Goal: Transaction & Acquisition: Complete application form

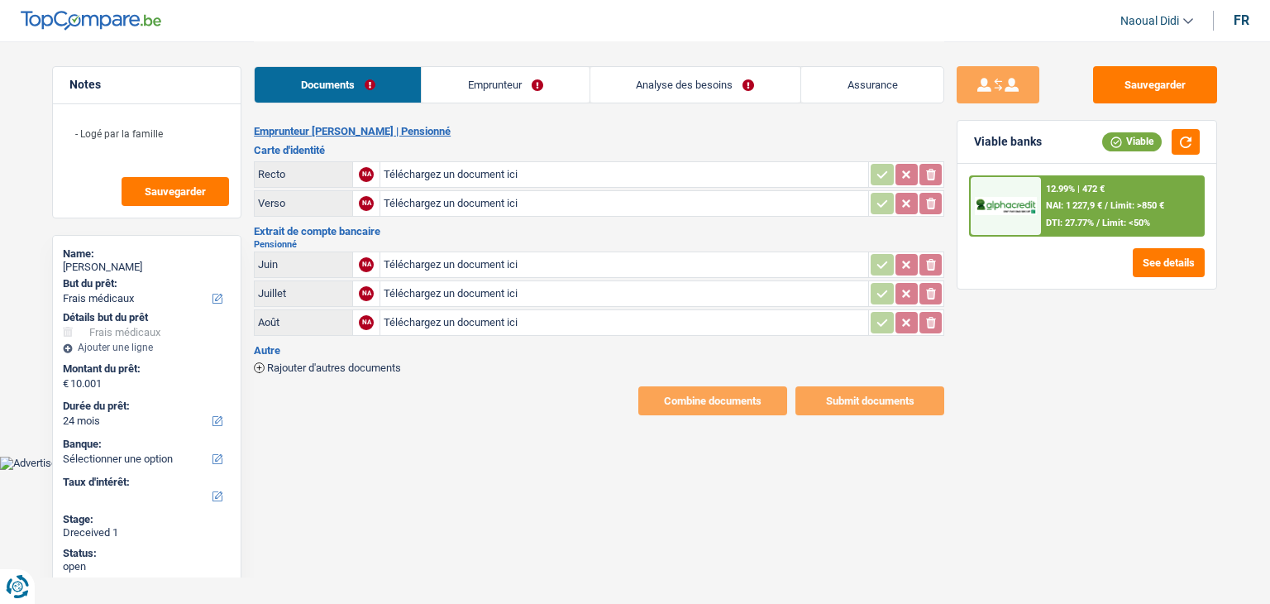
select select "medical"
select select "24"
click at [489, 81] on link "Emprunteur" at bounding box center [505, 85] width 167 height 36
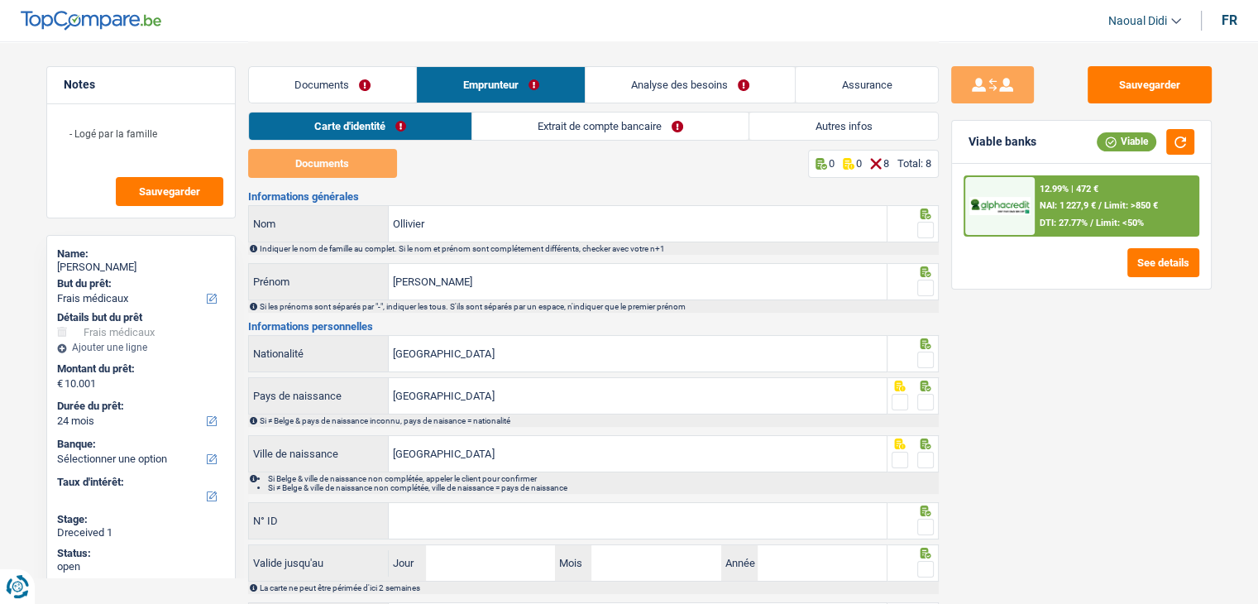
click at [606, 127] on link "Extrait de compte bancaire" at bounding box center [610, 125] width 276 height 27
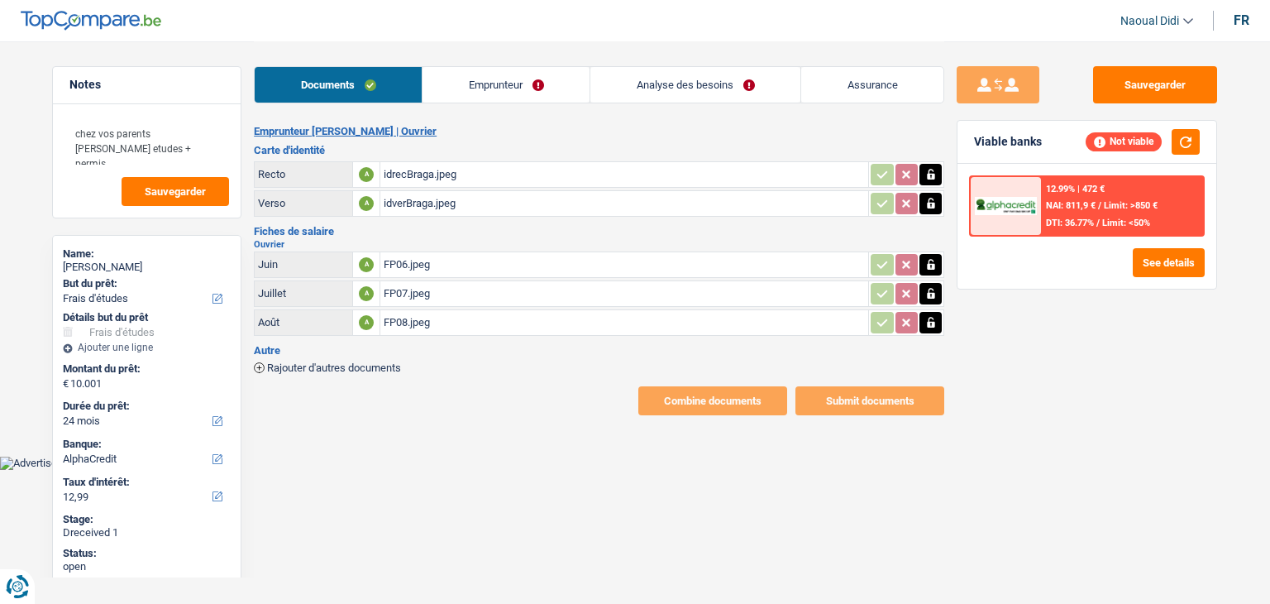
select select "study"
select select "24"
select select "alphacredit"
click at [403, 173] on div "idrecBraga.jpeg" at bounding box center [624, 174] width 481 height 25
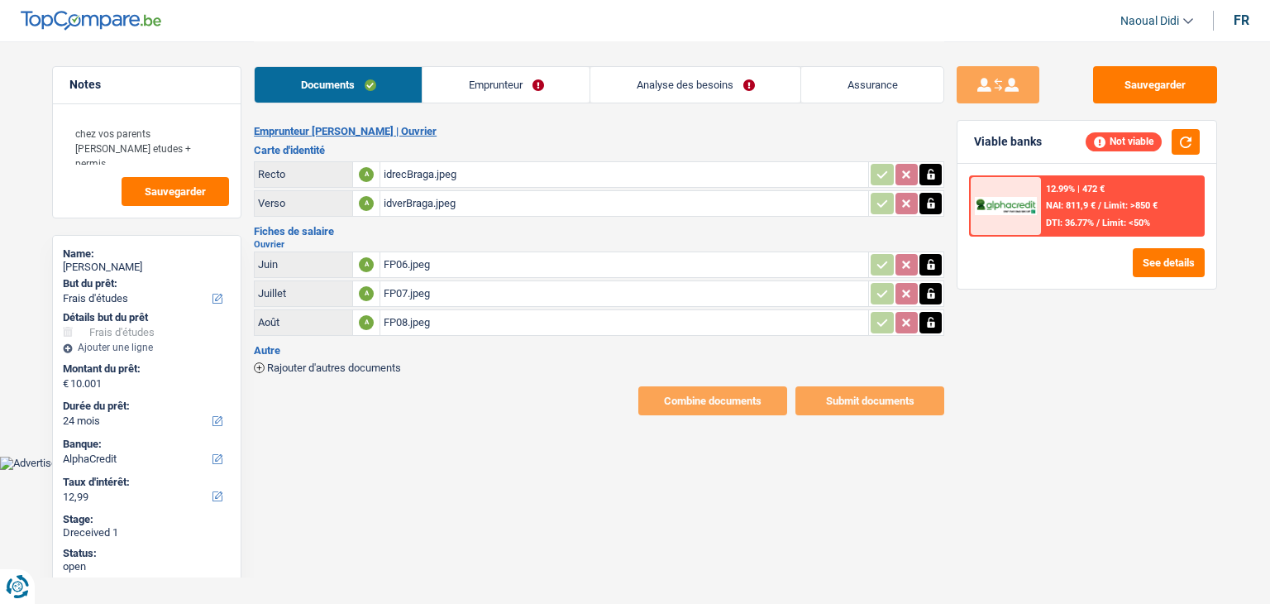
click at [509, 77] on link "Emprunteur" at bounding box center [505, 85] width 167 height 36
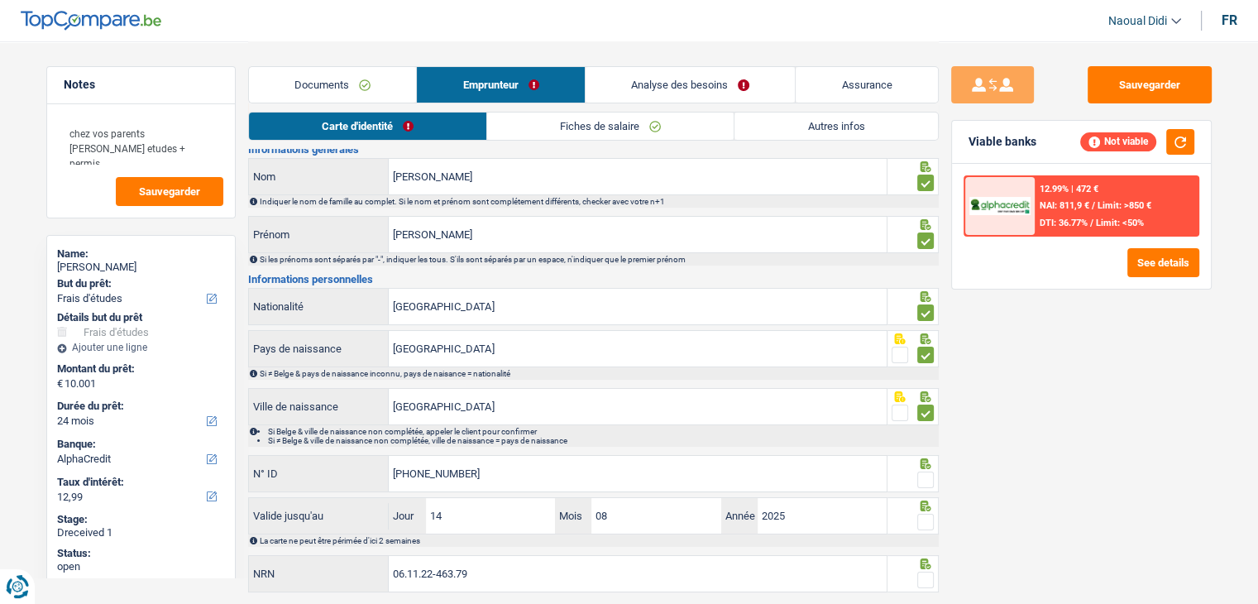
scroll to position [92, 0]
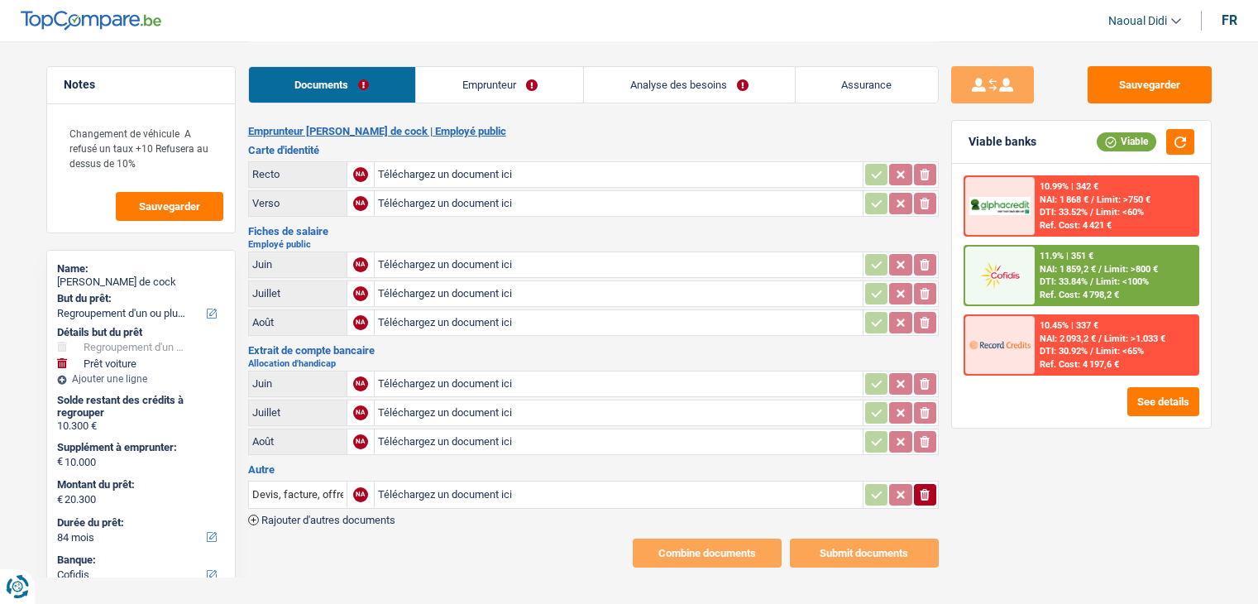
select select "refinancing"
select select "car"
select select "84"
select select "cofidis"
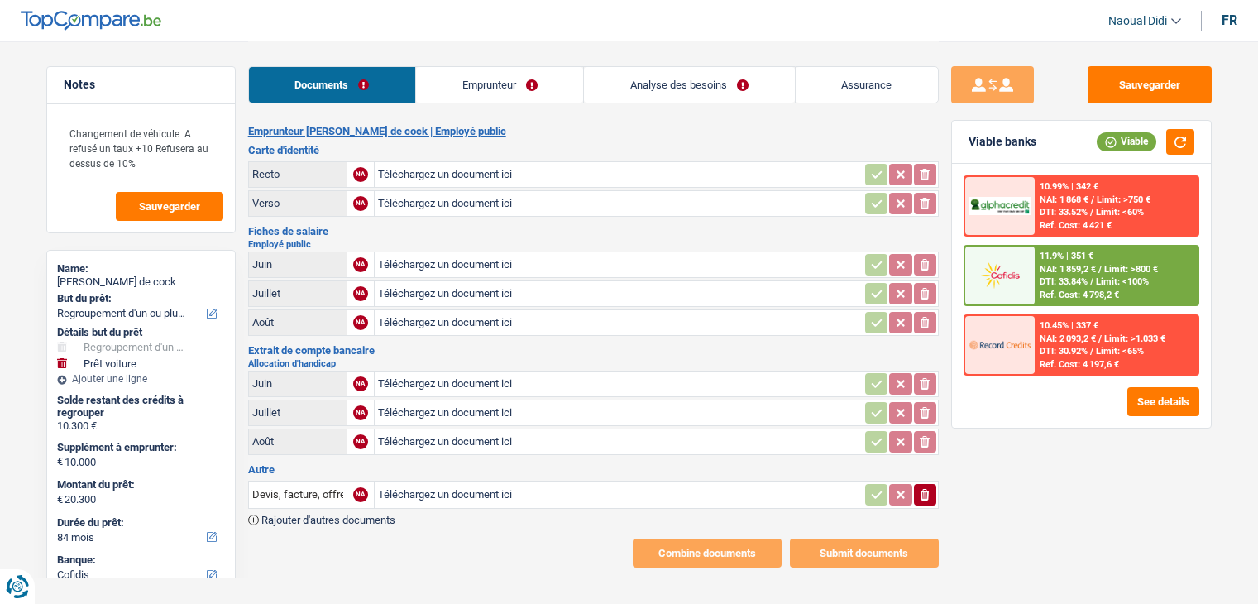
select select "84"
select select "refinancing"
select select "car"
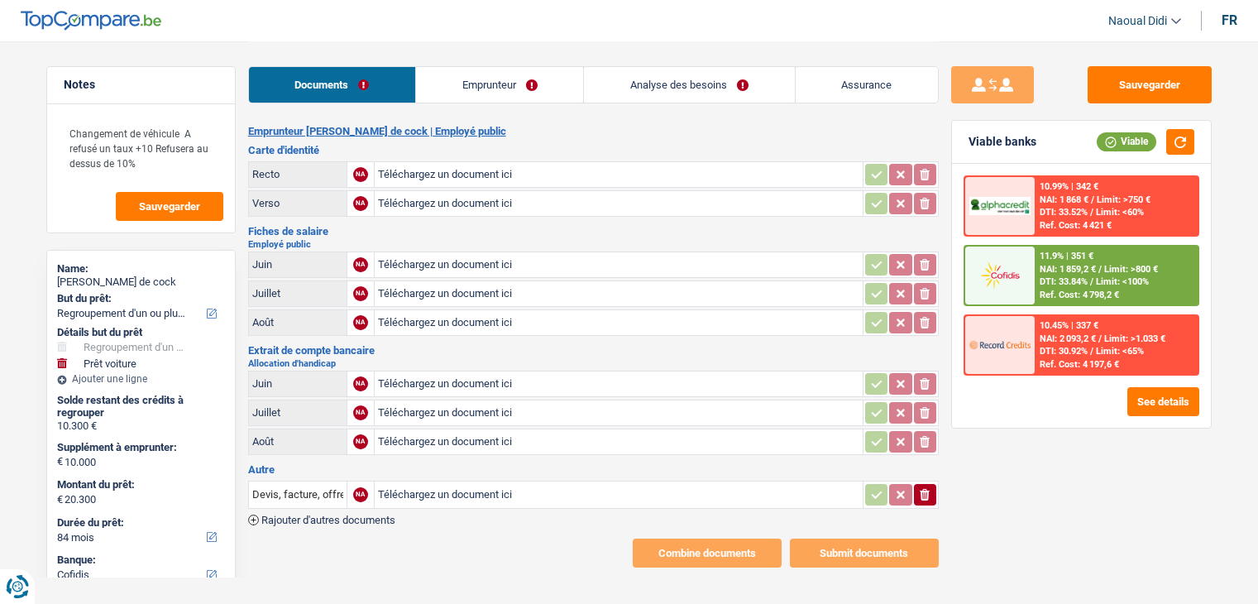
select select "false"
select select "84"
click at [499, 88] on link "Emprunteur" at bounding box center [499, 85] width 167 height 36
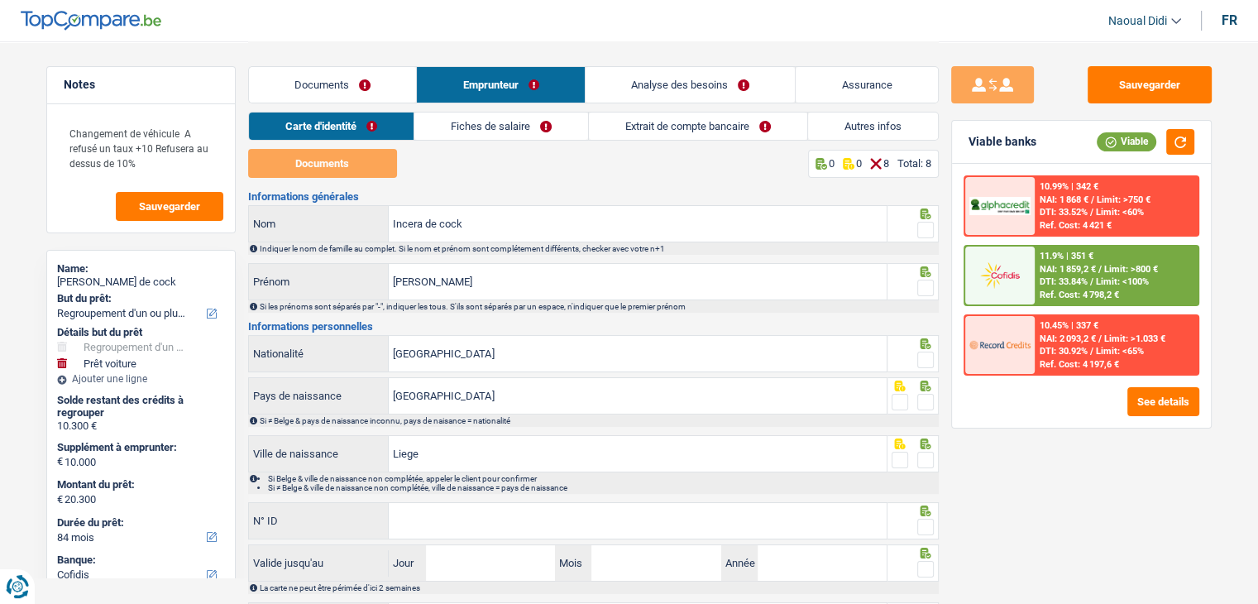
click at [640, 87] on link "Analyse des besoins" at bounding box center [690, 85] width 210 height 36
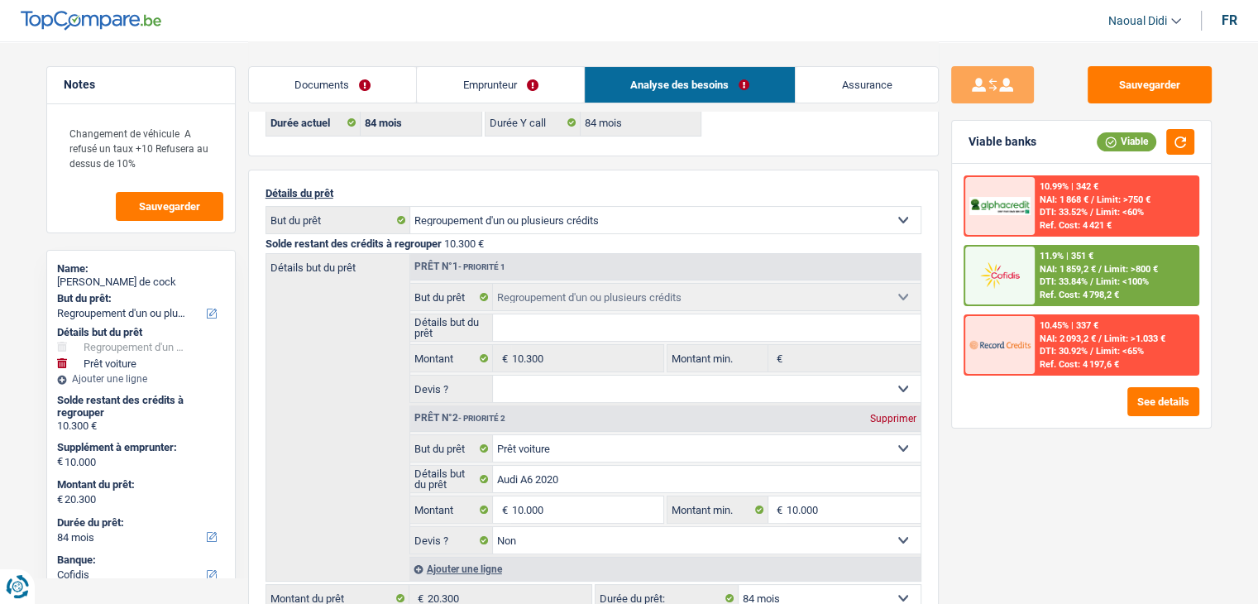
scroll to position [248, 0]
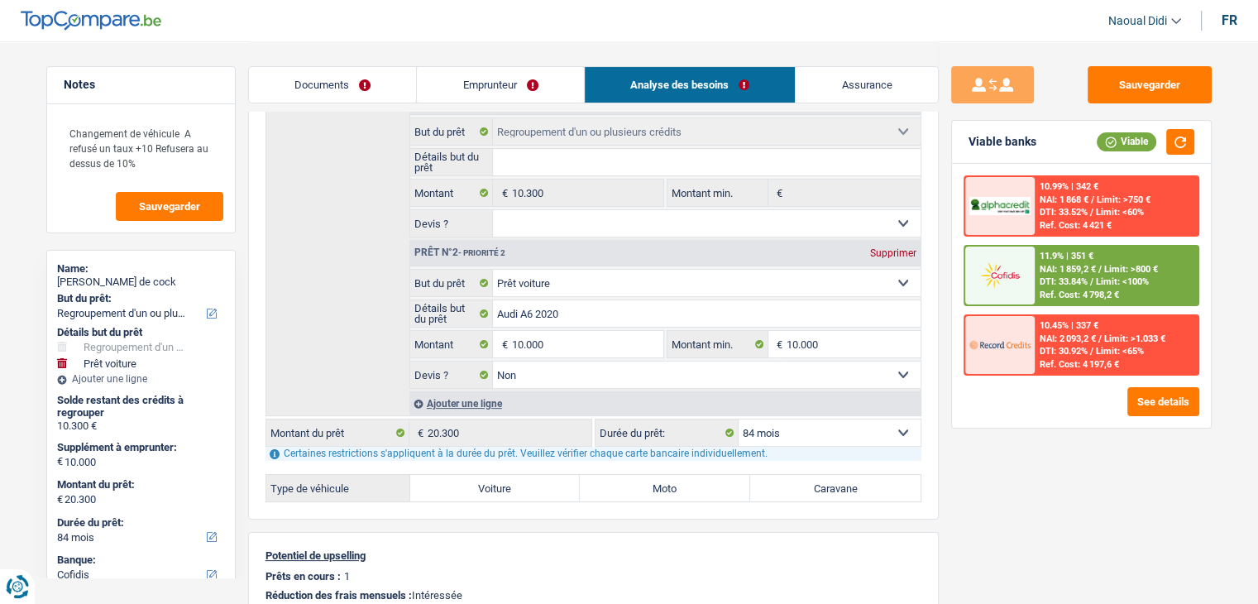
click at [1019, 278] on img at bounding box center [999, 275] width 61 height 31
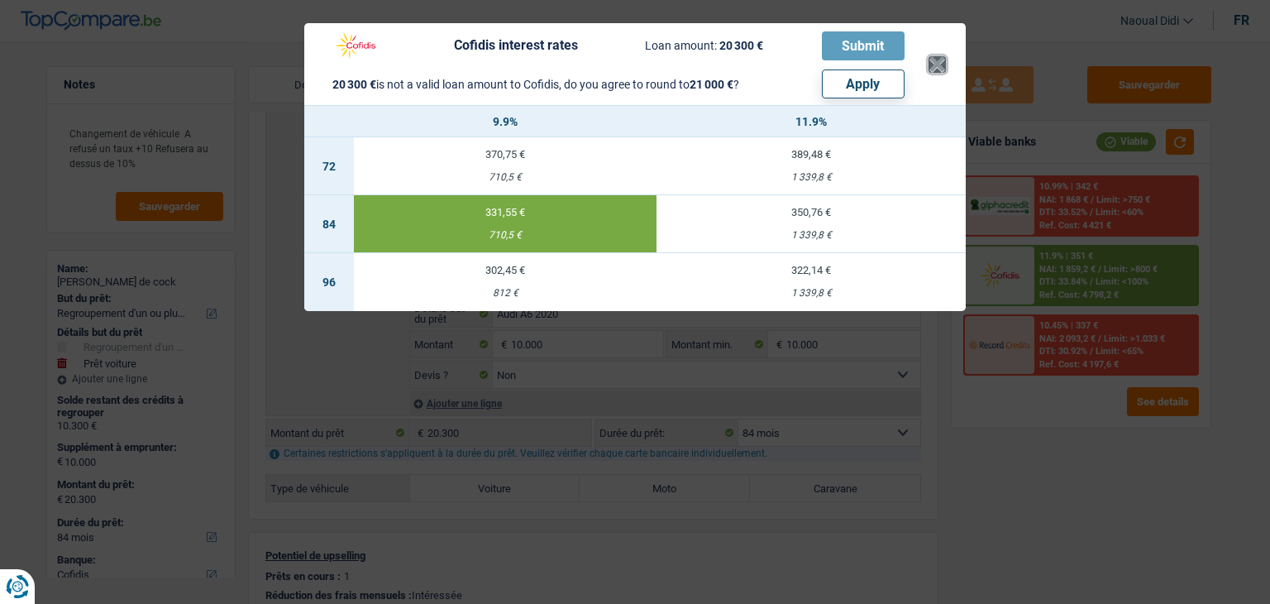
click at [933, 64] on button "×" at bounding box center [936, 64] width 17 height 17
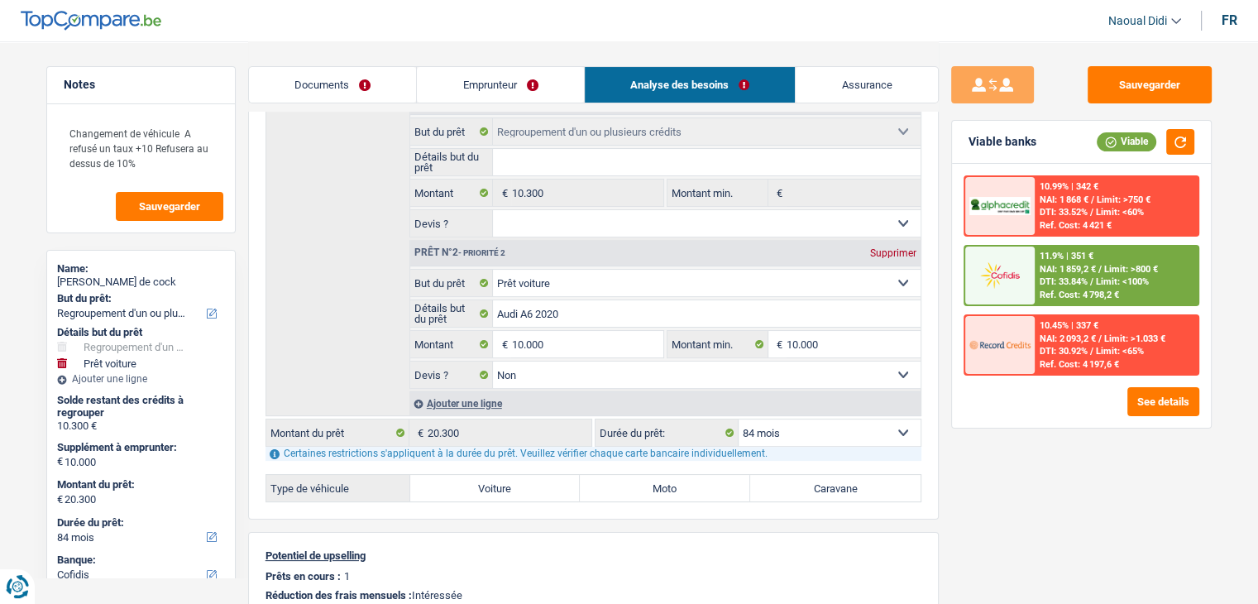
click at [300, 82] on link "Documents" at bounding box center [333, 85] width 168 height 36
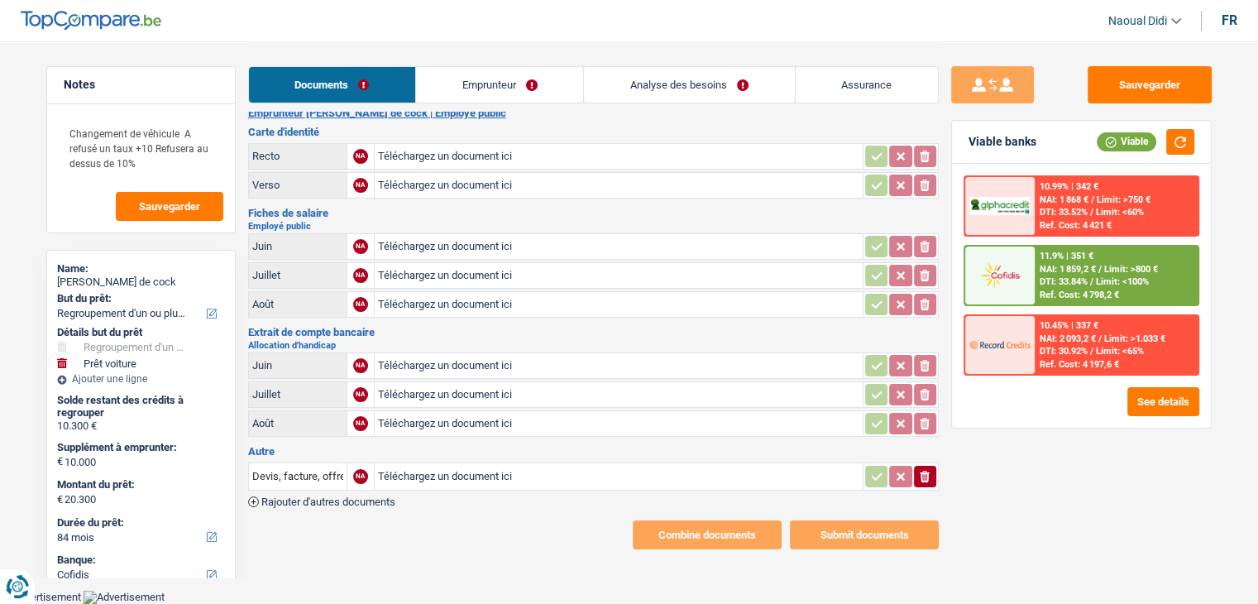
scroll to position [7, 0]
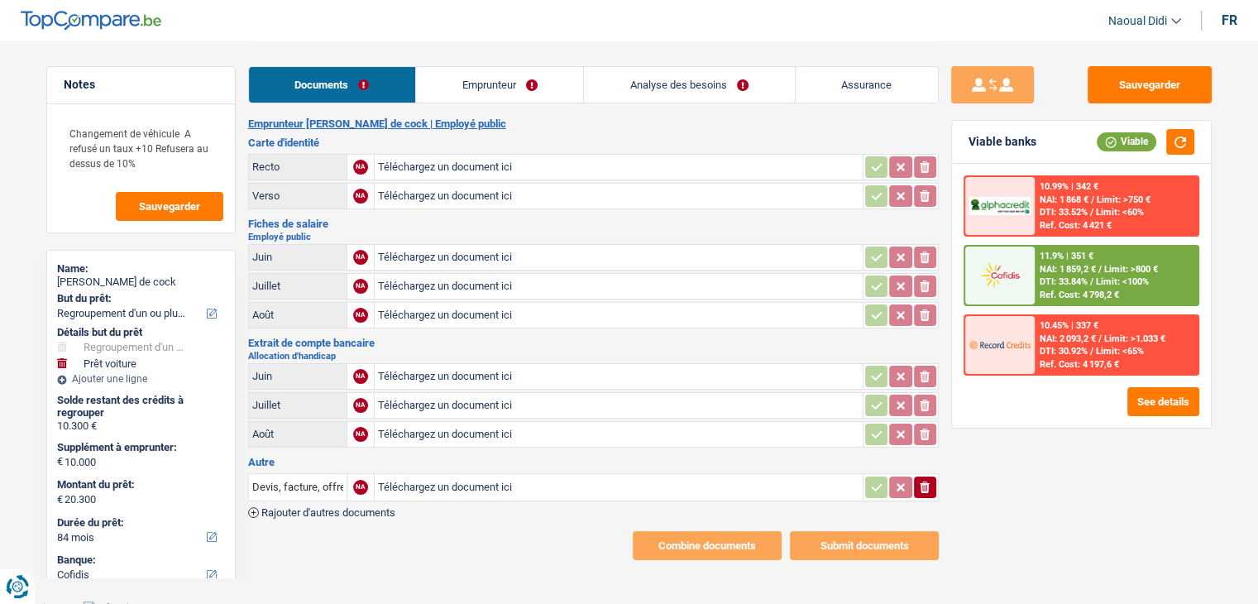
click at [439, 572] on main "Notes Changement de véhicule A refusé un taux +10 Refusera au dessus de 10% Sau…" at bounding box center [629, 297] width 1258 height 609
click at [486, 74] on link "Emprunteur" at bounding box center [499, 85] width 167 height 36
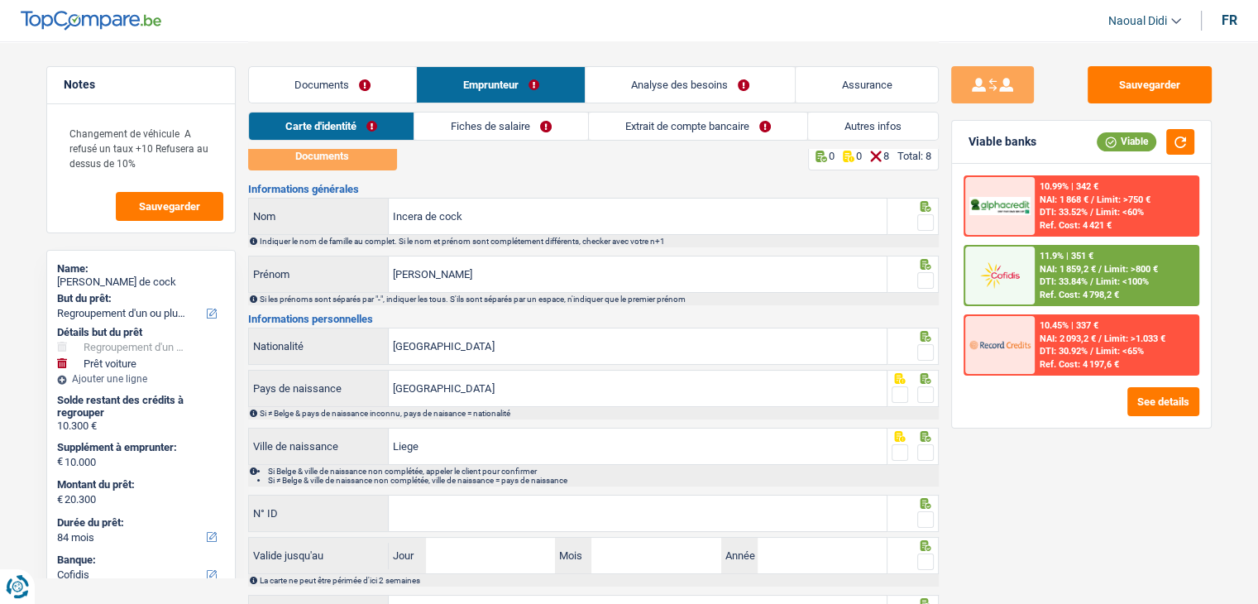
click at [453, 133] on link "Fiches de salaire" at bounding box center [501, 125] width 174 height 27
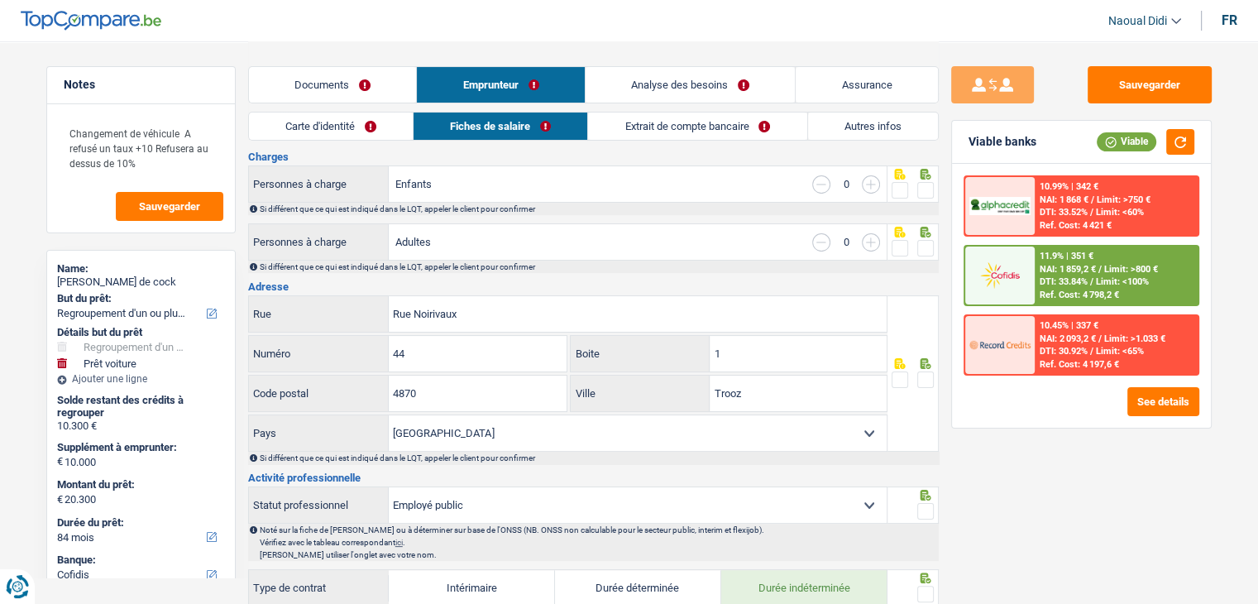
scroll to position [0, 0]
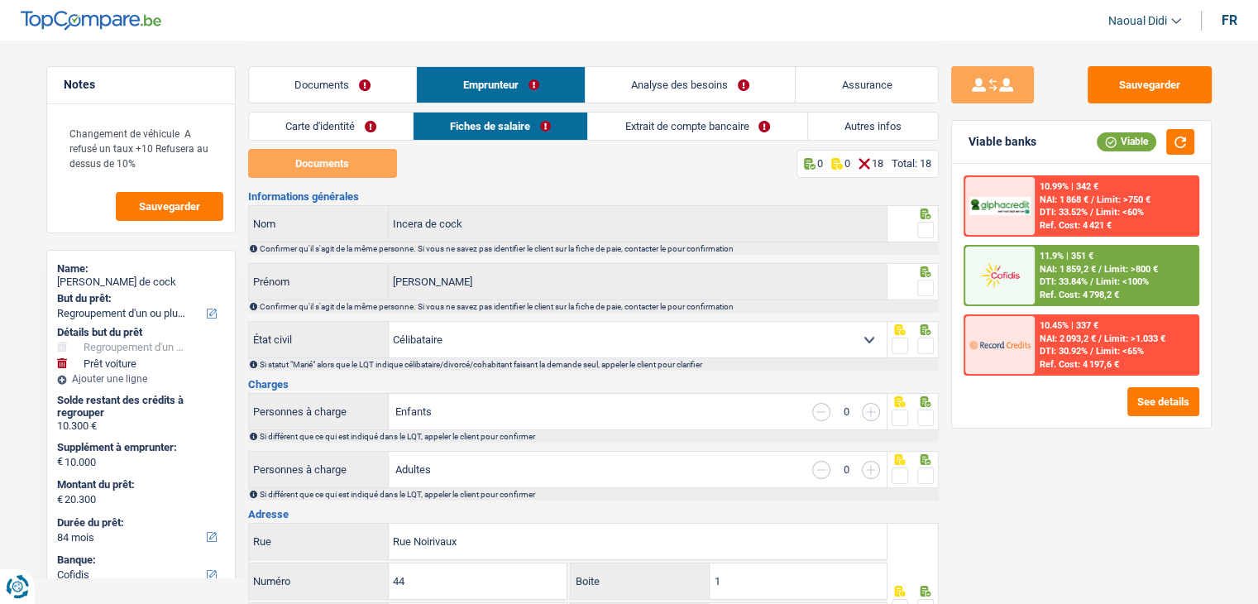
click at [658, 124] on link "Extrait de compte bancaire" at bounding box center [697, 125] width 218 height 27
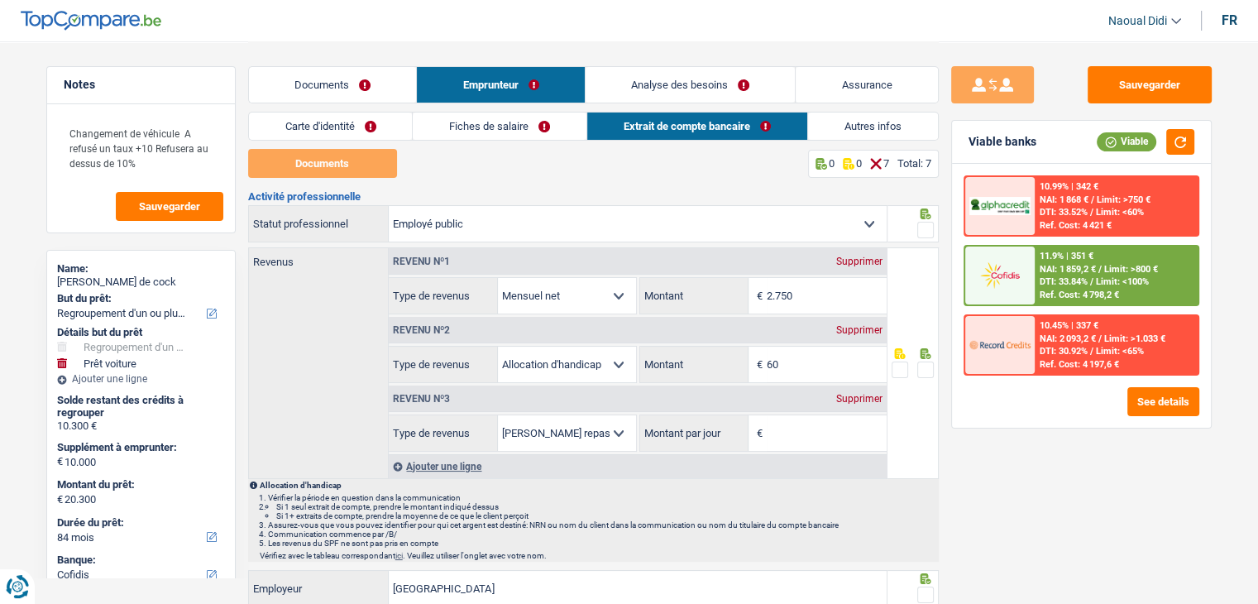
click at [847, 394] on div "Supprimer" at bounding box center [859, 399] width 55 height 10
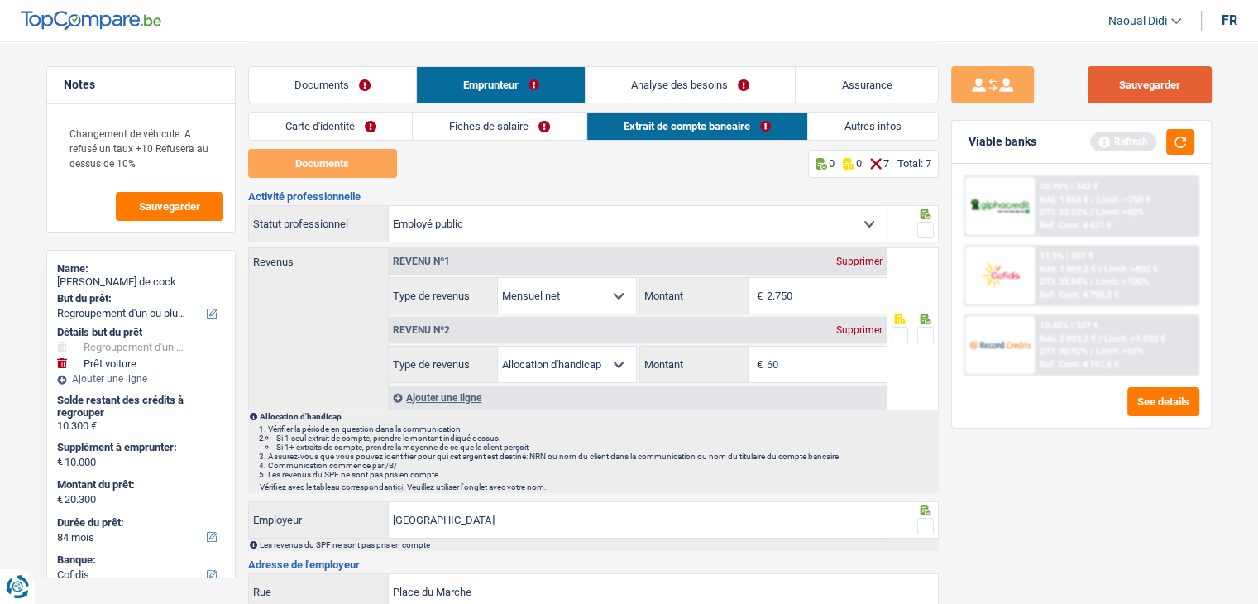
drag, startPoint x: 1163, startPoint y: 88, endPoint x: 1091, endPoint y: 62, distance: 77.1
click at [1163, 88] on button "Sauvegarder" at bounding box center [1149, 84] width 124 height 37
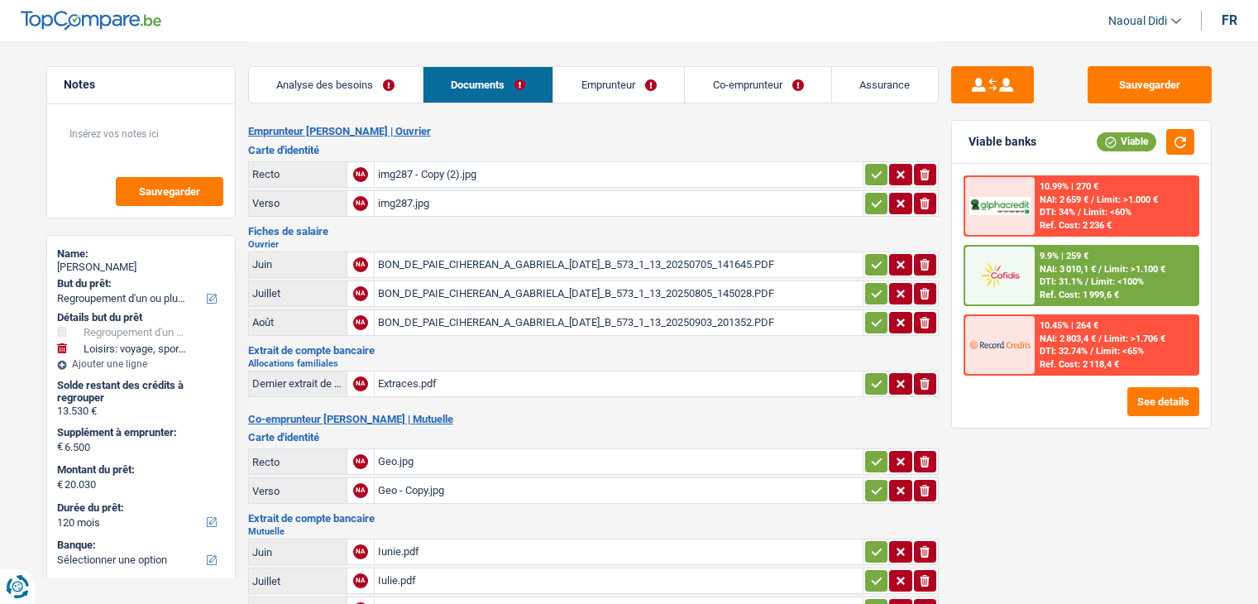
select select "refinancing"
select select "hobbies"
select select "120"
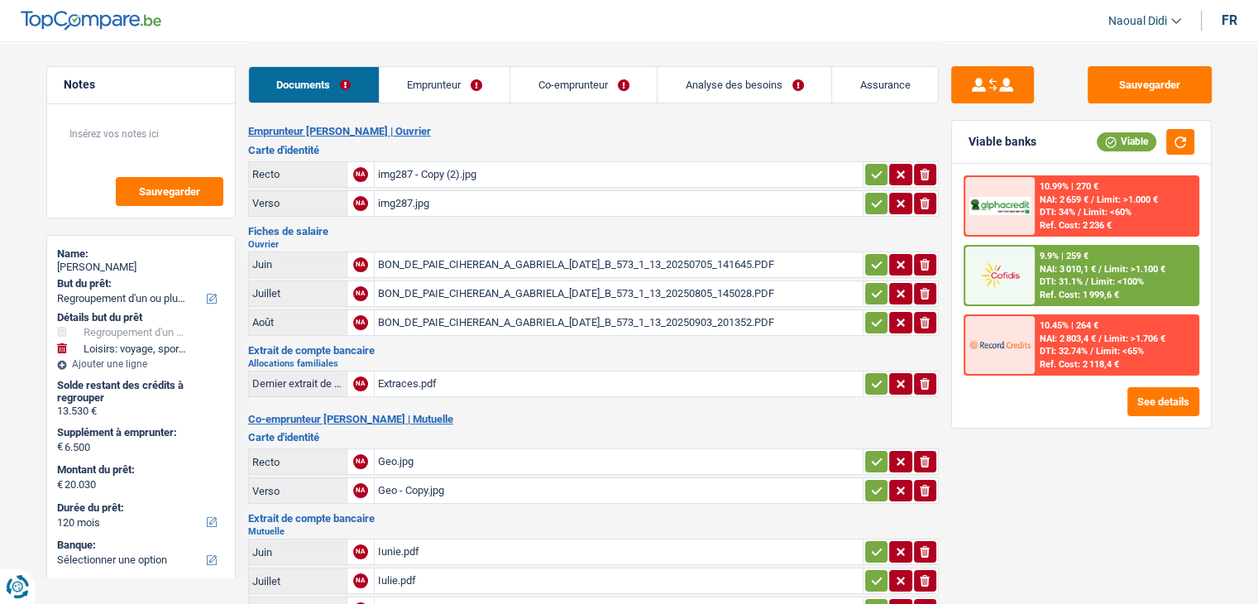
click at [431, 177] on div "img287 - Copy (2).jpg" at bounding box center [618, 174] width 481 height 25
click at [445, 265] on div "BON_DE_PAIE_CIHEREAN_A_GABRIELA_2025-06-30_B_573_1_13_20250705_141645.PDF" at bounding box center [618, 264] width 481 height 25
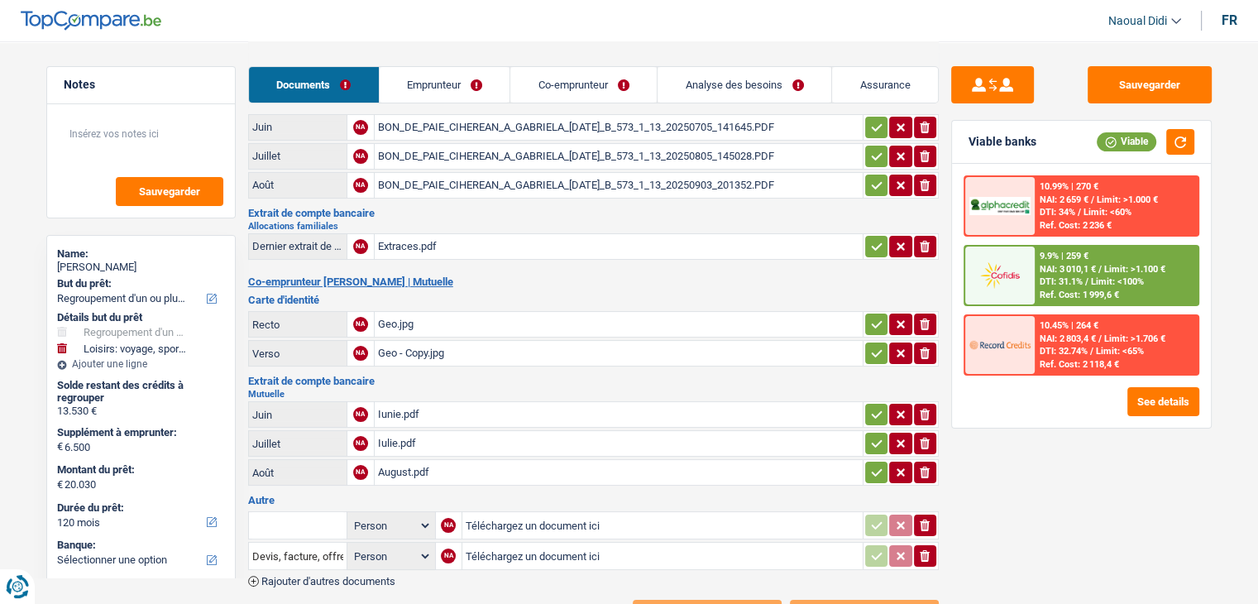
scroll to position [203, 0]
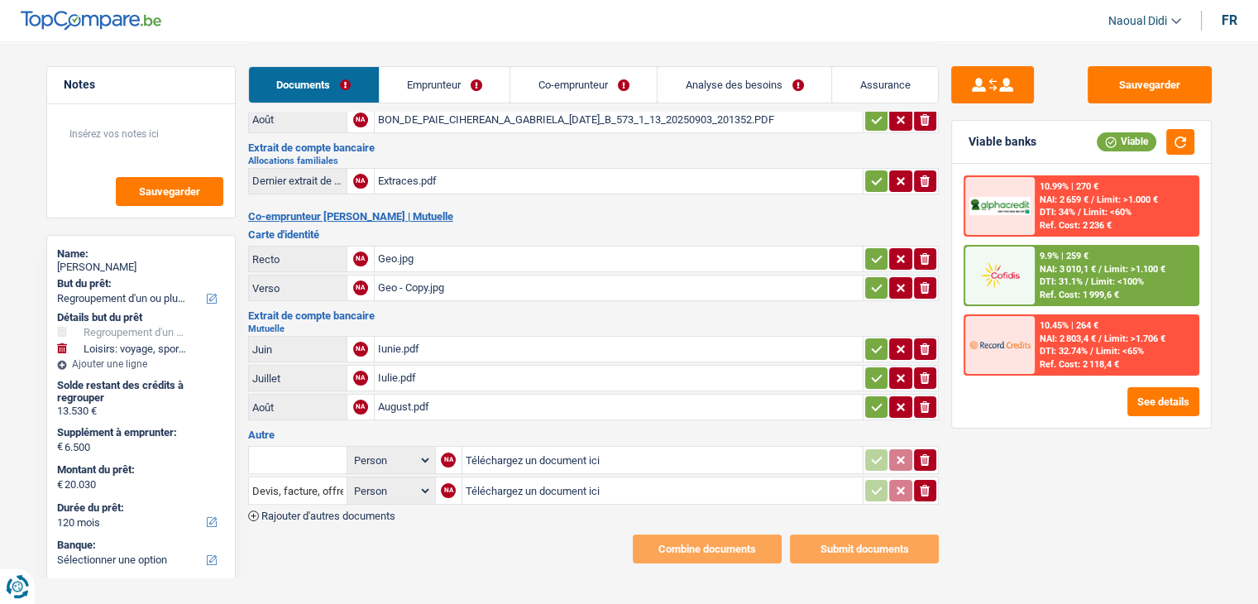
click at [400, 341] on div "Iunie.pdf" at bounding box center [618, 348] width 481 height 25
click at [538, 82] on link "Co-emprunteur" at bounding box center [583, 85] width 146 height 36
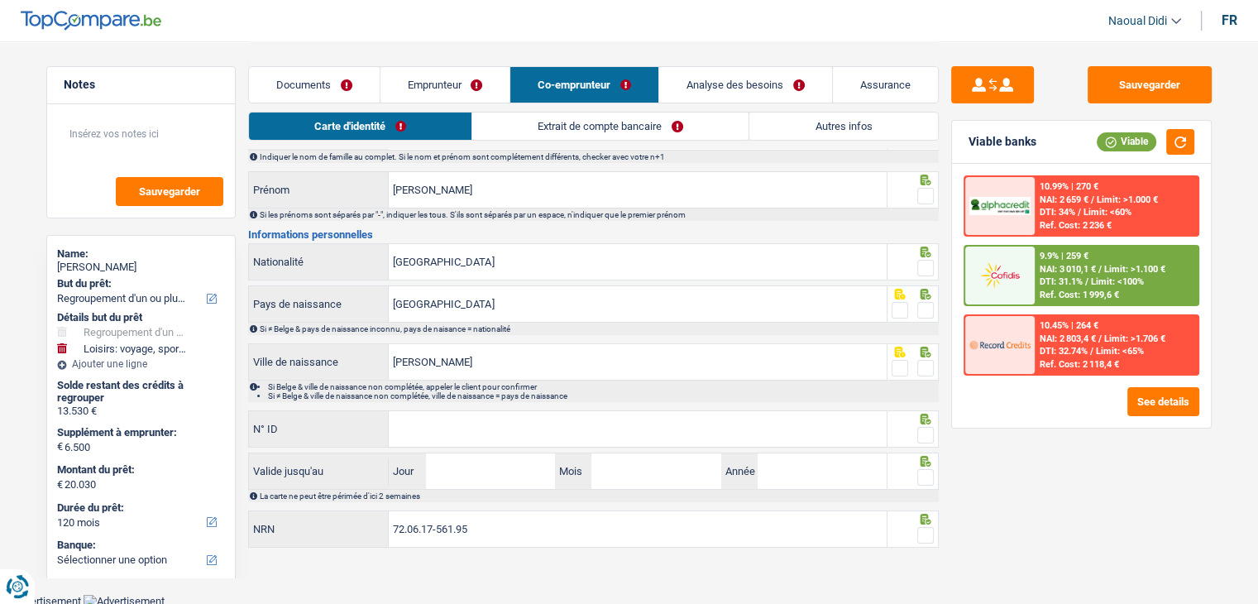
click at [556, 132] on link "Extrait de compte bancaire" at bounding box center [610, 125] width 276 height 27
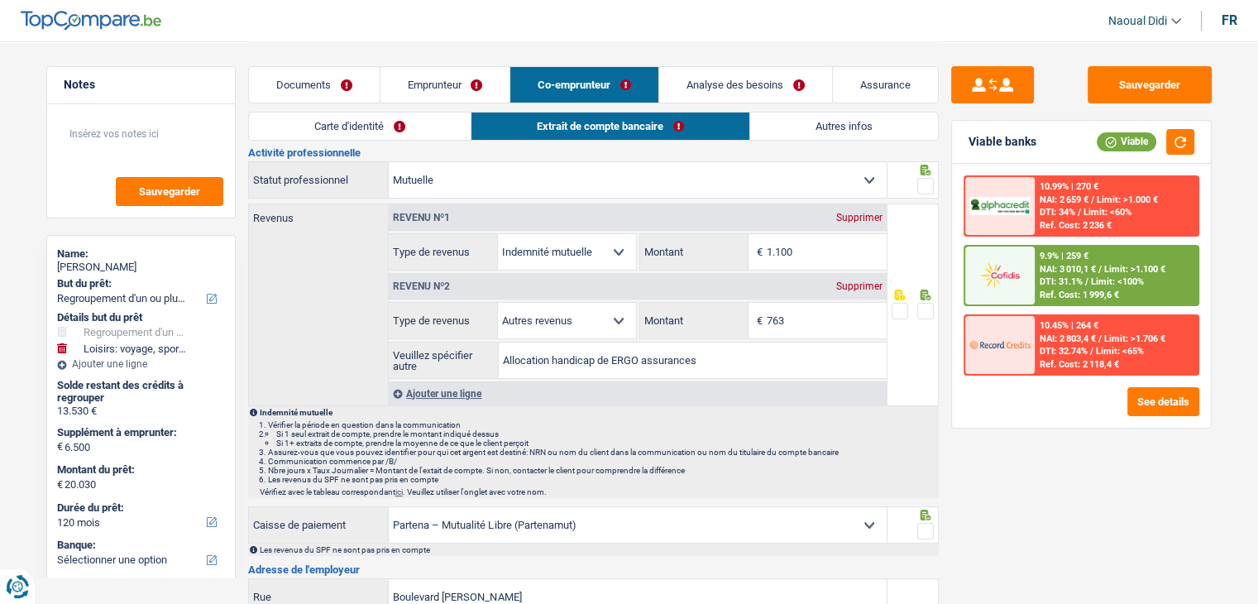
scroll to position [0, 0]
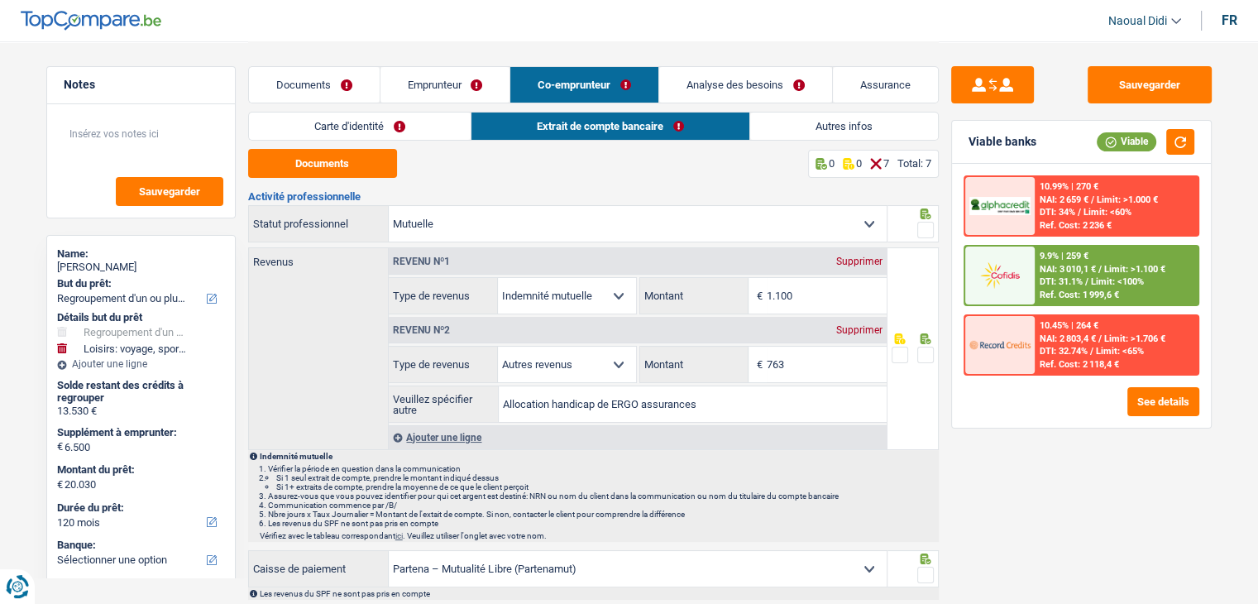
drag, startPoint x: 303, startPoint y: 88, endPoint x: 307, endPoint y: 102, distance: 13.9
click at [304, 88] on link "Documents" at bounding box center [314, 85] width 131 height 36
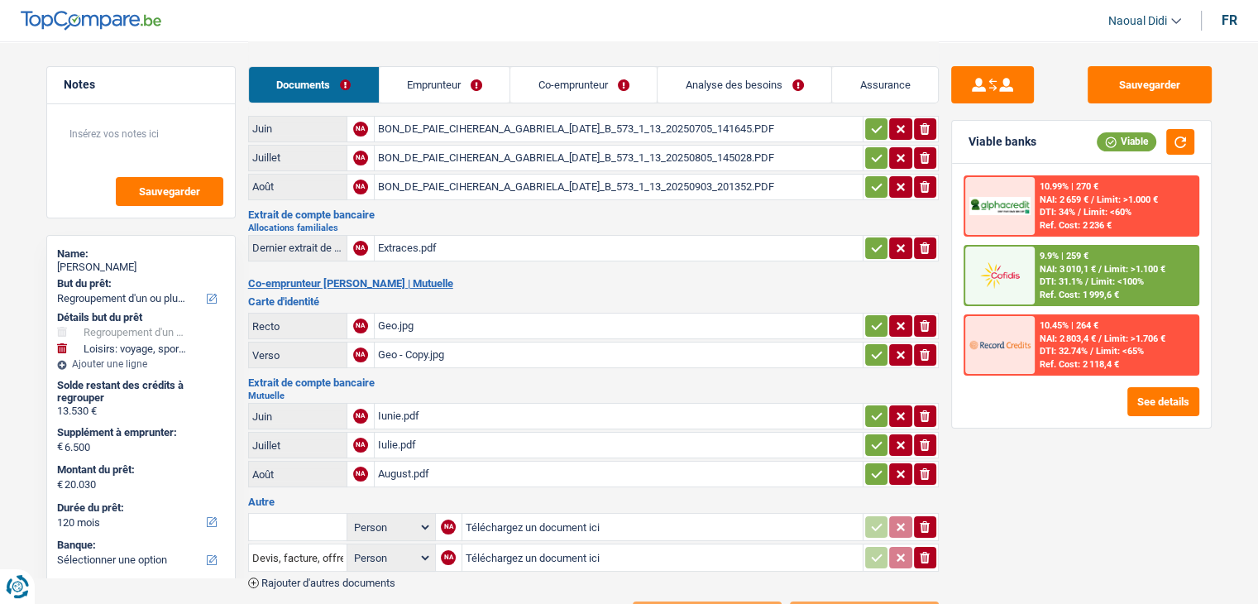
scroll to position [37, 0]
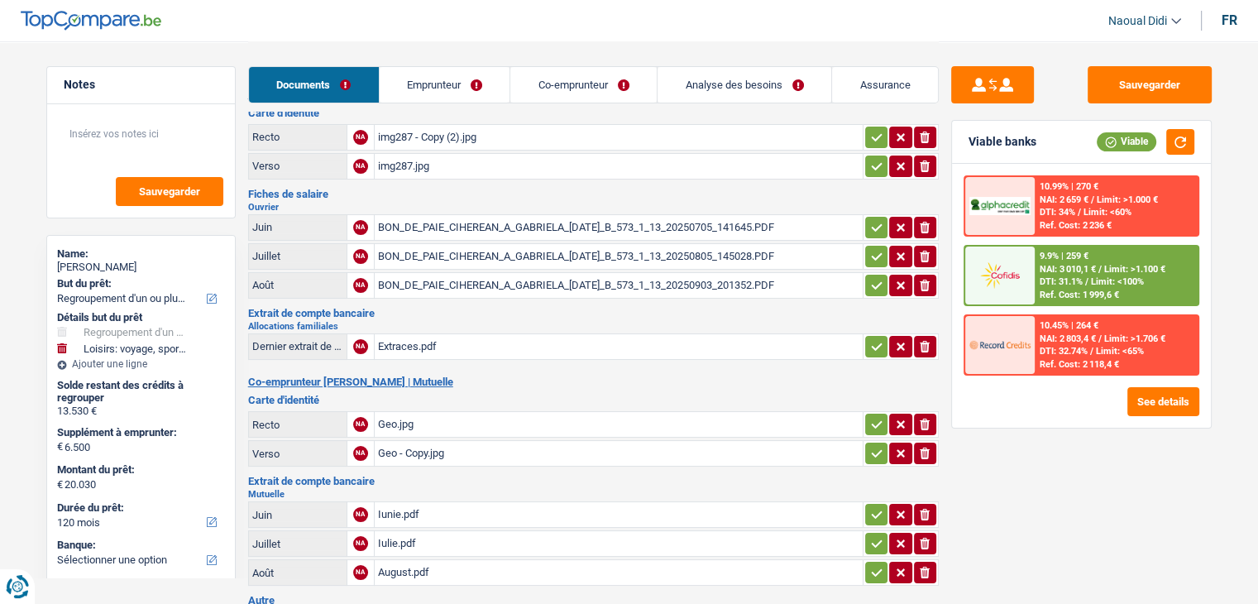
click at [413, 342] on div "Extraces.pdf" at bounding box center [618, 346] width 481 height 25
click at [566, 84] on link "Co-emprunteur" at bounding box center [583, 85] width 146 height 36
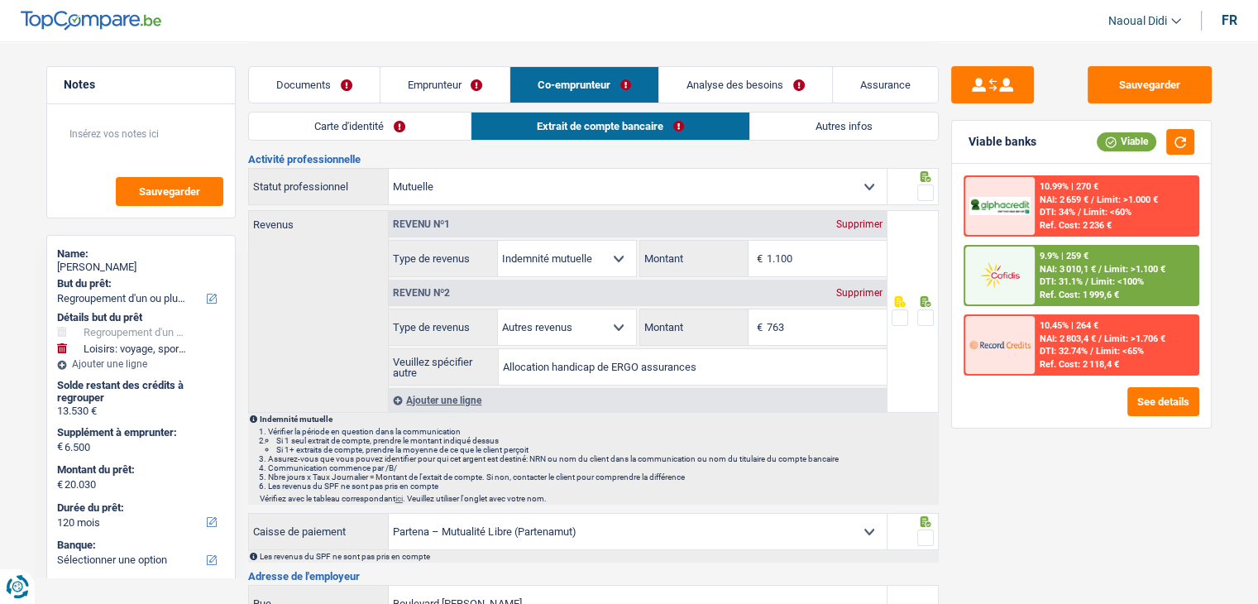
click at [407, 90] on link "Emprunteur" at bounding box center [445, 85] width 130 height 36
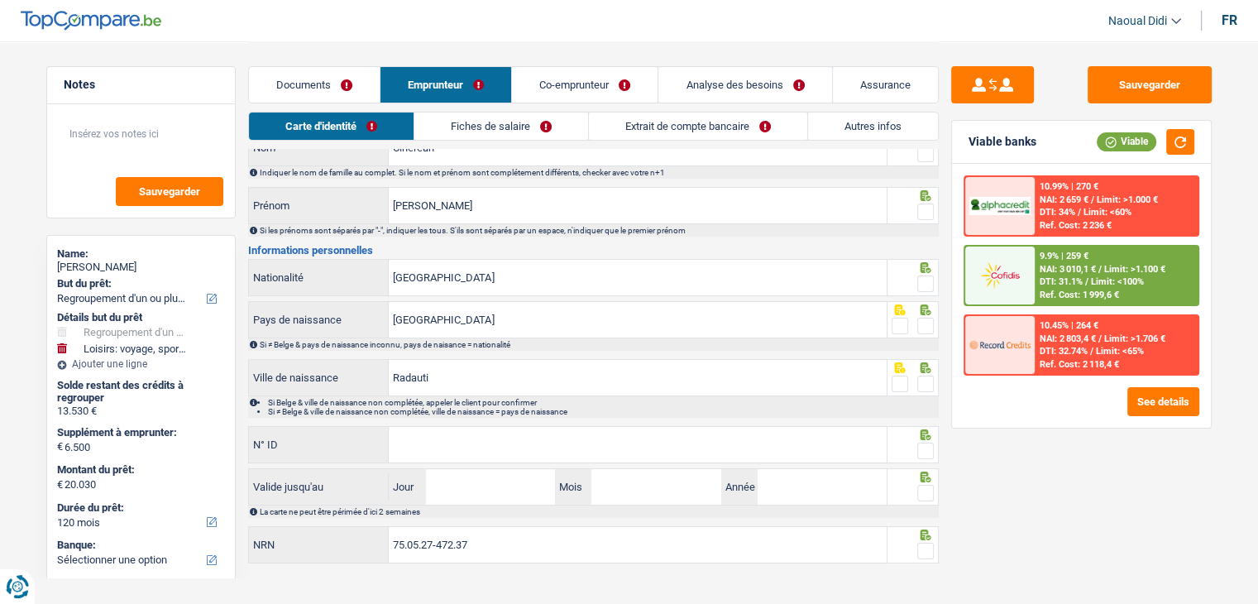
scroll to position [92, 0]
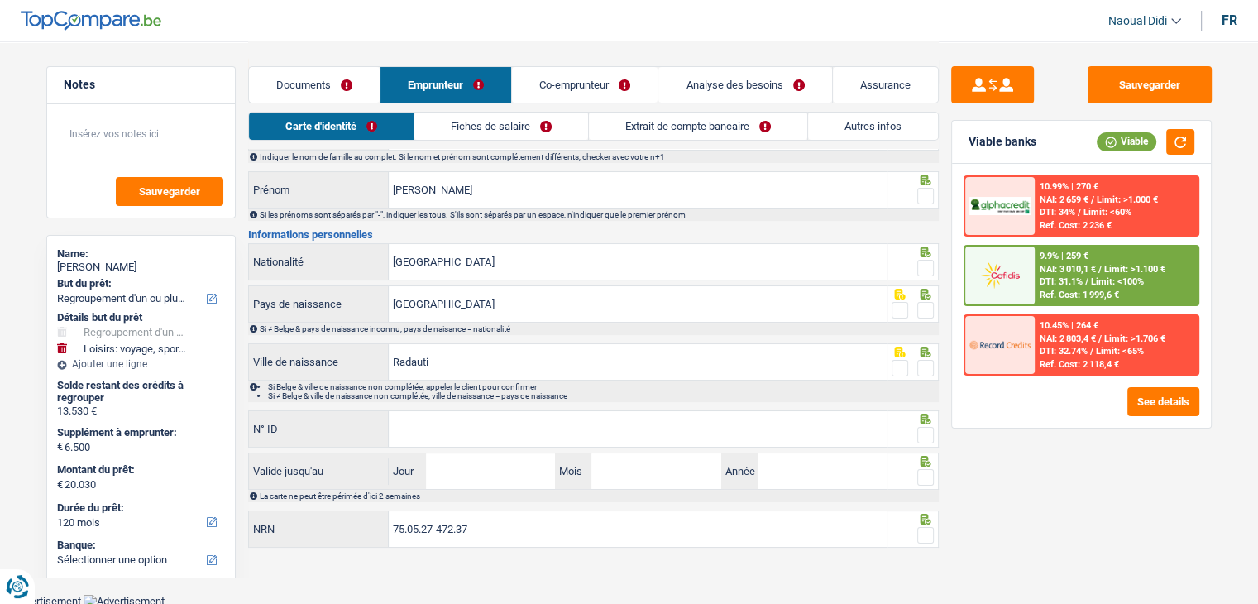
click at [477, 131] on link "Fiches de salaire" at bounding box center [501, 125] width 174 height 27
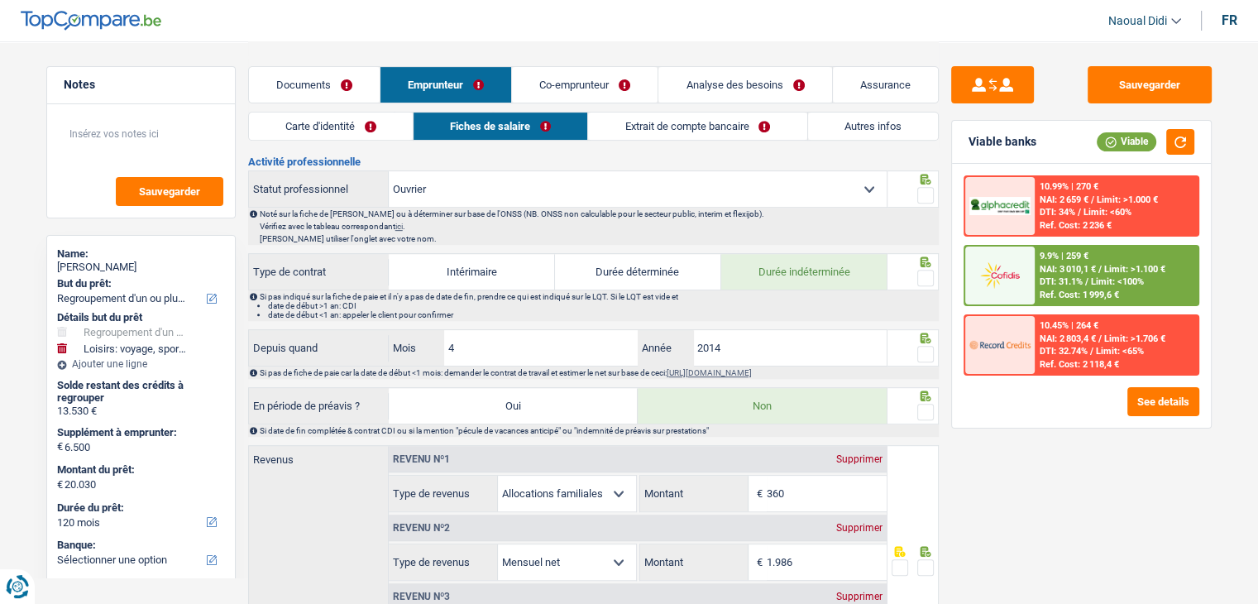
scroll to position [919, 0]
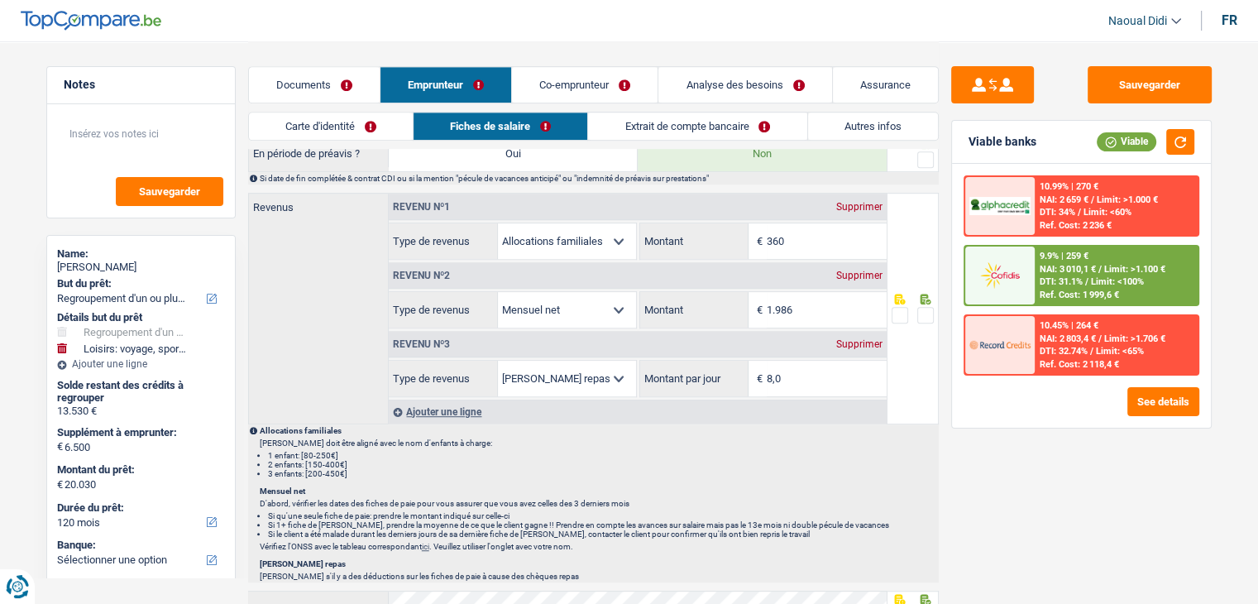
click at [312, 88] on link "Documents" at bounding box center [314, 85] width 131 height 36
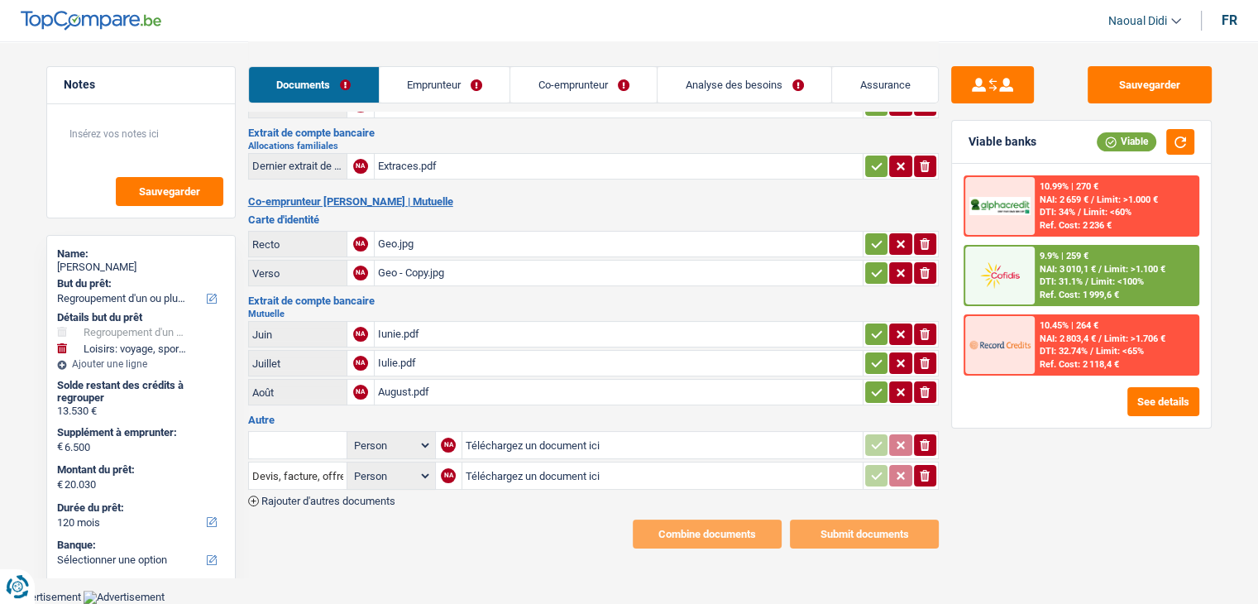
scroll to position [203, 0]
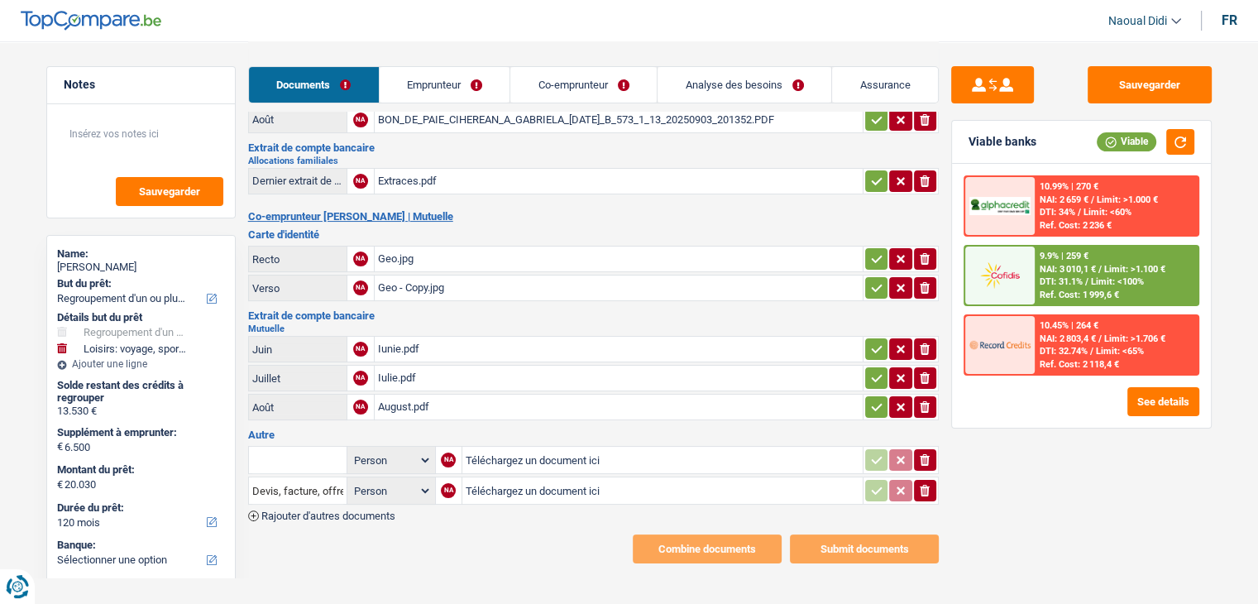
click at [512, 447] on input "Téléchargez un document ici" at bounding box center [662, 459] width 394 height 25
type input "C:\fakepath\Parentia.pdf"
click at [500, 451] on div "Parentia.pdf" at bounding box center [562, 459] width 195 height 25
click at [710, 447] on input "Note:" at bounding box center [774, 459] width 169 height 25
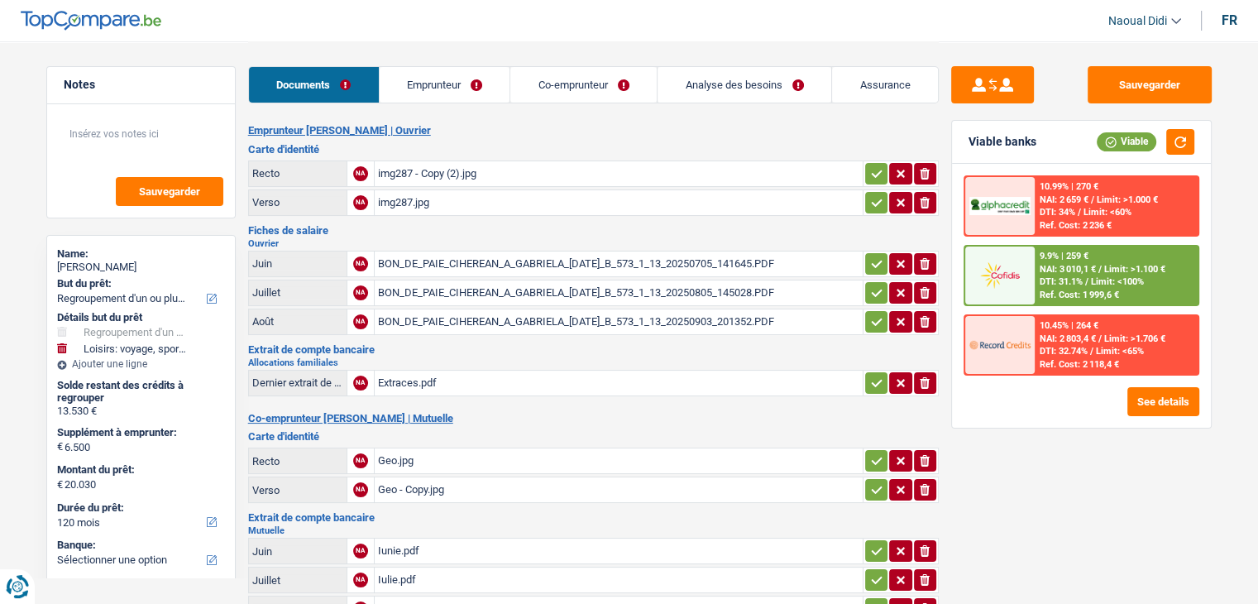
scroll to position [0, 0]
type input "Allocs"
click at [930, 386] on button "ionicons-v5-e" at bounding box center [925, 383] width 22 height 21
click at [503, 375] on input "Téléchargez un document ici" at bounding box center [618, 383] width 481 height 25
type input "C:\fakepath\Parentia.pdf"
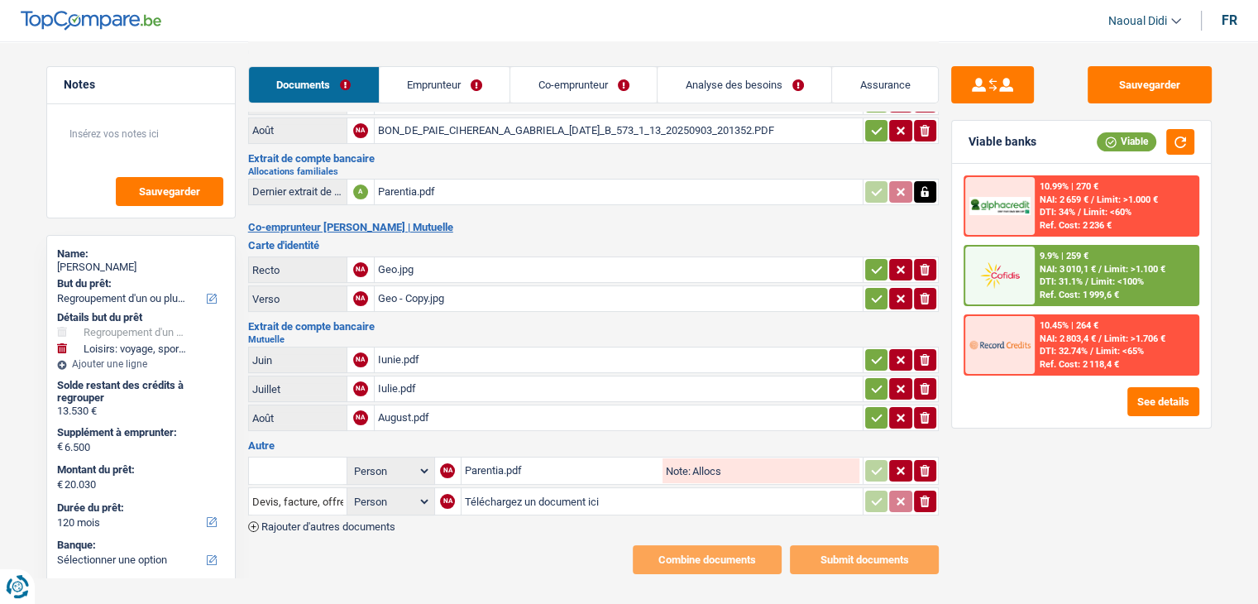
scroll to position [203, 0]
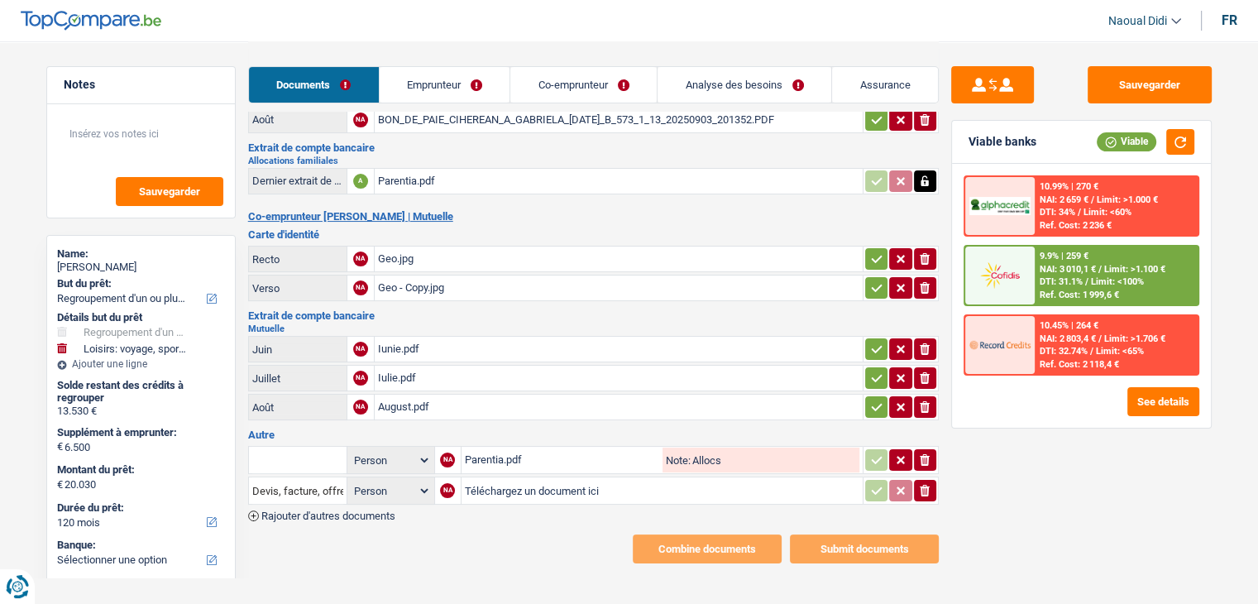
click at [918, 451] on icon "ionicons-v5-e" at bounding box center [924, 459] width 13 height 17
click at [394, 336] on div "Iunie.pdf" at bounding box center [618, 348] width 481 height 25
click at [362, 510] on span "Rajouter d'autres documents" at bounding box center [328, 515] width 134 height 11
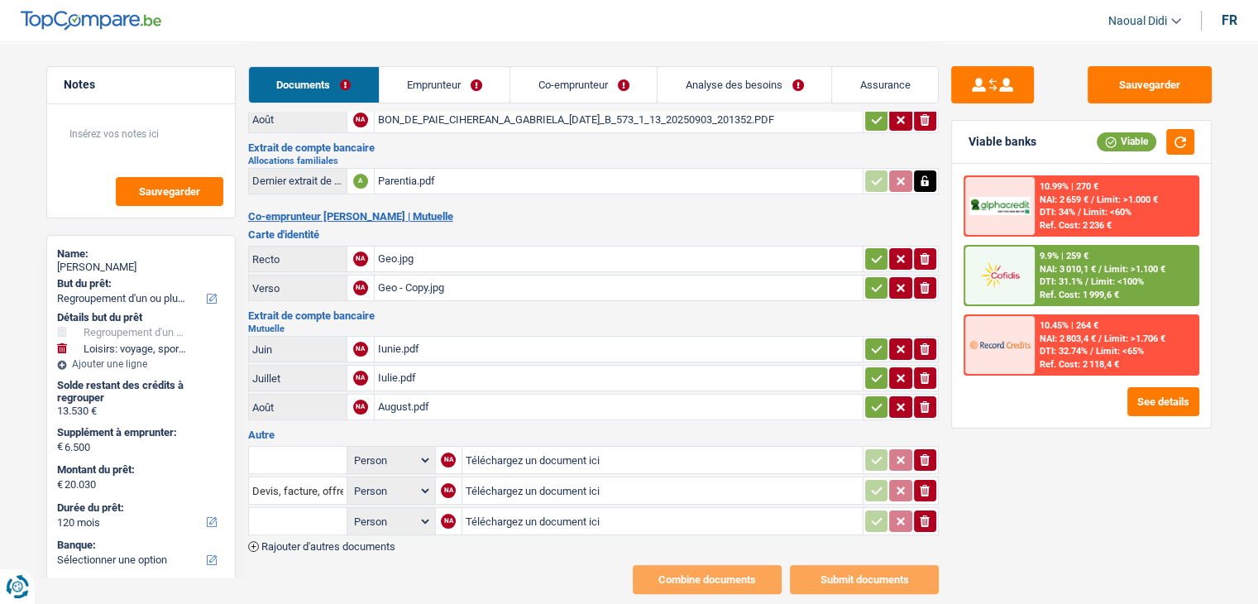
click at [517, 508] on input "Téléchargez un document ici" at bounding box center [662, 520] width 394 height 25
click at [394, 375] on div "Iulie.pdf" at bounding box center [618, 377] width 481 height 25
click at [928, 341] on icon "ionicons-v5-e" at bounding box center [924, 349] width 13 height 17
click at [931, 367] on button "ionicons-v5-e" at bounding box center [925, 377] width 22 height 21
click at [930, 399] on icon "ionicons-v5-e" at bounding box center [924, 407] width 13 height 17
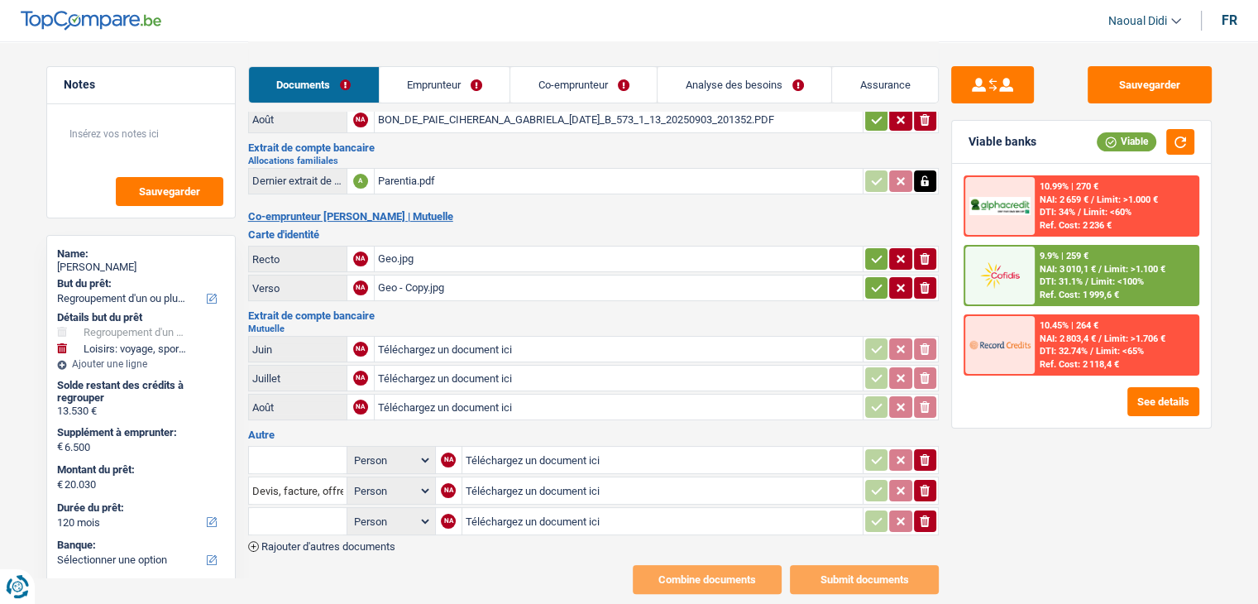
click at [460, 338] on input "Téléchargez un document ici" at bounding box center [618, 348] width 481 height 25
type input "C:\fakepath\mut 07.pdf"
click at [437, 365] on input "Téléchargez un document ici" at bounding box center [618, 377] width 481 height 25
type input "C:\fakepath\Mut 08.pdf"
click at [408, 397] on input "Téléchargez un document ici" at bounding box center [618, 406] width 481 height 25
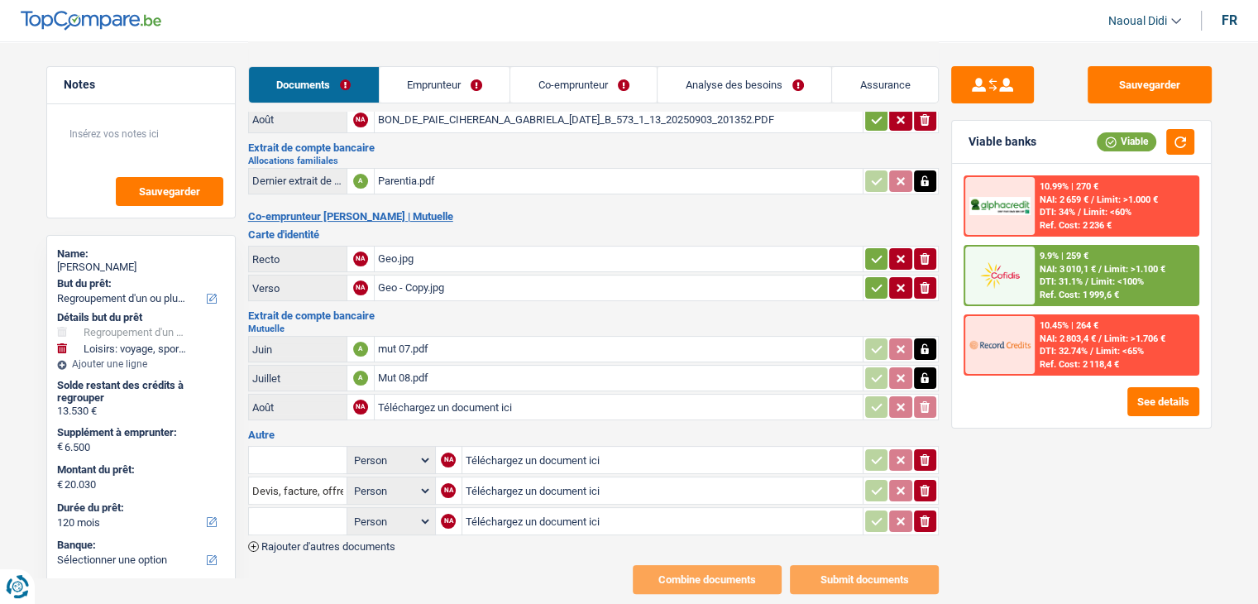
type input "C:\fakepath\mut 09.pdf"
click at [511, 447] on input "Téléchargez un document ici" at bounding box center [662, 459] width 394 height 25
type input "C:\fakepath\ergo 07.pdf"
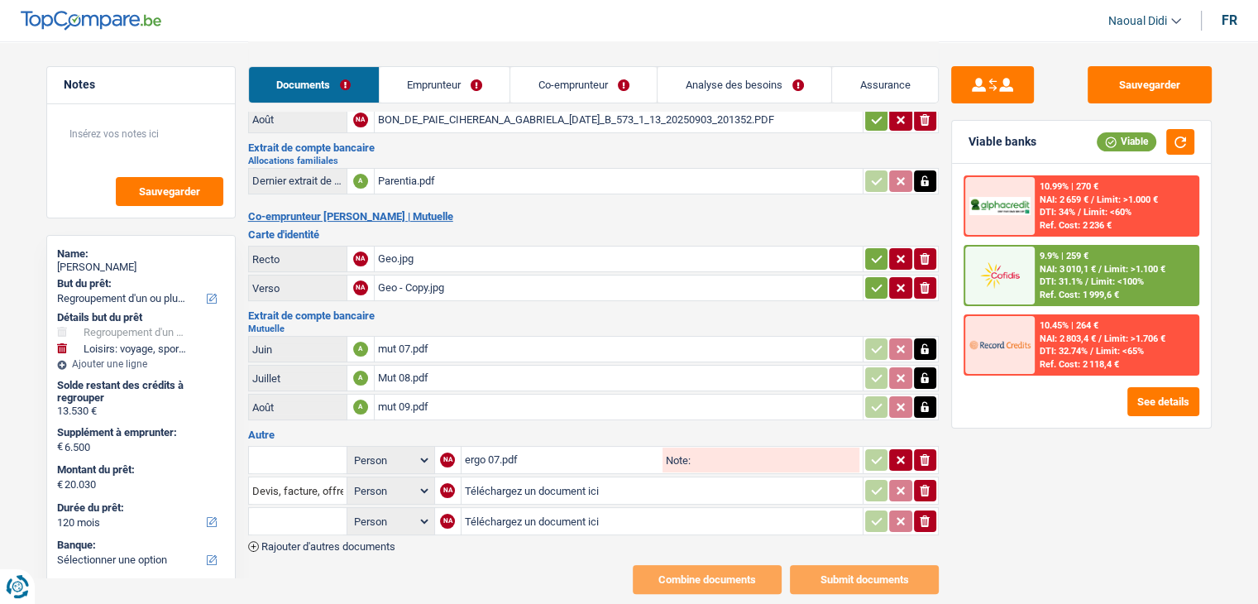
click at [511, 478] on input "Téléchargez un document ici" at bounding box center [662, 490] width 394 height 25
type input "C:\fakepath\ergo assurance 08.pdf"
click at [518, 478] on input "Téléchargez un document ici" at bounding box center [662, 490] width 394 height 25
click at [512, 508] on input "Téléchargez un document ici" at bounding box center [662, 520] width 394 height 25
type input "C:\fakepath\ergo assurance 08.pdf"
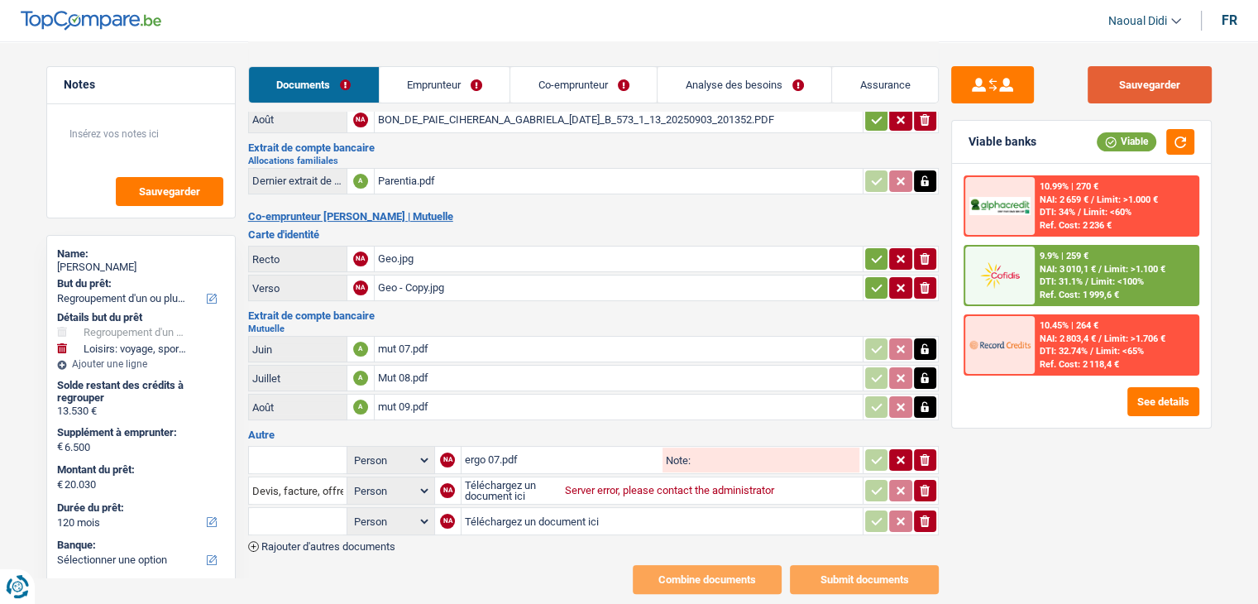
click at [1128, 90] on button "Sauvegarder" at bounding box center [1149, 84] width 124 height 37
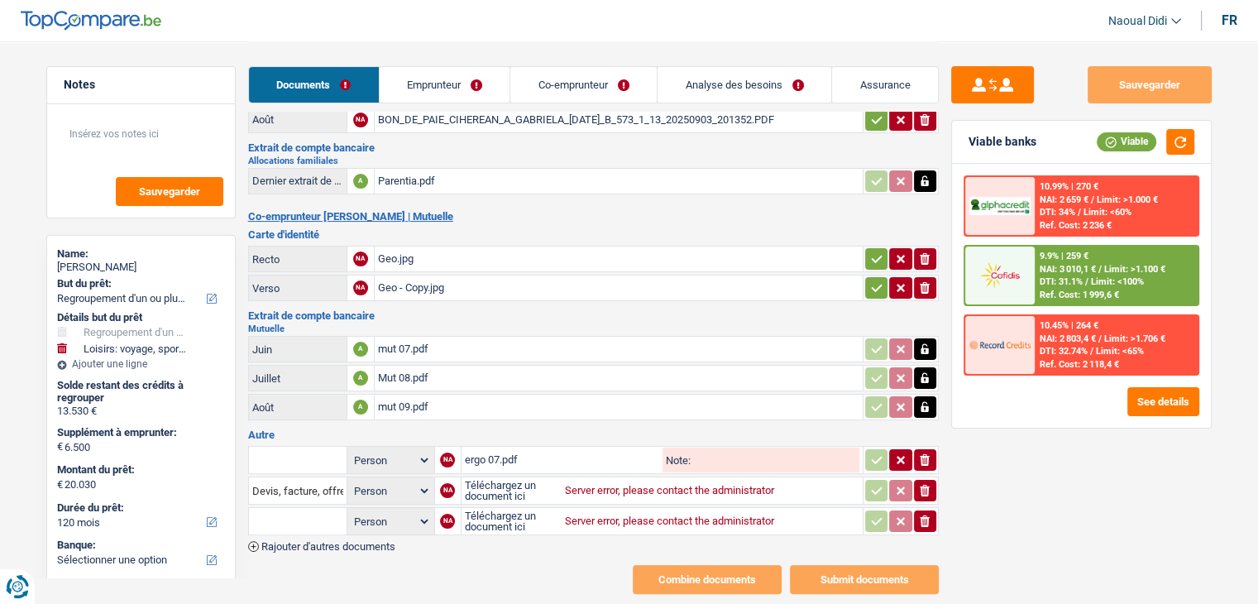
click at [488, 478] on input "Téléchargez un document ici" at bounding box center [662, 490] width 394 height 25
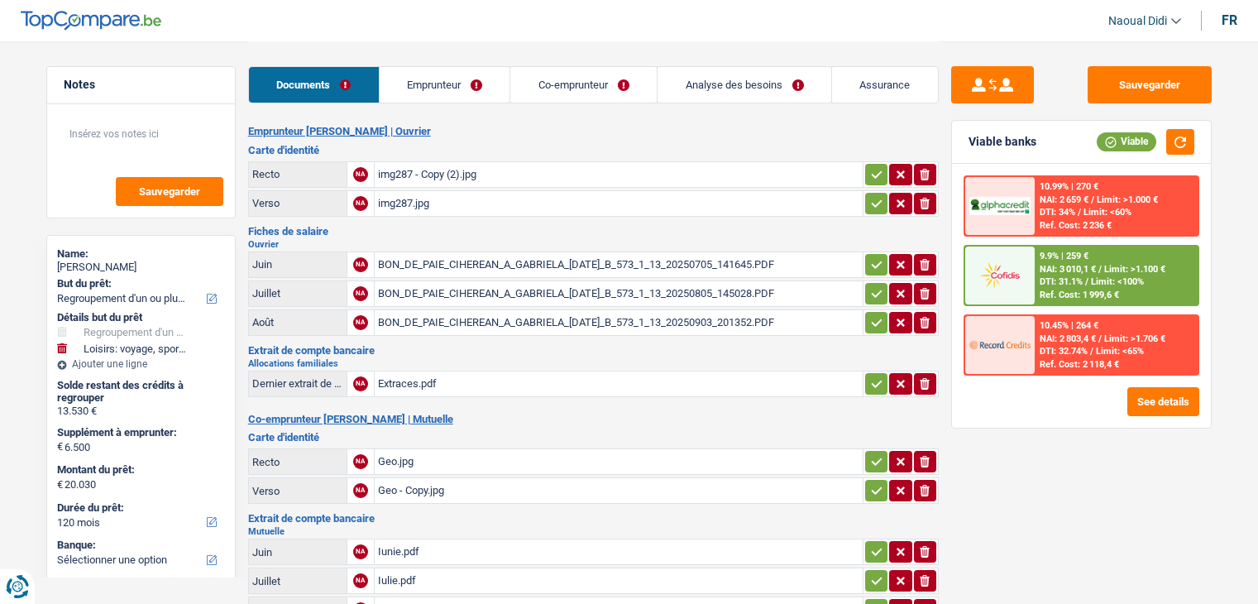
select select "refinancing"
select select "hobbies"
select select "120"
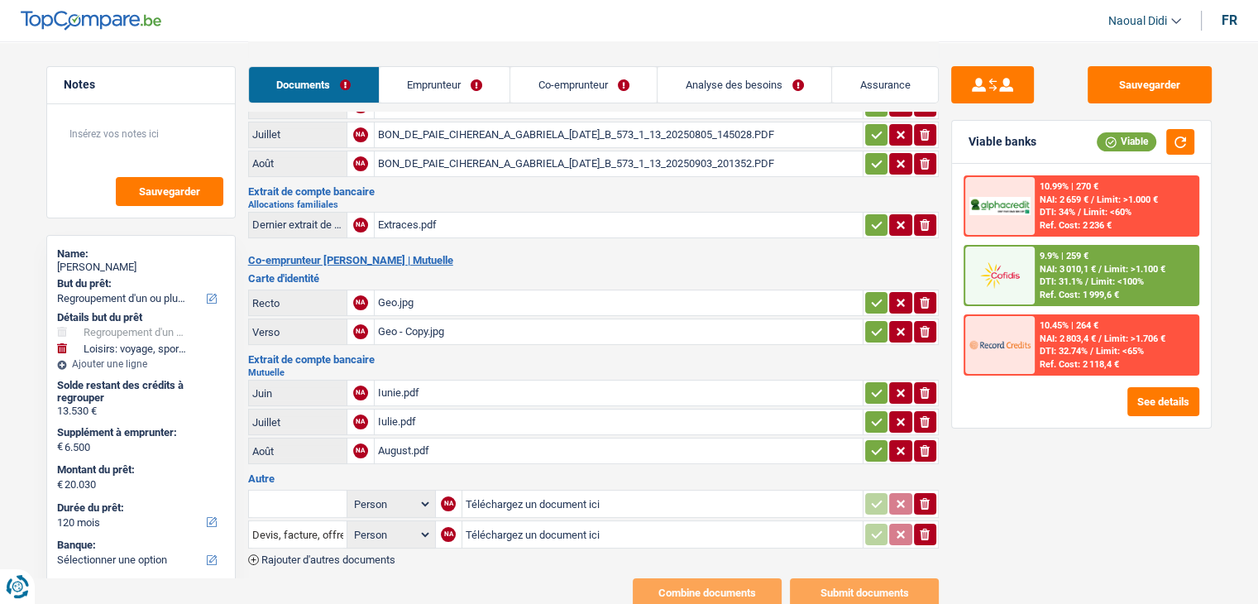
scroll to position [165, 0]
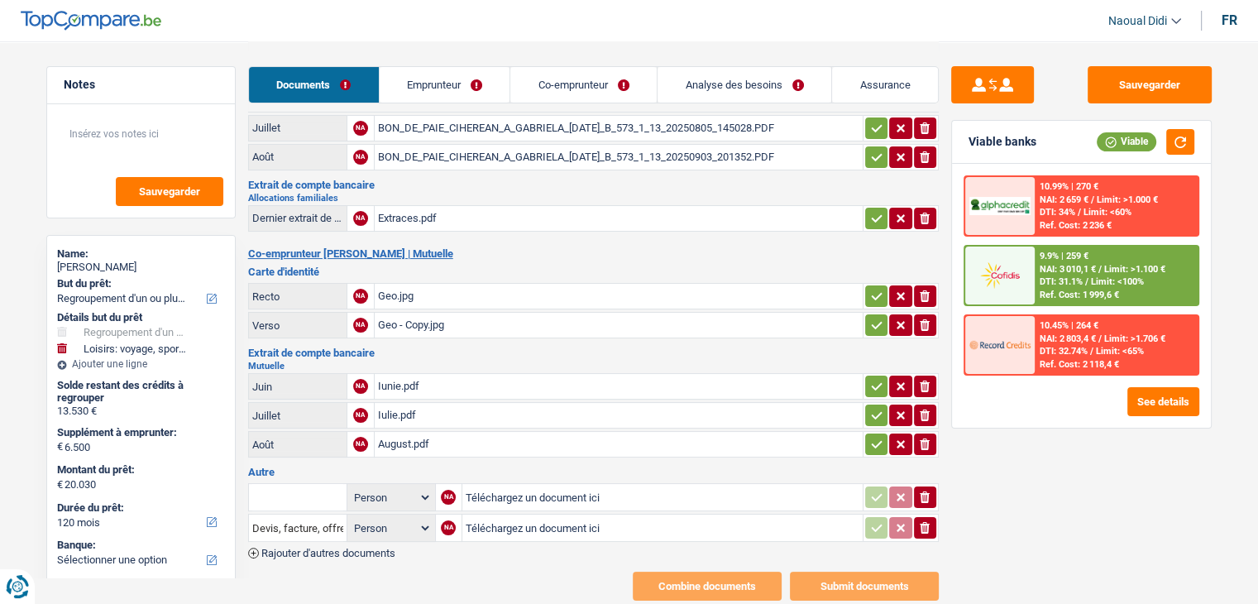
click at [527, 489] on input "Téléchargez un document ici" at bounding box center [662, 496] width 394 height 25
type input "C:\fakepath\ergo 07.pdf"
click at [536, 517] on input "Téléchargez un document ici" at bounding box center [662, 527] width 394 height 25
type input "C:\fakepath\ergo assurance 08.pdf"
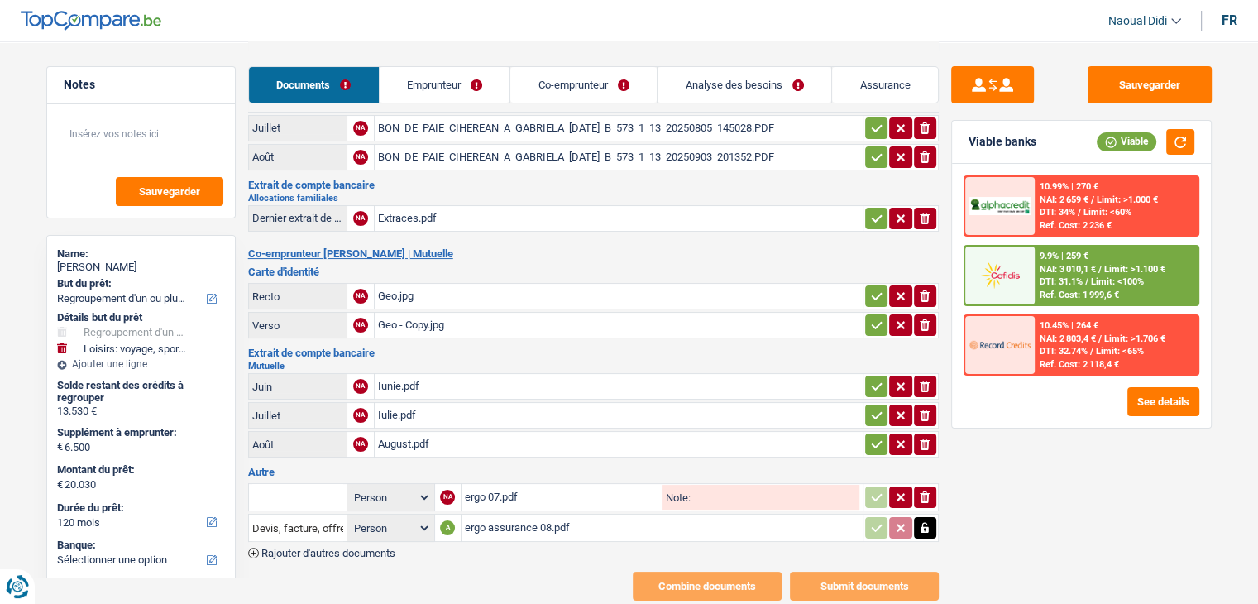
click at [379, 547] on span "Rajouter d'autres documents" at bounding box center [328, 552] width 134 height 11
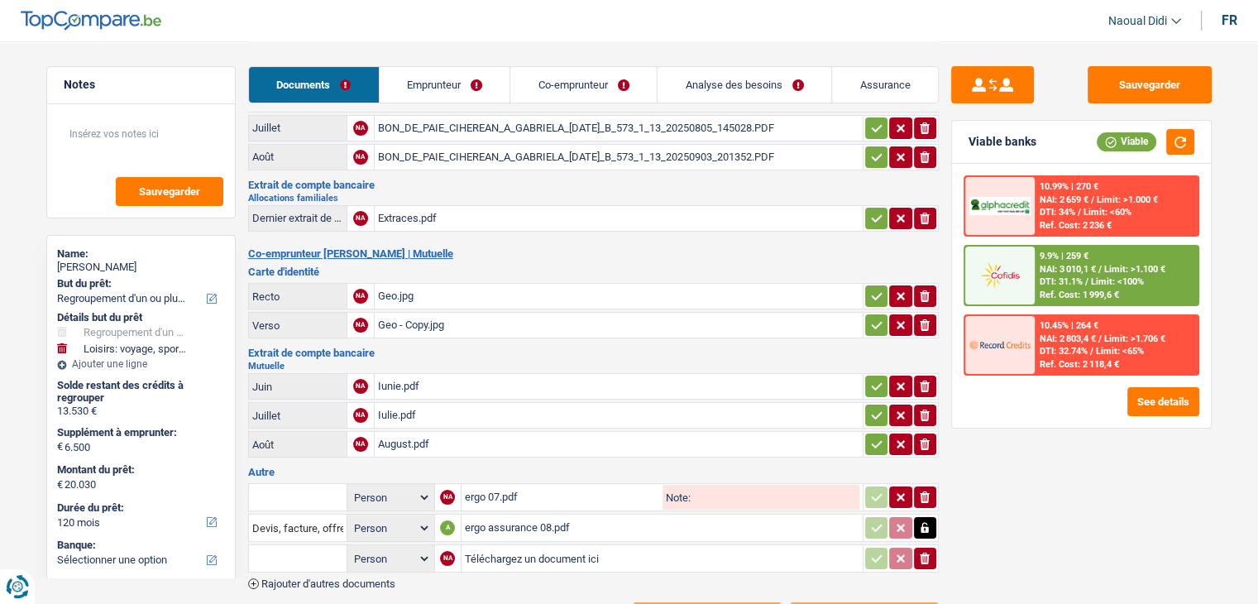
click at [523, 546] on input "Téléchargez un document ici" at bounding box center [662, 558] width 394 height 25
type input "C:\fakepath\ergo 09.pdf"
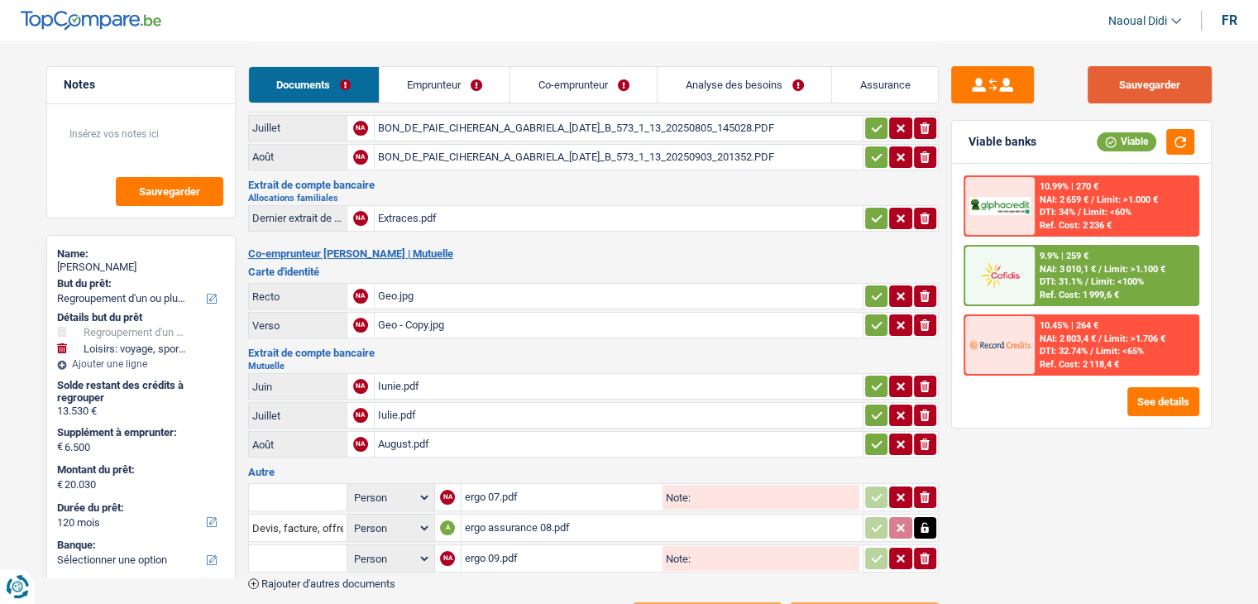
click at [1153, 81] on button "Sauvegarder" at bounding box center [1149, 84] width 124 height 37
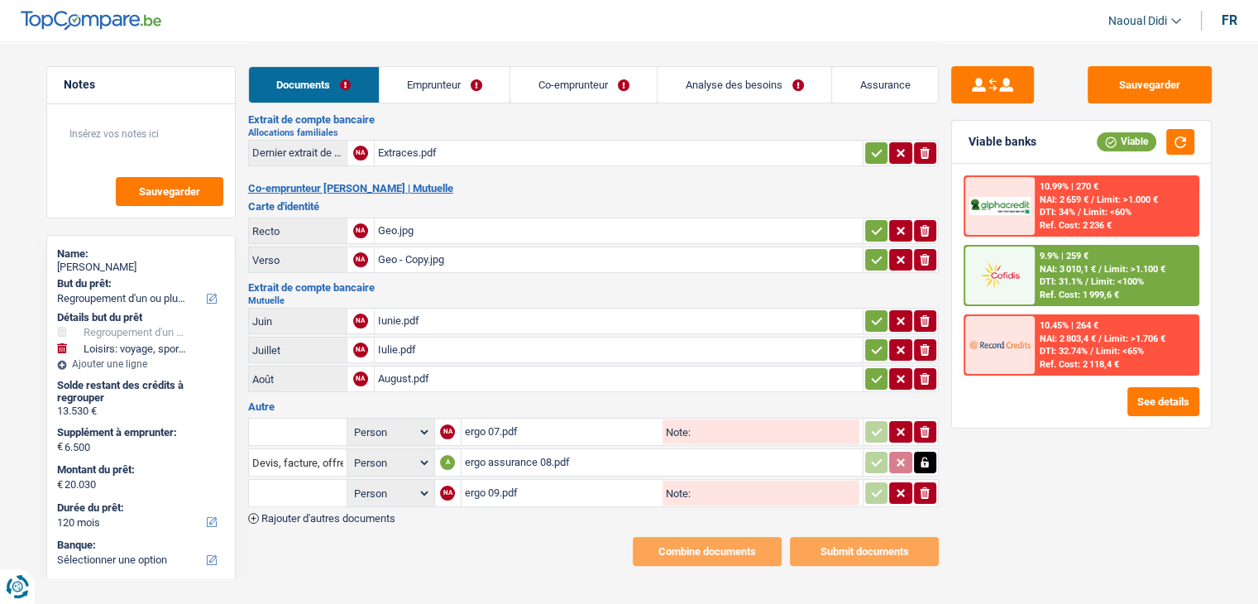
scroll to position [232, 0]
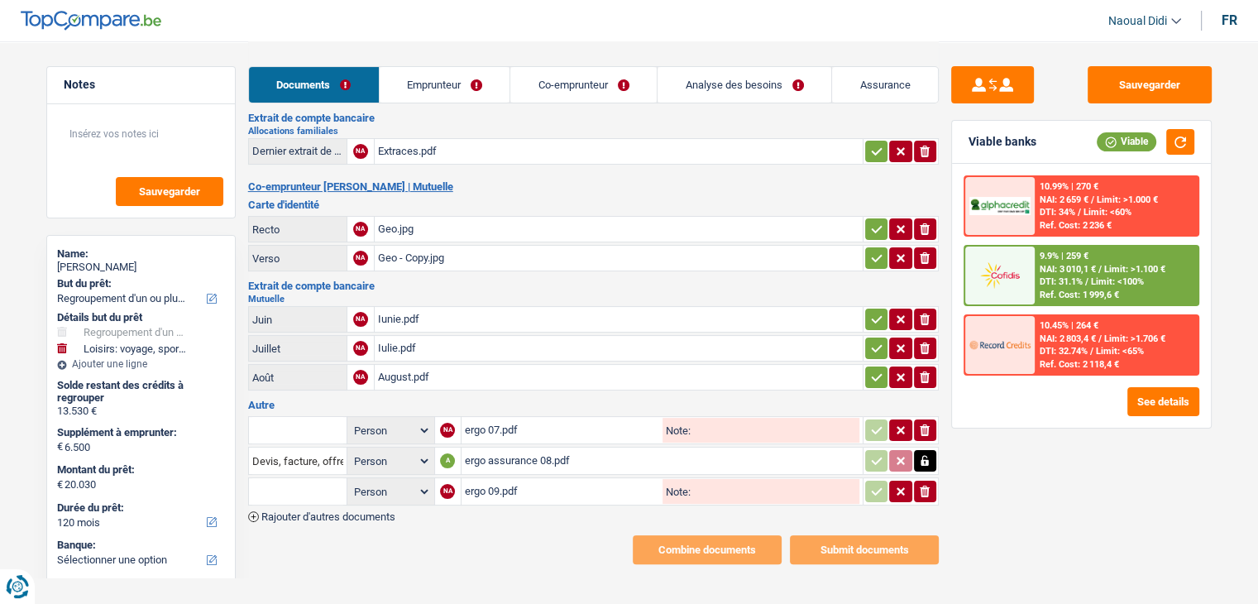
click at [699, 418] on input "Note:" at bounding box center [774, 430] width 169 height 25
type input "A"
drag, startPoint x: 747, startPoint y: 418, endPoint x: 680, endPoint y: 415, distance: 67.0
click at [680, 418] on div "Note: Assurance" at bounding box center [760, 430] width 197 height 25
type input "Assurance"
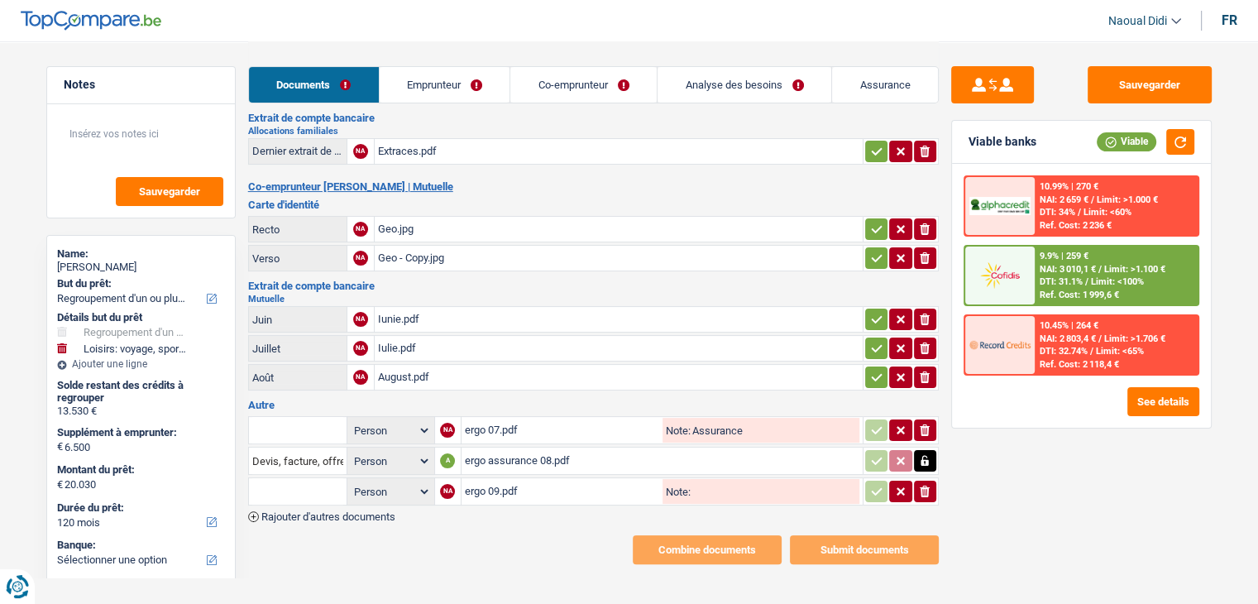
click at [724, 479] on input "Note:" at bounding box center [774, 491] width 169 height 25
paste input "Assurance"
type input "Assurance"
click at [291, 417] on input "text" at bounding box center [297, 430] width 91 height 26
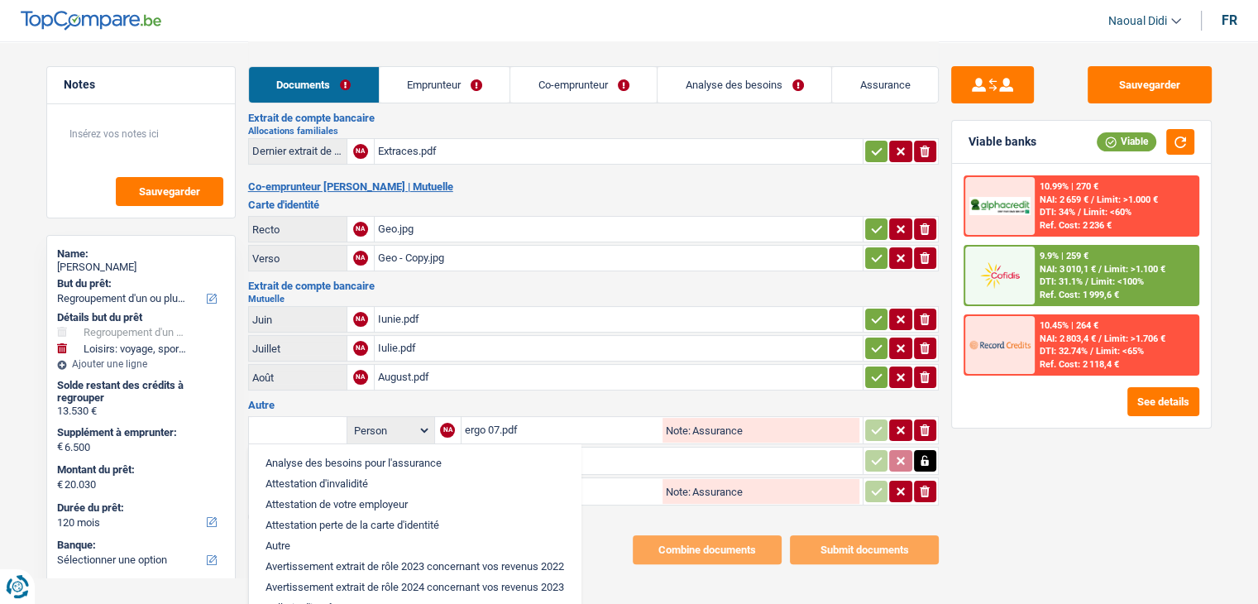
paste input "Assurance"
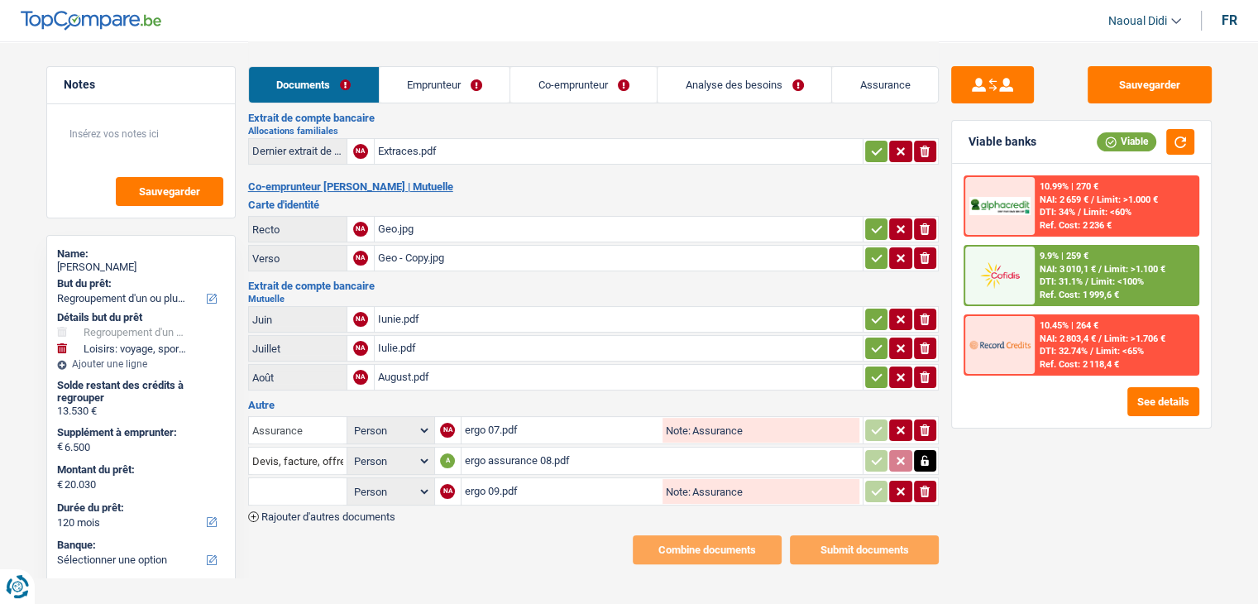
type input "Assurance"
click at [281, 478] on input "text" at bounding box center [297, 491] width 91 height 26
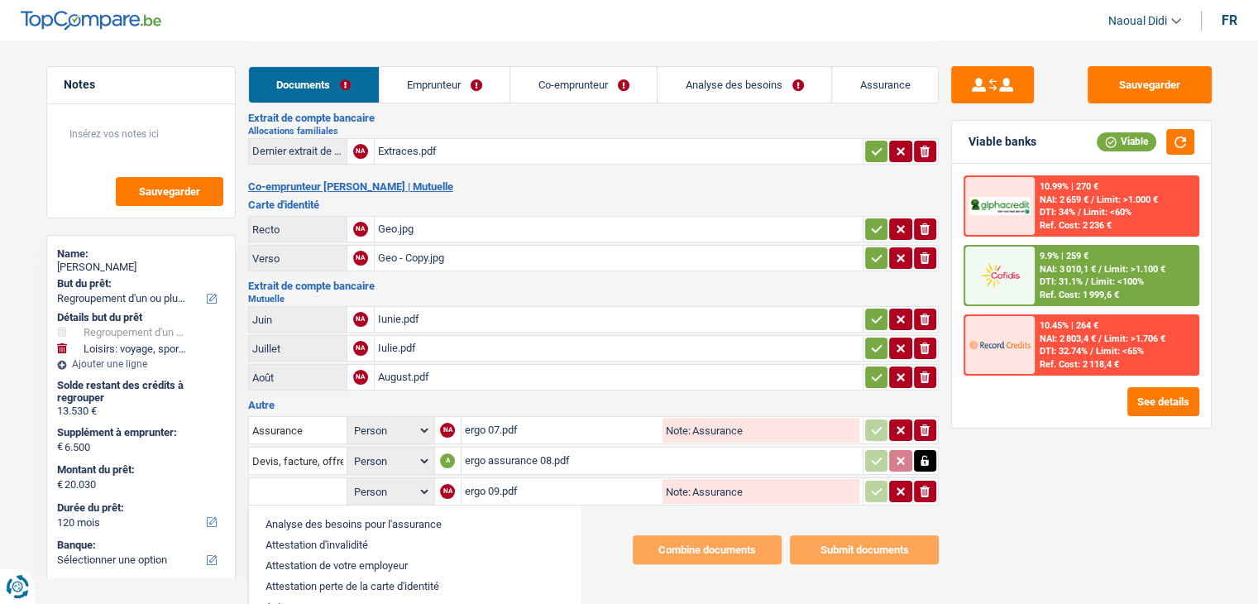
paste input "Assurance"
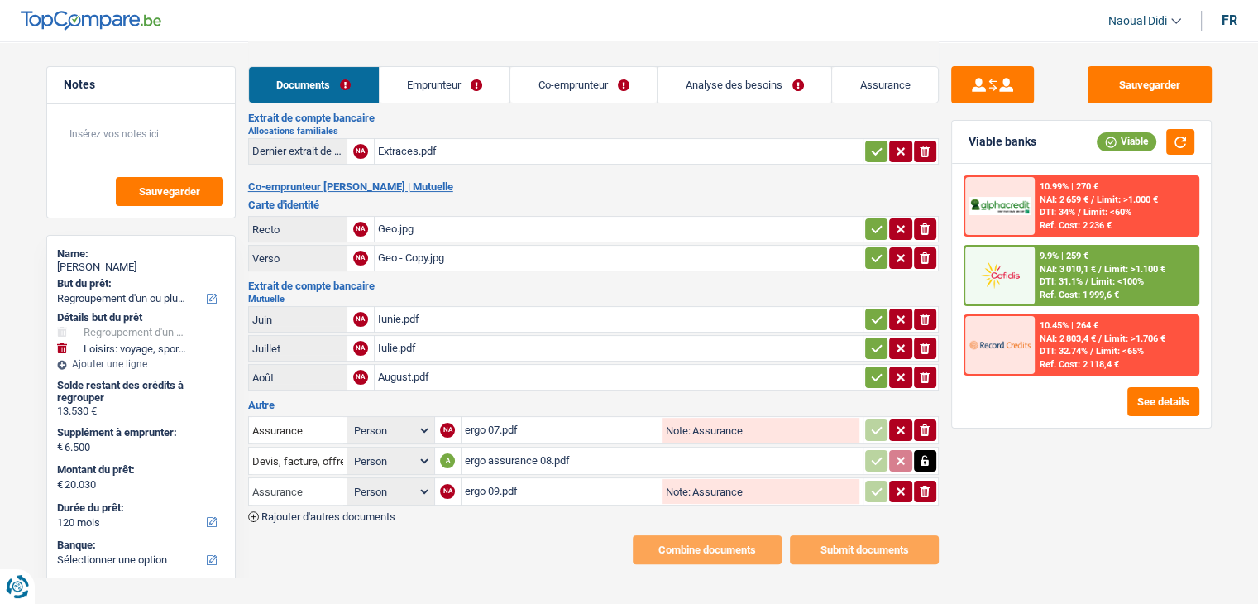
type input "Assurance"
click at [317, 447] on input "Devis, facture, offre, bon de commande" at bounding box center [297, 460] width 91 height 26
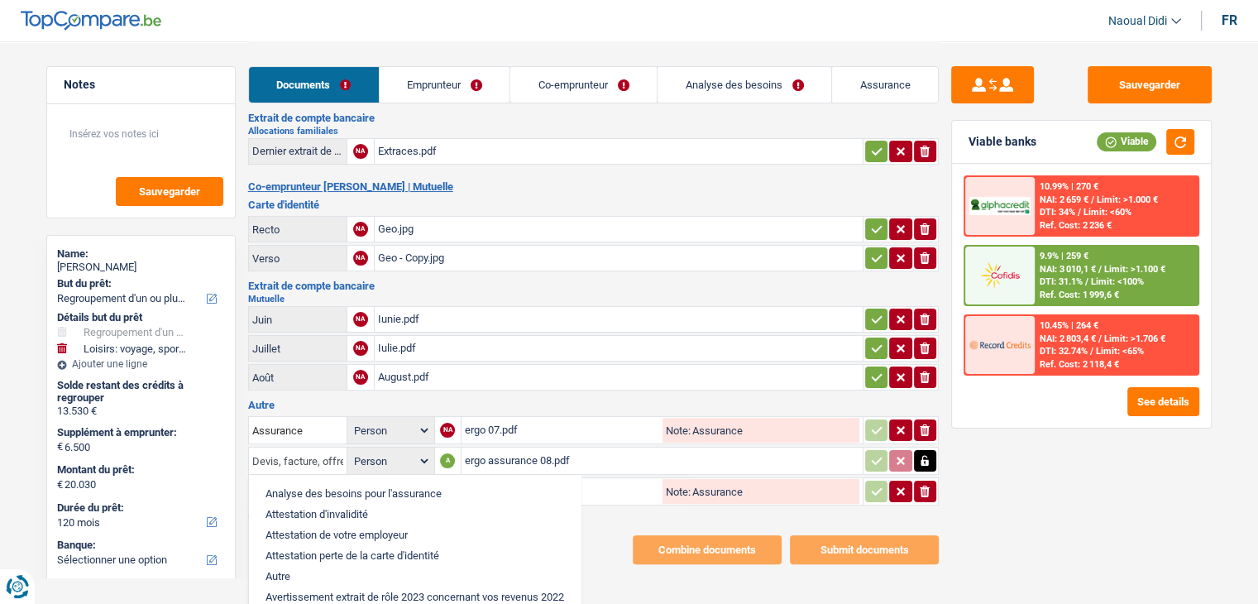
scroll to position [0, 95]
drag, startPoint x: 253, startPoint y: 447, endPoint x: 525, endPoint y: 470, distance: 273.0
click at [343, 470] on div "Devis, facture, offre, bon de commande Analyse des besoins pour l'assurance Att…" at bounding box center [297, 460] width 91 height 26
paste input "Assurance"
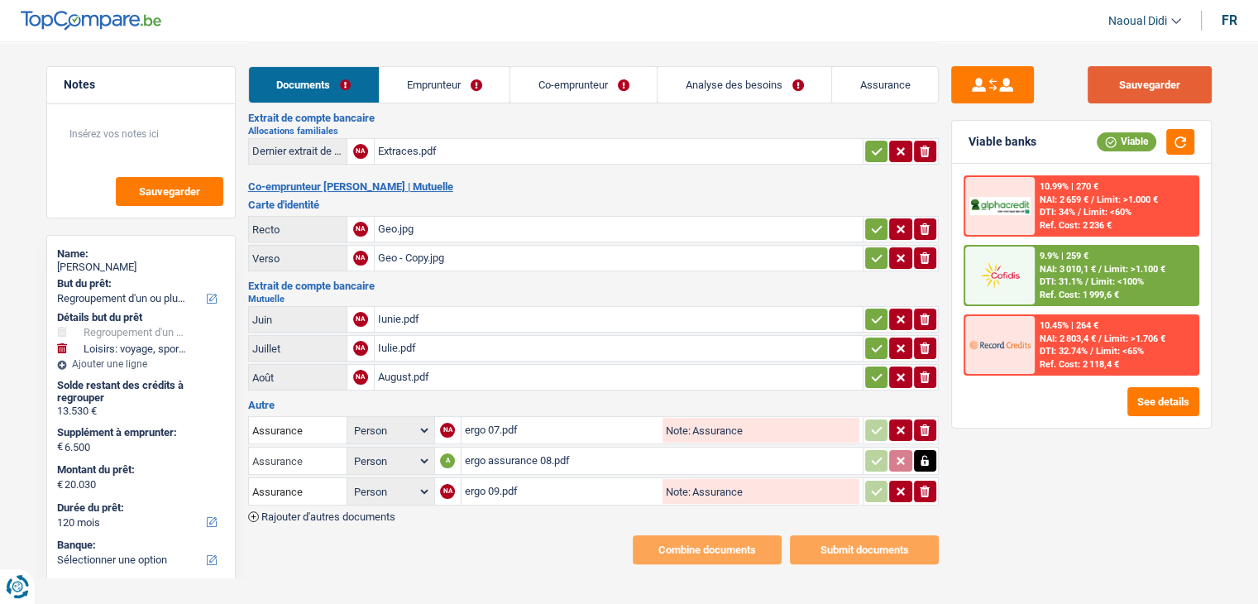
type input "Assurance"
click at [1144, 88] on button "Sauvegarder" at bounding box center [1149, 84] width 124 height 37
click at [374, 511] on span "Rajouter d'autres documents" at bounding box center [328, 516] width 134 height 11
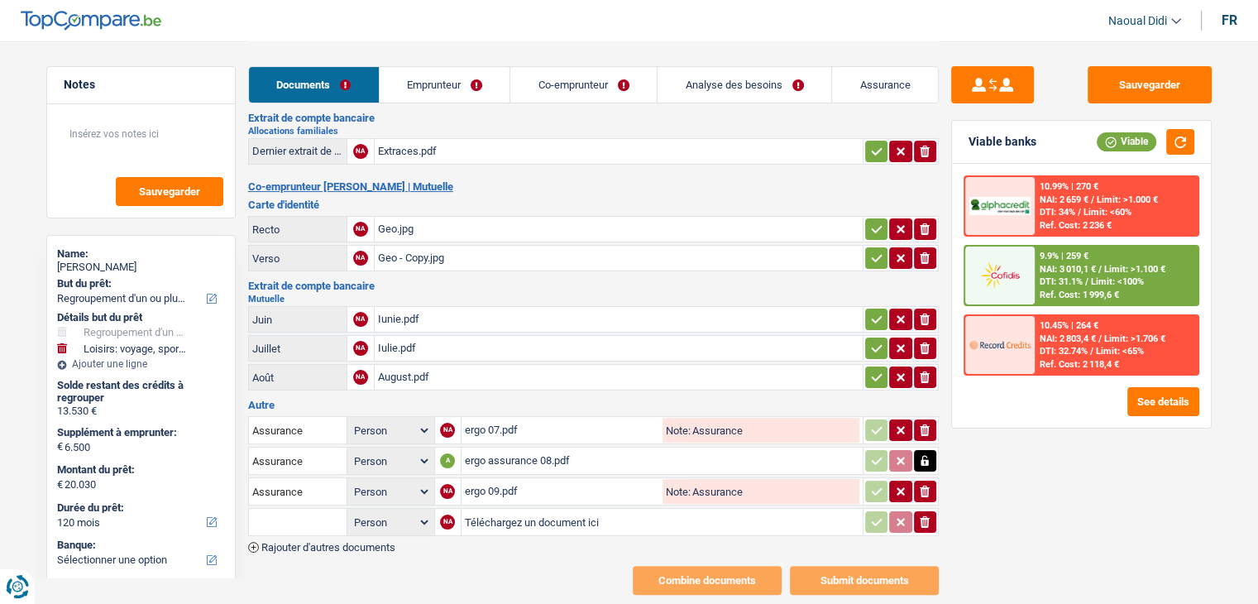
click at [499, 509] on input "Téléchargez un document ici" at bounding box center [662, 521] width 394 height 25
type input "C:\fakepath\Salaire Juillet.pdf"
click at [377, 542] on span "Rajouter d'autres documents" at bounding box center [328, 547] width 134 height 11
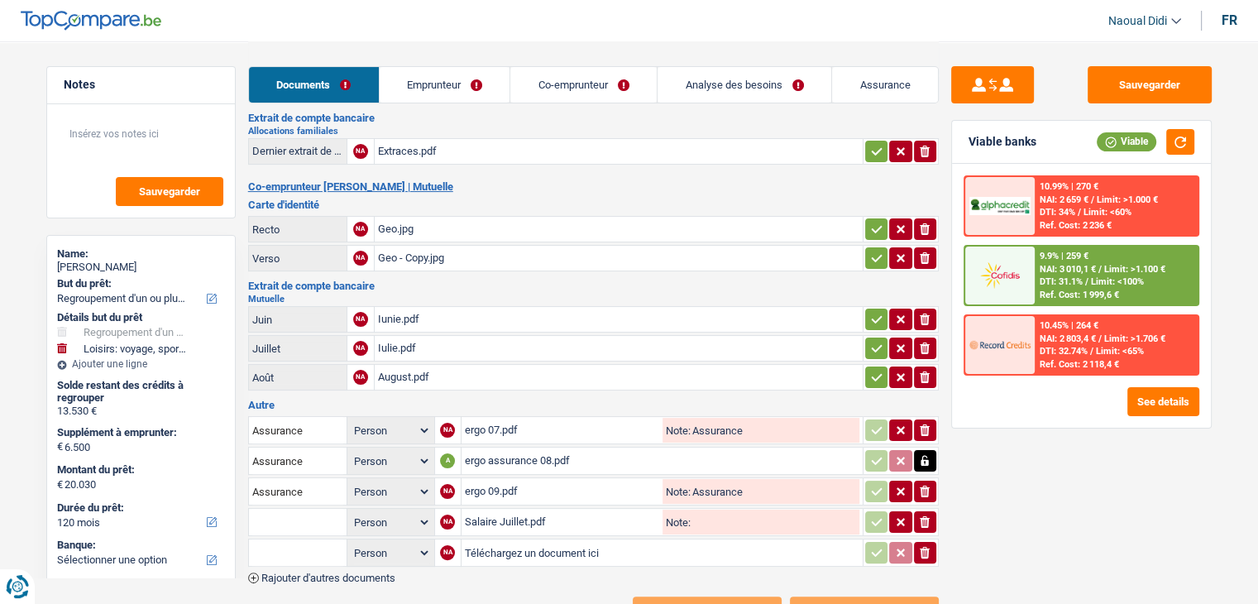
click at [508, 540] on input "Téléchargez un document ici" at bounding box center [662, 552] width 394 height 25
type input "C:\fakepath\Salaire d'août.pdf"
click at [387, 572] on span "Rajouter d'autres documents" at bounding box center [328, 577] width 134 height 11
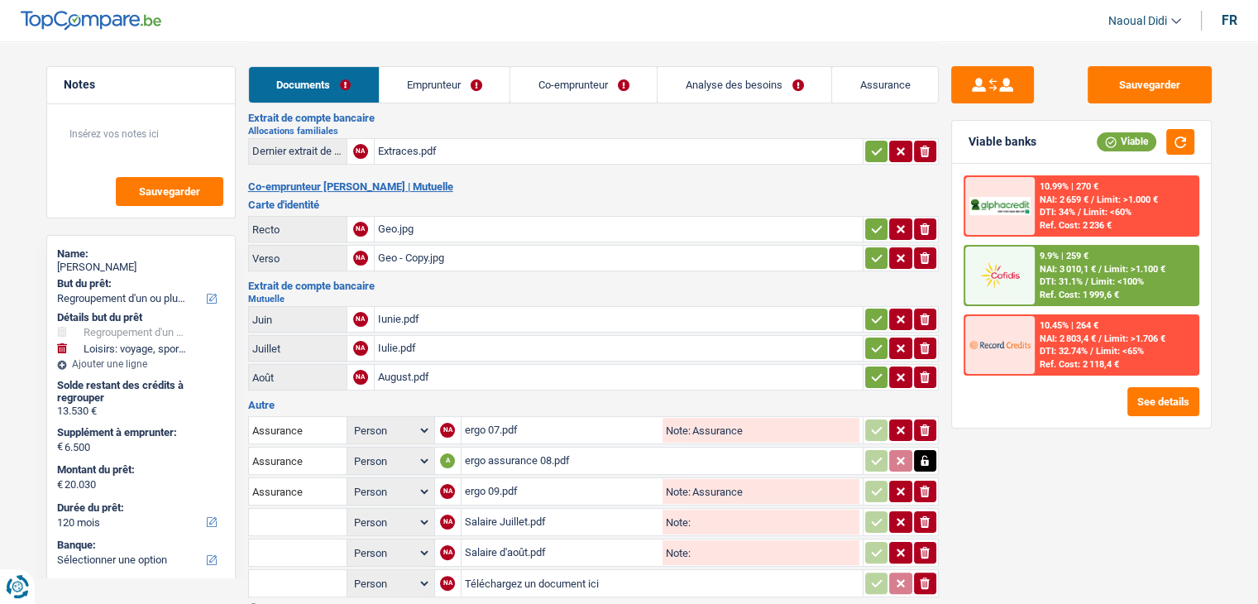
click at [508, 570] on input "Téléchargez un document ici" at bounding box center [662, 582] width 394 height 25
type input "C:\fakepath\Salaire de Septembre.pdf"
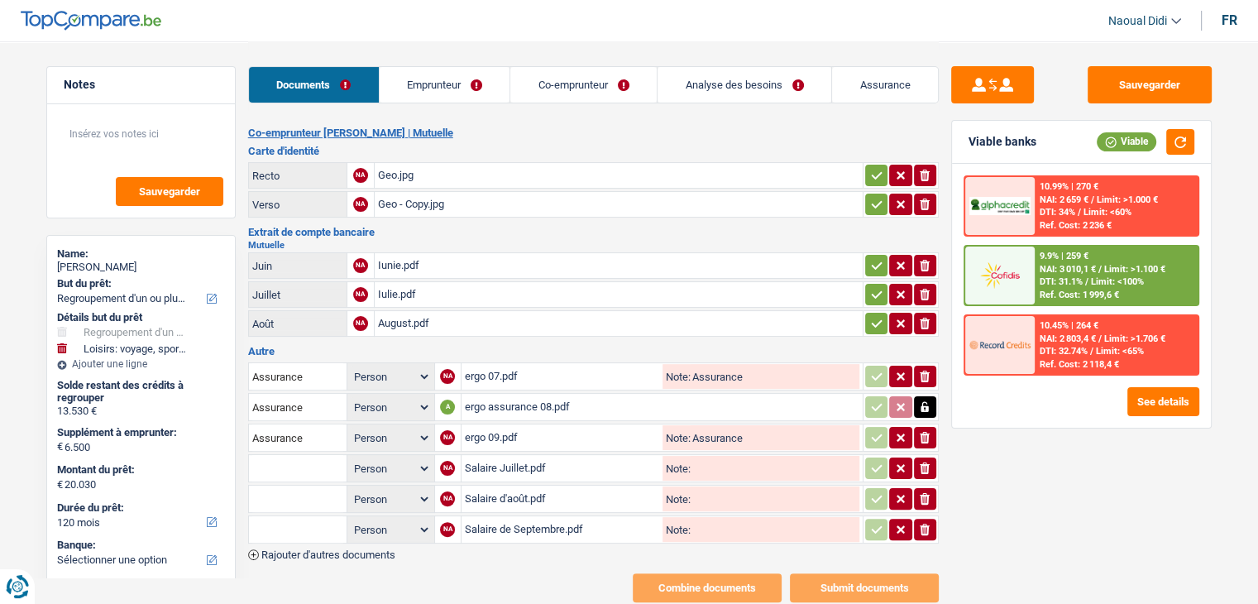
scroll to position [322, 0]
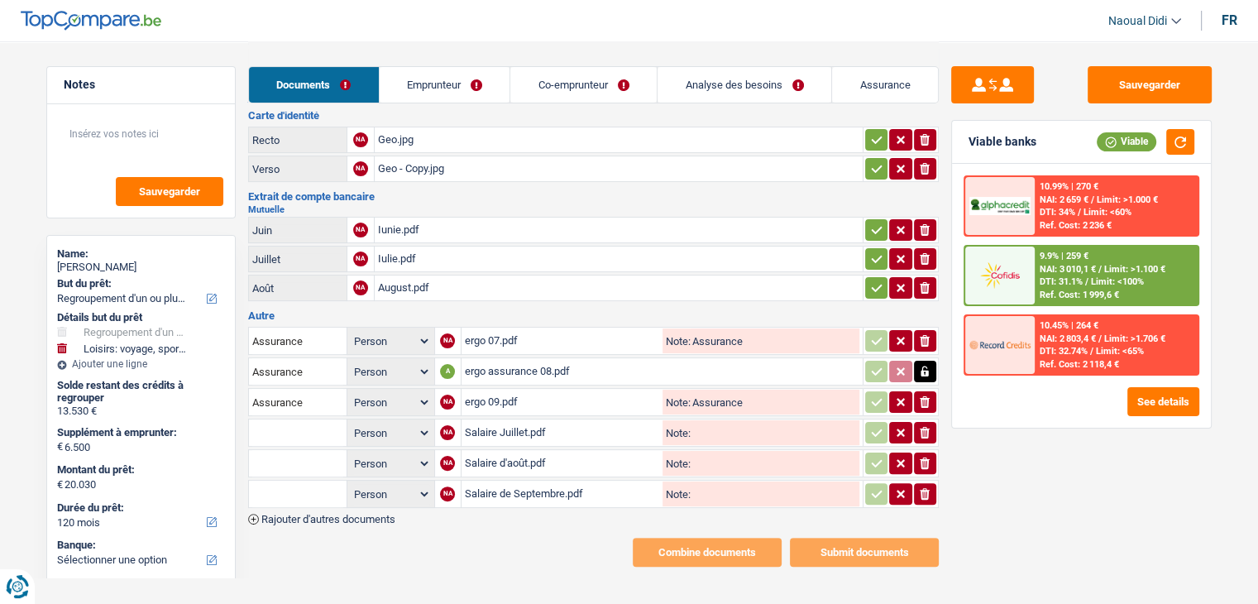
click at [381, 513] on span "Rajouter d'autres documents" at bounding box center [328, 518] width 134 height 11
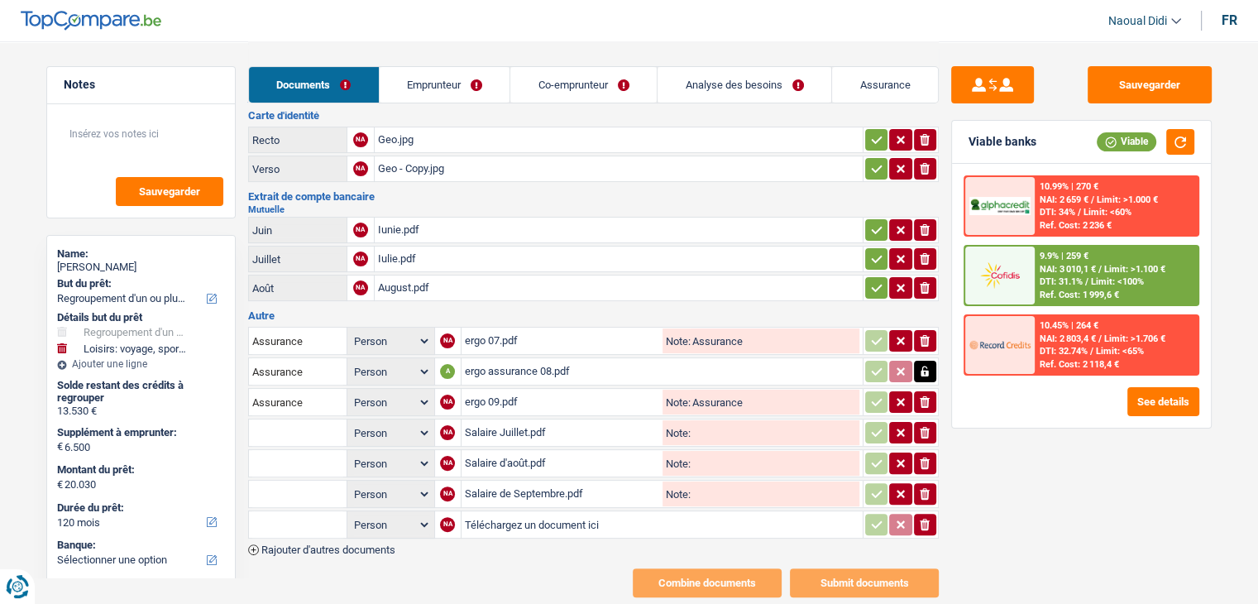
click at [529, 513] on input "Téléchargez un document ici" at bounding box center [662, 524] width 394 height 25
type input "C:\fakepath\Advance de Juillet.pdf"
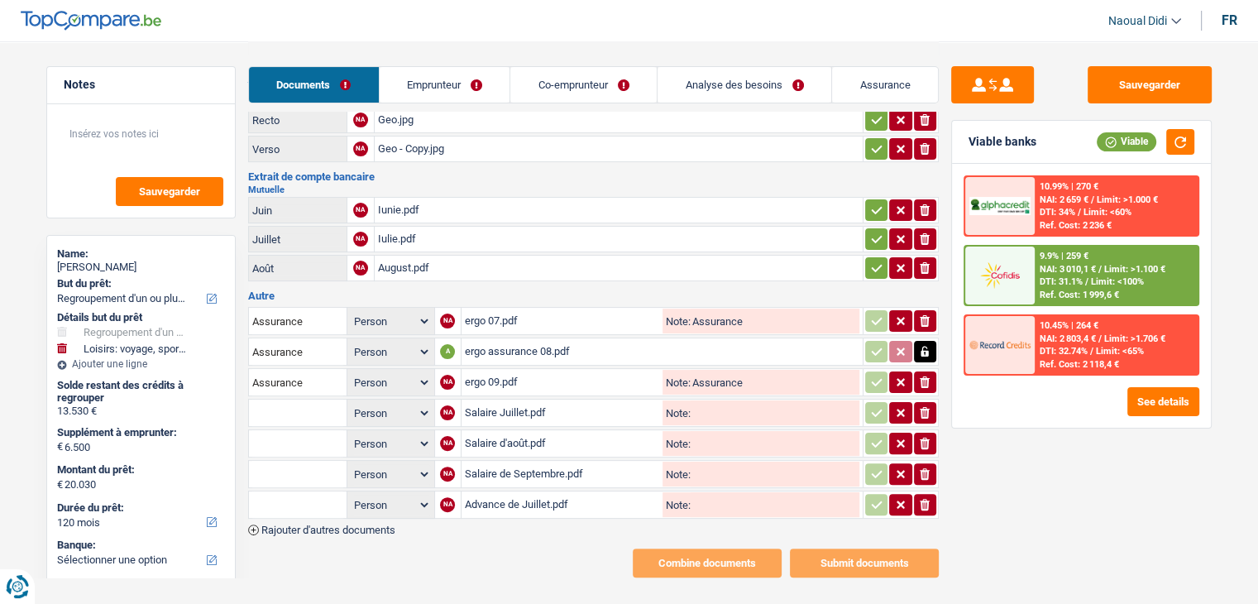
scroll to position [351, 0]
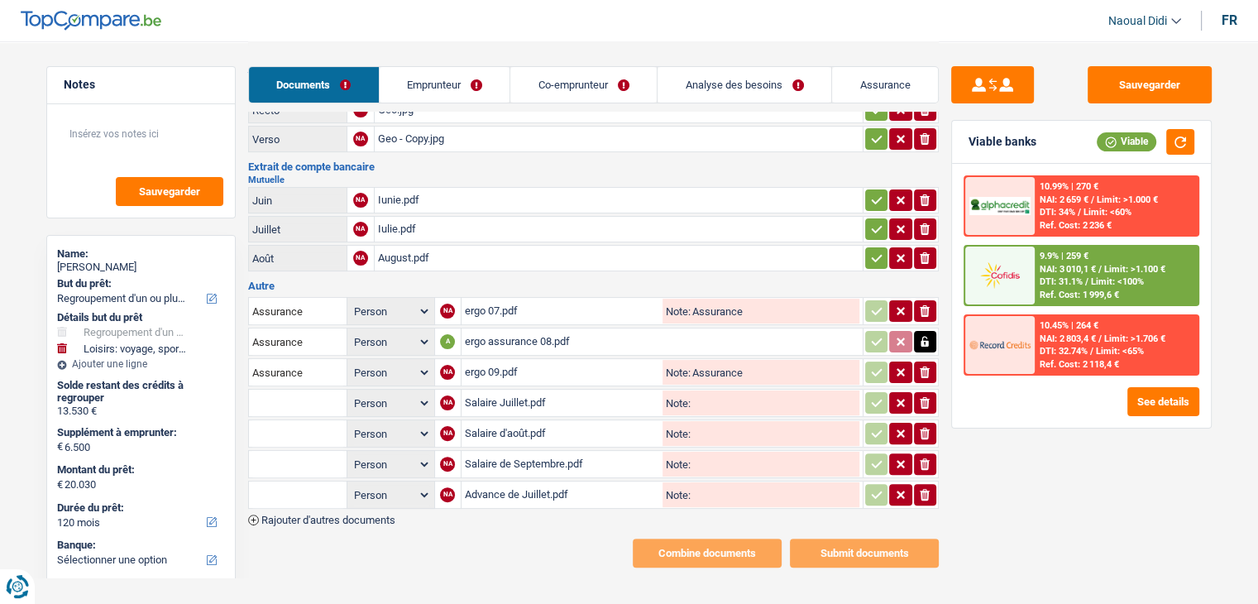
click at [377, 514] on span "Rajouter d'autres documents" at bounding box center [328, 519] width 134 height 11
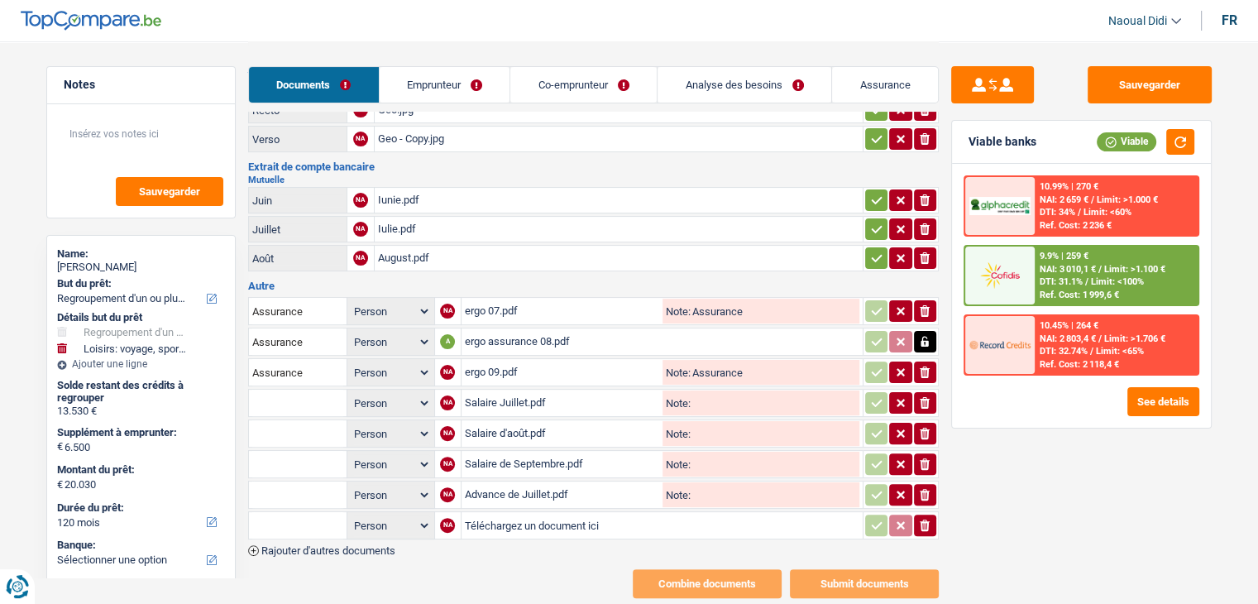
click at [517, 513] on input "Téléchargez un document ici" at bounding box center [662, 525] width 394 height 25
type input "C:\fakepath\Avance d'aout.pdf"
click at [376, 545] on span "Rajouter d'autres documents" at bounding box center [328, 550] width 134 height 11
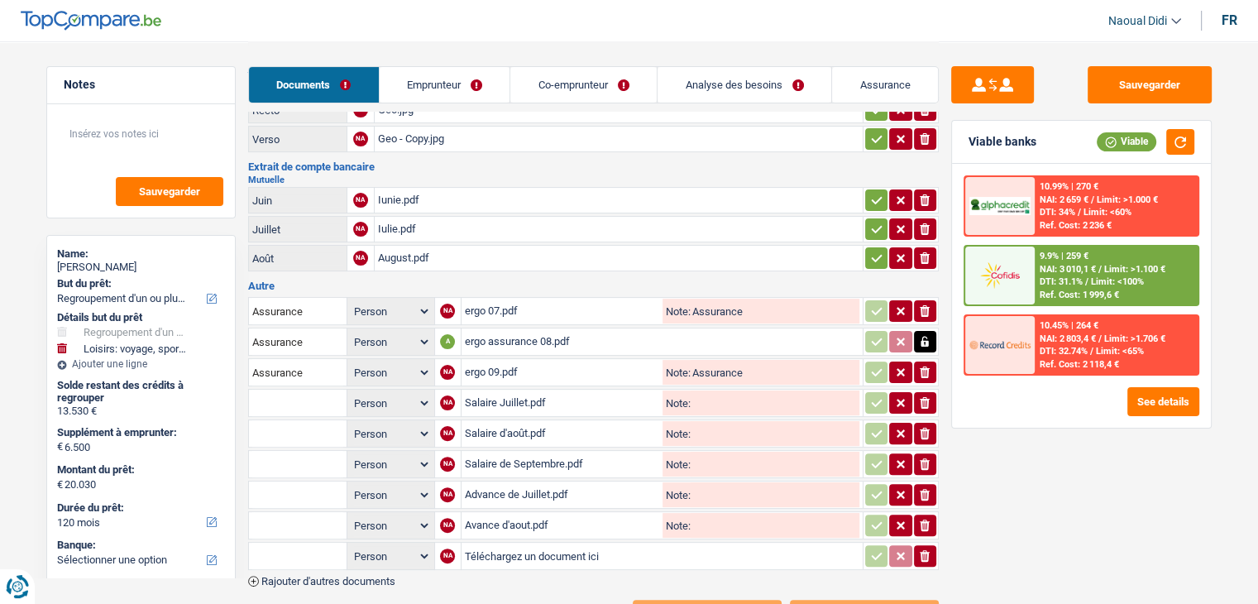
click at [504, 543] on input "Téléchargez un document ici" at bounding box center [662, 555] width 394 height 25
type input "C:\fakepath\Avance de septembre.pdf"
click at [704, 390] on input "Note:" at bounding box center [774, 402] width 169 height 25
drag, startPoint x: 731, startPoint y: 388, endPoint x: 691, endPoint y: 388, distance: 39.7
click at [691, 390] on input "Salaire" at bounding box center [774, 402] width 169 height 25
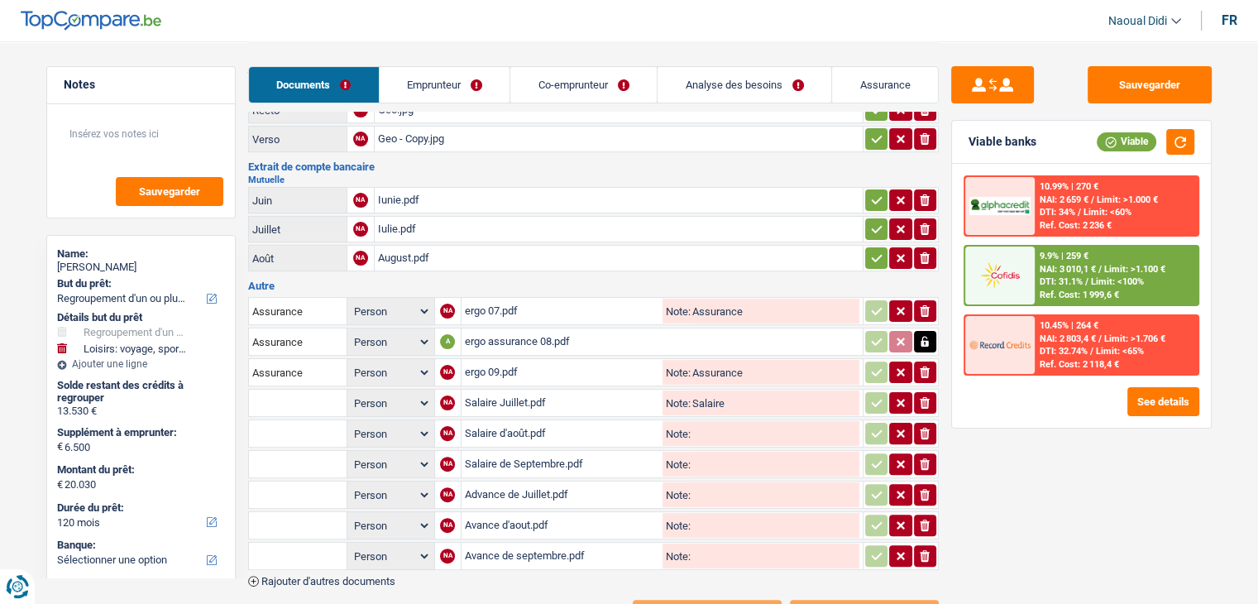
type input "Salaire"
click at [289, 392] on input "text" at bounding box center [297, 402] width 91 height 26
paste input "Salaire"
type input "Salaire"
click at [270, 423] on input "text" at bounding box center [297, 433] width 91 height 26
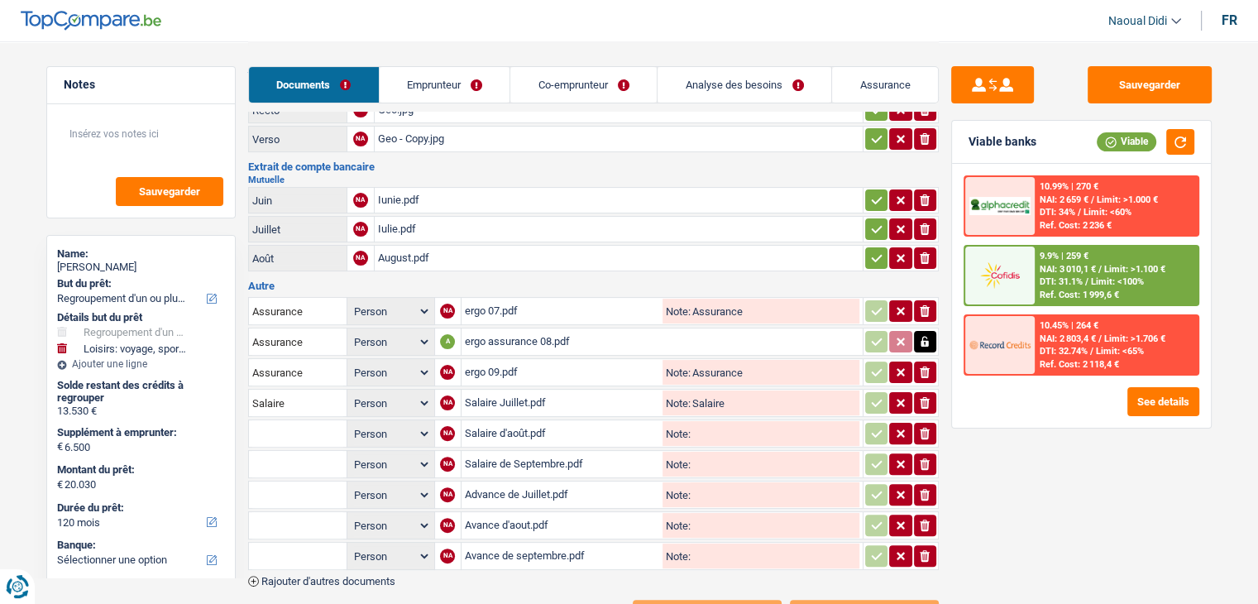
paste input "Salaire"
type input "Salaire"
click at [274, 451] on input "text" at bounding box center [297, 464] width 91 height 26
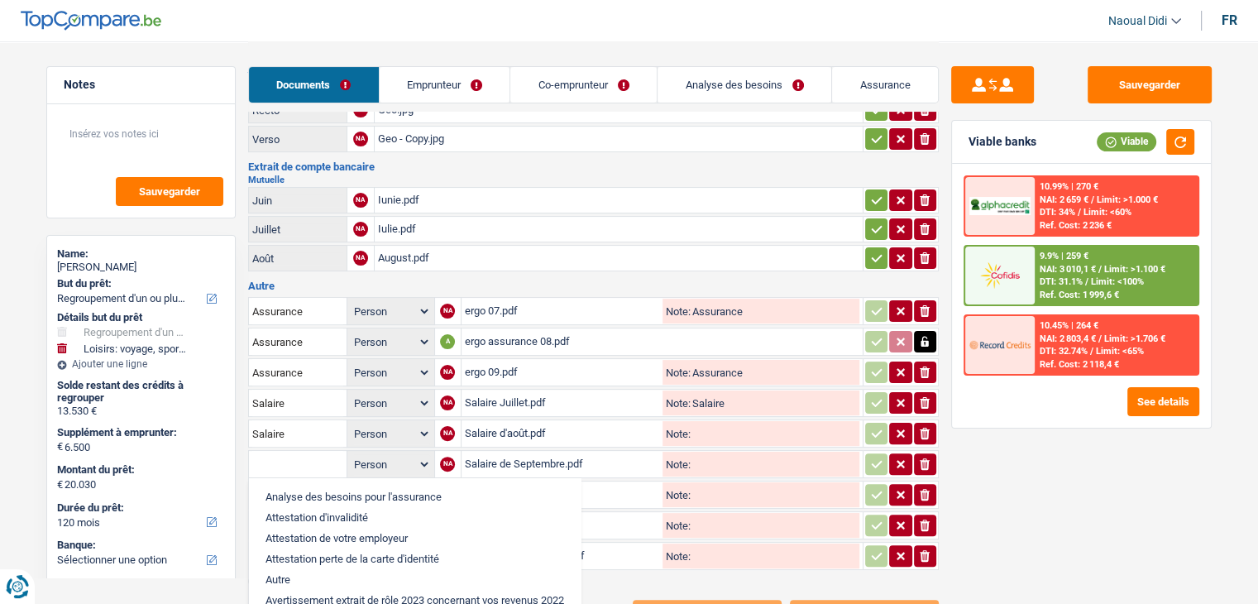
paste input "Salaire"
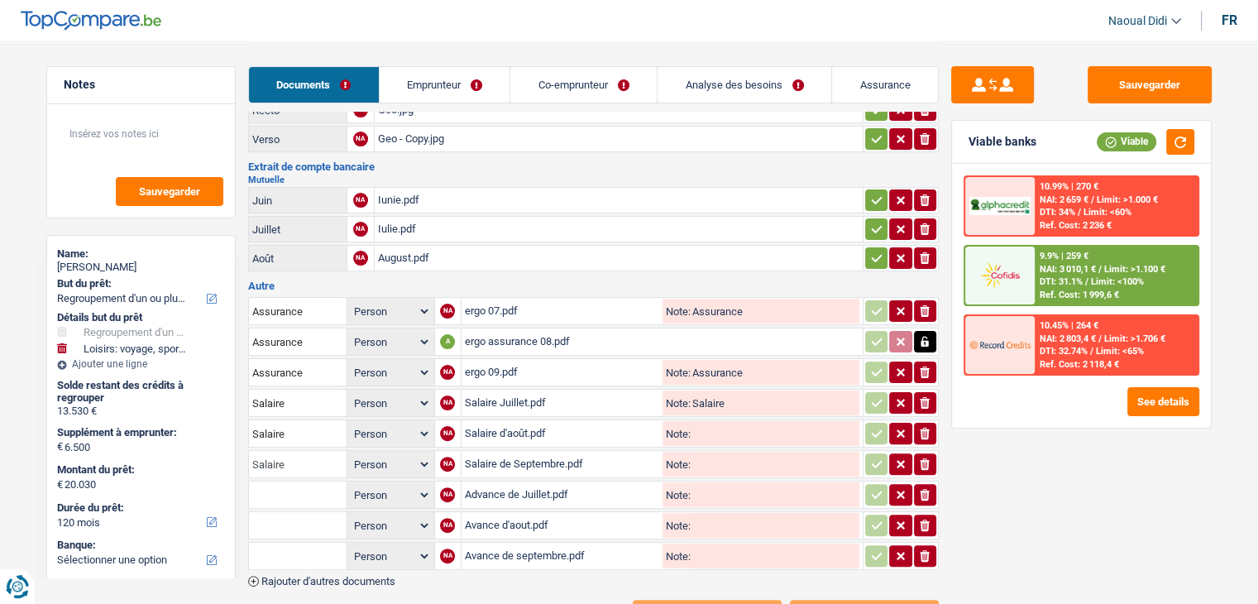
type input "Salaire"
click at [705, 421] on input "Note:" at bounding box center [774, 433] width 169 height 25
paste input "Salaire"
type input "Salaire"
click at [715, 451] on input "Note:" at bounding box center [774, 463] width 169 height 25
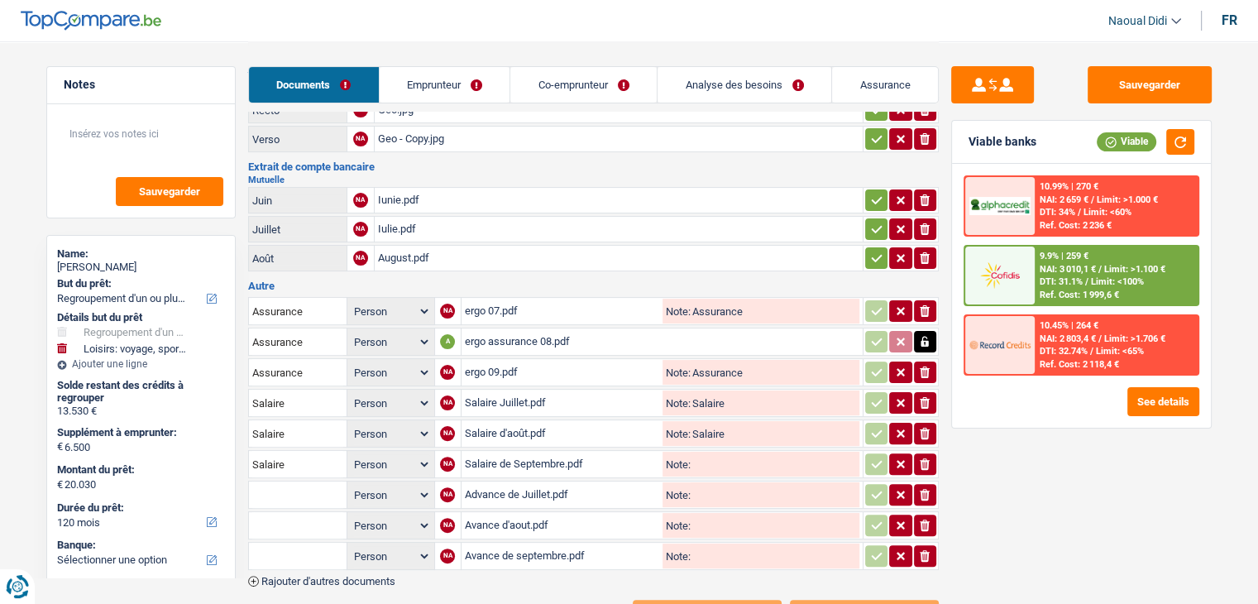
paste input "Salaire"
type input "Salaire"
click at [698, 482] on input "Note:" at bounding box center [774, 494] width 169 height 25
drag, startPoint x: 709, startPoint y: 477, endPoint x: 690, endPoint y: 474, distance: 19.3
click at [690, 482] on input "adv" at bounding box center [774, 494] width 169 height 25
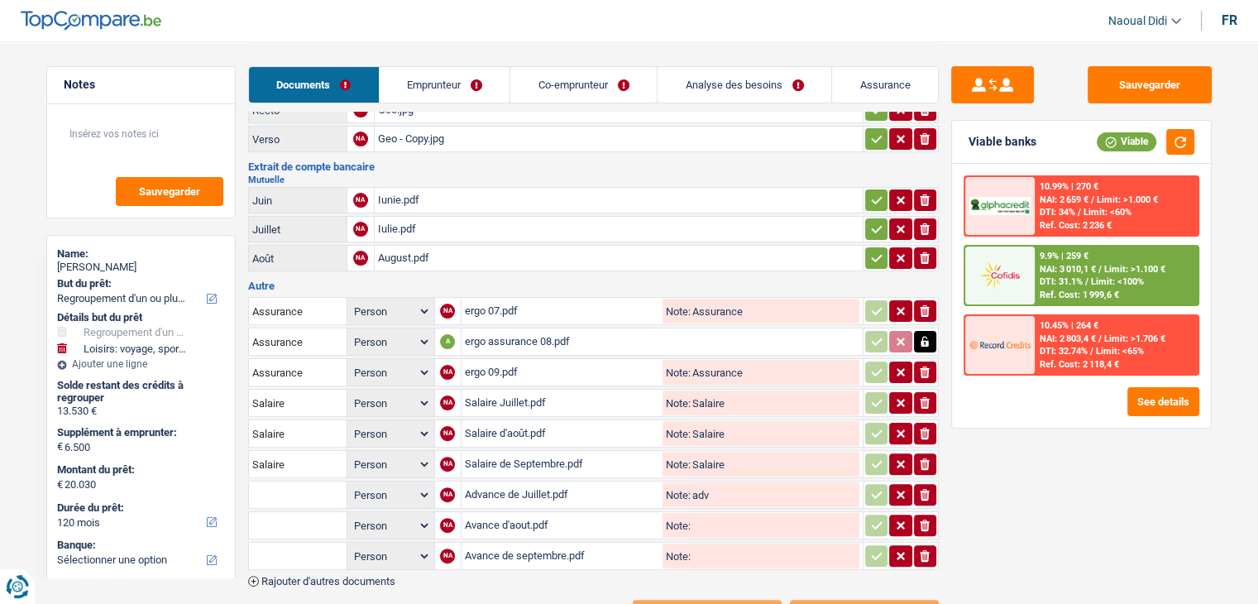
type input "adv"
click at [313, 481] on input "text" at bounding box center [297, 494] width 91 height 26
paste input "adv"
type input "adv"
click at [282, 512] on input "text" at bounding box center [297, 525] width 91 height 26
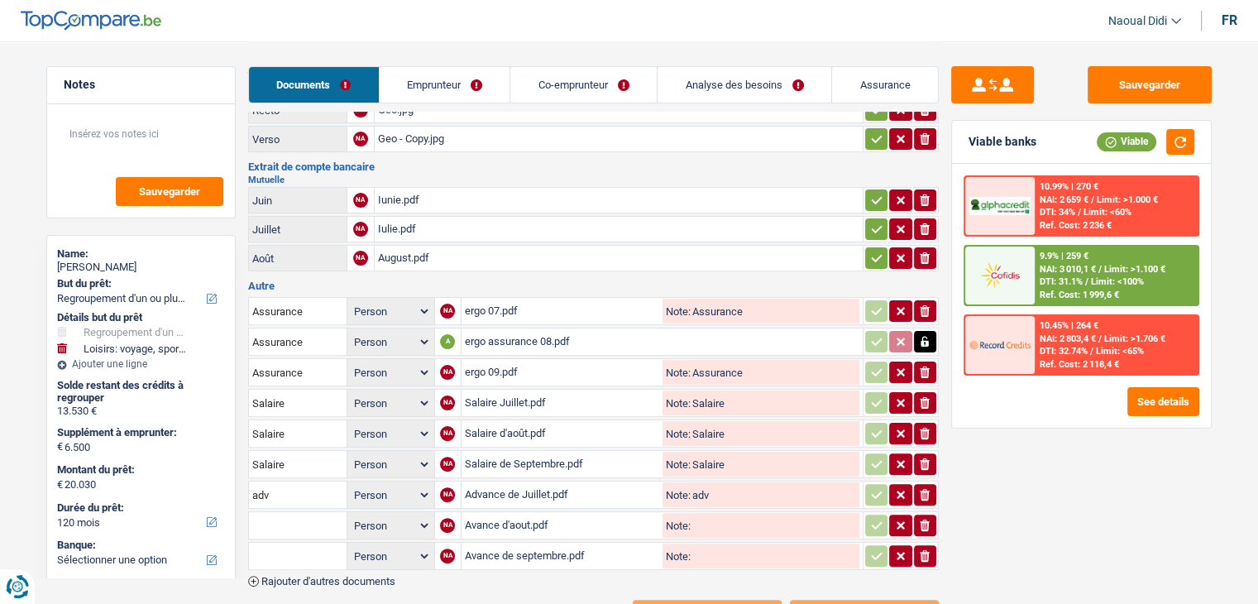
paste input "adv"
type input "adv"
click at [271, 542] on input "text" at bounding box center [297, 555] width 91 height 26
paste input "adv"
type input "adv"
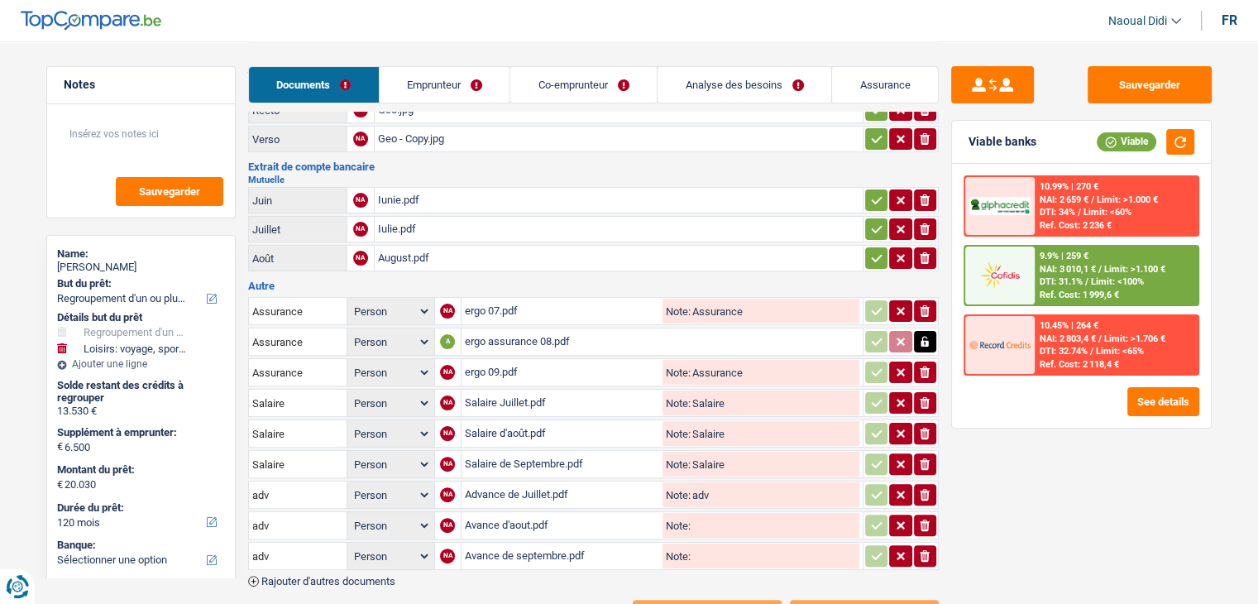
click at [704, 513] on input "Note:" at bounding box center [774, 525] width 169 height 25
paste input "adv"
type input "adv"
click at [694, 543] on input "Note:" at bounding box center [774, 555] width 169 height 25
paste input "adv"
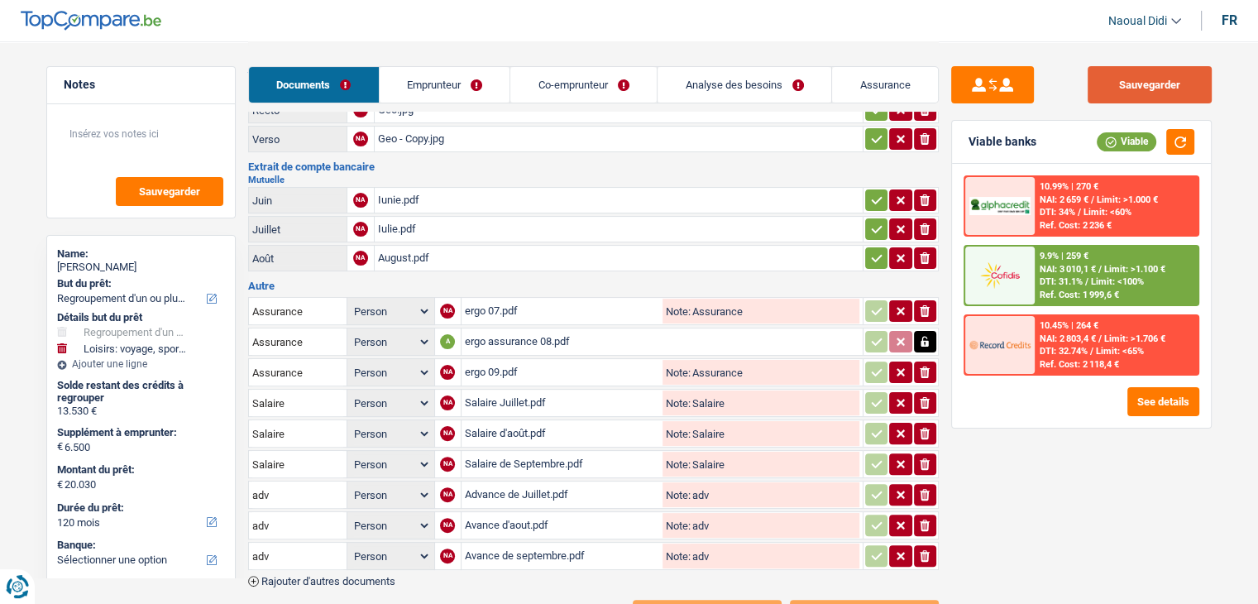
type input "adv"
click at [1144, 77] on button "Sauvegarder" at bounding box center [1149, 84] width 124 height 37
click at [469, 80] on link "Emprunteur" at bounding box center [444, 85] width 131 height 36
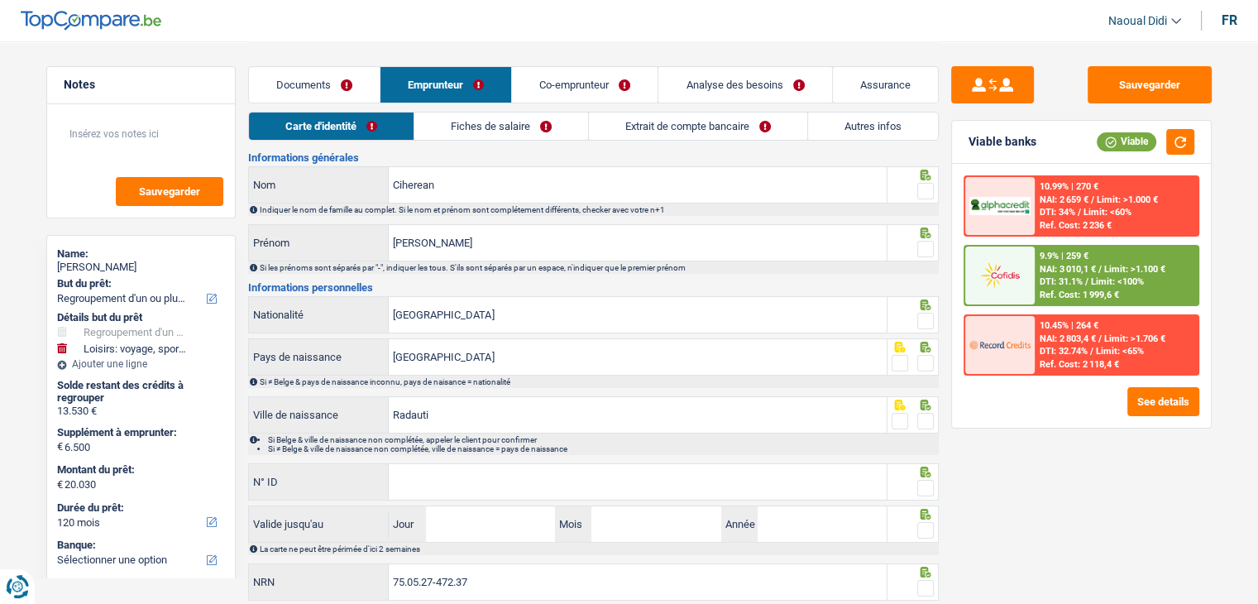
scroll to position [0, 0]
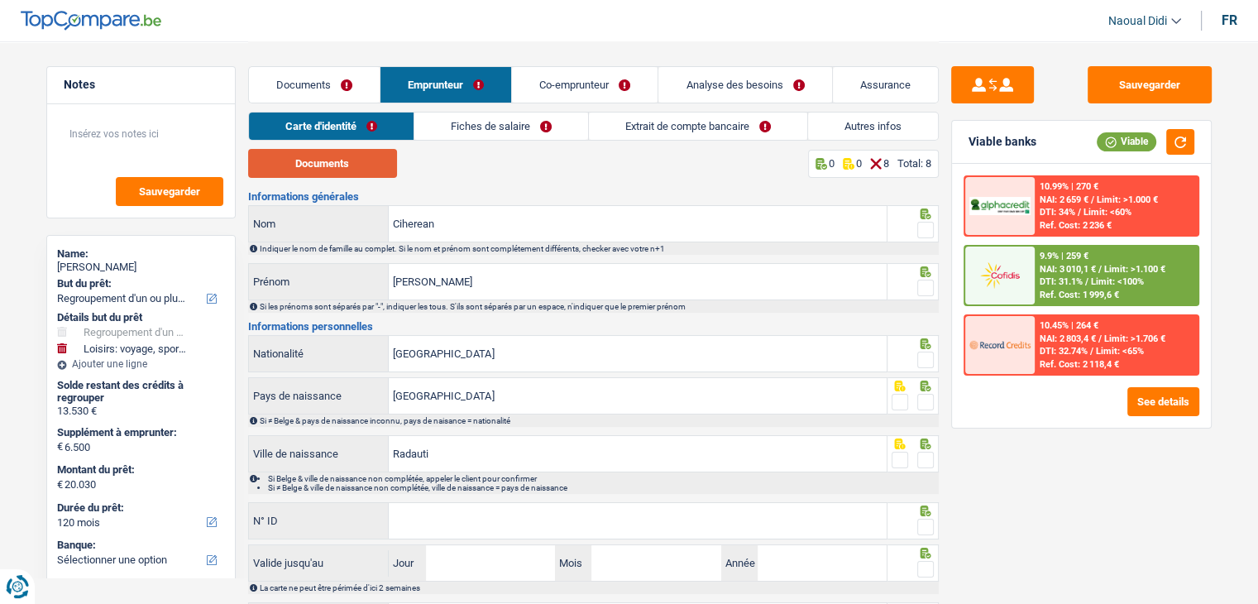
click at [346, 158] on button "Documents" at bounding box center [322, 163] width 149 height 29
click at [919, 231] on span at bounding box center [925, 230] width 17 height 17
click at [0, 0] on input "radio" at bounding box center [0, 0] width 0 height 0
click at [928, 289] on span at bounding box center [925, 287] width 17 height 17
click at [0, 0] on input "radio" at bounding box center [0, 0] width 0 height 0
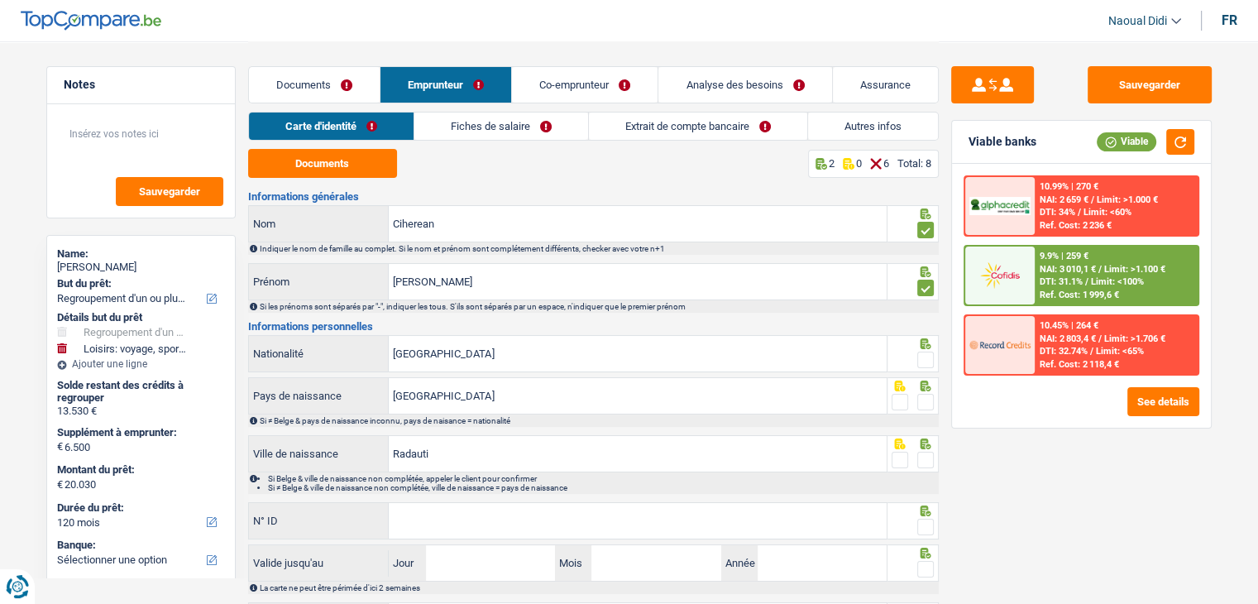
click at [919, 356] on span at bounding box center [925, 359] width 17 height 17
click at [0, 0] on input "radio" at bounding box center [0, 0] width 0 height 0
click at [926, 403] on span at bounding box center [925, 402] width 17 height 17
click at [0, 0] on input "radio" at bounding box center [0, 0] width 0 height 0
drag, startPoint x: 926, startPoint y: 458, endPoint x: 909, endPoint y: 436, distance: 28.3
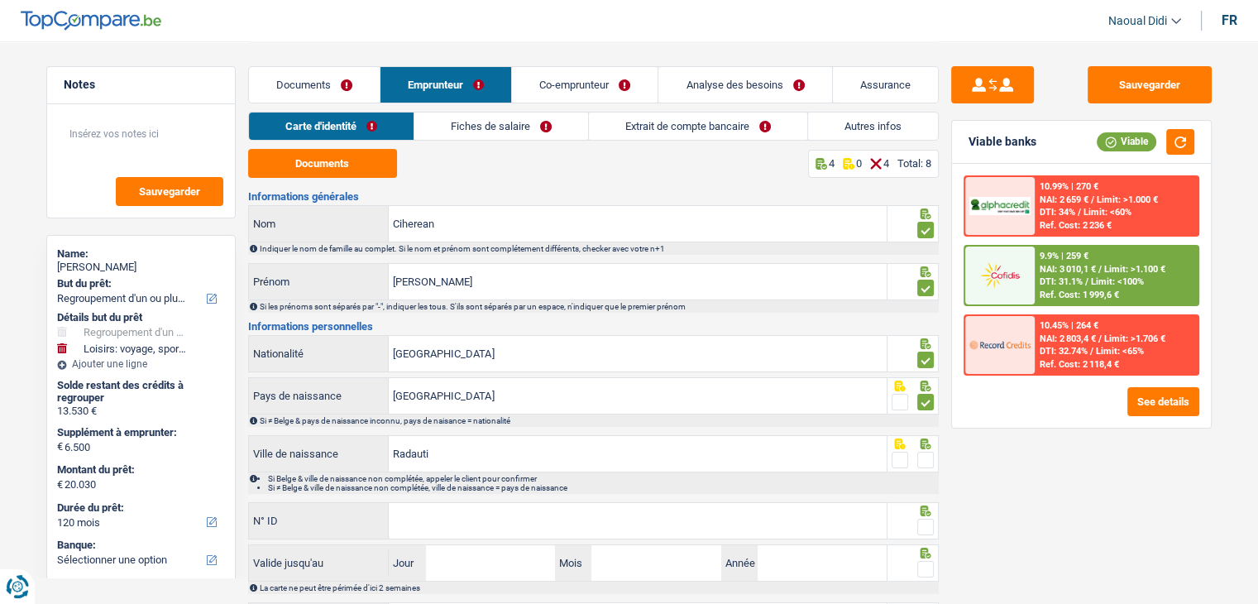
click at [926, 457] on span at bounding box center [925, 459] width 17 height 17
click at [0, 0] on input "radio" at bounding box center [0, 0] width 0 height 0
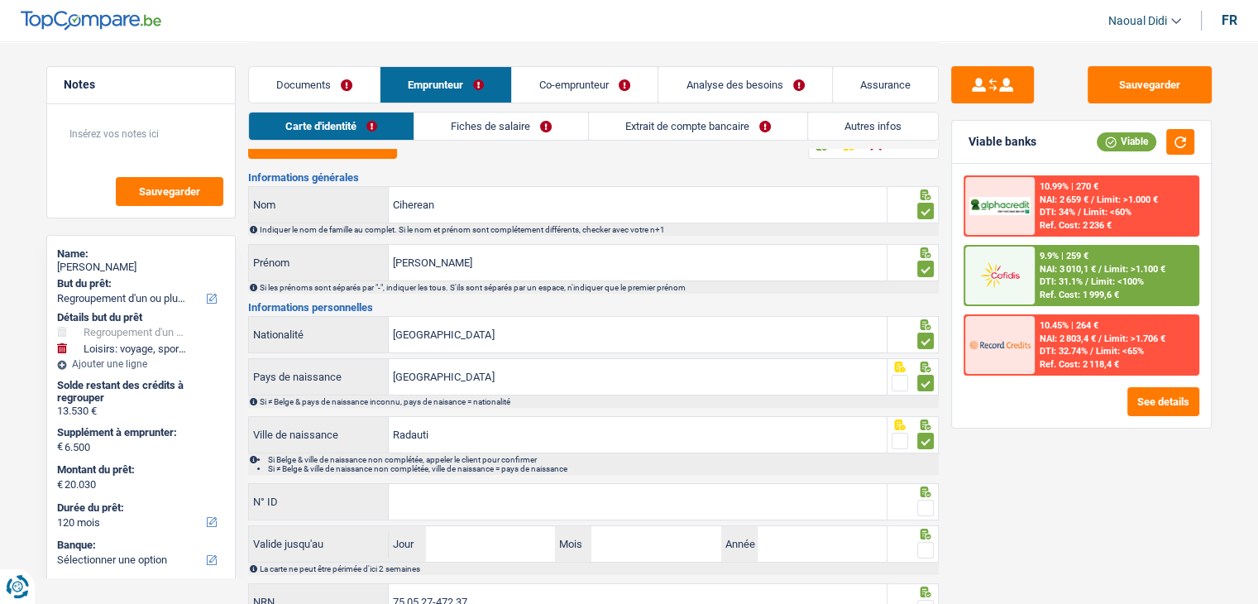
scroll to position [92, 0]
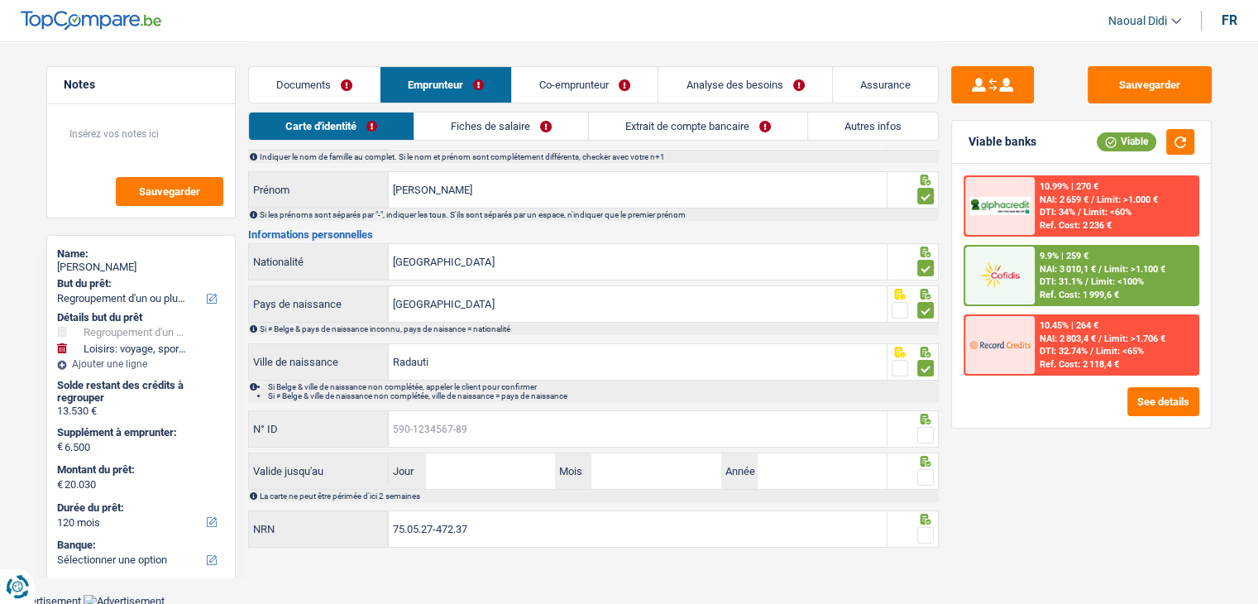
click at [459, 427] on input "N° ID" at bounding box center [638, 429] width 498 height 36
paste input "595-2785574-43"
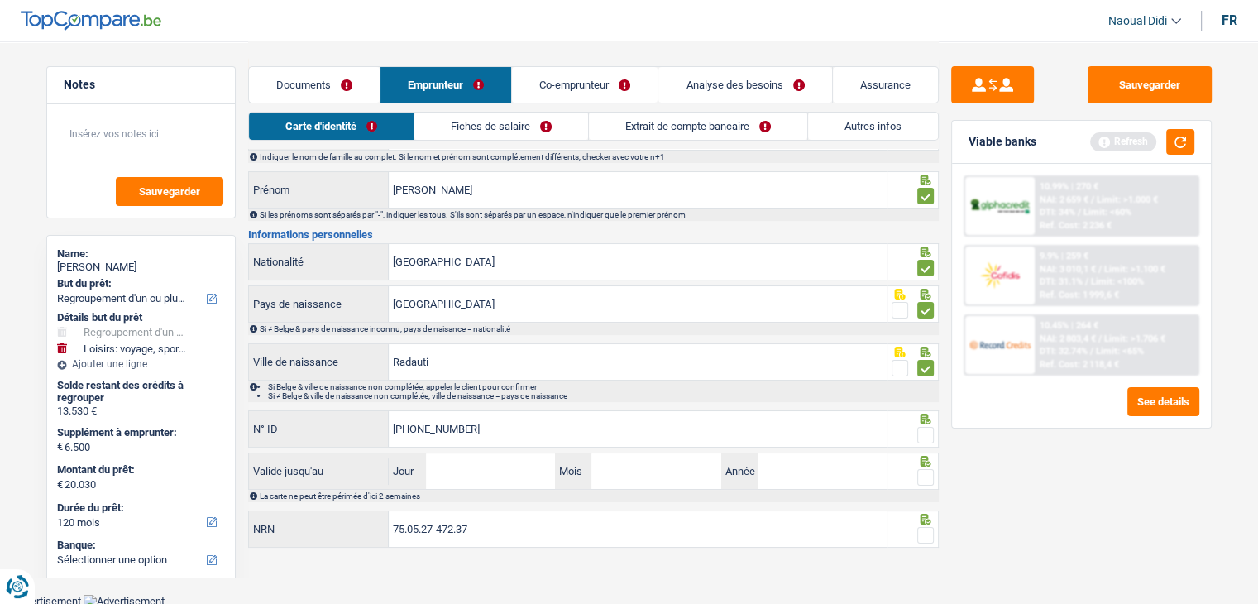
type input "595-2785574-43"
drag, startPoint x: 476, startPoint y: 473, endPoint x: 485, endPoint y: 469, distance: 10.0
click at [474, 473] on input "Jour" at bounding box center [490, 471] width 129 height 36
type input "17"
type input "09"
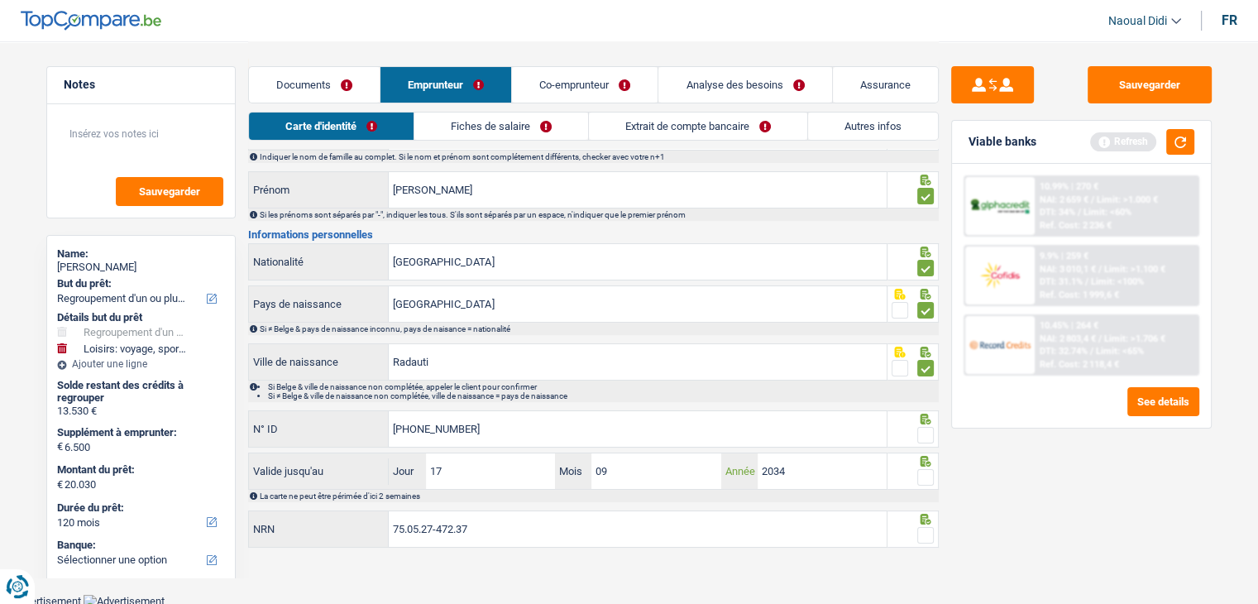
type input "2034"
drag, startPoint x: 925, startPoint y: 527, endPoint x: 925, endPoint y: 505, distance: 22.3
click at [925, 527] on span at bounding box center [925, 535] width 17 height 17
click at [0, 0] on input "radio" at bounding box center [0, 0] width 0 height 0
click at [922, 469] on span at bounding box center [925, 477] width 17 height 17
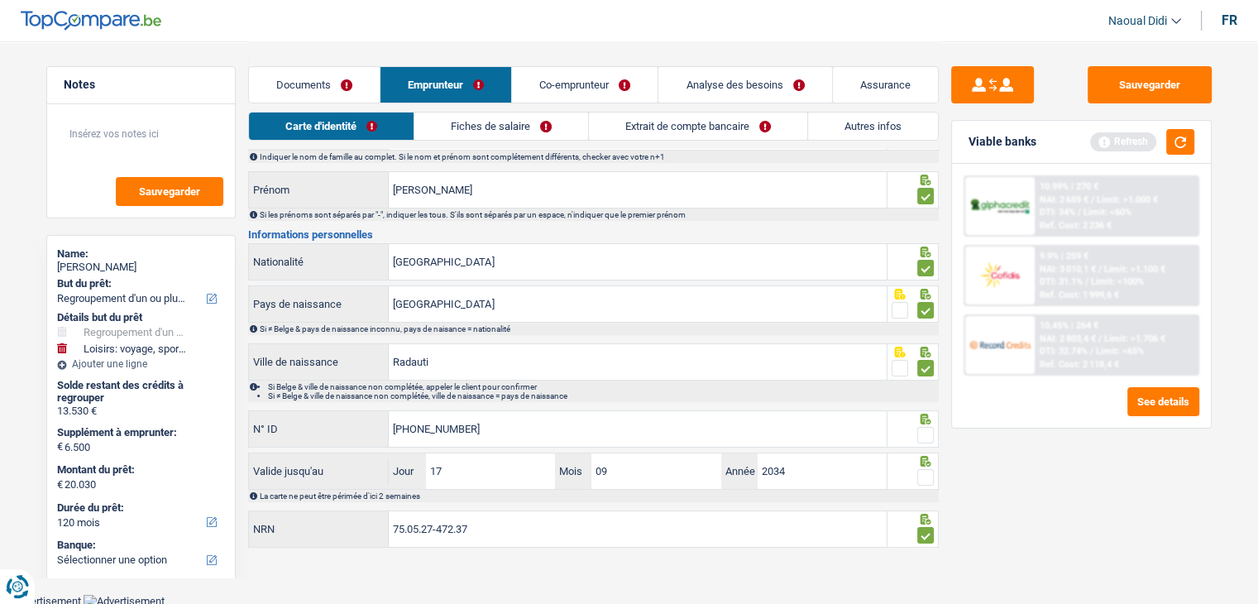
click at [0, 0] on input "radio" at bounding box center [0, 0] width 0 height 0
click at [926, 432] on span at bounding box center [925, 435] width 17 height 17
click at [0, 0] on input "radio" at bounding box center [0, 0] width 0 height 0
click at [496, 133] on link "Fiches de salaire" at bounding box center [501, 125] width 174 height 27
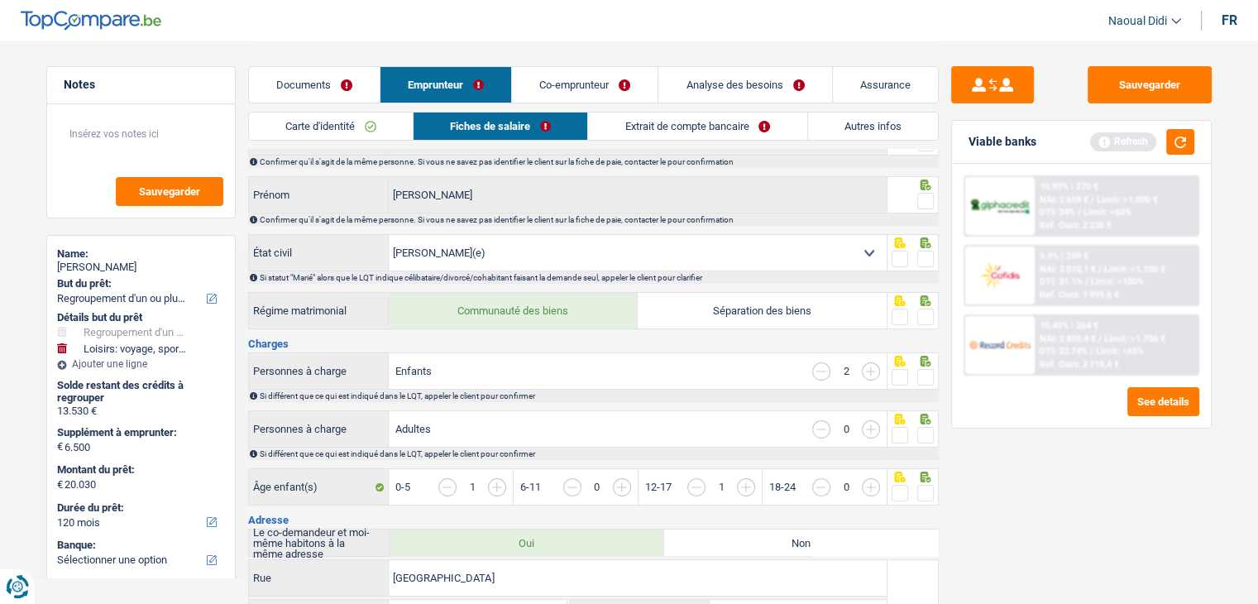
scroll to position [0, 0]
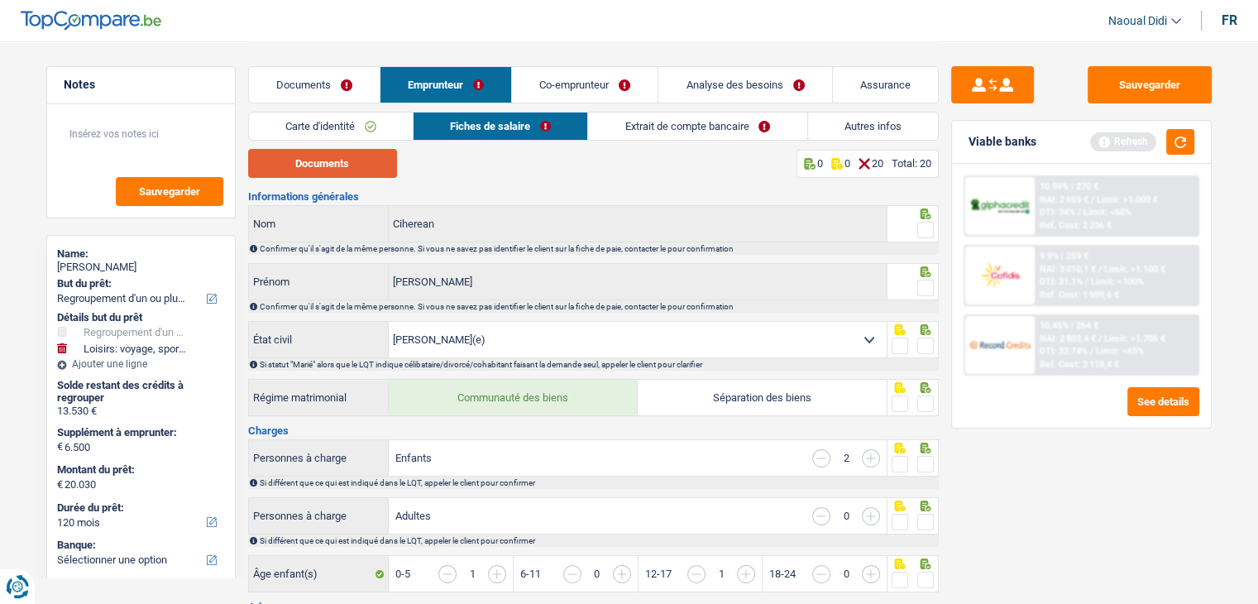
click at [314, 166] on button "Documents" at bounding box center [322, 163] width 149 height 29
click at [348, 163] on button "Documents" at bounding box center [322, 163] width 149 height 29
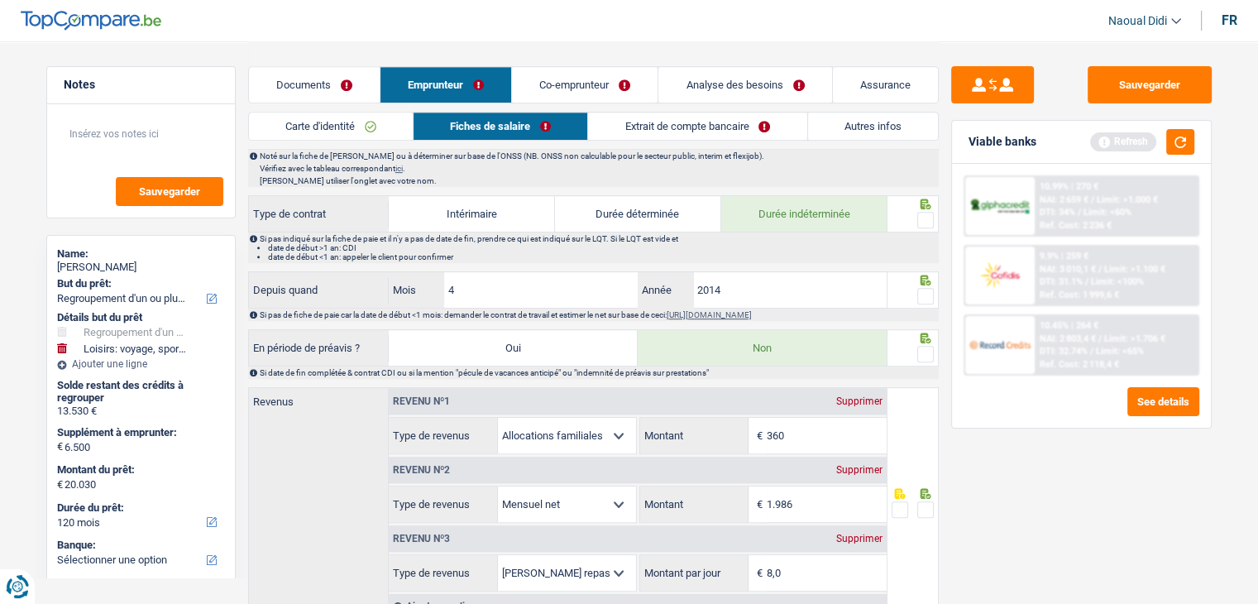
scroll to position [827, 0]
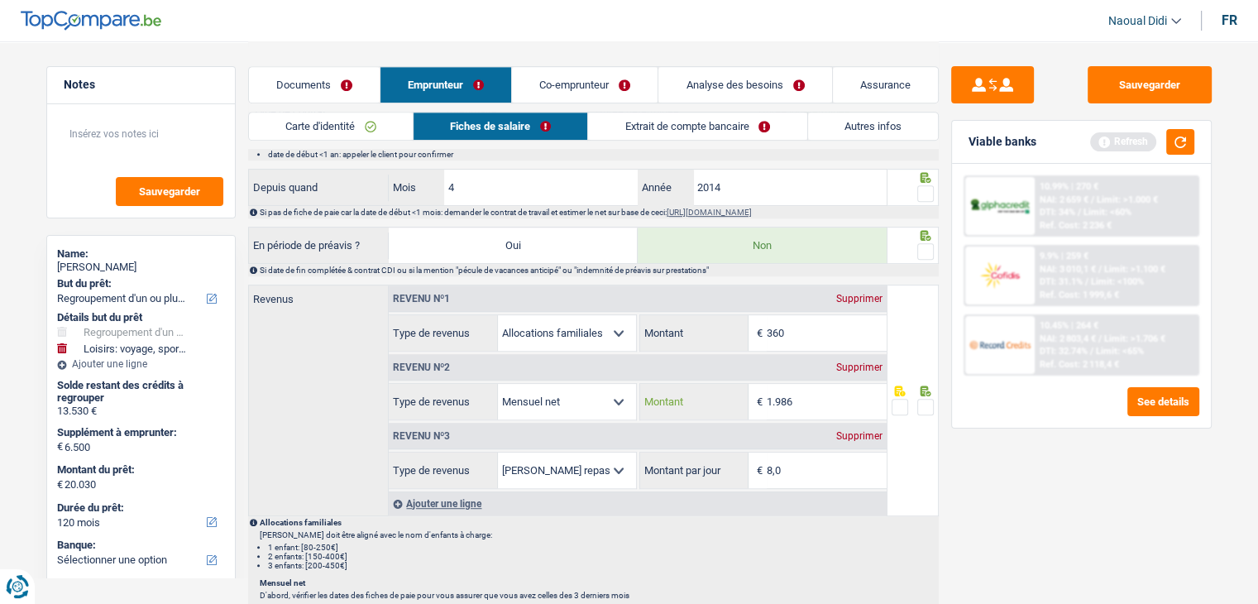
click at [814, 390] on input "1.986" at bounding box center [826, 402] width 120 height 36
type input "1.503"
drag, startPoint x: 785, startPoint y: 467, endPoint x: 755, endPoint y: 456, distance: 32.7
click at [754, 457] on div "8,0 € Montant par jour" at bounding box center [763, 470] width 246 height 36
type input "4,0"
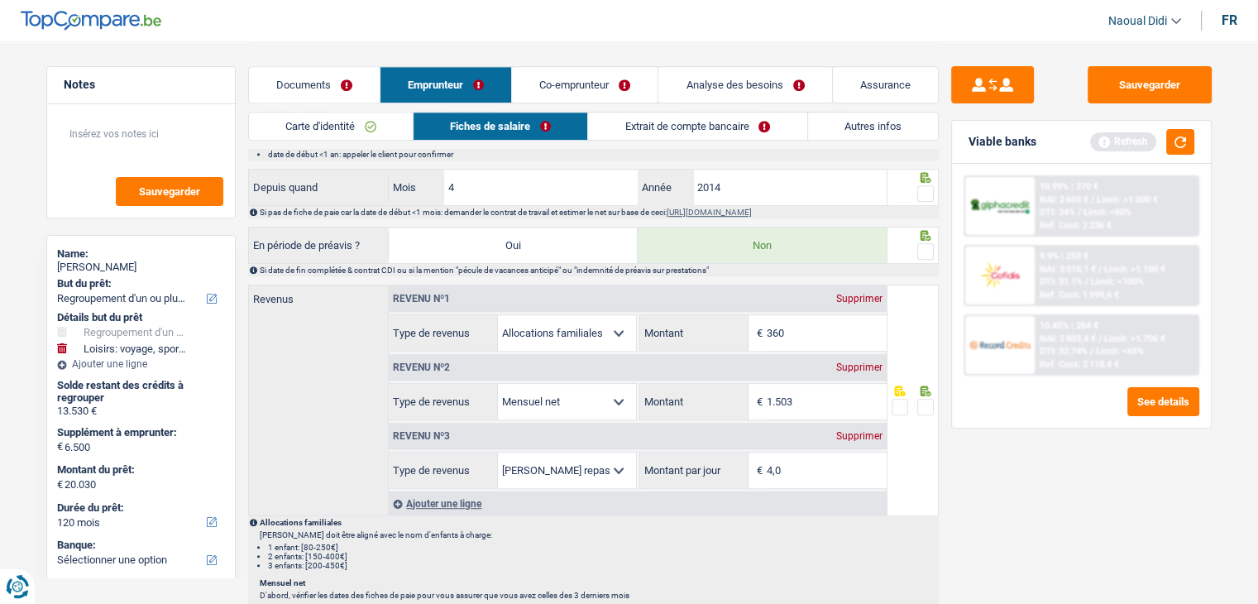
click at [676, 131] on link "Extrait de compte bancaire" at bounding box center [697, 125] width 218 height 27
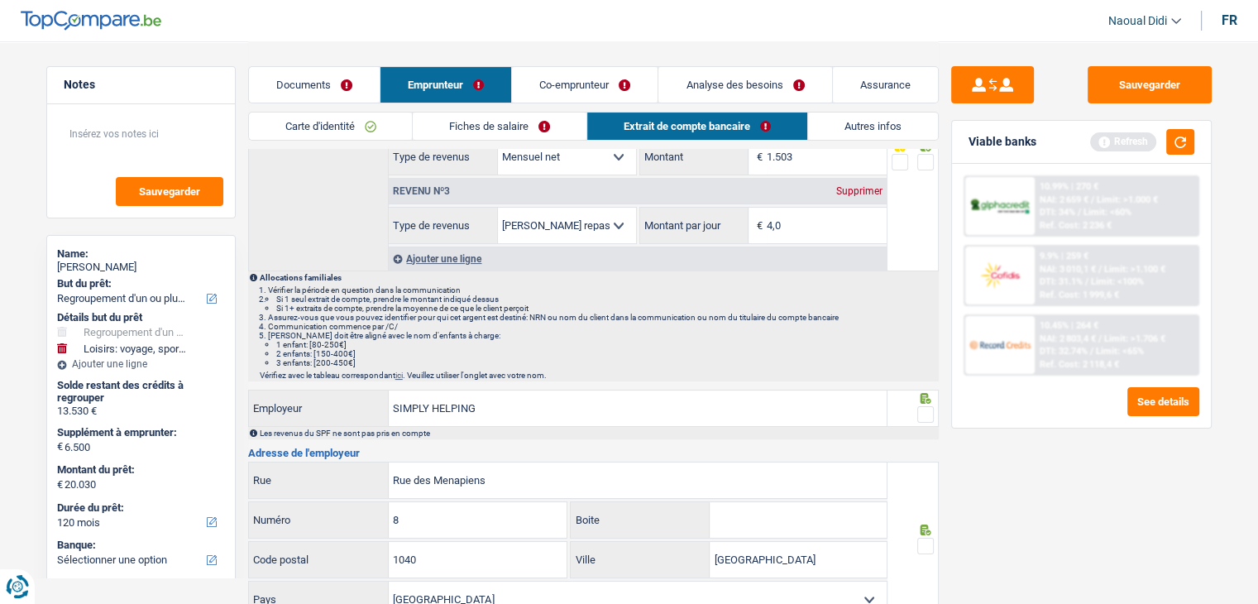
scroll to position [0, 0]
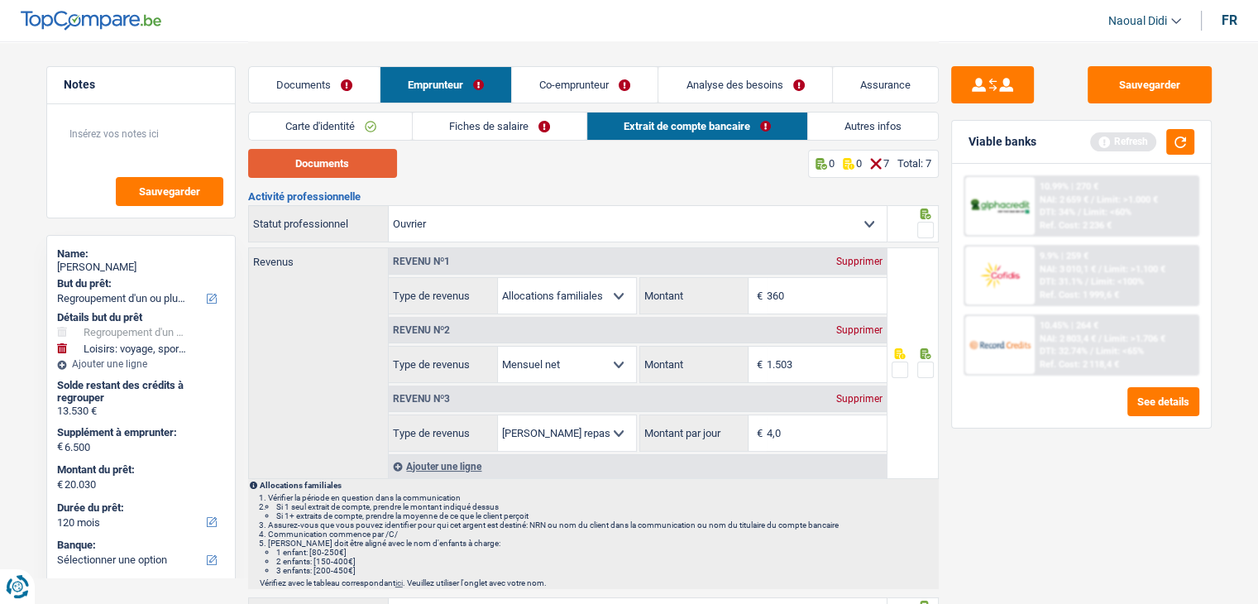
click at [345, 159] on button "Documents" at bounding box center [322, 163] width 149 height 29
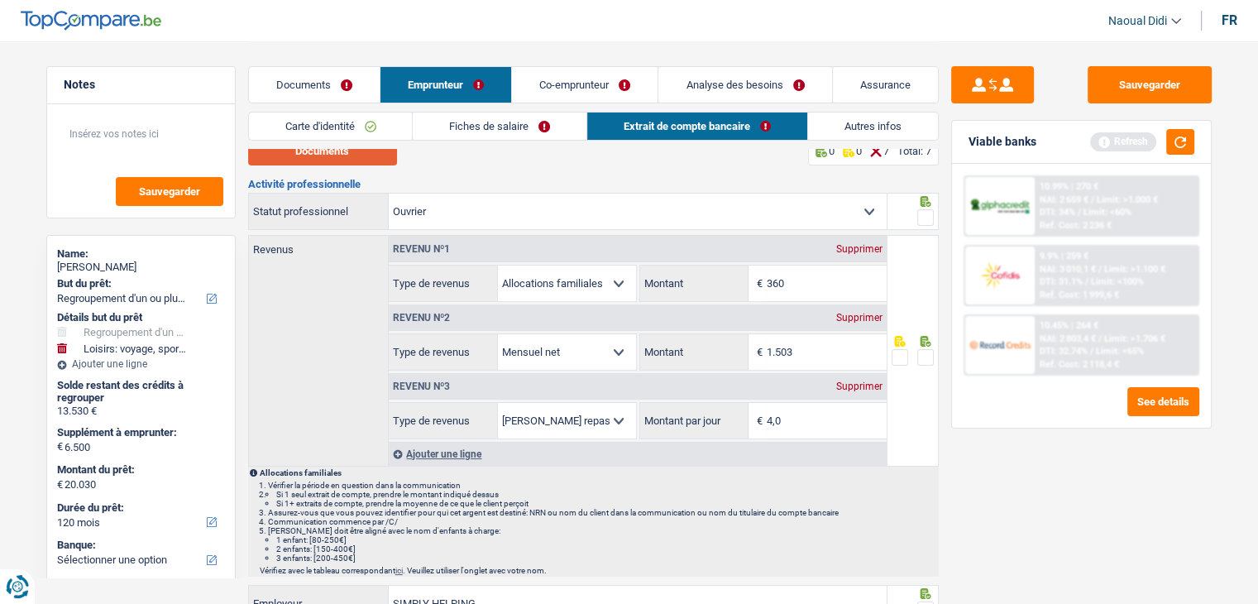
scroll to position [83, 0]
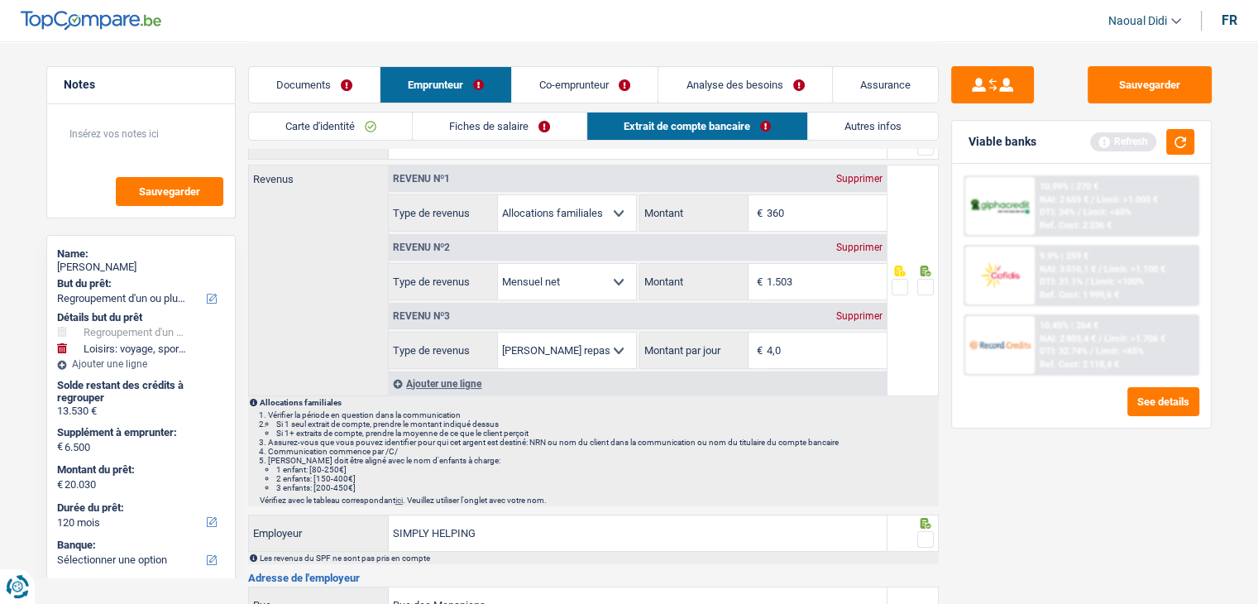
click at [925, 282] on span at bounding box center [925, 287] width 17 height 17
click at [0, 0] on input "radio" at bounding box center [0, 0] width 0 height 0
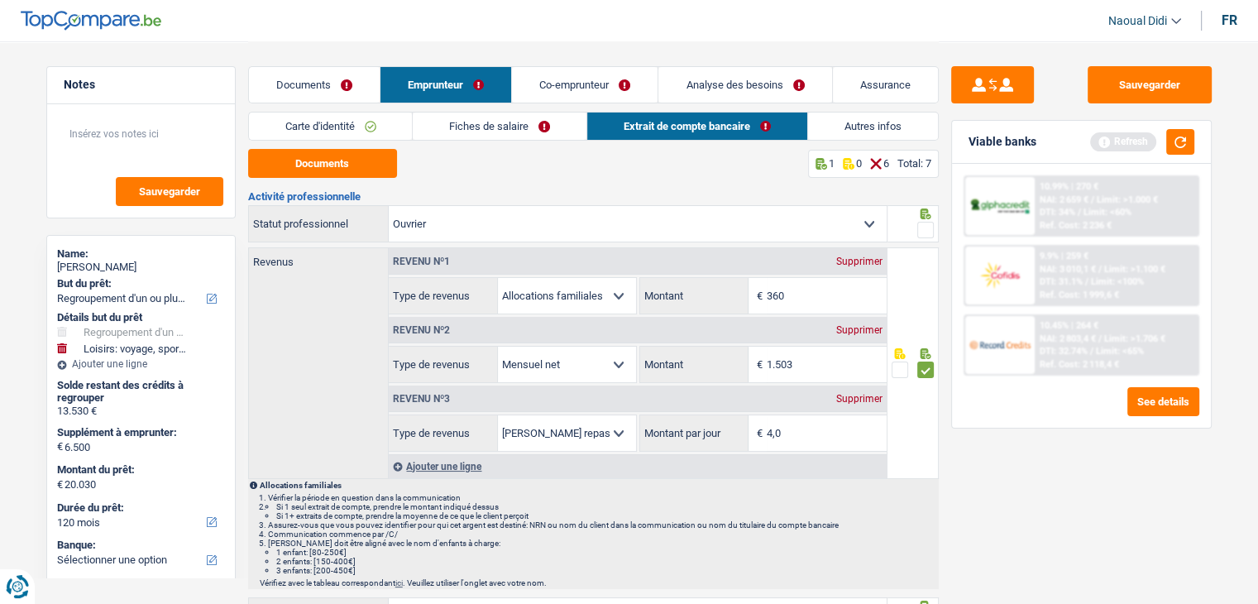
click at [925, 231] on span at bounding box center [925, 230] width 17 height 17
click at [0, 0] on input "radio" at bounding box center [0, 0] width 0 height 0
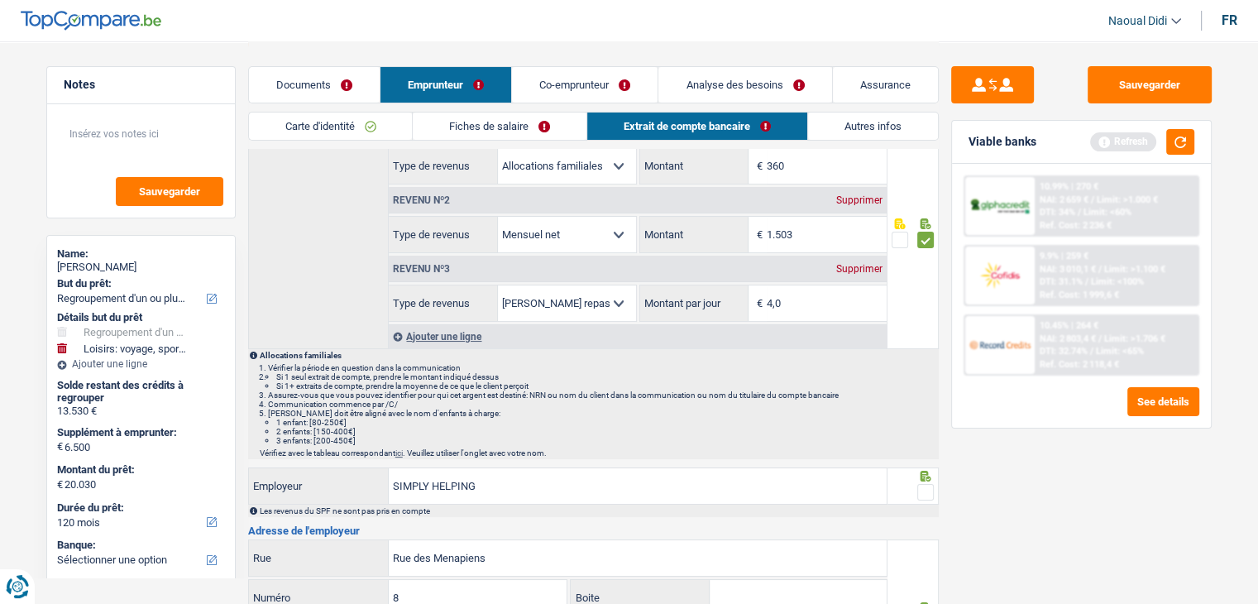
scroll to position [248, 0]
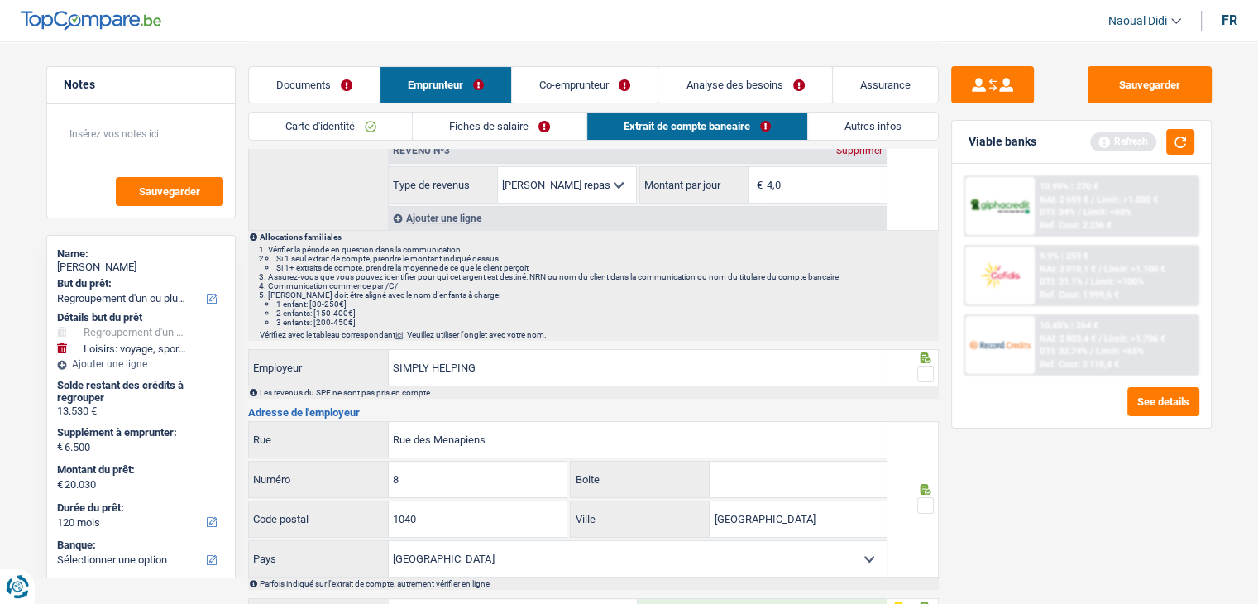
click at [497, 127] on link "Fiches de salaire" at bounding box center [500, 125] width 174 height 27
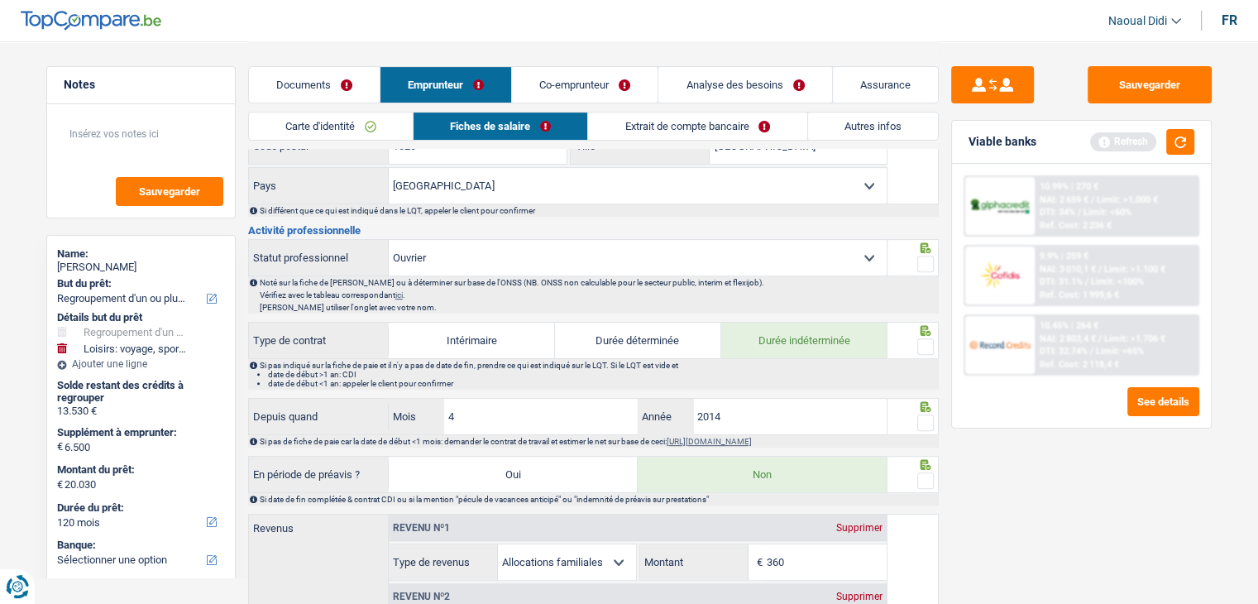
scroll to position [661, 0]
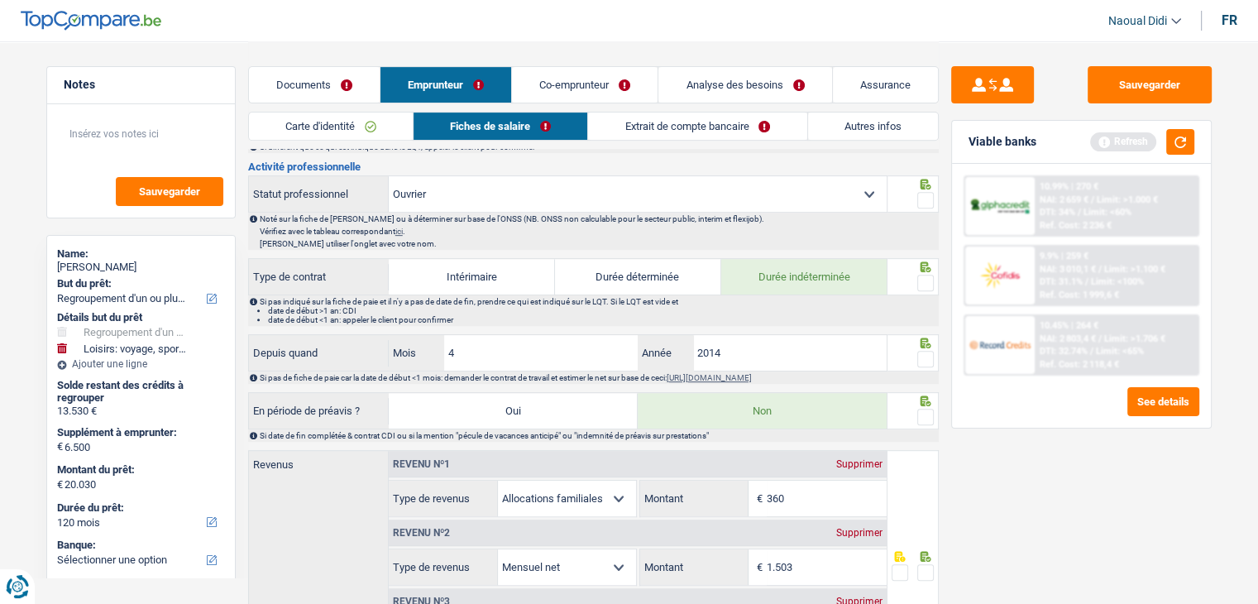
click at [926, 352] on span at bounding box center [925, 359] width 17 height 17
click at [0, 0] on input "radio" at bounding box center [0, 0] width 0 height 0
click at [924, 273] on div at bounding box center [925, 283] width 17 height 21
click at [930, 196] on span at bounding box center [925, 200] width 17 height 17
click at [0, 0] on input "radio" at bounding box center [0, 0] width 0 height 0
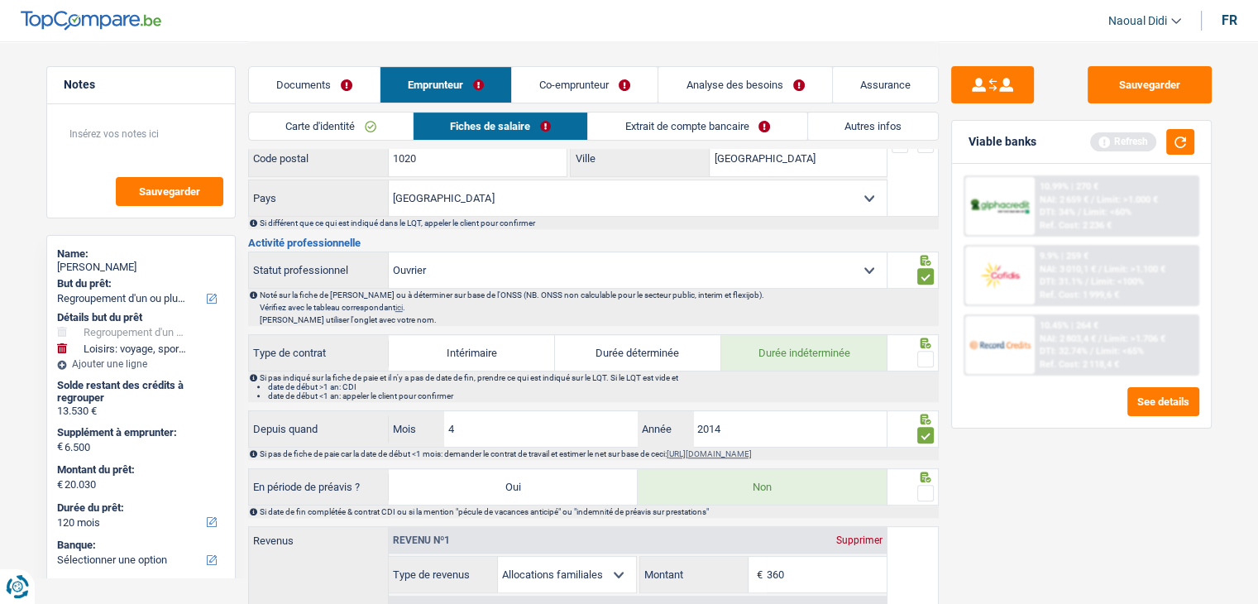
scroll to position [496, 0]
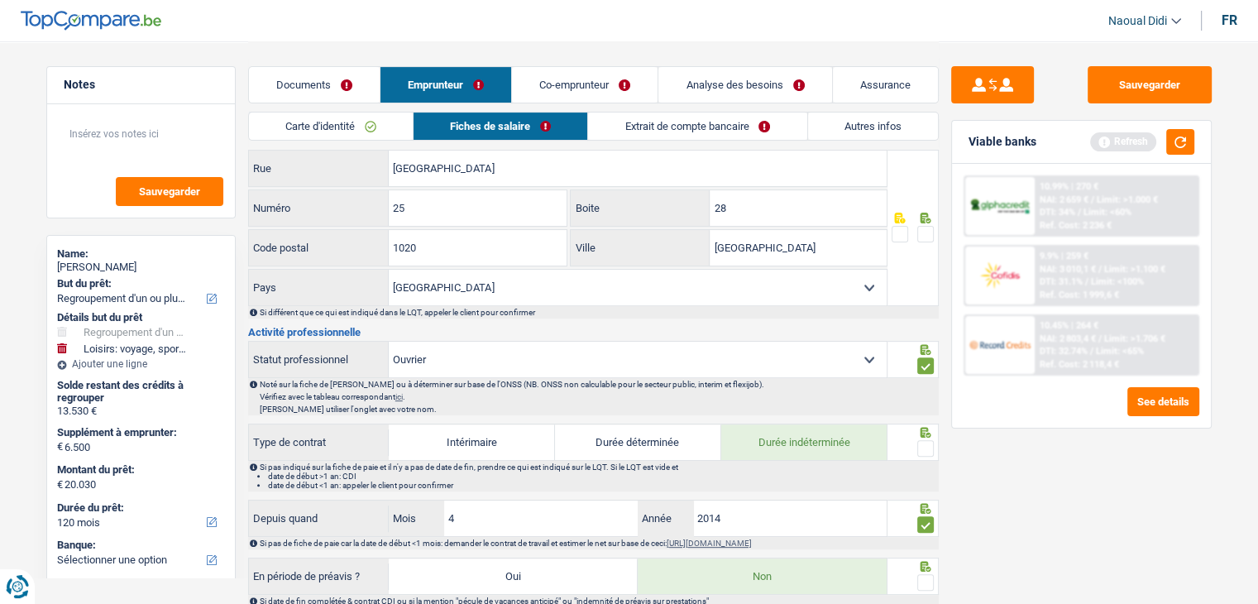
click at [921, 236] on span at bounding box center [925, 234] width 17 height 17
click at [0, 0] on input "radio" at bounding box center [0, 0] width 0 height 0
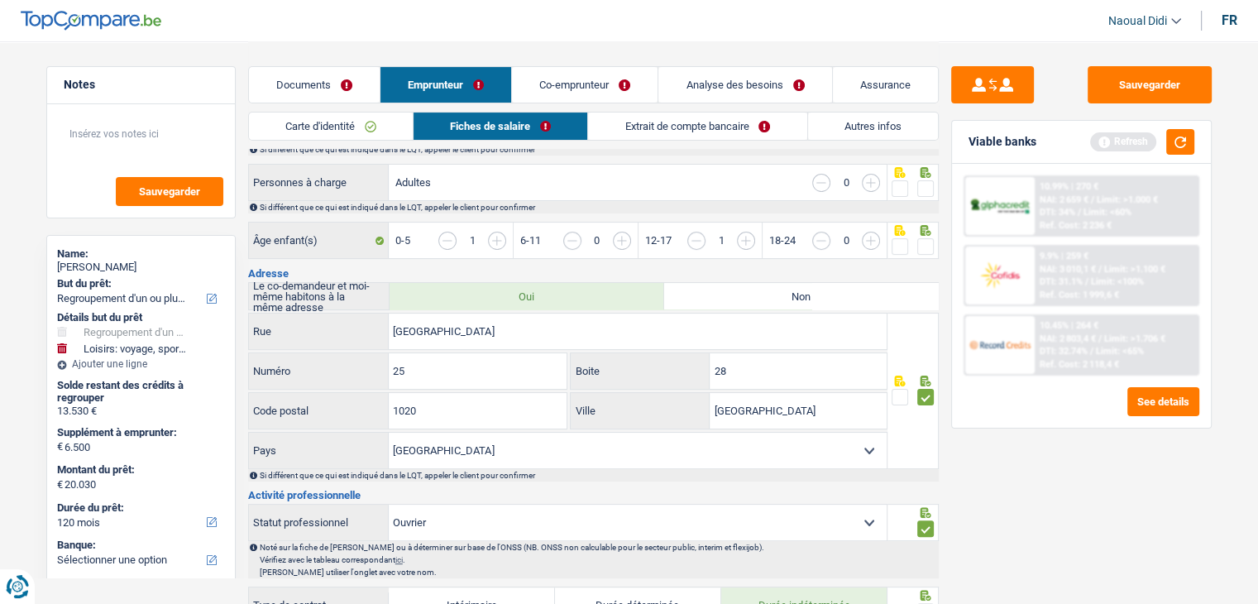
scroll to position [331, 0]
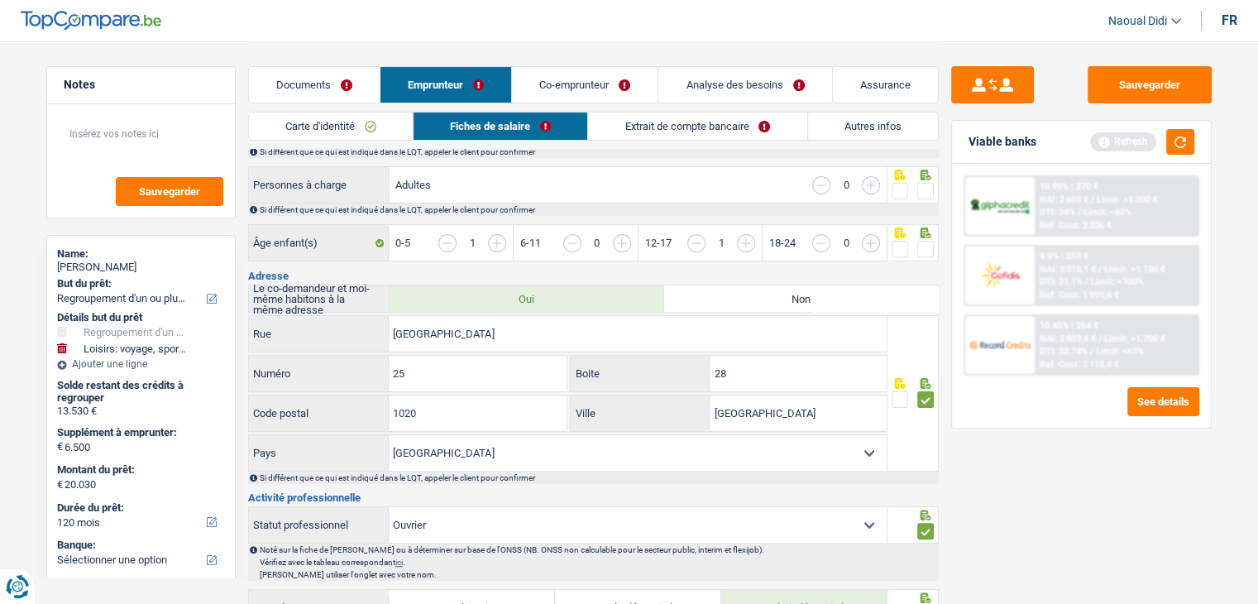
click at [926, 246] on span at bounding box center [925, 249] width 17 height 17
click at [0, 0] on input "radio" at bounding box center [0, 0] width 0 height 0
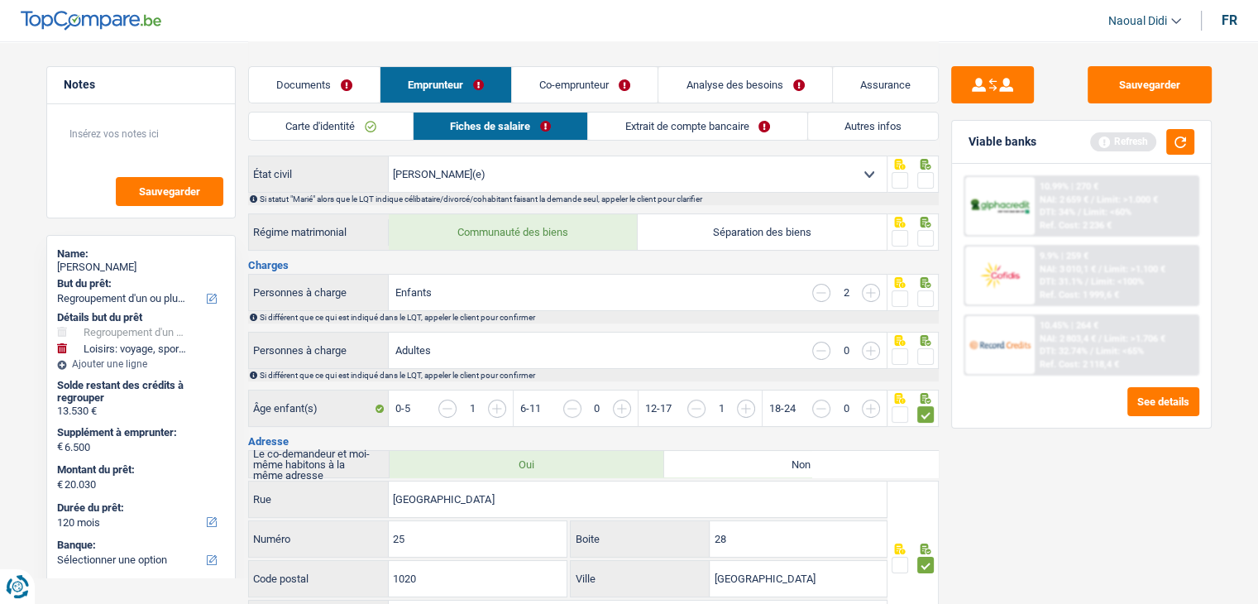
click at [928, 351] on span at bounding box center [925, 356] width 17 height 17
click at [0, 0] on input "radio" at bounding box center [0, 0] width 0 height 0
click at [920, 302] on span at bounding box center [925, 298] width 17 height 17
click at [0, 0] on input "radio" at bounding box center [0, 0] width 0 height 0
click at [919, 231] on span at bounding box center [925, 238] width 17 height 17
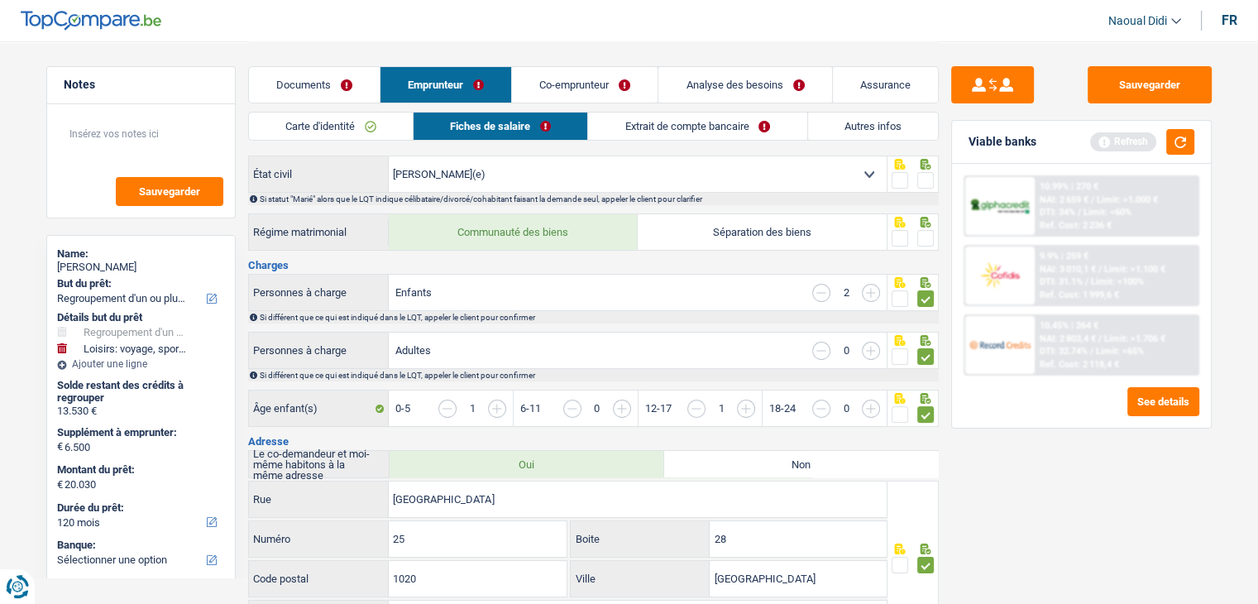
click at [0, 0] on input "radio" at bounding box center [0, 0] width 0 height 0
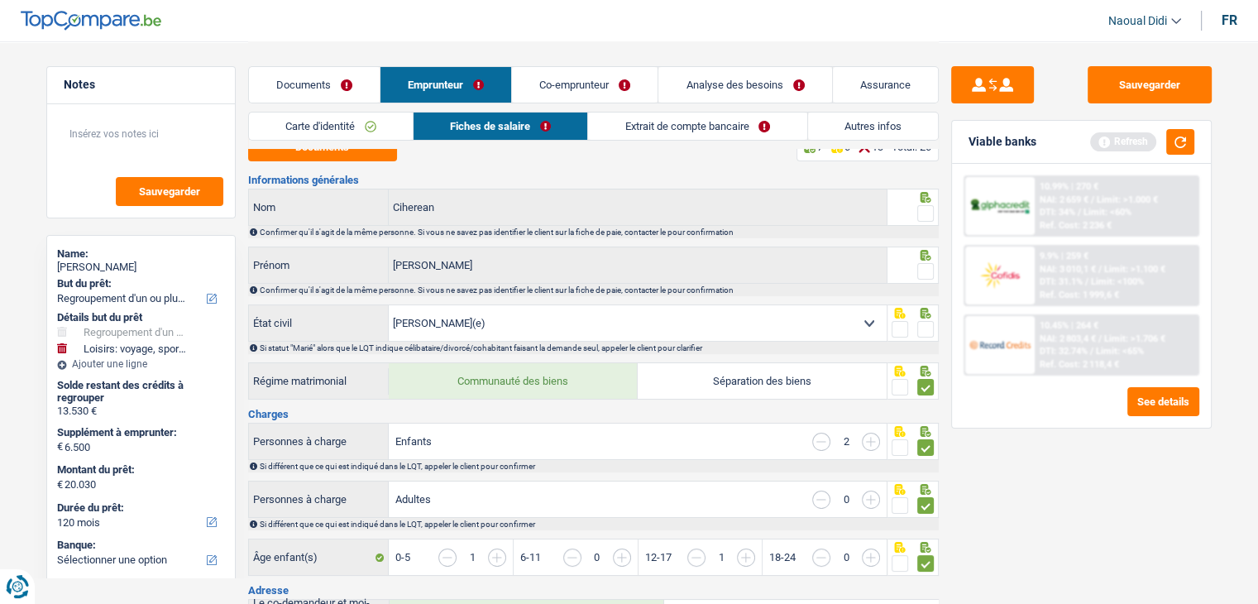
scroll to position [0, 0]
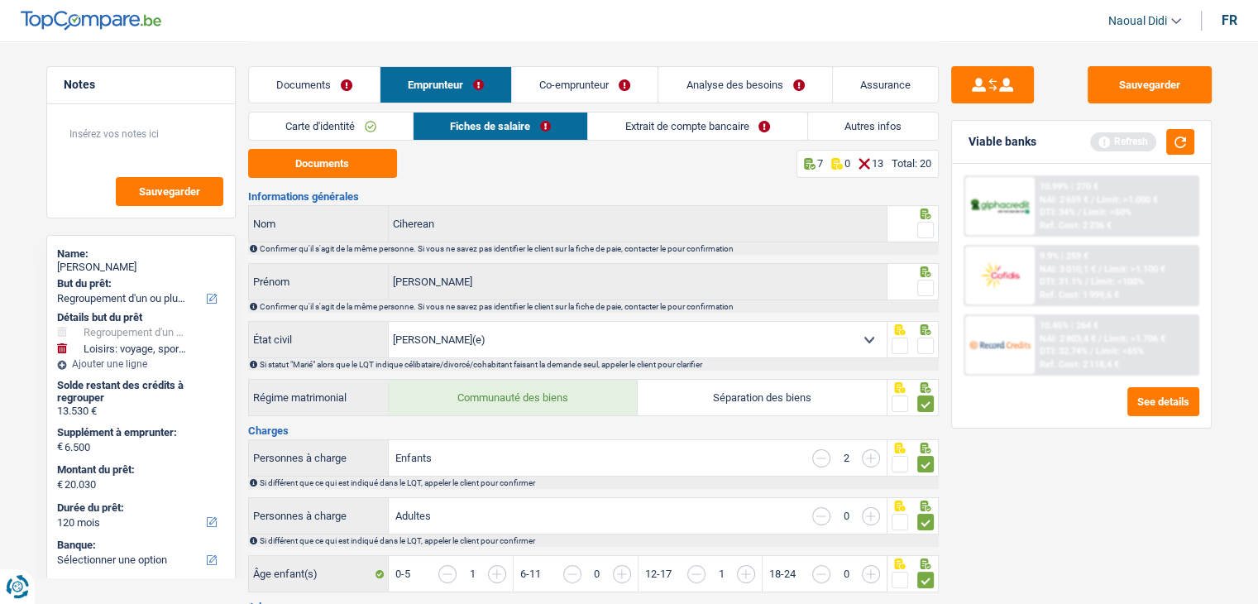
click at [923, 343] on span at bounding box center [925, 345] width 17 height 17
click at [0, 0] on input "radio" at bounding box center [0, 0] width 0 height 0
click at [927, 288] on span at bounding box center [925, 287] width 17 height 17
click at [0, 0] on input "radio" at bounding box center [0, 0] width 0 height 0
click at [924, 232] on span at bounding box center [925, 230] width 17 height 17
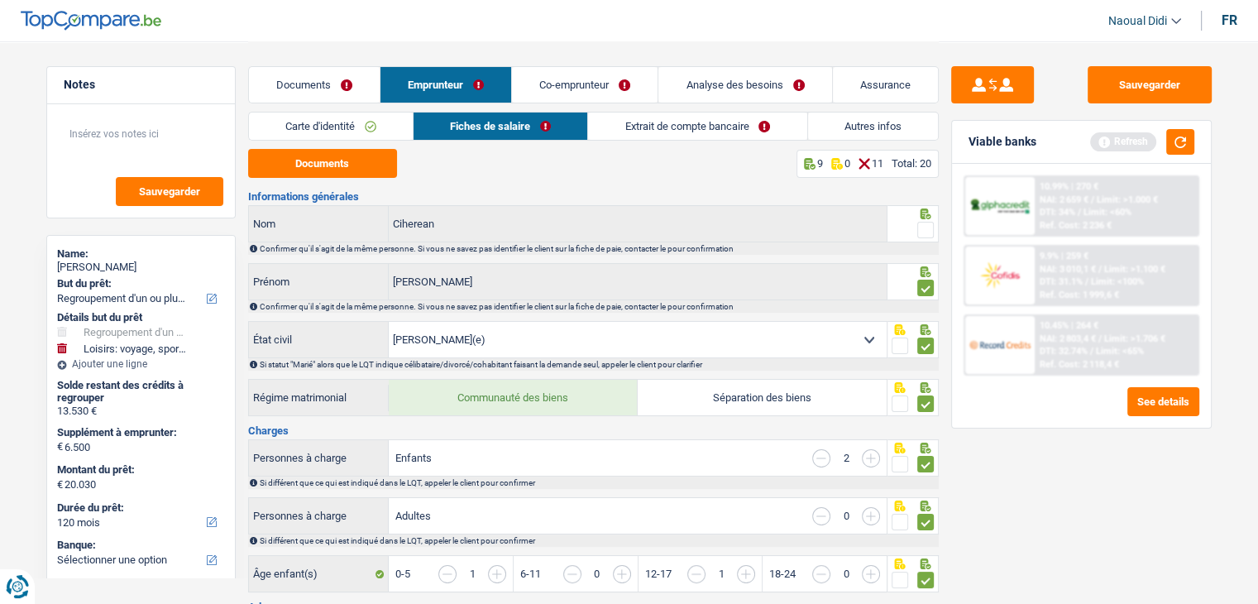
click at [0, 0] on input "radio" at bounding box center [0, 0] width 0 height 0
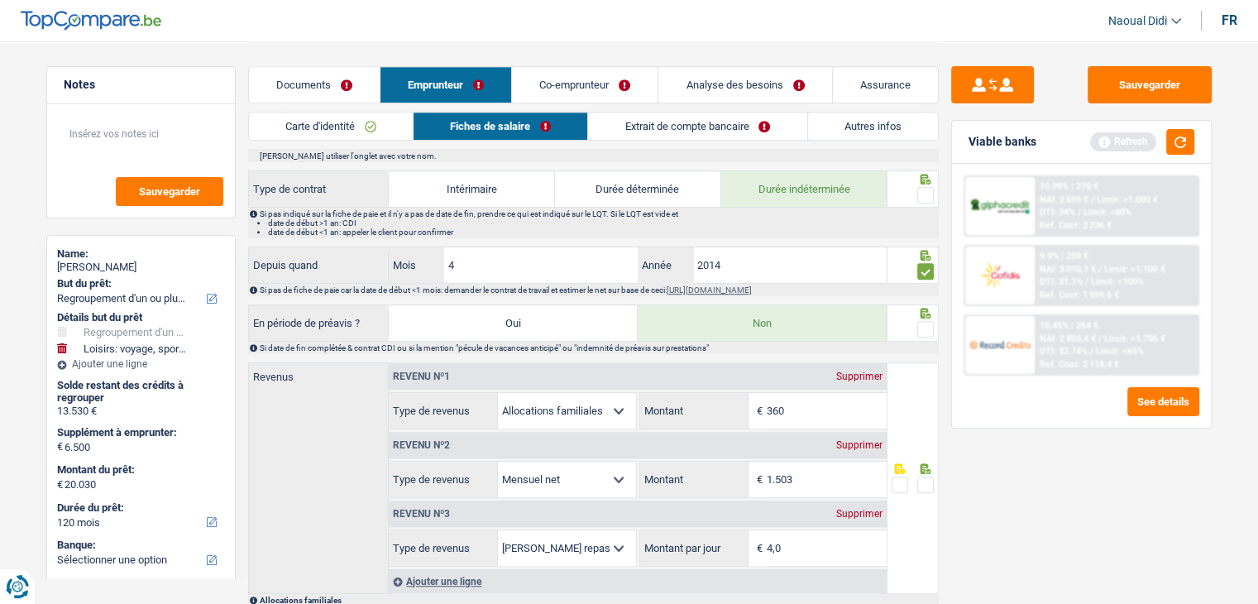
scroll to position [827, 0]
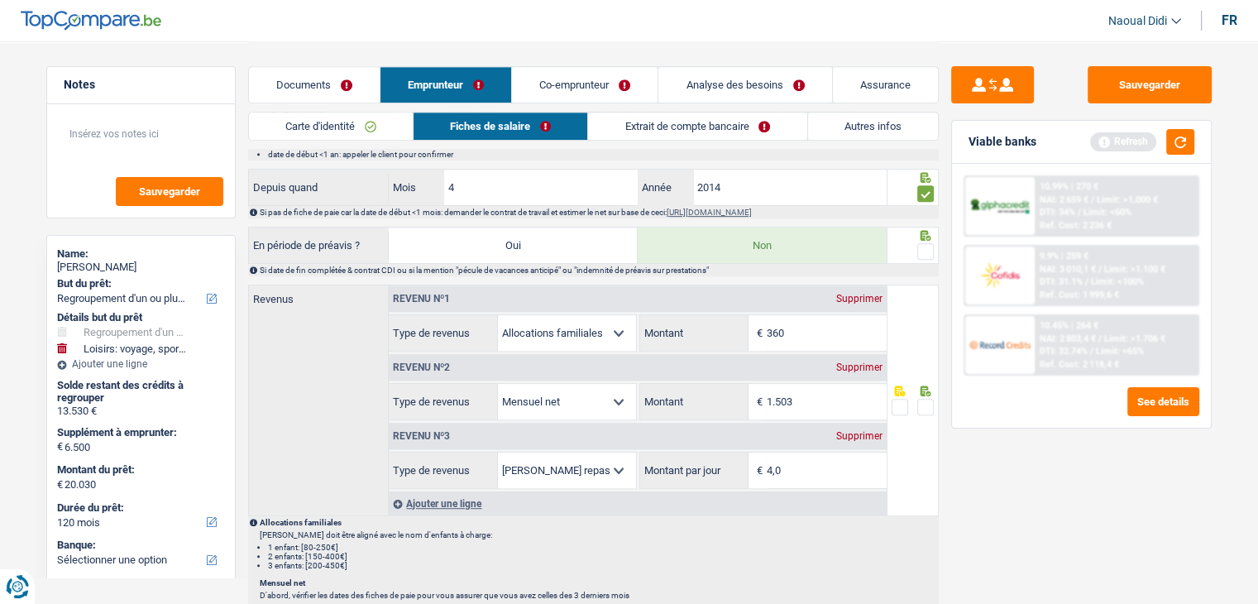
click at [929, 246] on span at bounding box center [925, 251] width 17 height 17
click at [0, 0] on input "radio" at bounding box center [0, 0] width 0 height 0
click at [924, 399] on span at bounding box center [925, 407] width 17 height 17
click at [0, 0] on input "radio" at bounding box center [0, 0] width 0 height 0
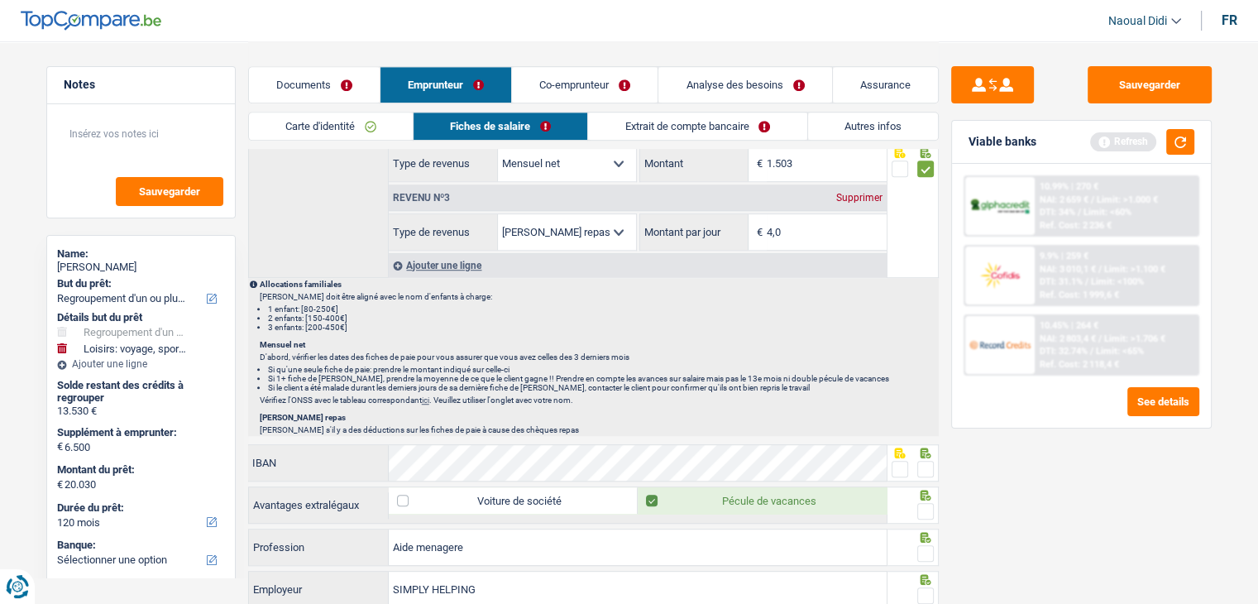
scroll to position [1075, 0]
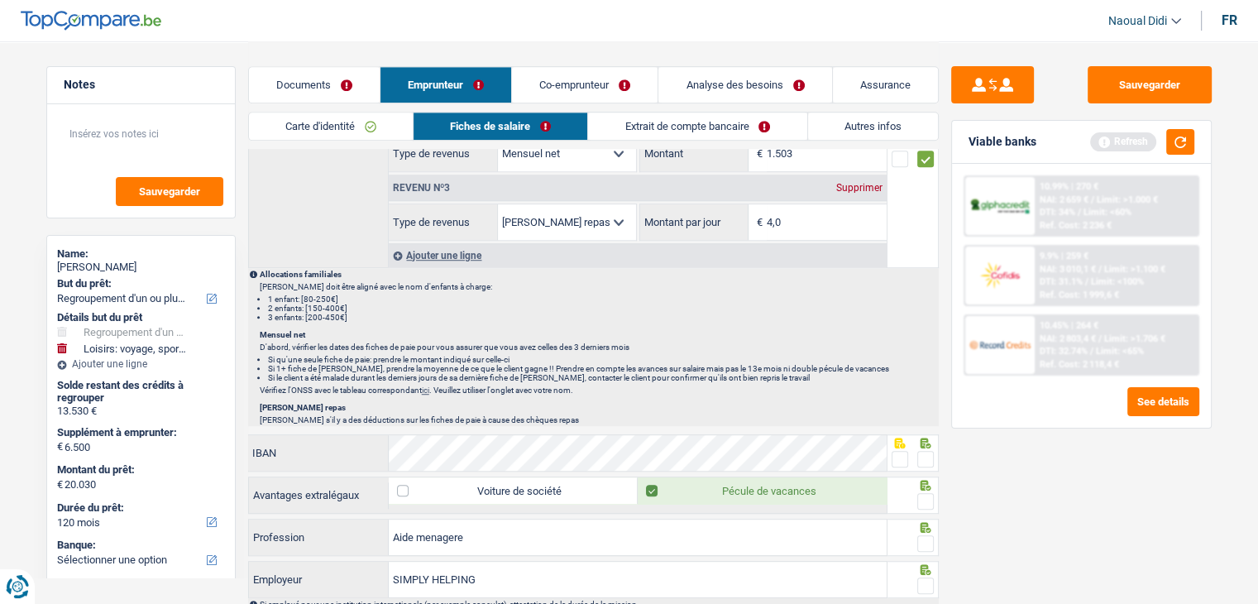
click at [921, 452] on span at bounding box center [925, 459] width 17 height 17
click at [0, 0] on input "radio" at bounding box center [0, 0] width 0 height 0
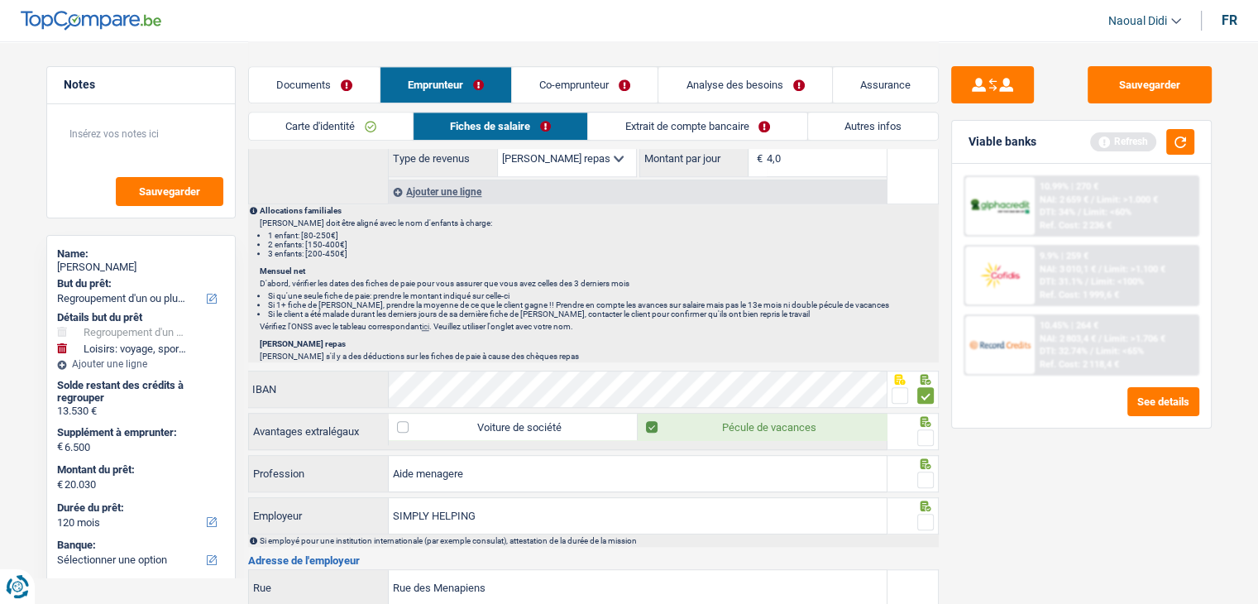
scroll to position [1157, 0]
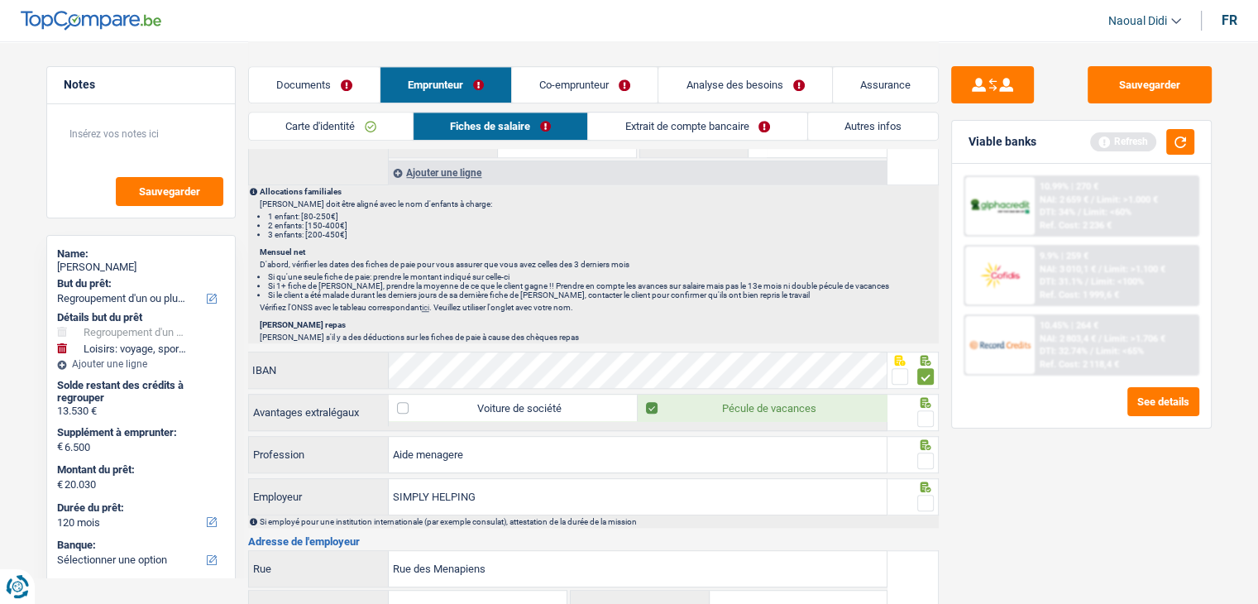
click at [926, 413] on span at bounding box center [925, 418] width 17 height 17
click at [0, 0] on input "radio" at bounding box center [0, 0] width 0 height 0
click at [926, 458] on span at bounding box center [925, 460] width 17 height 17
click at [0, 0] on input "radio" at bounding box center [0, 0] width 0 height 0
click at [923, 497] on span at bounding box center [925, 502] width 17 height 17
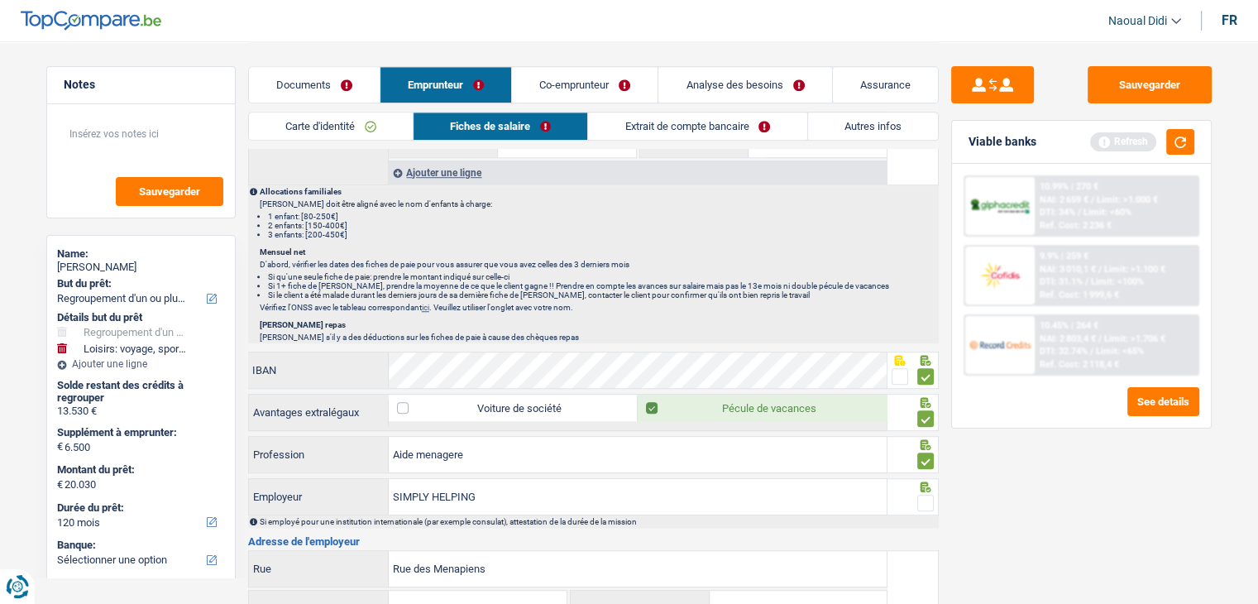
click at [0, 0] on input "radio" at bounding box center [0, 0] width 0 height 0
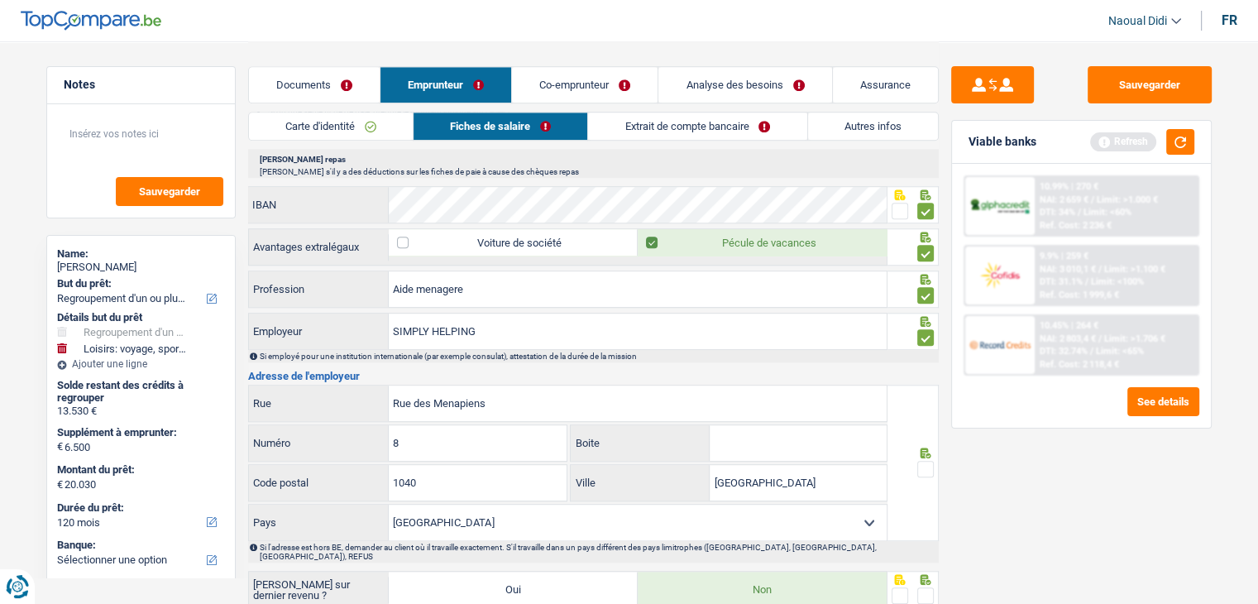
click at [925, 461] on span at bounding box center [925, 469] width 17 height 17
click at [0, 0] on input "radio" at bounding box center [0, 0] width 0 height 0
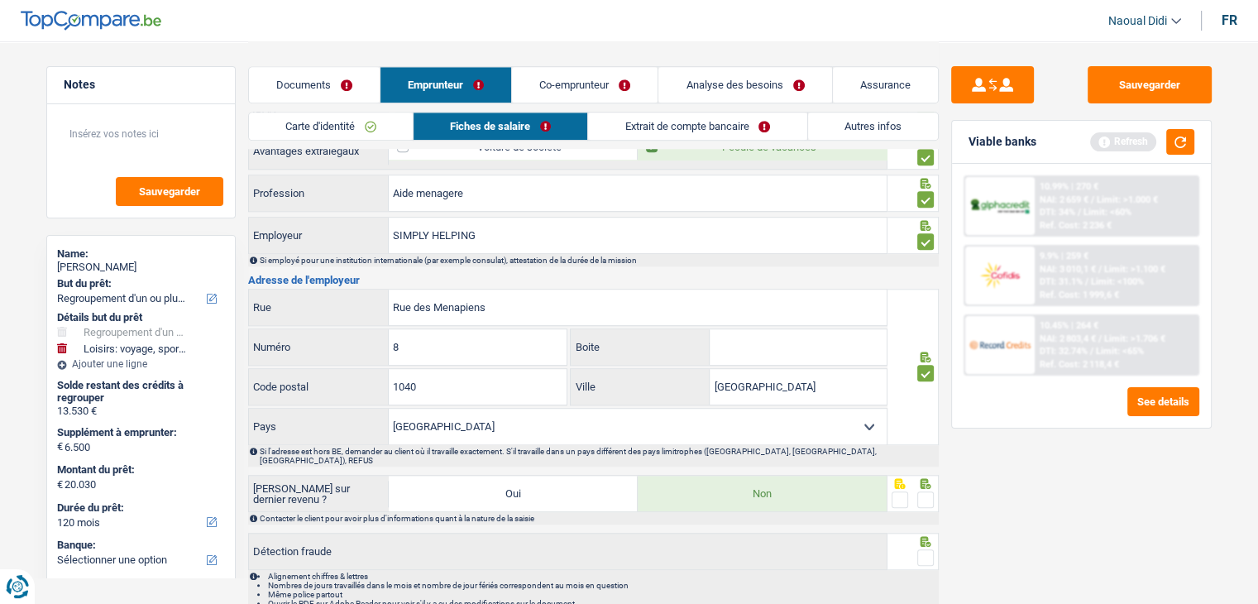
scroll to position [1477, 0]
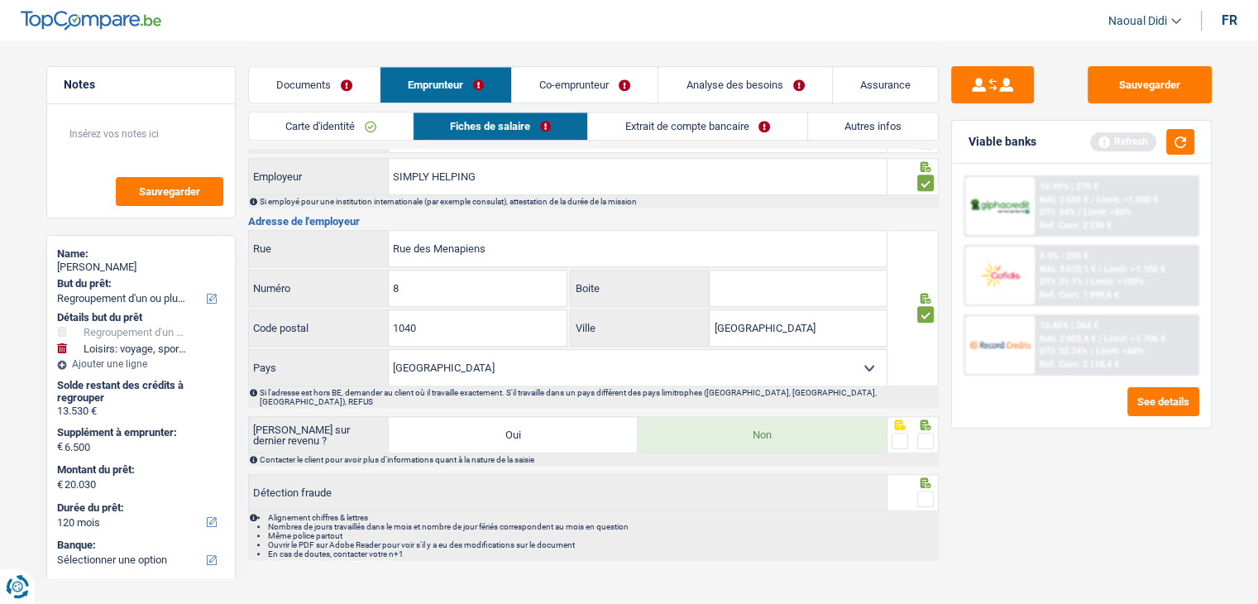
click at [925, 432] on span at bounding box center [925, 440] width 17 height 17
click at [0, 0] on input "radio" at bounding box center [0, 0] width 0 height 0
click at [923, 490] on span at bounding box center [925, 498] width 17 height 17
click at [0, 0] on input "radio" at bounding box center [0, 0] width 0 height 0
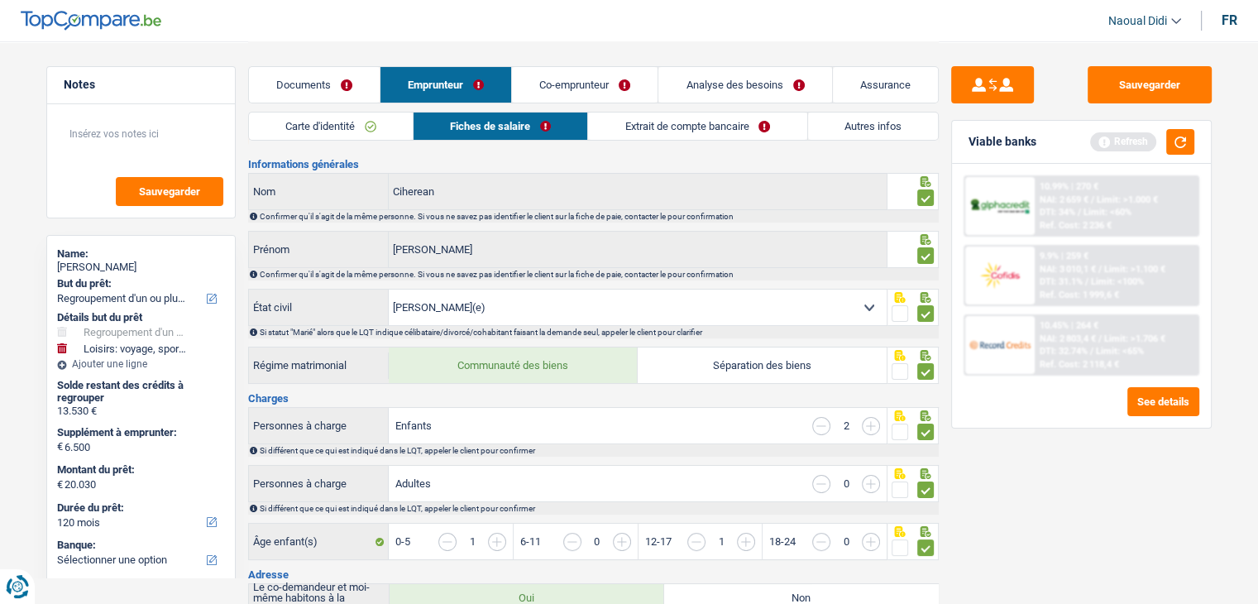
scroll to position [0, 0]
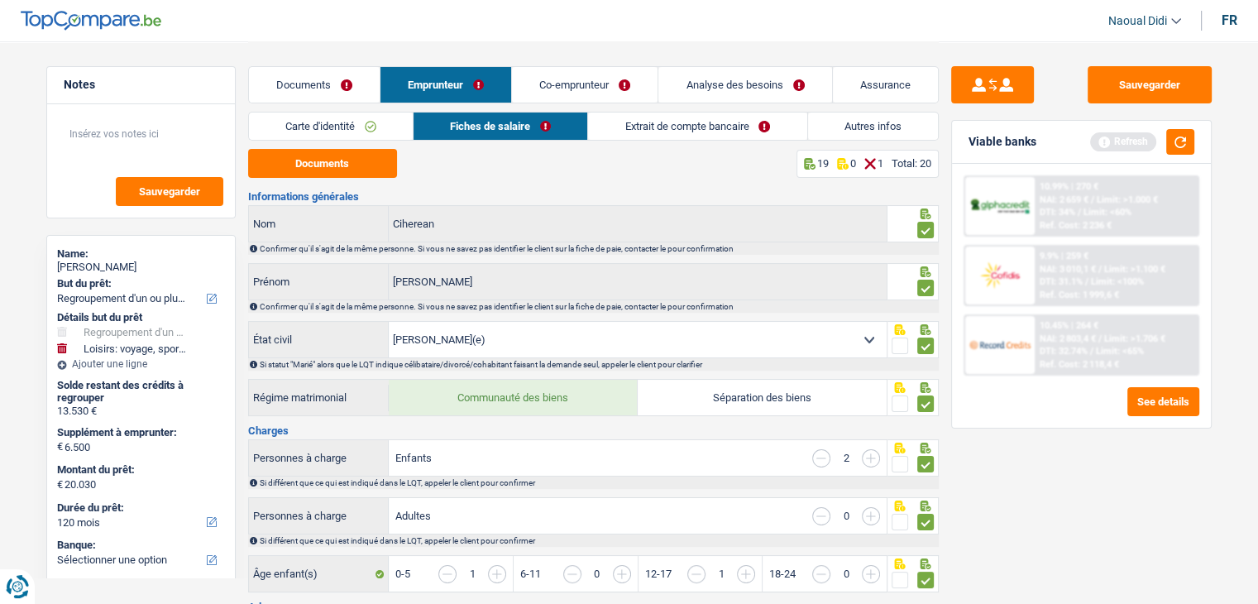
click at [321, 83] on link "Documents" at bounding box center [314, 85] width 131 height 36
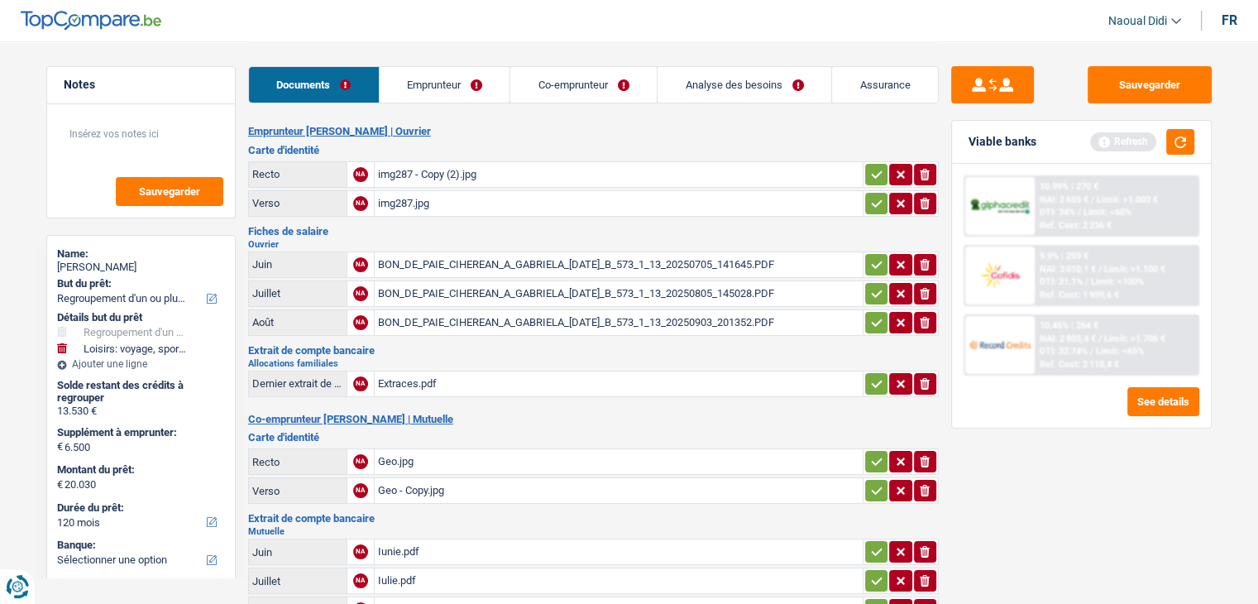
click at [873, 173] on icon "button" at bounding box center [876, 174] width 13 height 17
click at [876, 200] on icon "button" at bounding box center [876, 202] width 11 height 7
click at [873, 263] on icon "button" at bounding box center [876, 263] width 11 height 7
click at [876, 290] on icon "button" at bounding box center [876, 292] width 11 height 7
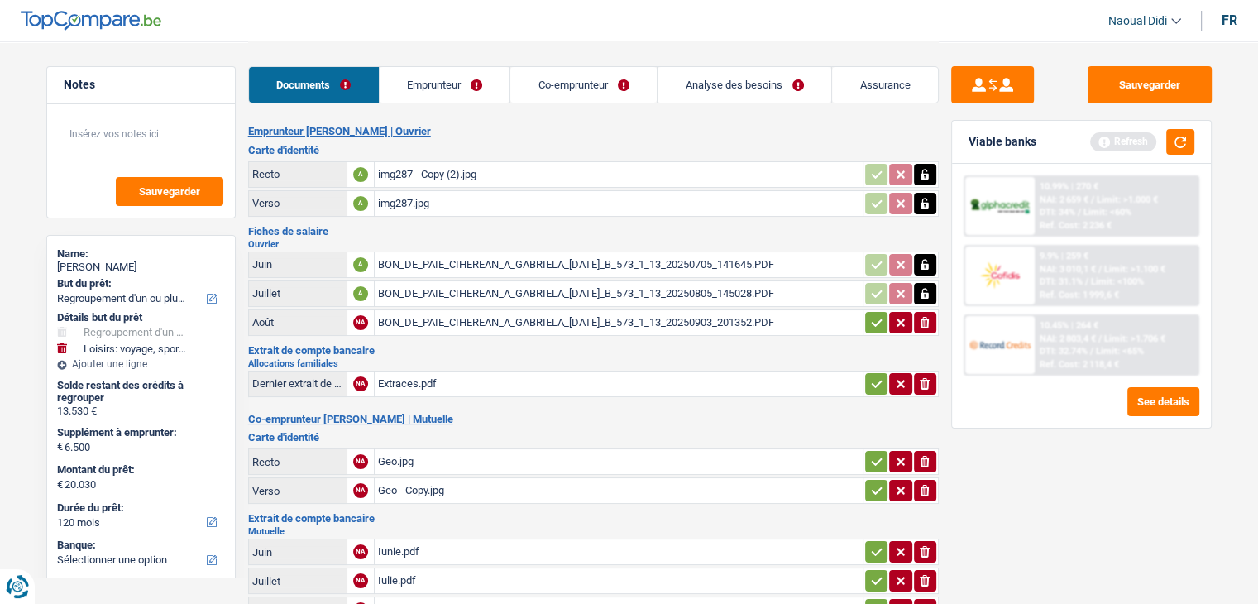
click at [877, 315] on icon "button" at bounding box center [876, 322] width 13 height 17
click at [876, 375] on icon "button" at bounding box center [876, 383] width 13 height 17
click at [871, 453] on icon "button" at bounding box center [876, 461] width 13 height 17
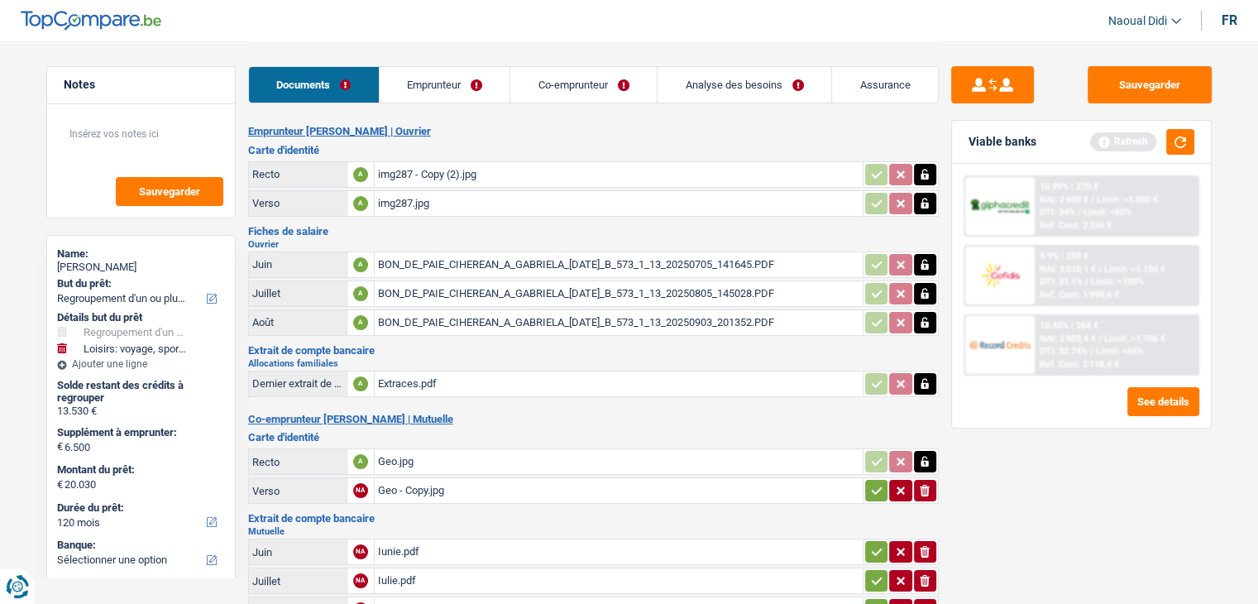
click at [866, 484] on button "button" at bounding box center [876, 490] width 22 height 21
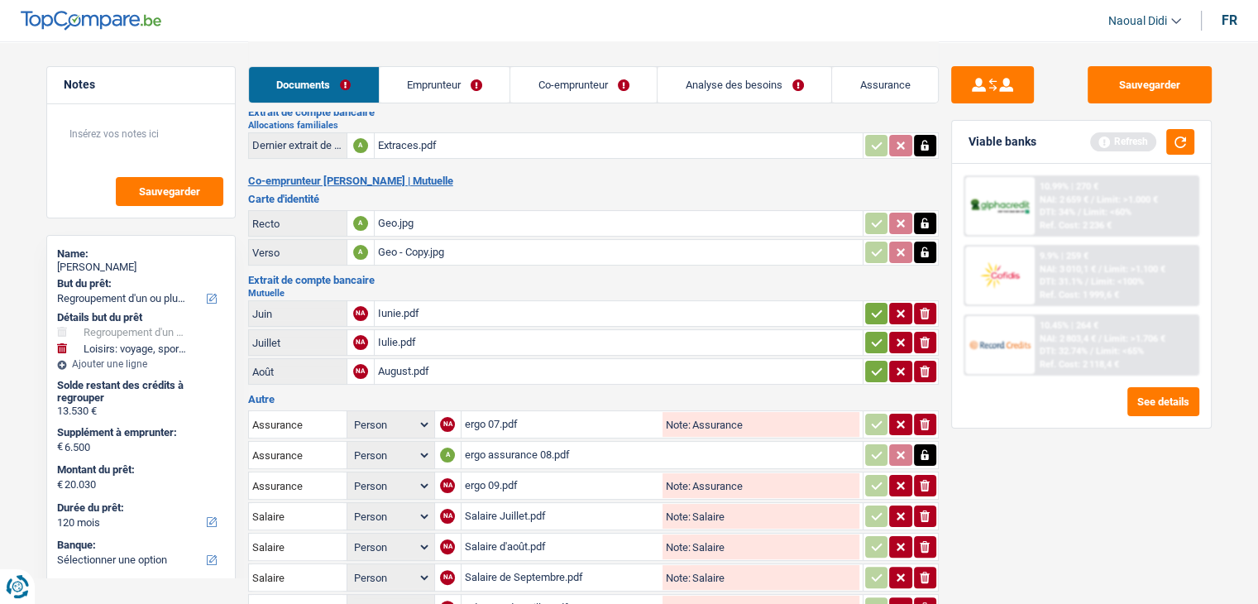
scroll to position [248, 0]
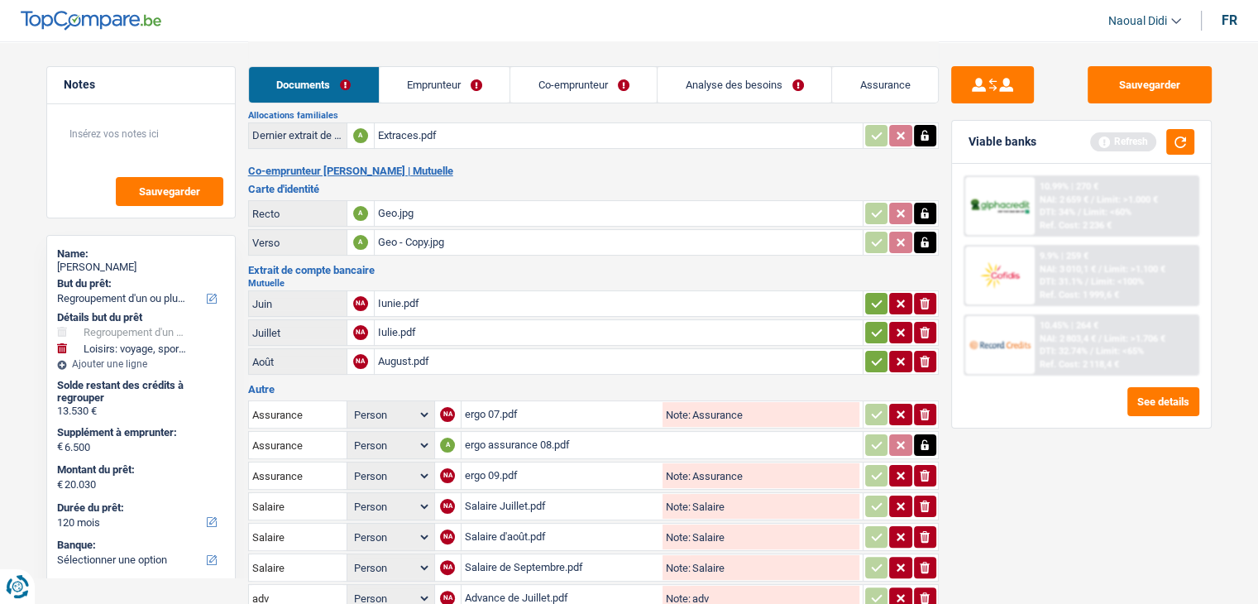
click at [865, 288] on table "Juin NA Iunie.pdf ionicons-v5-e Juillet NA Iulie.pdf ionicons-v5-e Août NA Augu…" at bounding box center [593, 332] width 690 height 89
click at [870, 295] on icon "button" at bounding box center [876, 303] width 13 height 17
click at [876, 322] on button "button" at bounding box center [876, 332] width 22 height 21
click at [873, 353] on icon "button" at bounding box center [876, 361] width 13 height 17
click at [427, 79] on link "Emprunteur" at bounding box center [444, 85] width 131 height 36
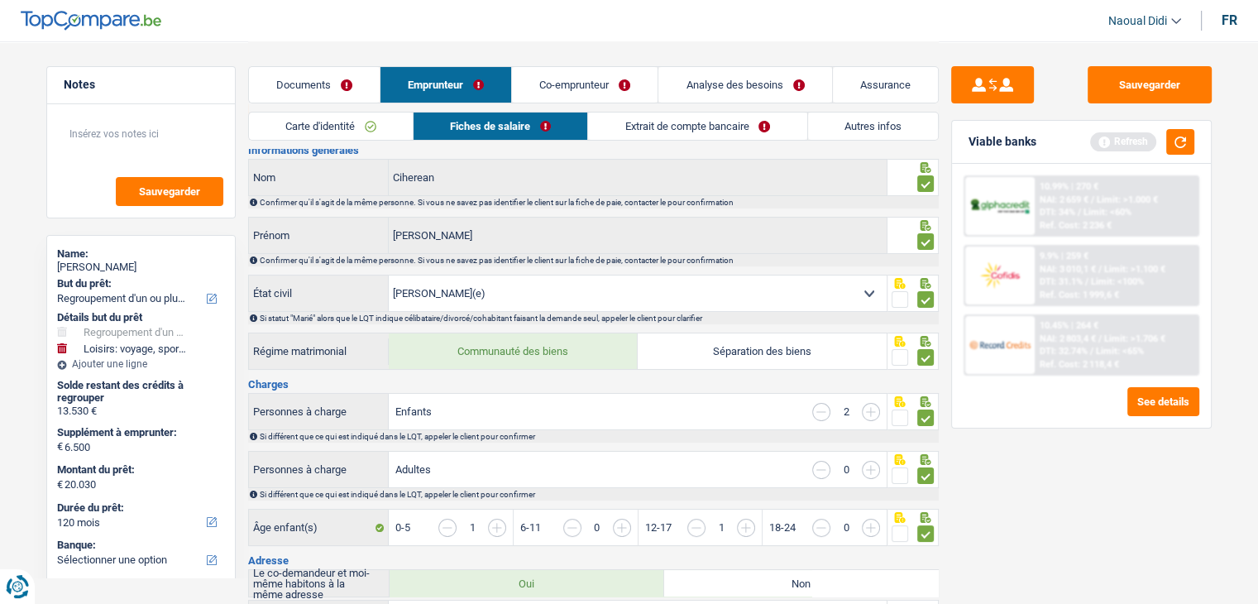
scroll to position [0, 0]
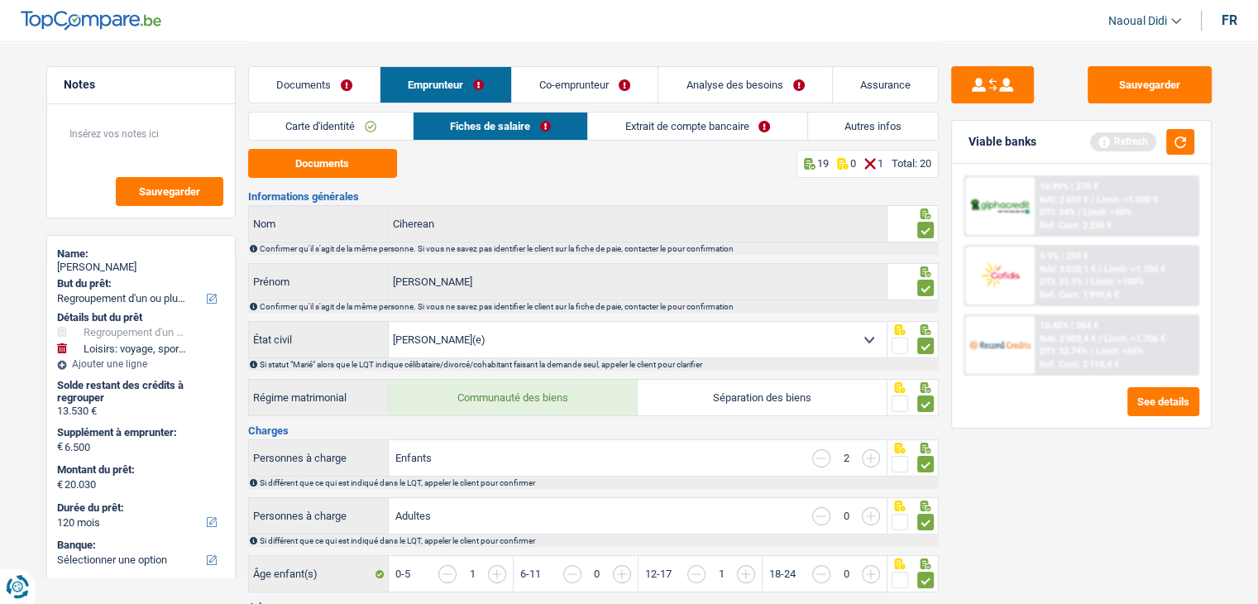
click at [498, 130] on link "Fiches de salaire" at bounding box center [500, 125] width 174 height 27
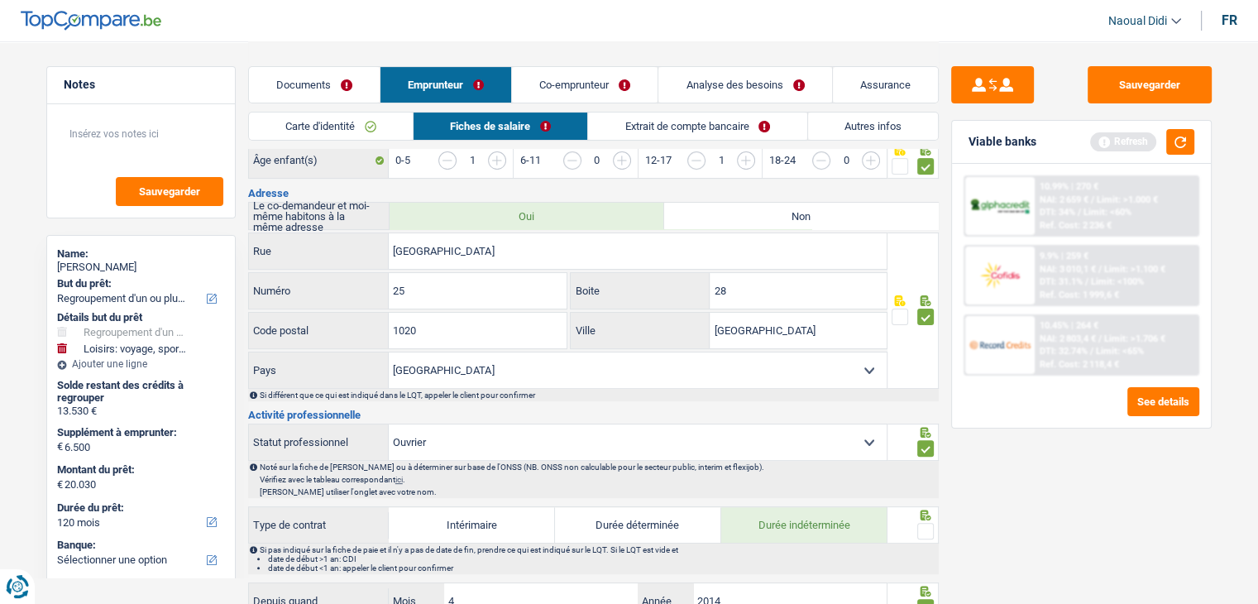
scroll to position [579, 0]
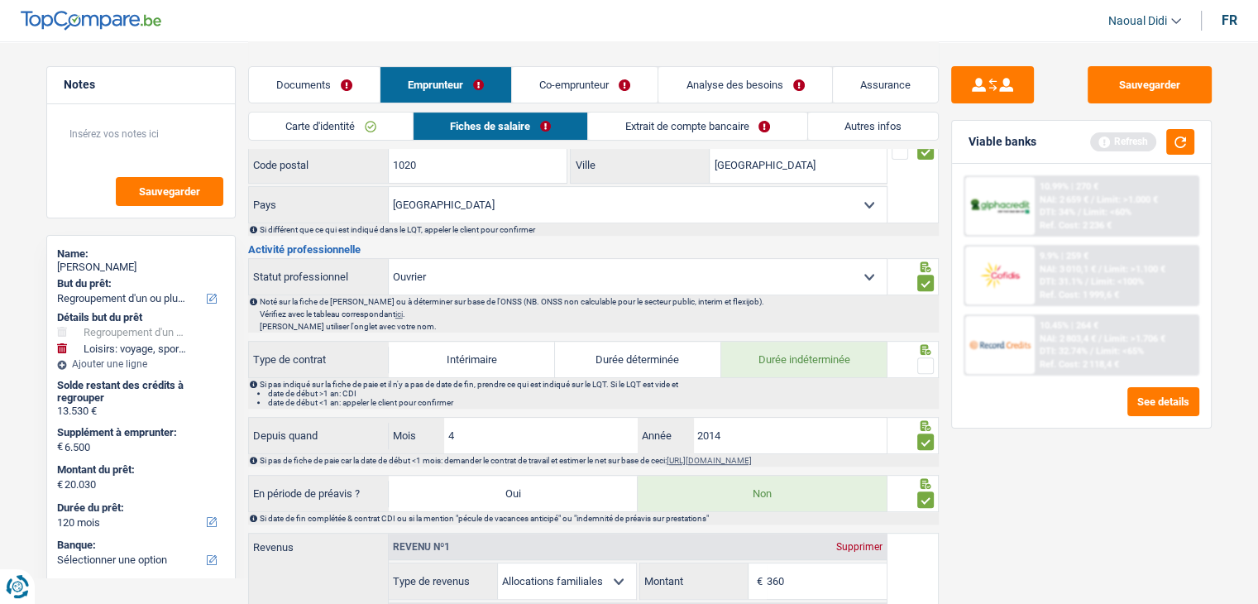
click at [927, 365] on span at bounding box center [925, 365] width 17 height 17
click at [0, 0] on input "radio" at bounding box center [0, 0] width 0 height 0
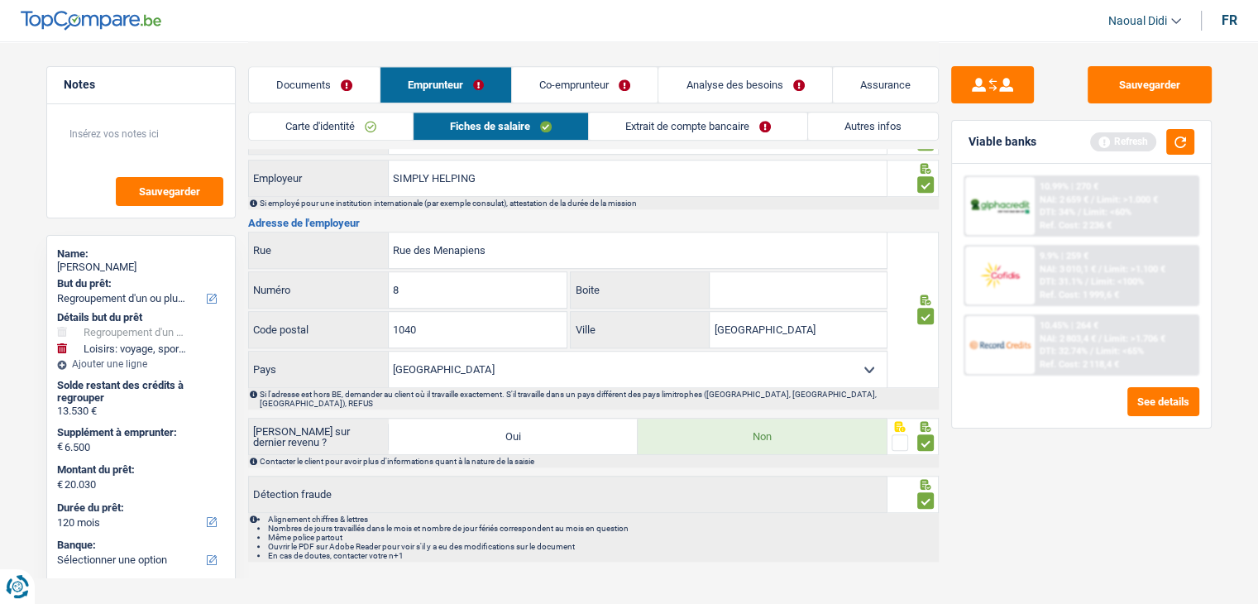
scroll to position [1477, 0]
click at [549, 76] on link "Co-emprunteur" at bounding box center [585, 85] width 146 height 36
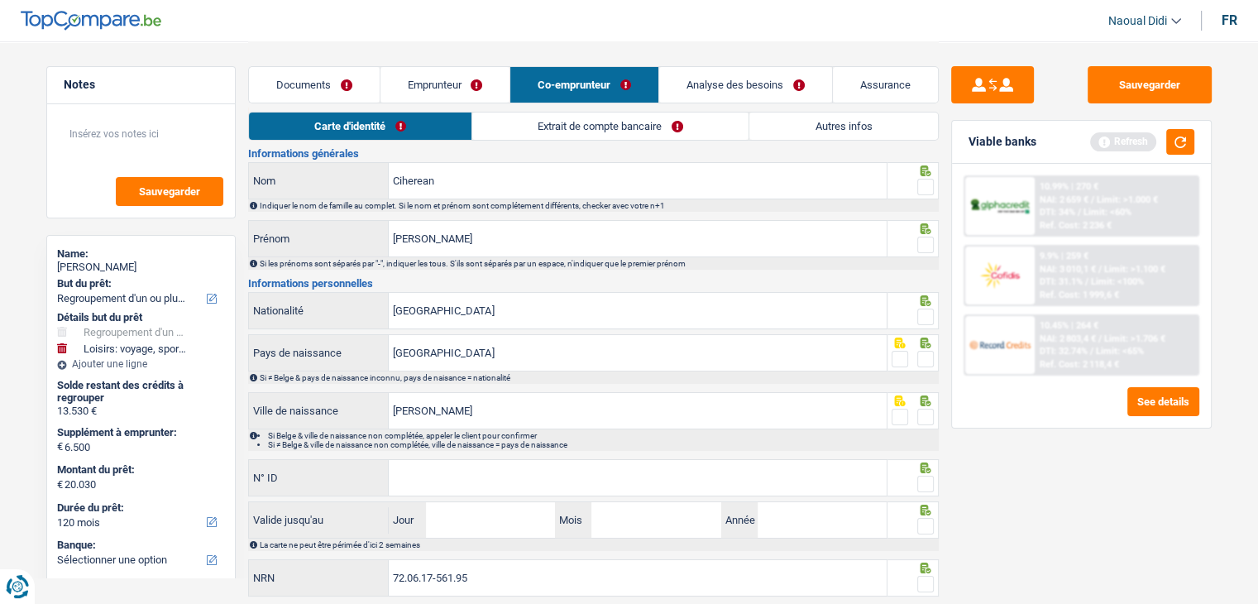
scroll to position [0, 0]
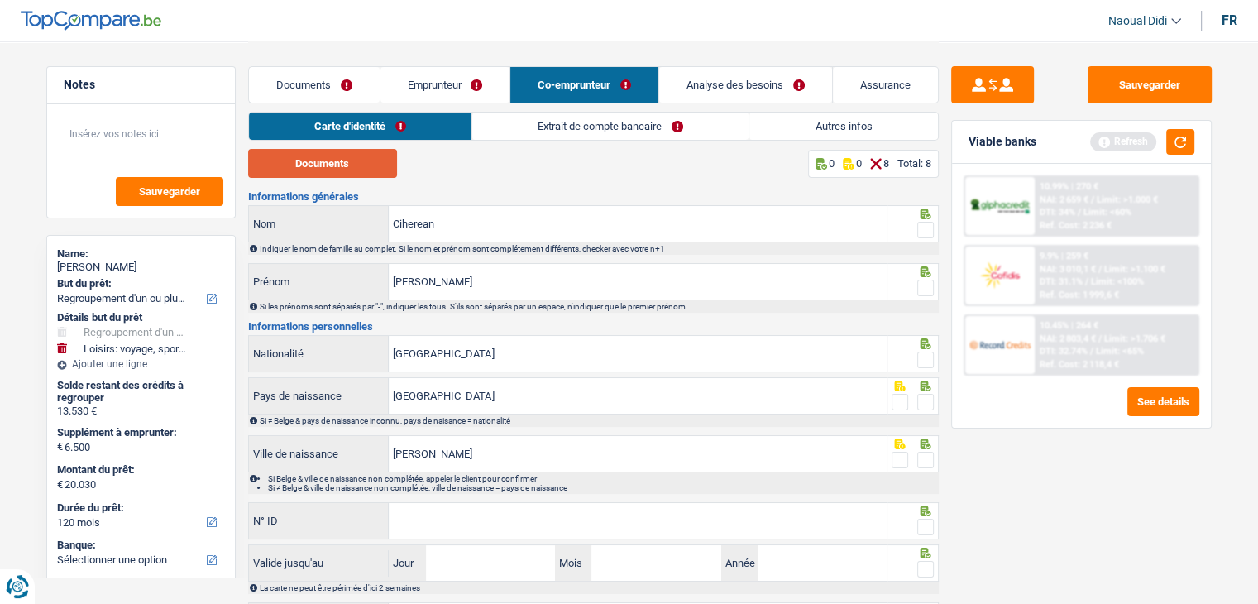
click at [307, 172] on button "Documents" at bounding box center [322, 163] width 149 height 29
click at [926, 231] on span at bounding box center [925, 230] width 17 height 17
click at [0, 0] on input "radio" at bounding box center [0, 0] width 0 height 0
click at [922, 284] on span at bounding box center [925, 287] width 17 height 17
click at [0, 0] on input "radio" at bounding box center [0, 0] width 0 height 0
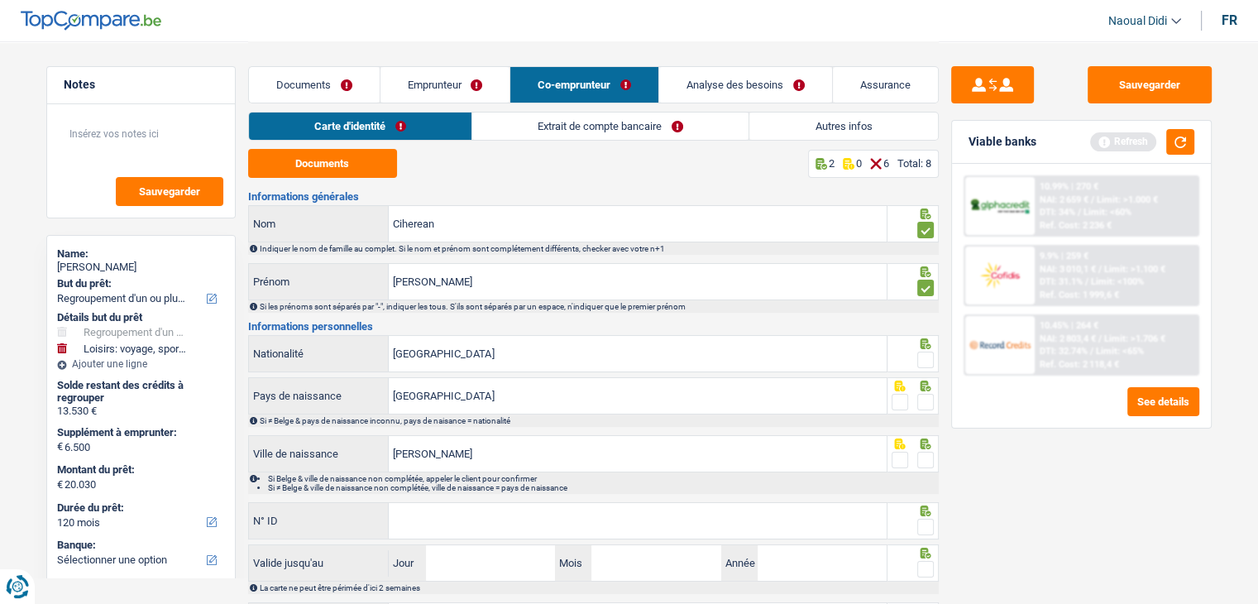
click at [924, 363] on span at bounding box center [925, 359] width 17 height 17
click at [0, 0] on input "radio" at bounding box center [0, 0] width 0 height 0
click at [926, 402] on span at bounding box center [925, 402] width 17 height 17
click at [0, 0] on input "radio" at bounding box center [0, 0] width 0 height 0
click at [926, 457] on span at bounding box center [925, 459] width 17 height 17
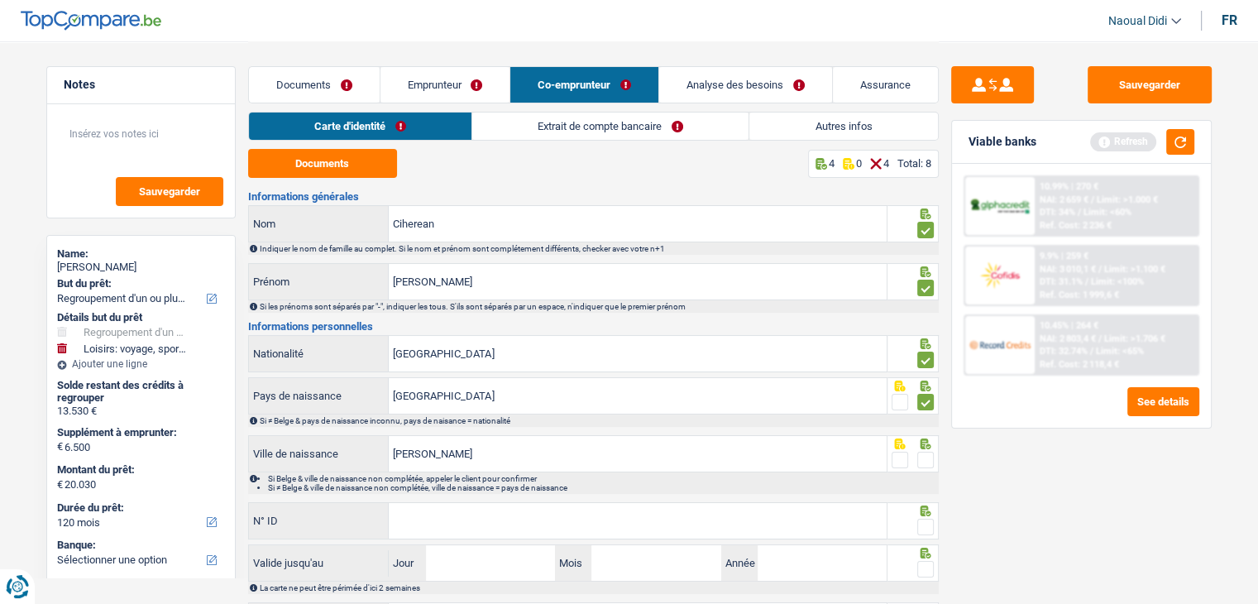
click at [0, 0] on input "radio" at bounding box center [0, 0] width 0 height 0
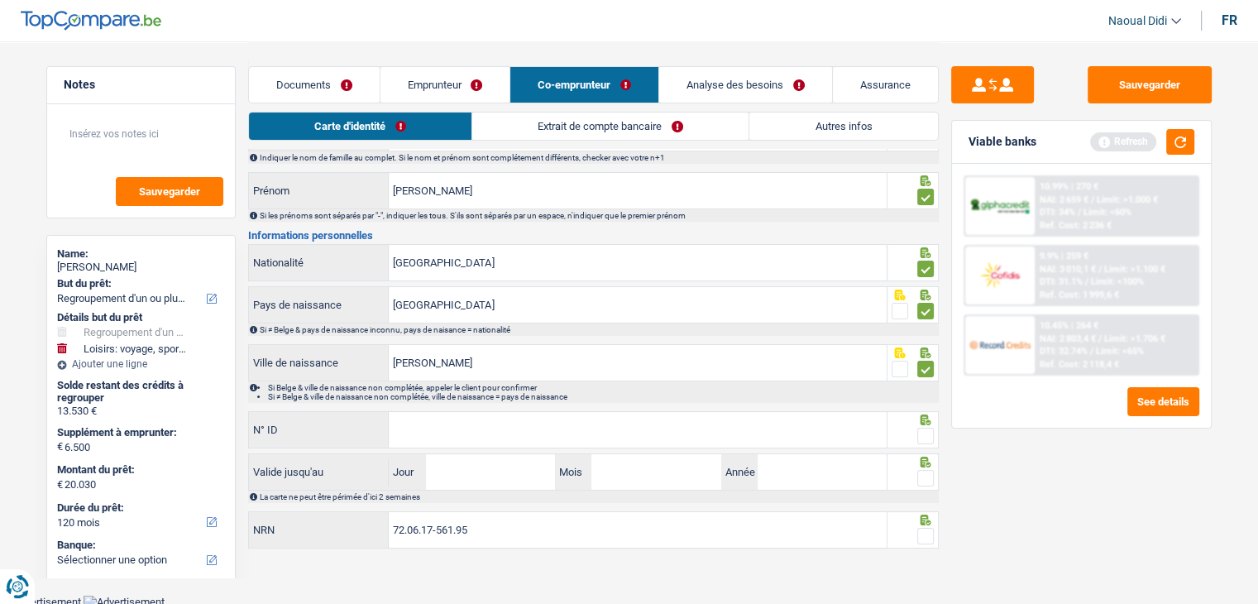
scroll to position [92, 0]
click at [489, 420] on input "N° ID" at bounding box center [638, 429] width 498 height 36
paste input "592-9238869-88"
type input "592-9238869-88"
click at [926, 441] on div at bounding box center [925, 435] width 17 height 21
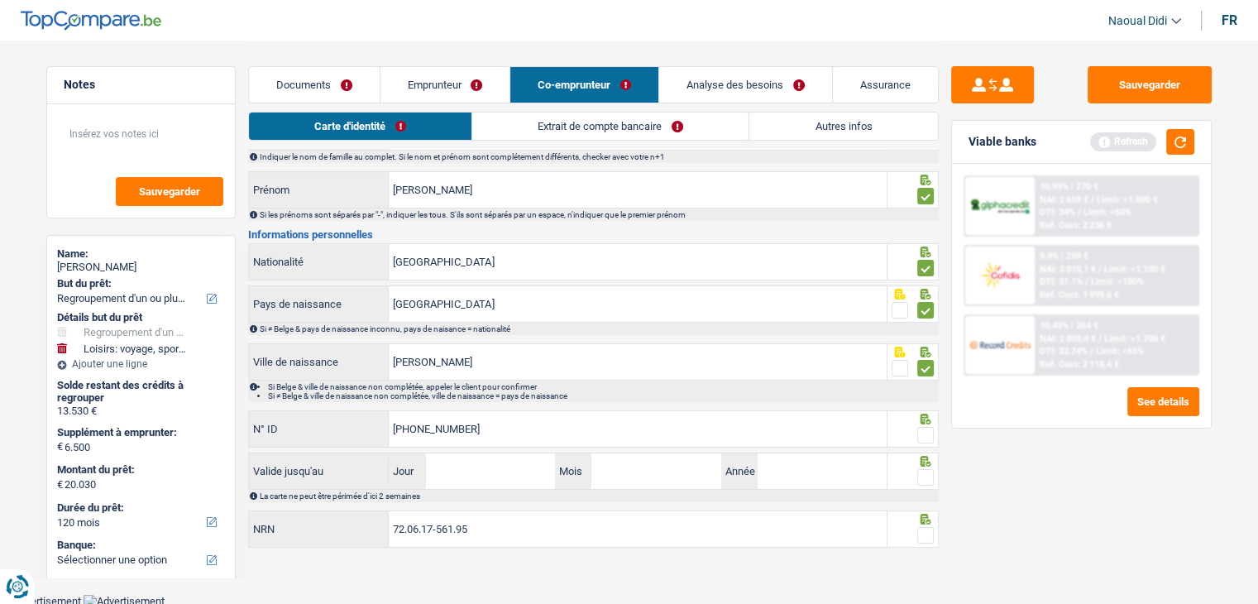
click at [923, 428] on span at bounding box center [925, 435] width 17 height 17
click at [0, 0] on input "radio" at bounding box center [0, 0] width 0 height 0
click at [472, 479] on input "Jour" at bounding box center [490, 471] width 129 height 36
type input "27"
type input "02"
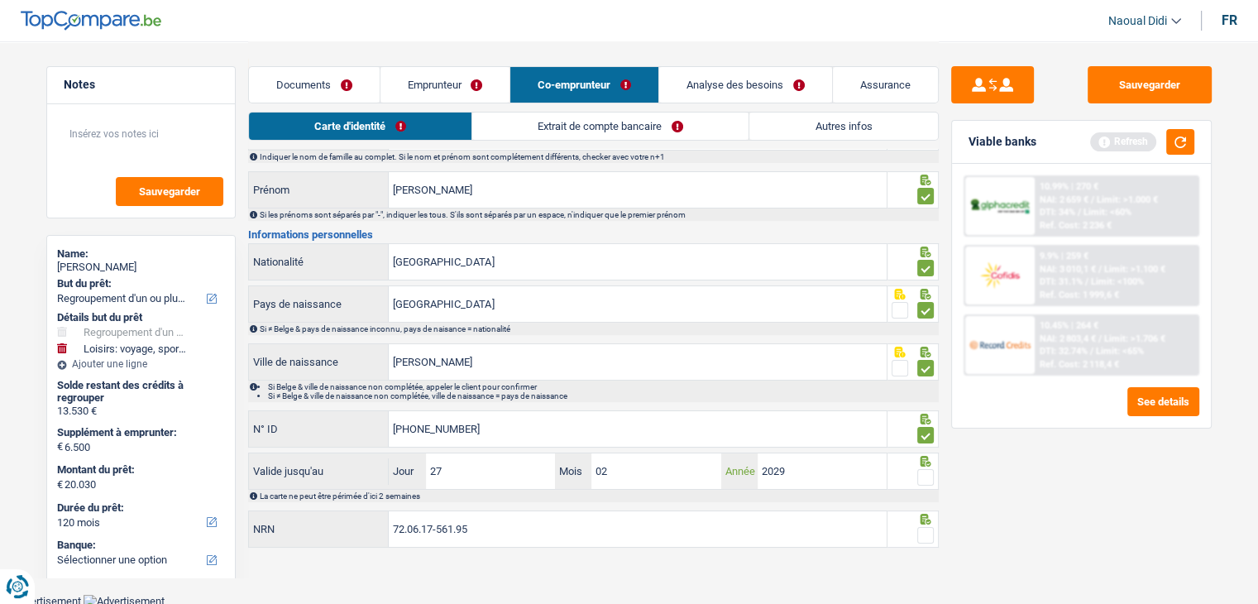
type input "2029"
click at [924, 474] on span at bounding box center [925, 477] width 17 height 17
click at [0, 0] on input "radio" at bounding box center [0, 0] width 0 height 0
click at [927, 531] on span at bounding box center [925, 535] width 17 height 17
click at [0, 0] on input "radio" at bounding box center [0, 0] width 0 height 0
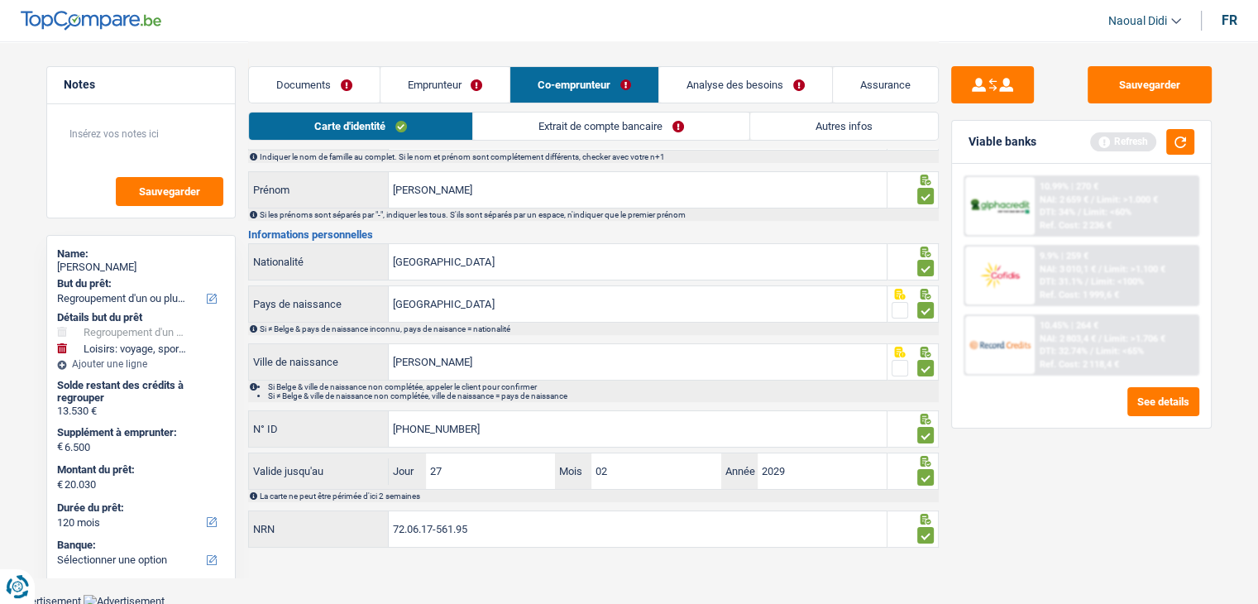
click at [575, 126] on link "Extrait de compte bancaire" at bounding box center [611, 125] width 276 height 27
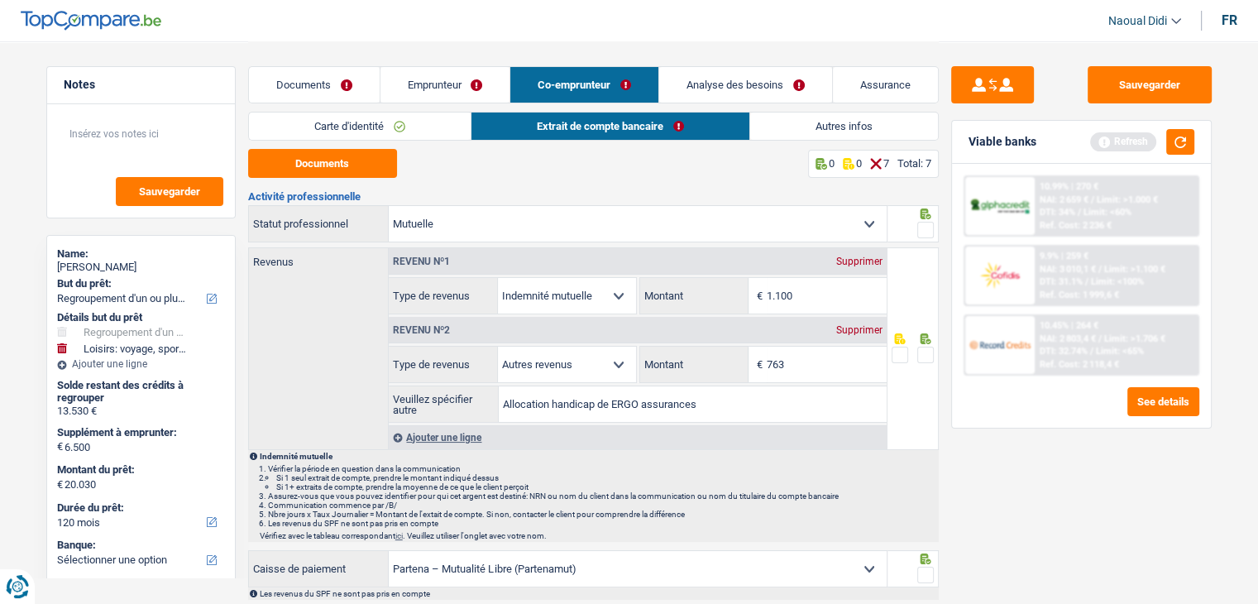
scroll to position [0, 0]
click at [345, 156] on button "Documents" at bounding box center [322, 163] width 149 height 29
click at [536, 187] on div "Documents 0 0 7 Total: 7 Activité professionnelle Ouvrier Employé privé Employé…" at bounding box center [593, 571] width 690 height 845
click at [313, 75] on link "Documents" at bounding box center [314, 85] width 131 height 36
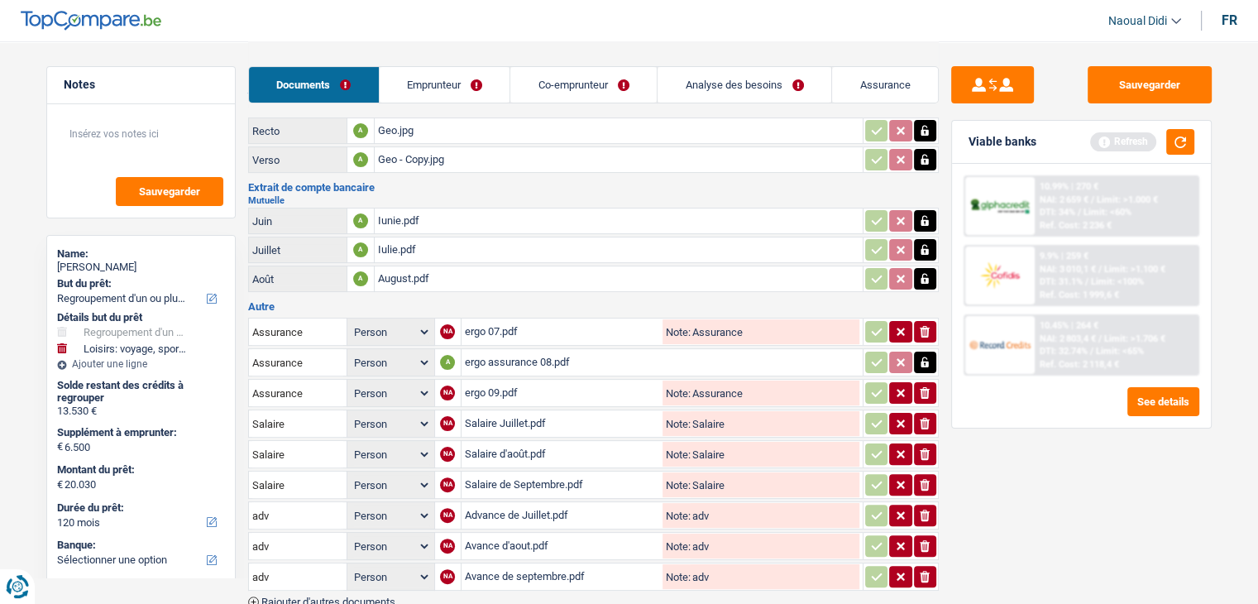
scroll to position [411, 0]
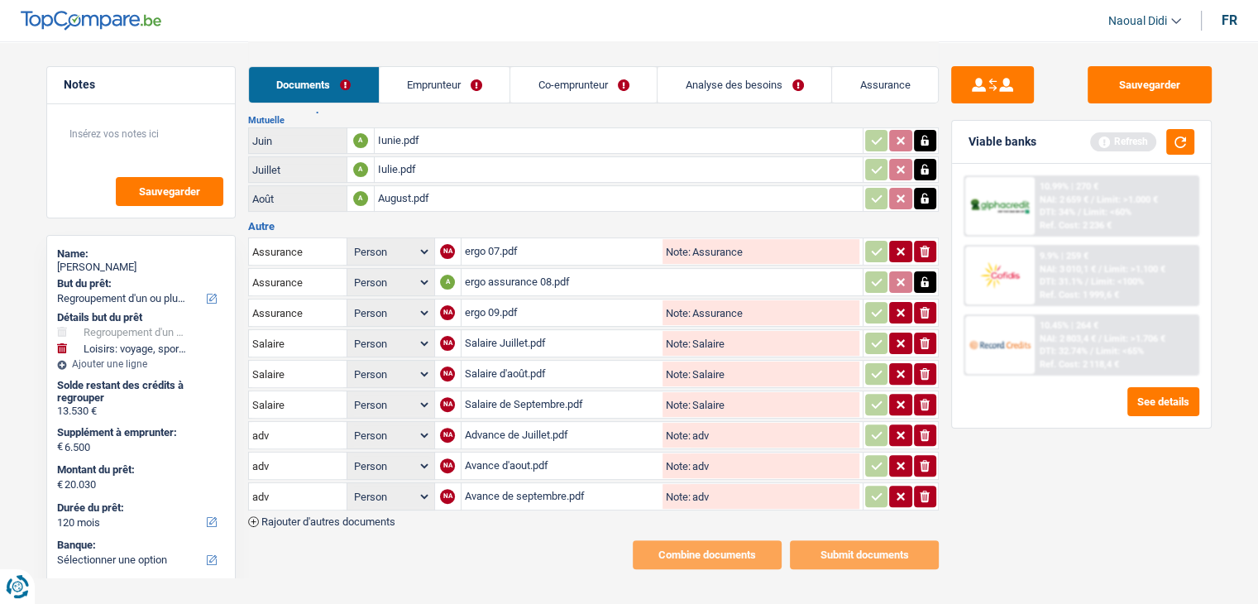
click at [504, 300] on div "ergo 09.pdf" at bounding box center [562, 312] width 195 height 25
click at [499, 270] on div "ergo assurance 08.pdf" at bounding box center [662, 282] width 394 height 25
click at [377, 516] on span "Rajouter d'autres documents" at bounding box center [328, 521] width 134 height 11
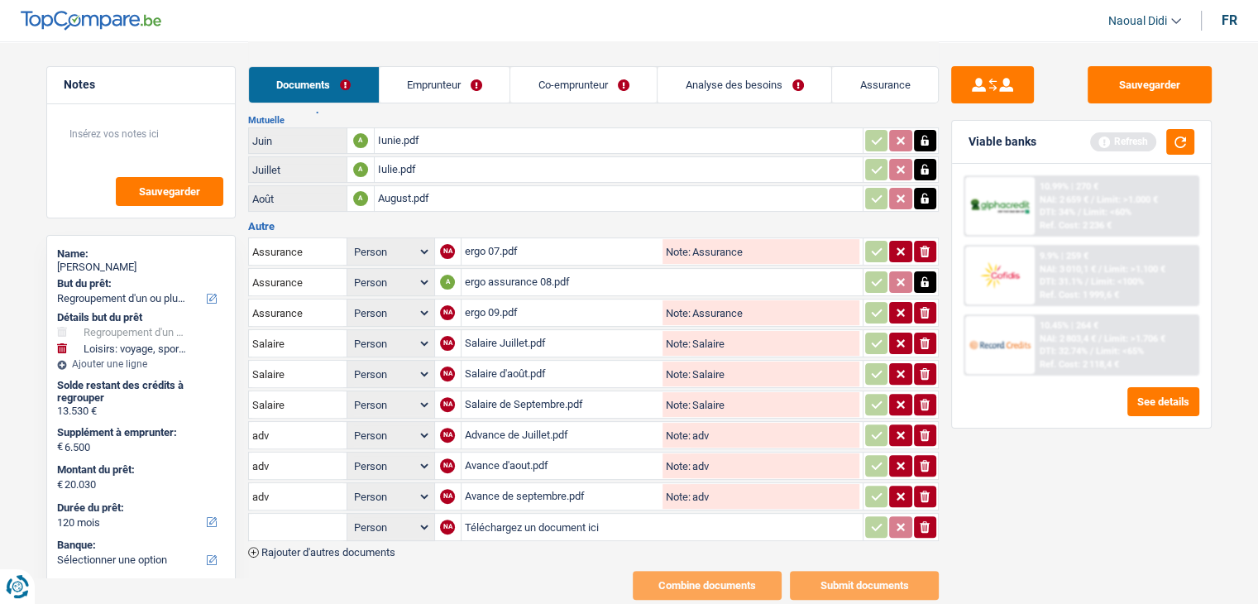
click at [505, 514] on input "Téléchargez un document ici" at bounding box center [662, 526] width 394 height 25
type input "C:\fakepath\Detail-ING-Bankieren_BE84363130525159_28-ao%C3%BBt-2025_jufkwm1ngg.…"
click at [379, 546] on span "Rajouter d'autres documents" at bounding box center [328, 551] width 134 height 11
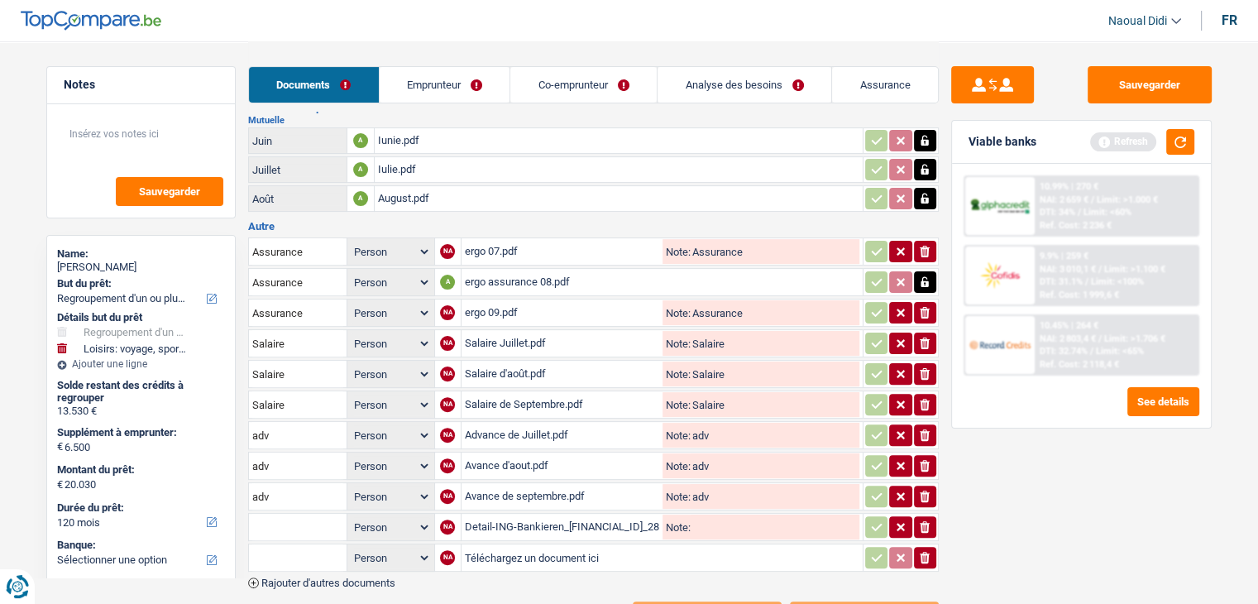
click at [504, 545] on input "Téléchargez un document ici" at bounding box center [662, 557] width 394 height 25
type input "C:\fakepath\BON_DE_PAIE_CIHEREAN_A_GABRIELA_2025-06-30_B_573_1_13_20250705_1416…"
click at [358, 577] on span "Rajouter d'autres documents" at bounding box center [328, 582] width 134 height 11
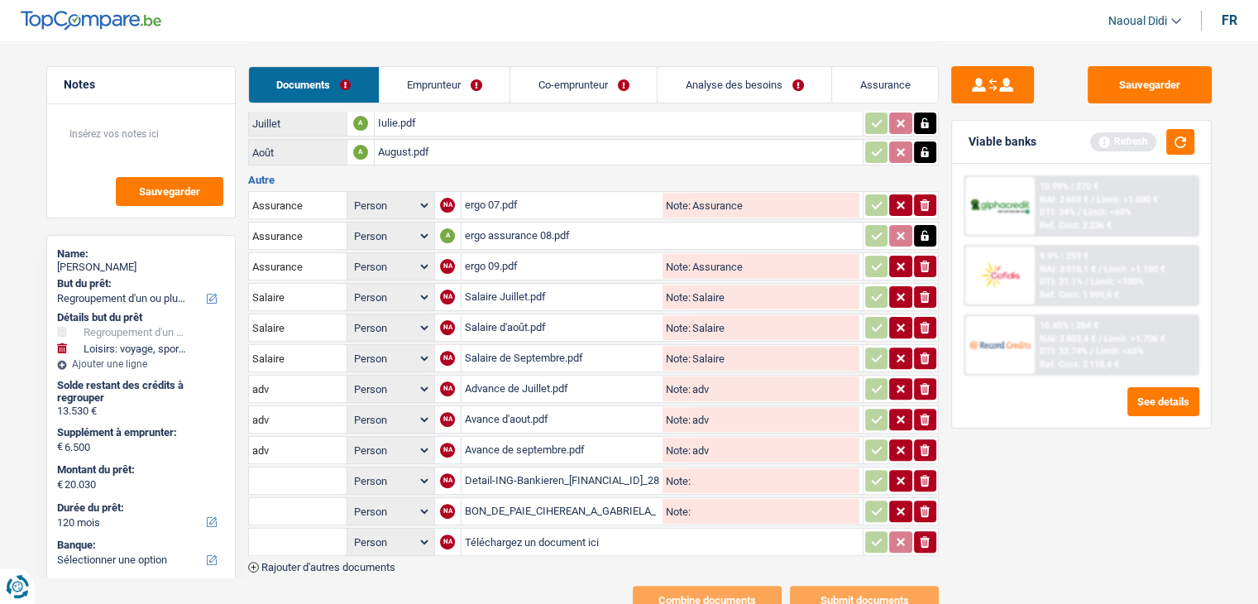
scroll to position [500, 0]
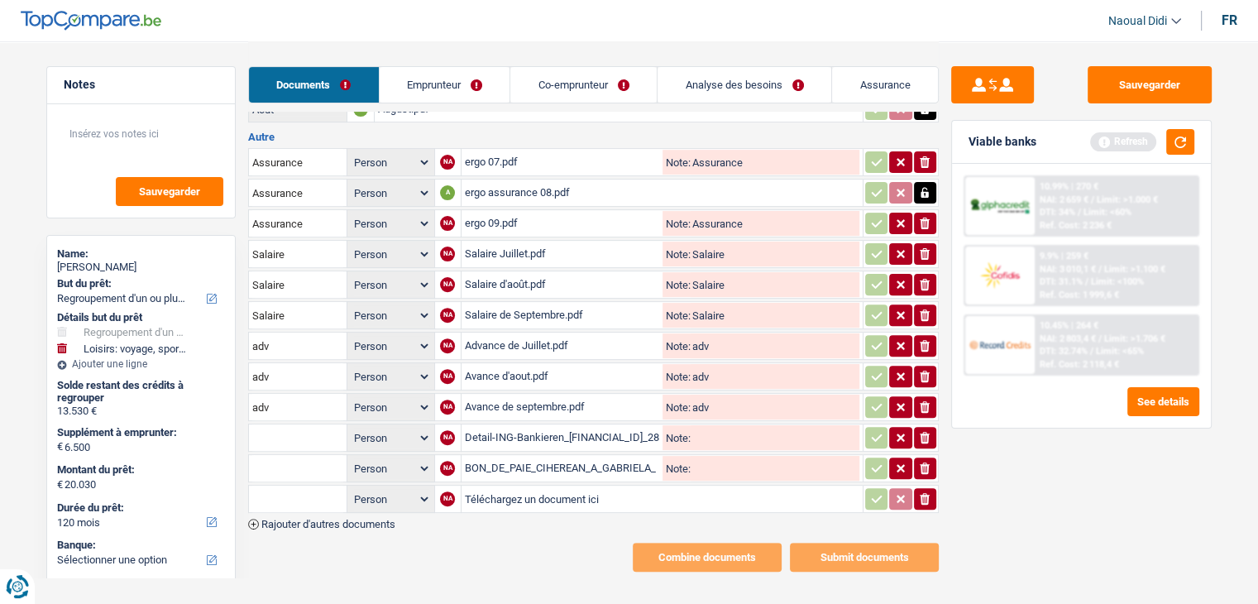
click at [483, 486] on input "Téléchargez un document ici" at bounding box center [662, 498] width 394 height 25
type input "C:\fakepath\BON_DE_PAIE_CIHEREAN_A_GABRIELA_2025-07-31_B_573_1_13_20250805_1450…"
click at [716, 425] on input "Note:" at bounding box center [774, 437] width 169 height 25
type input "Assur"
drag, startPoint x: 730, startPoint y: 425, endPoint x: 690, endPoint y: 414, distance: 41.1
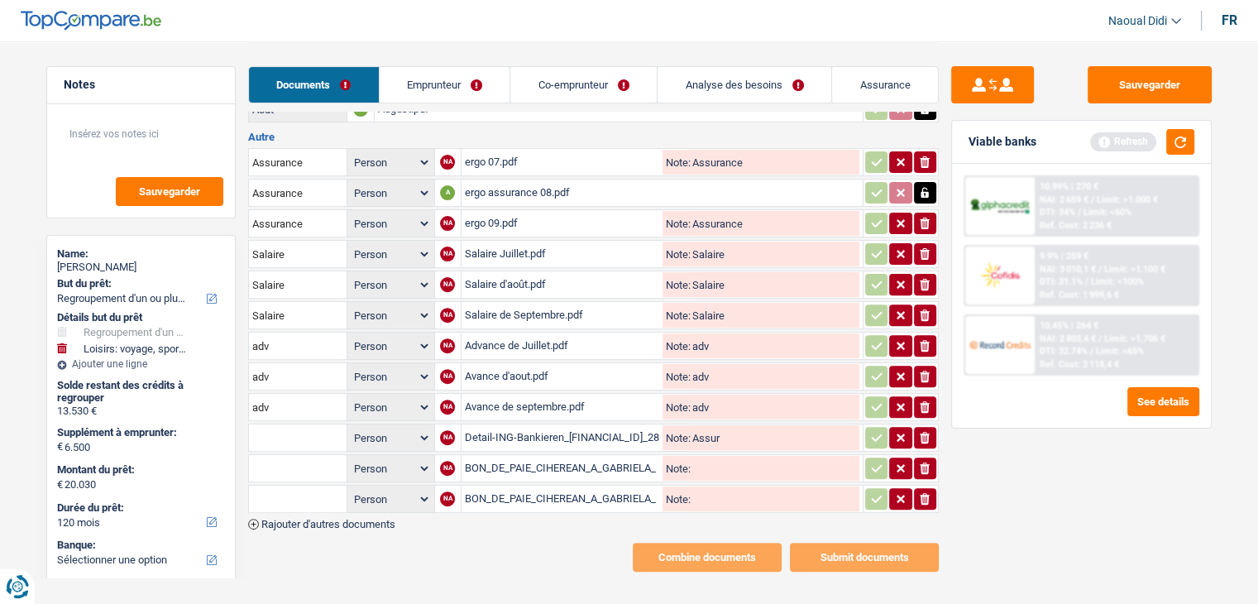
click at [690, 425] on input "Assur" at bounding box center [774, 437] width 169 height 25
click at [693, 425] on input "Ergo" at bounding box center [774, 437] width 169 height 25
type input "Ergo"
click at [704, 456] on input "Note:" at bounding box center [774, 468] width 169 height 25
paste input "Ergo"
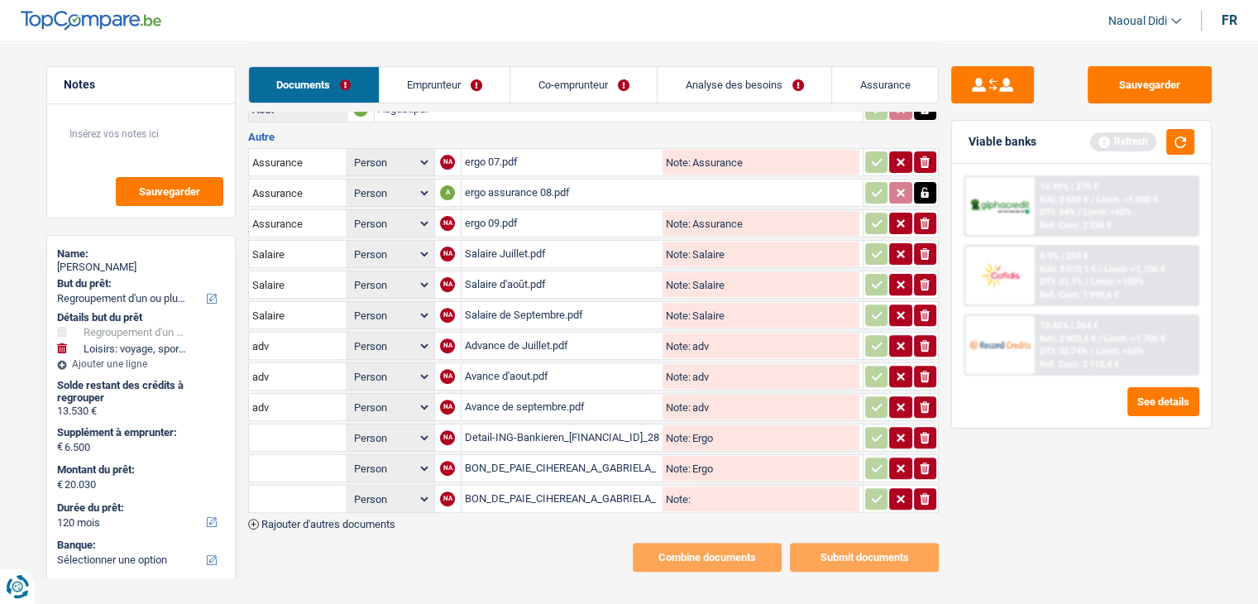
type input "Ergo"
click at [708, 486] on input "Note:" at bounding box center [774, 498] width 169 height 25
paste input "Ergo"
type input "Ergo"
click at [294, 424] on input "text" at bounding box center [297, 437] width 91 height 26
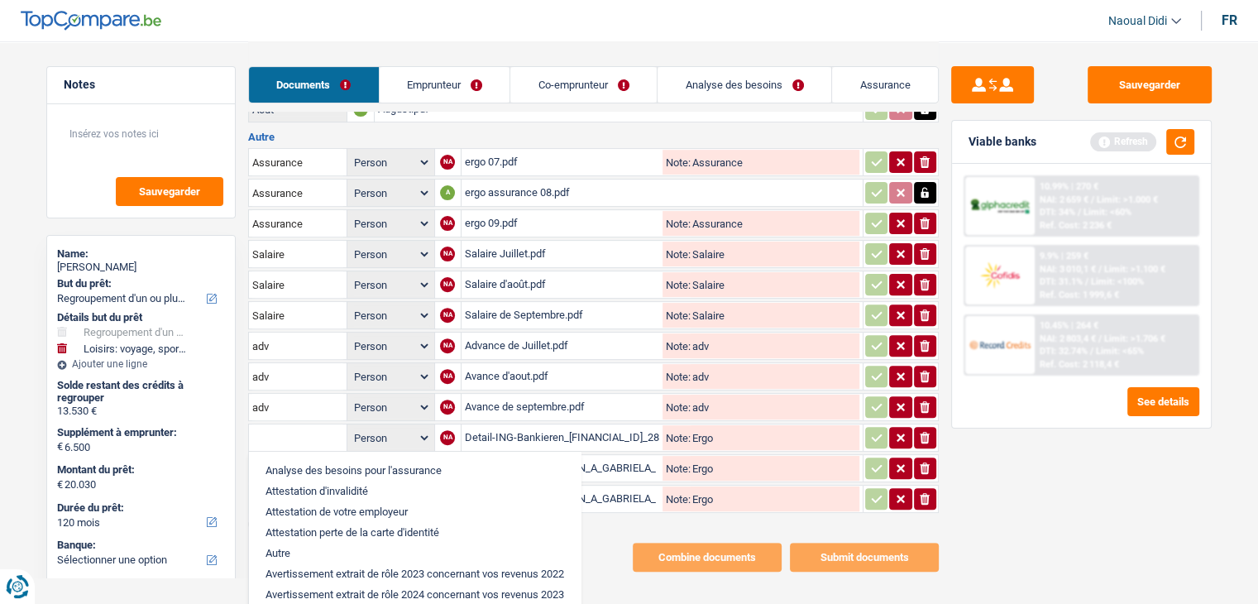
paste input "Ergo"
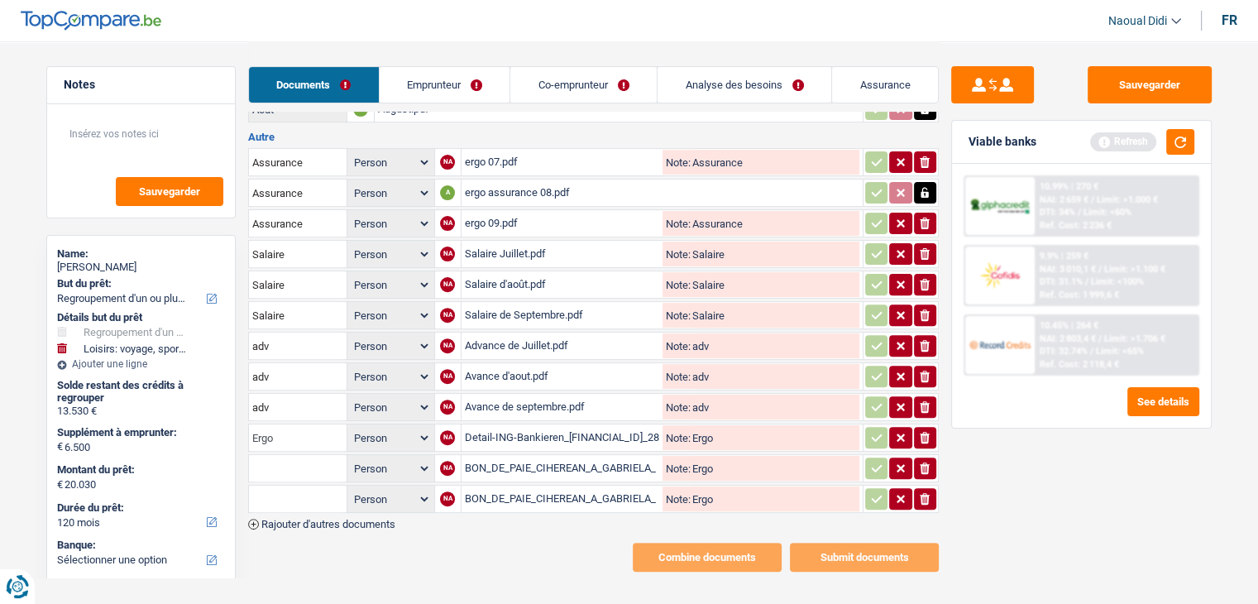
type input "Ergo"
click at [277, 455] on input "text" at bounding box center [297, 468] width 91 height 26
paste input "Ergo"
type input "Ergo"
click at [280, 485] on input "text" at bounding box center [297, 498] width 91 height 26
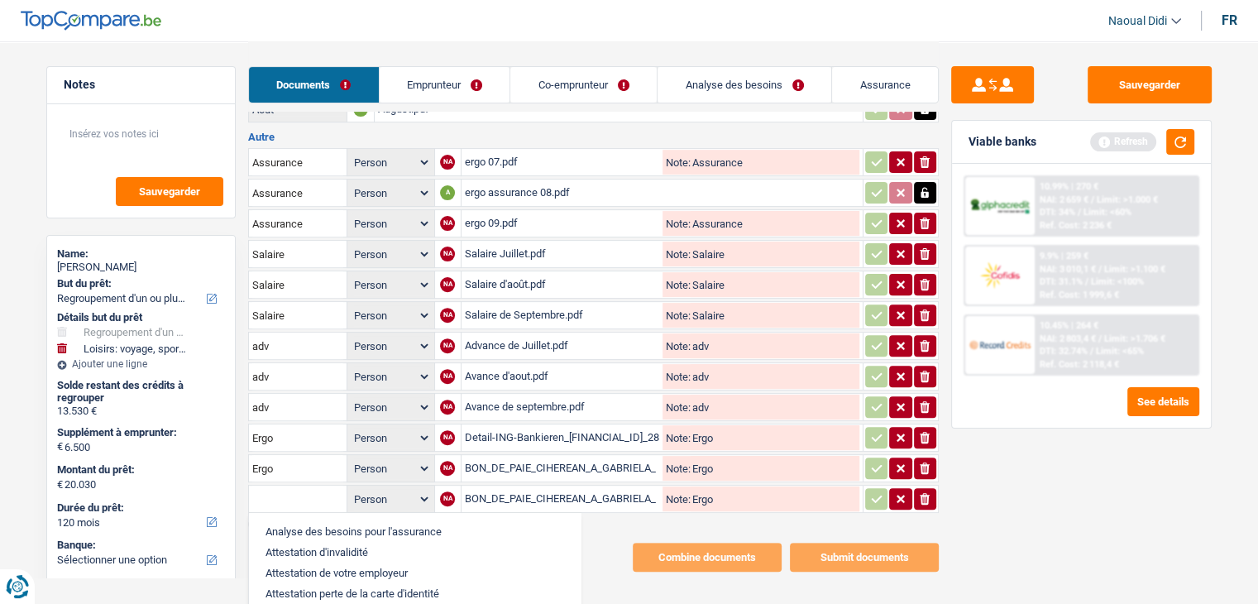
paste input "Ergo"
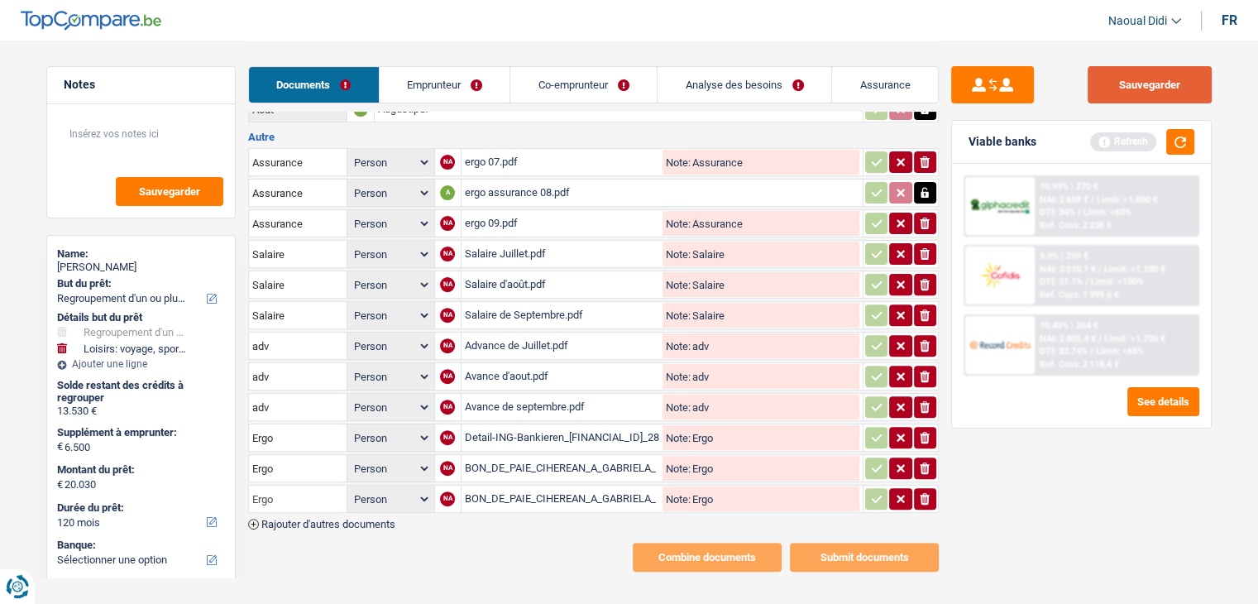
type input "Ergo"
click at [1173, 83] on button "Sauvegarder" at bounding box center [1149, 84] width 124 height 37
click at [588, 425] on div "Detail-ING-Bankieren_BE84363130525159_28-ao%C3%BBt-2025_jufkwm1ngg.pdf" at bounding box center [562, 437] width 195 height 25
drag, startPoint x: 413, startPoint y: 87, endPoint x: 433, endPoint y: 92, distance: 20.5
click at [413, 87] on link "Emprunteur" at bounding box center [444, 85] width 131 height 36
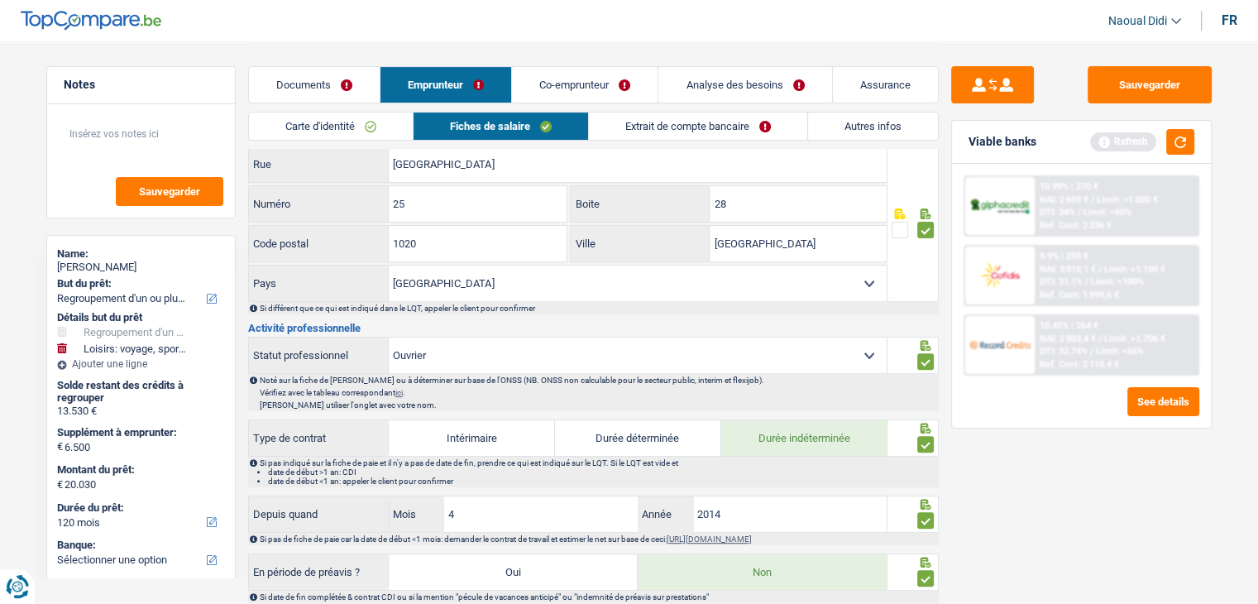
click at [574, 85] on link "Co-emprunteur" at bounding box center [585, 85] width 146 height 36
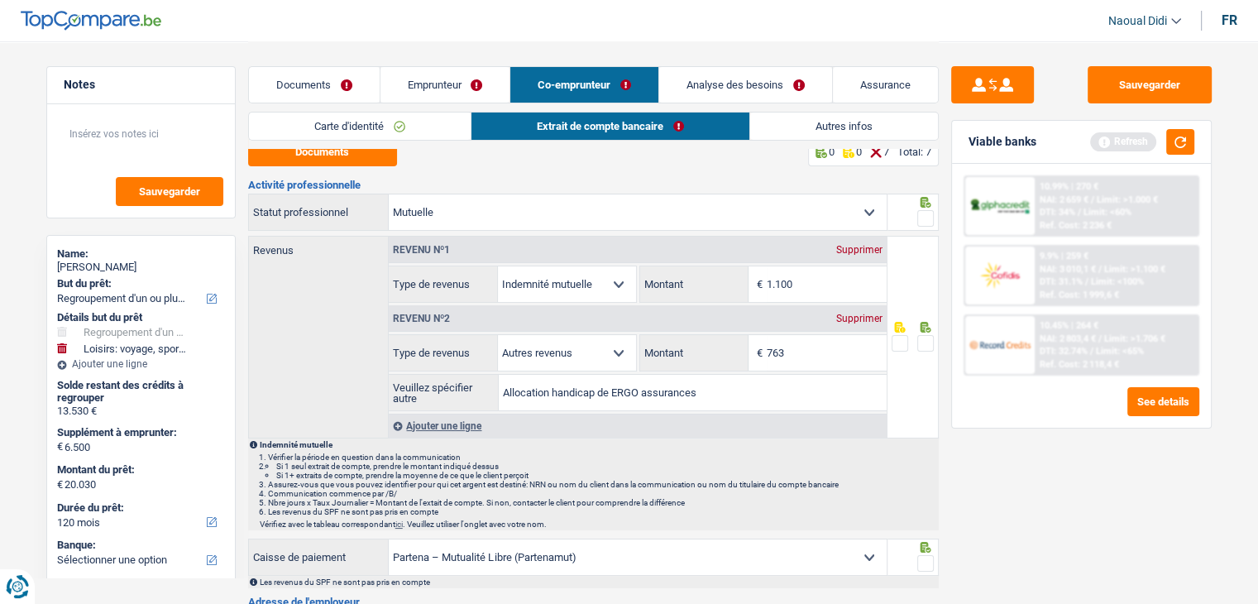
scroll to position [0, 0]
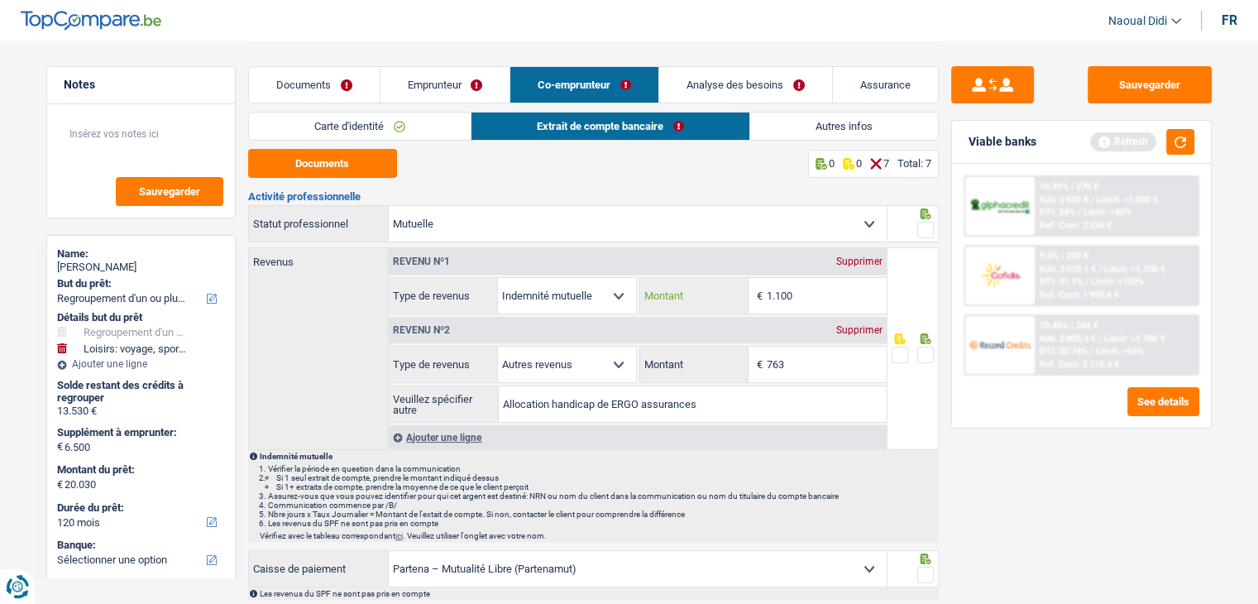
click at [796, 298] on input "1.100" at bounding box center [826, 296] width 120 height 36
type input "1.404"
click at [919, 354] on span at bounding box center [925, 354] width 17 height 17
click at [0, 0] on input "radio" at bounding box center [0, 0] width 0 height 0
click at [927, 236] on span at bounding box center [925, 230] width 17 height 17
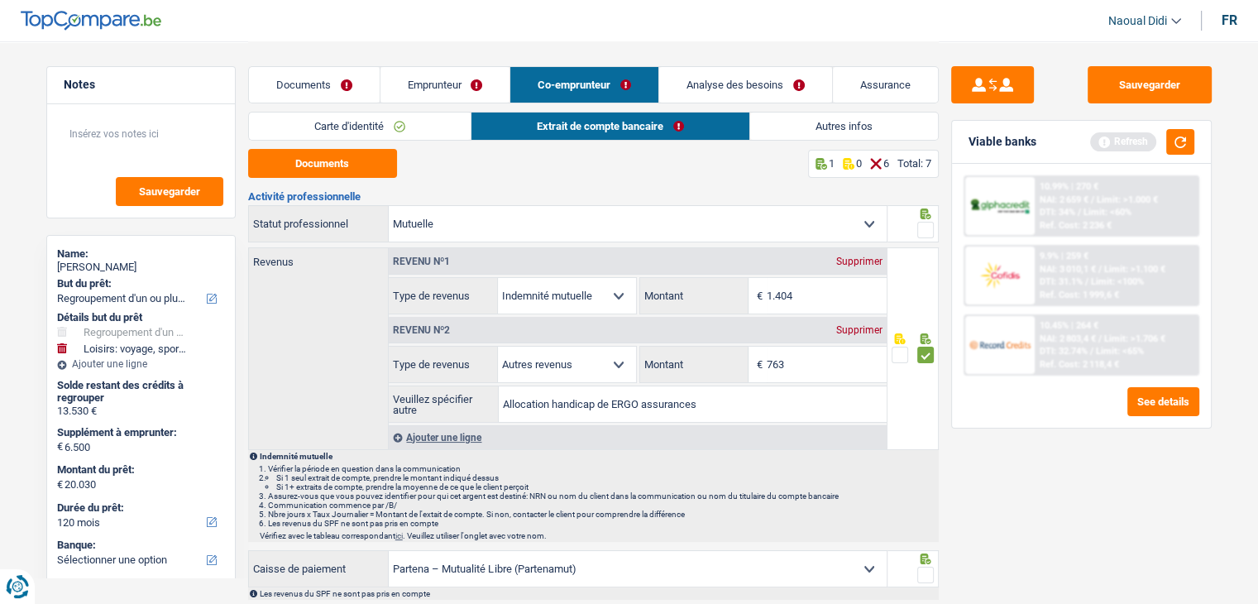
click at [0, 0] on input "radio" at bounding box center [0, 0] width 0 height 0
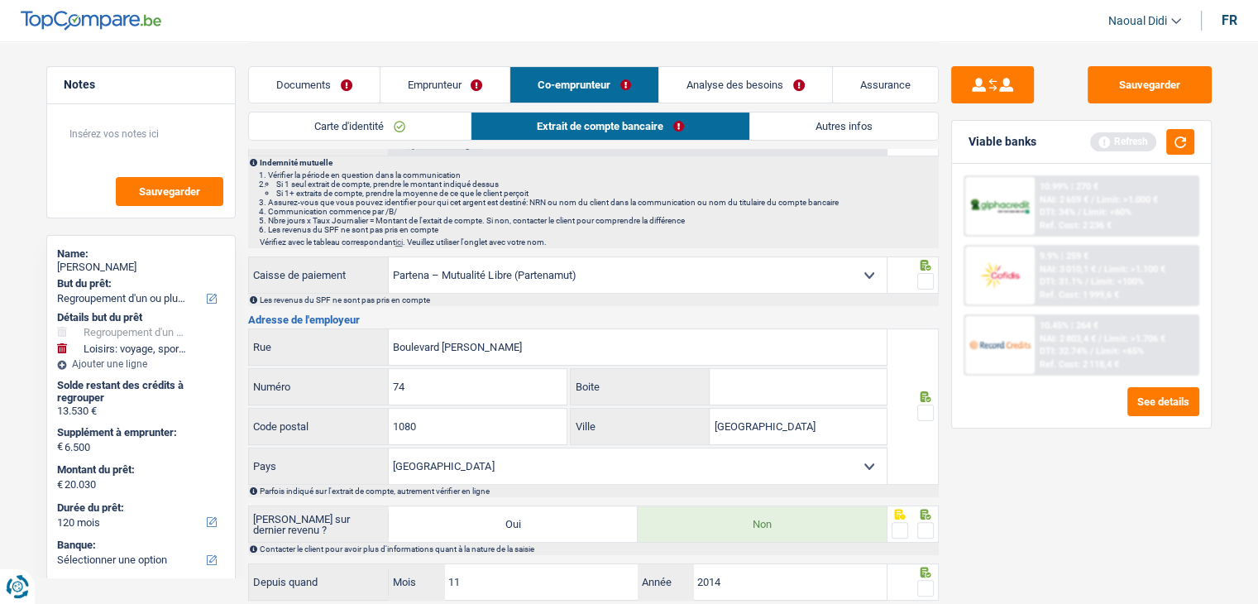
scroll to position [331, 0]
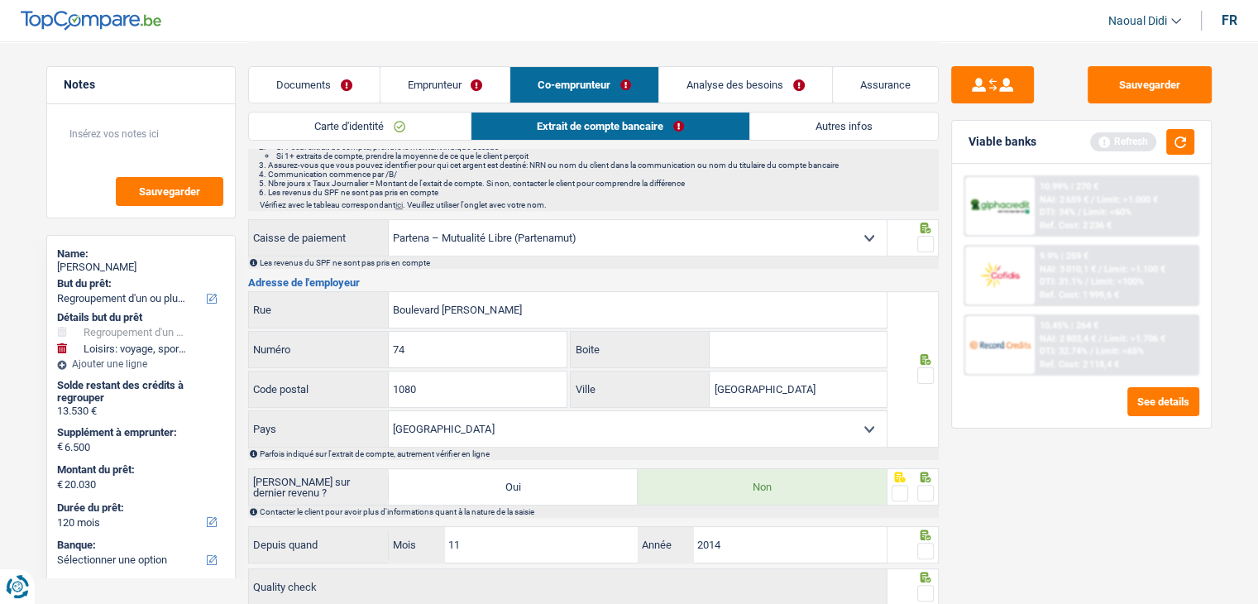
click at [929, 236] on span at bounding box center [925, 244] width 17 height 17
click at [0, 0] on input "radio" at bounding box center [0, 0] width 0 height 0
click at [926, 373] on span at bounding box center [925, 375] width 17 height 17
click at [0, 0] on input "radio" at bounding box center [0, 0] width 0 height 0
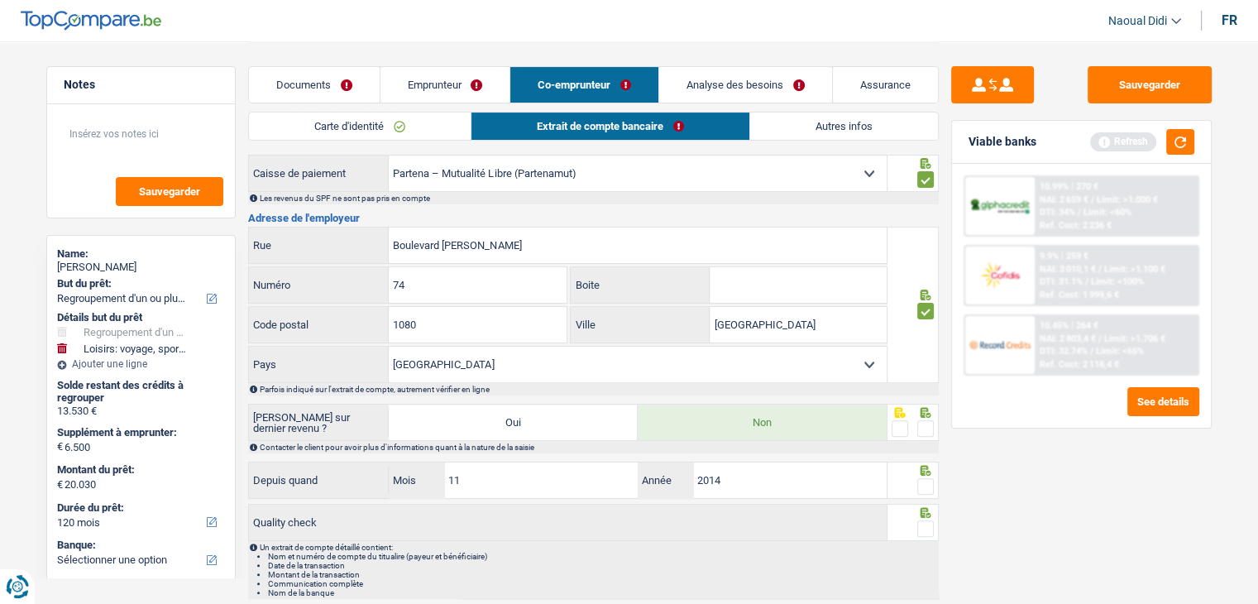
scroll to position [413, 0]
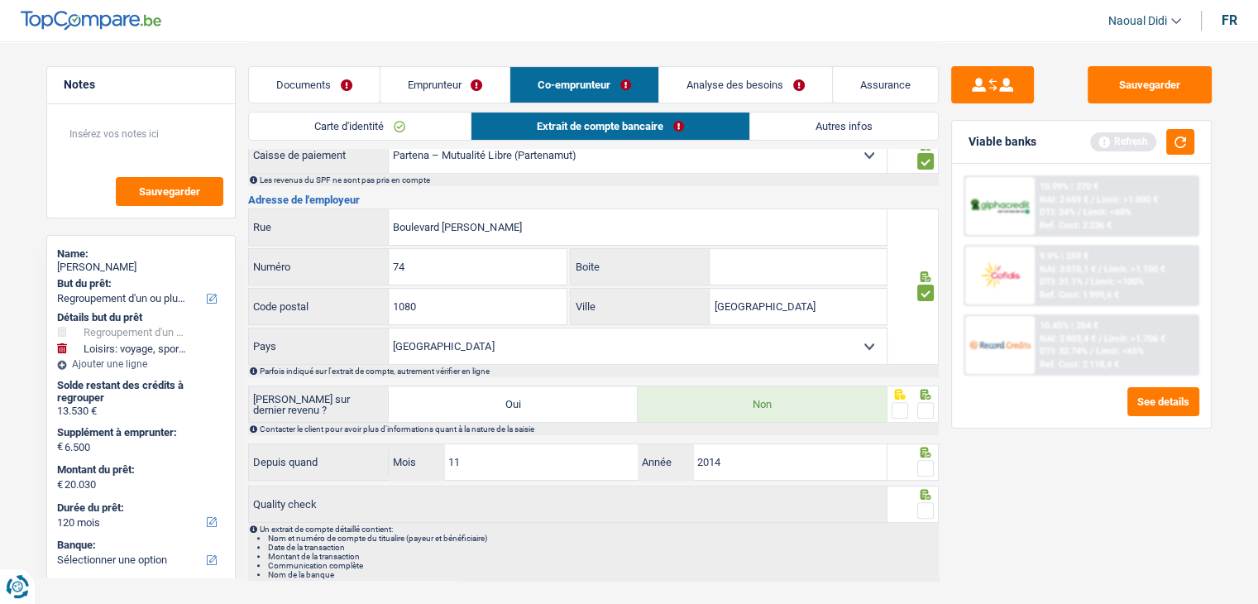
click at [926, 414] on div at bounding box center [925, 410] width 17 height 21
click at [927, 460] on span at bounding box center [925, 468] width 17 height 17
click at [0, 0] on input "radio" at bounding box center [0, 0] width 0 height 0
click at [924, 502] on span at bounding box center [925, 510] width 17 height 17
click at [0, 0] on input "radio" at bounding box center [0, 0] width 0 height 0
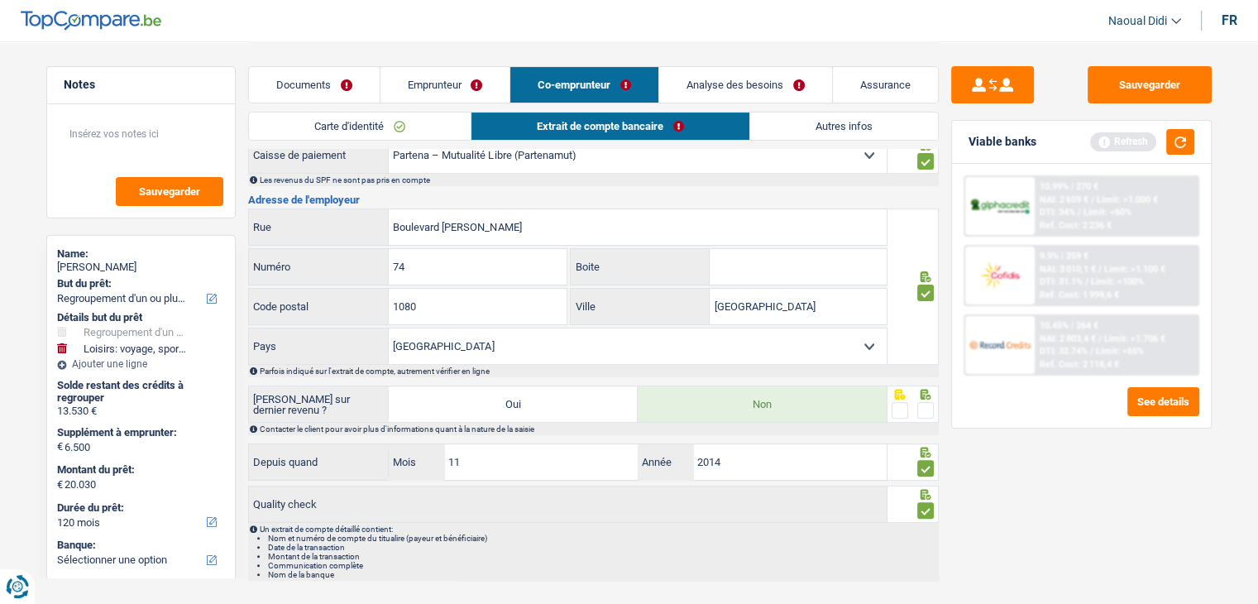
click at [919, 409] on span at bounding box center [925, 410] width 17 height 17
click at [0, 0] on input "radio" at bounding box center [0, 0] width 0 height 0
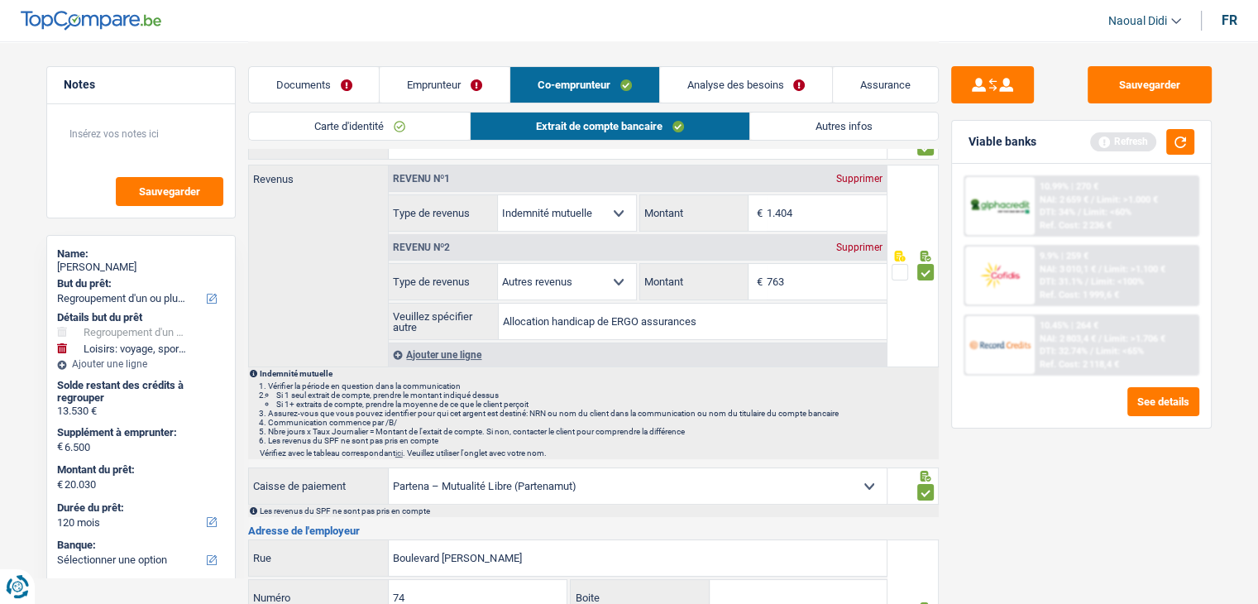
scroll to position [0, 0]
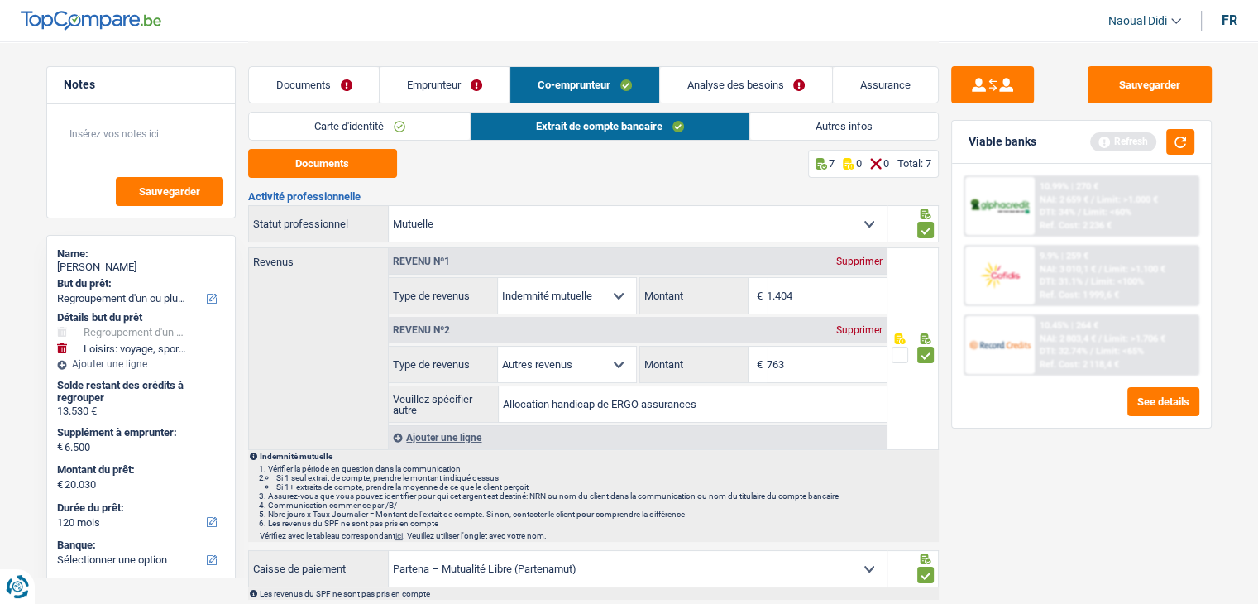
click at [434, 89] on link "Emprunteur" at bounding box center [444, 85] width 130 height 36
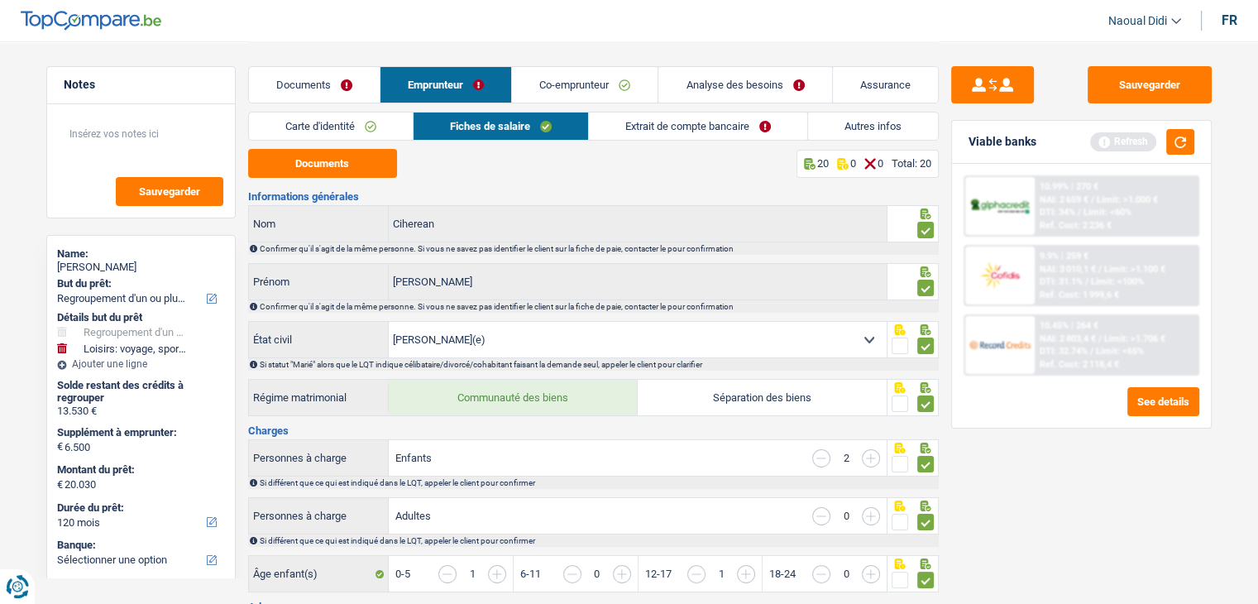
click at [708, 128] on link "Extrait de compte bancaire" at bounding box center [698, 125] width 218 height 27
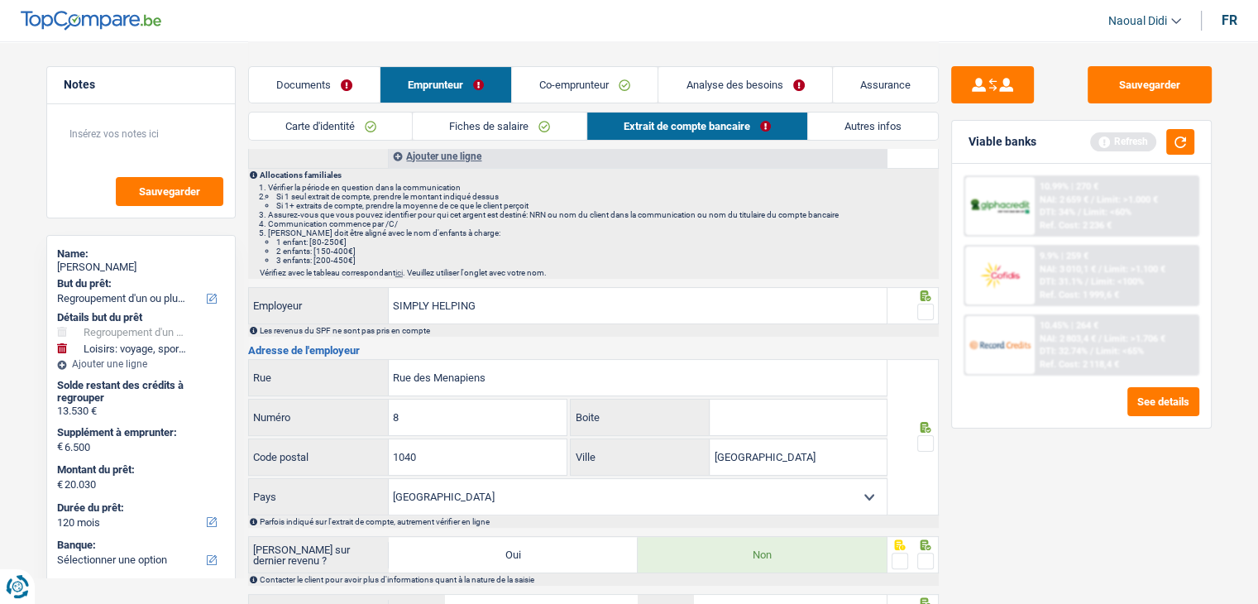
scroll to position [331, 0]
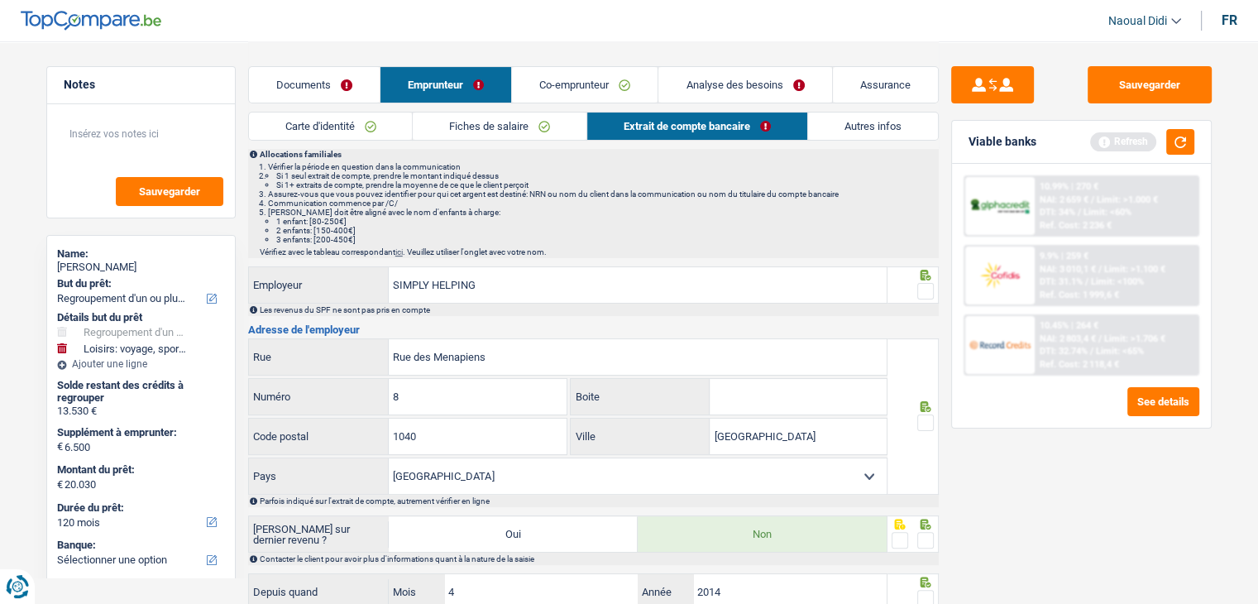
click at [924, 284] on span at bounding box center [925, 291] width 17 height 17
click at [0, 0] on input "radio" at bounding box center [0, 0] width 0 height 0
click at [931, 418] on span at bounding box center [925, 422] width 17 height 17
click at [0, 0] on input "radio" at bounding box center [0, 0] width 0 height 0
click at [925, 532] on span at bounding box center [925, 540] width 17 height 17
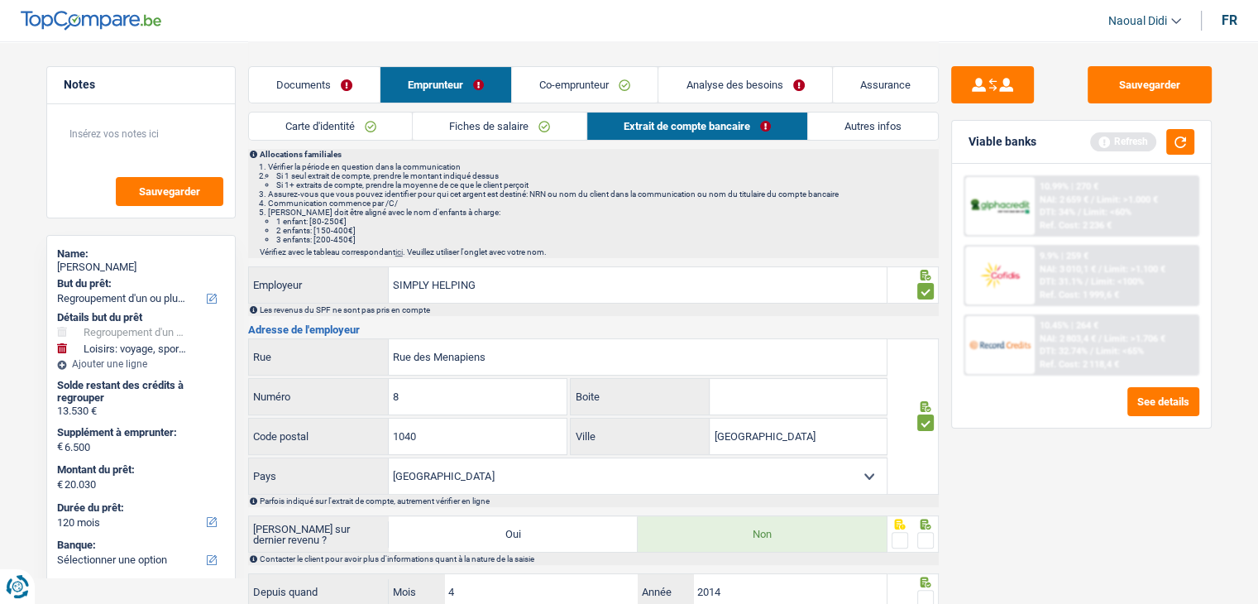
click at [0, 0] on input "radio" at bounding box center [0, 0] width 0 height 0
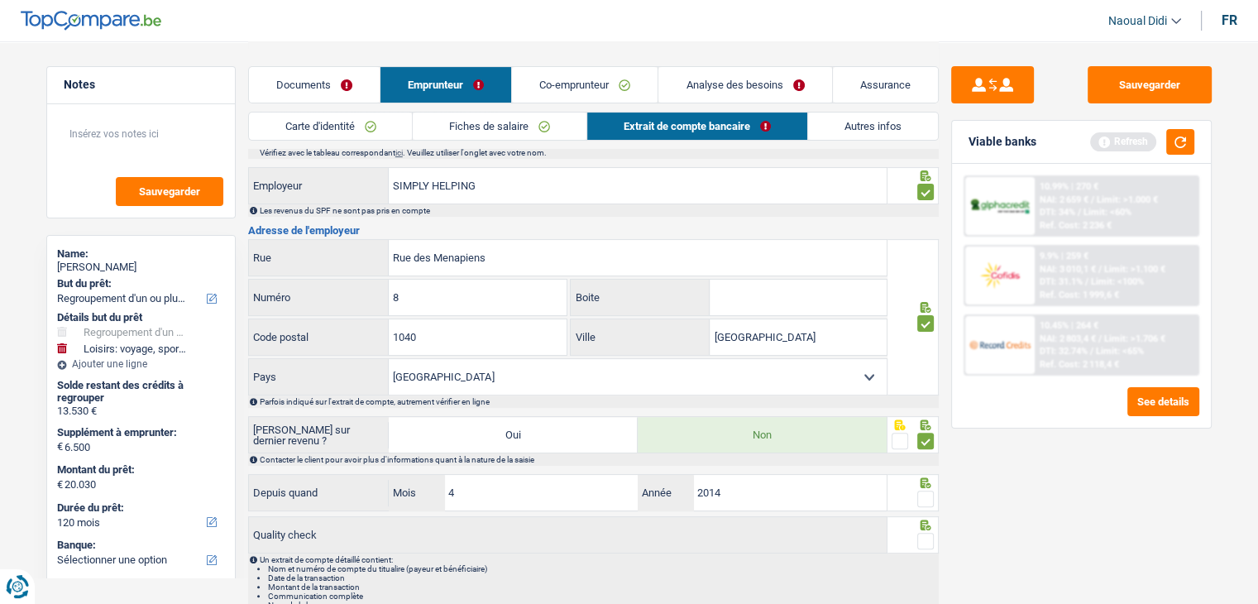
scroll to position [496, 0]
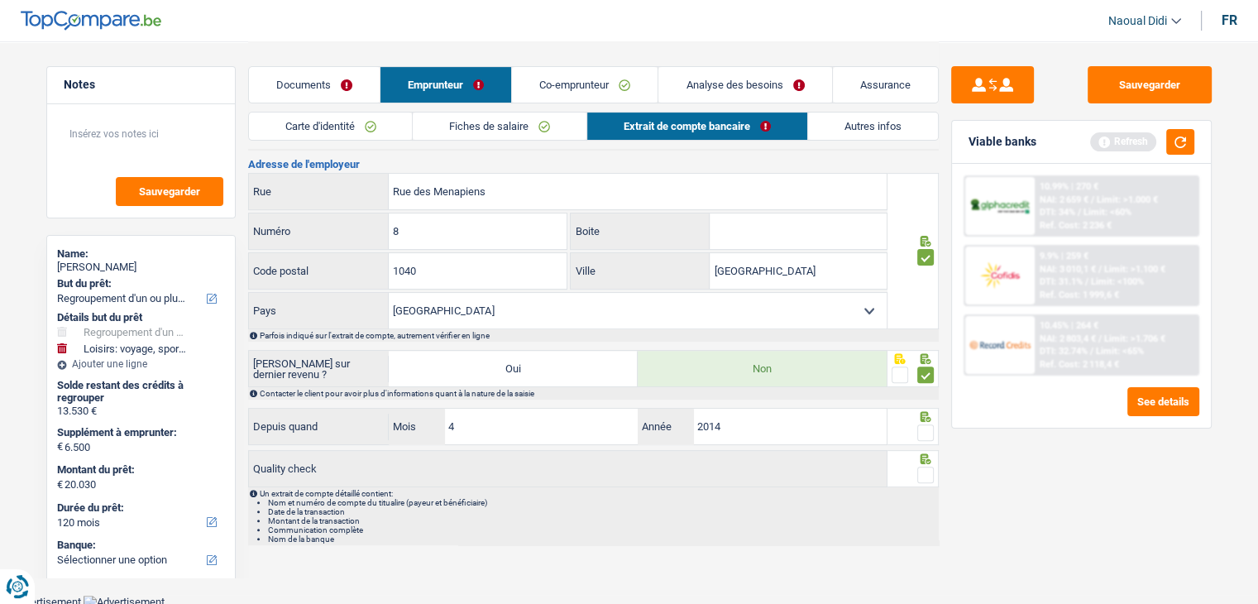
click at [924, 466] on span at bounding box center [925, 474] width 17 height 17
click at [0, 0] on input "radio" at bounding box center [0, 0] width 0 height 0
click at [930, 424] on span at bounding box center [925, 432] width 17 height 17
click at [0, 0] on input "radio" at bounding box center [0, 0] width 0 height 0
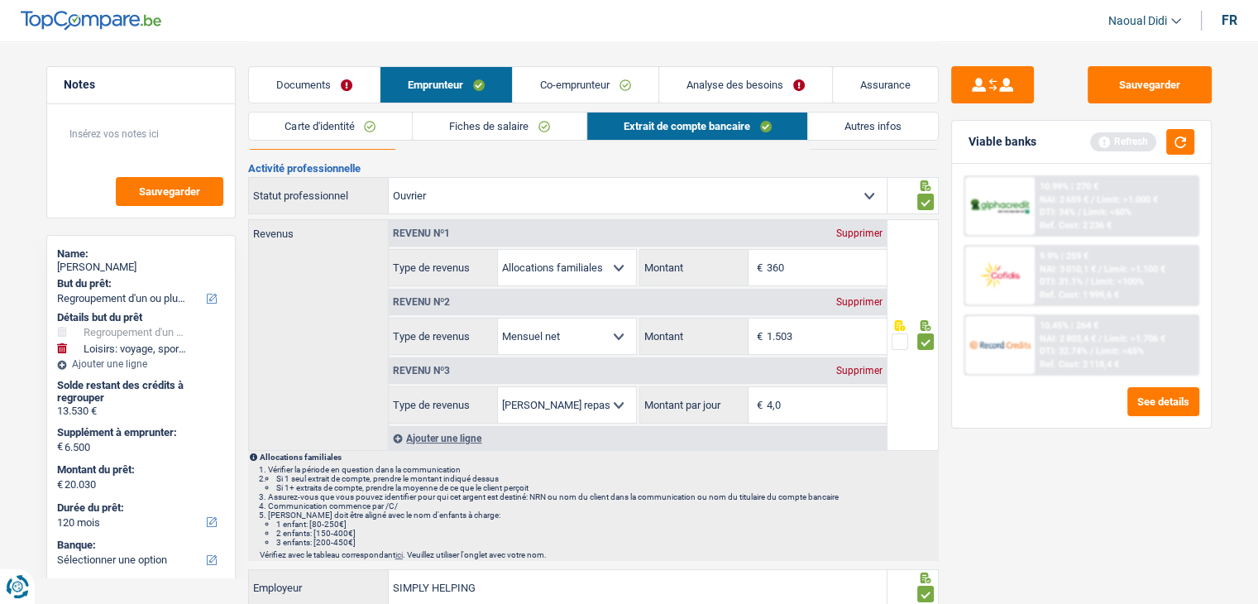
scroll to position [0, 0]
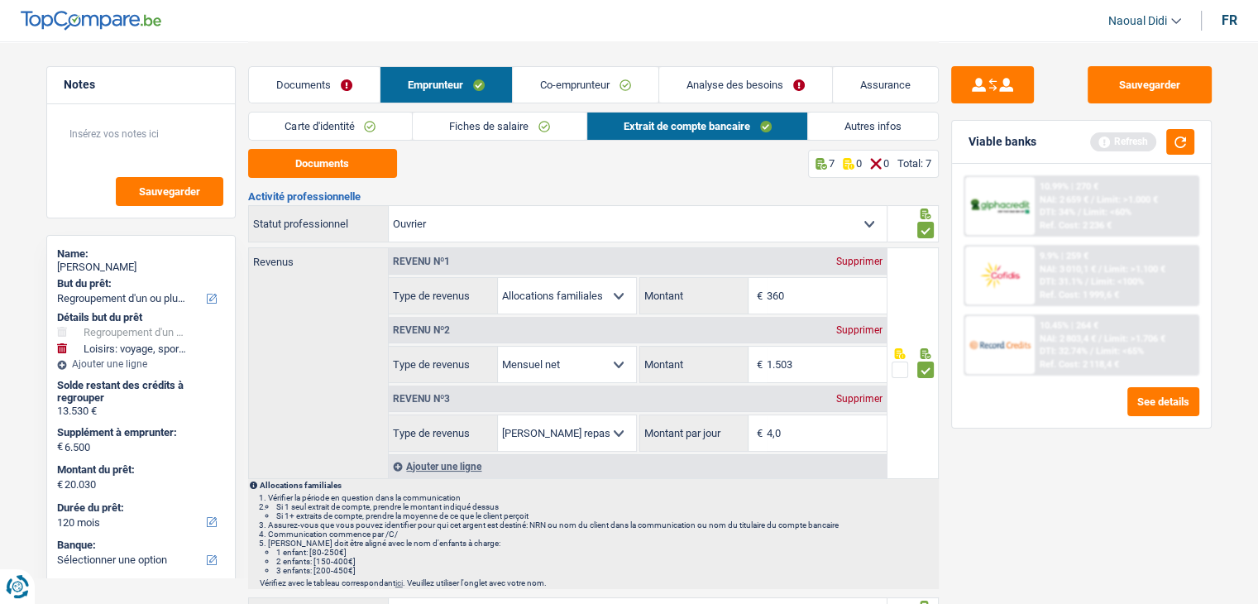
click at [748, 74] on link "Analyse des besoins" at bounding box center [745, 85] width 173 height 36
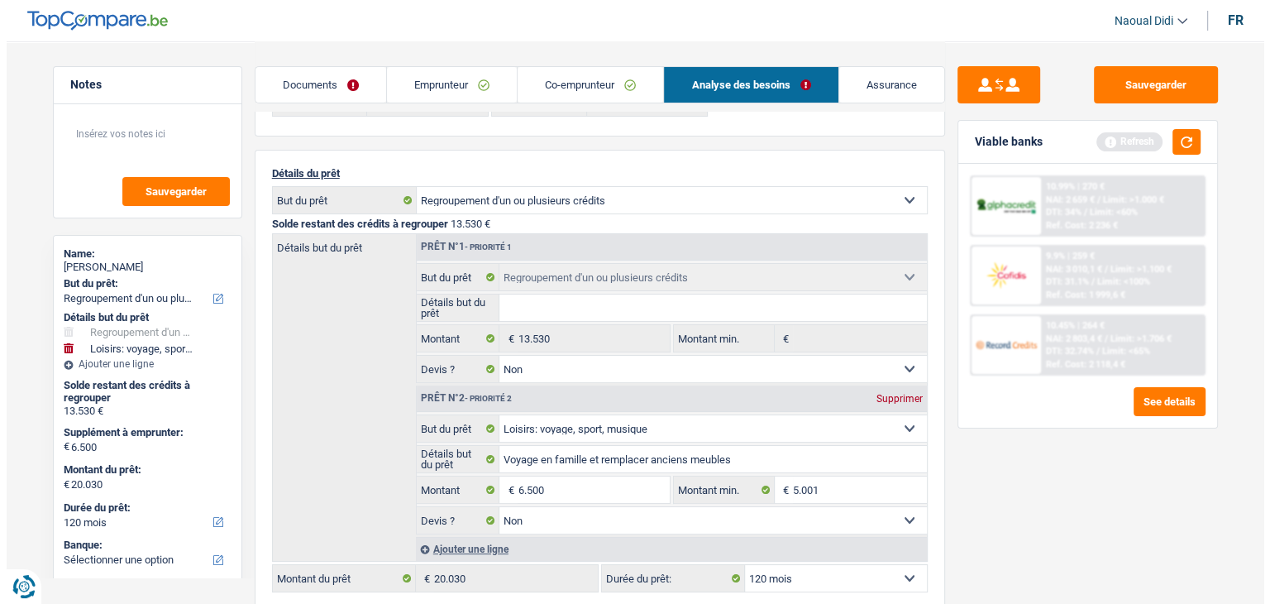
scroll to position [165, 0]
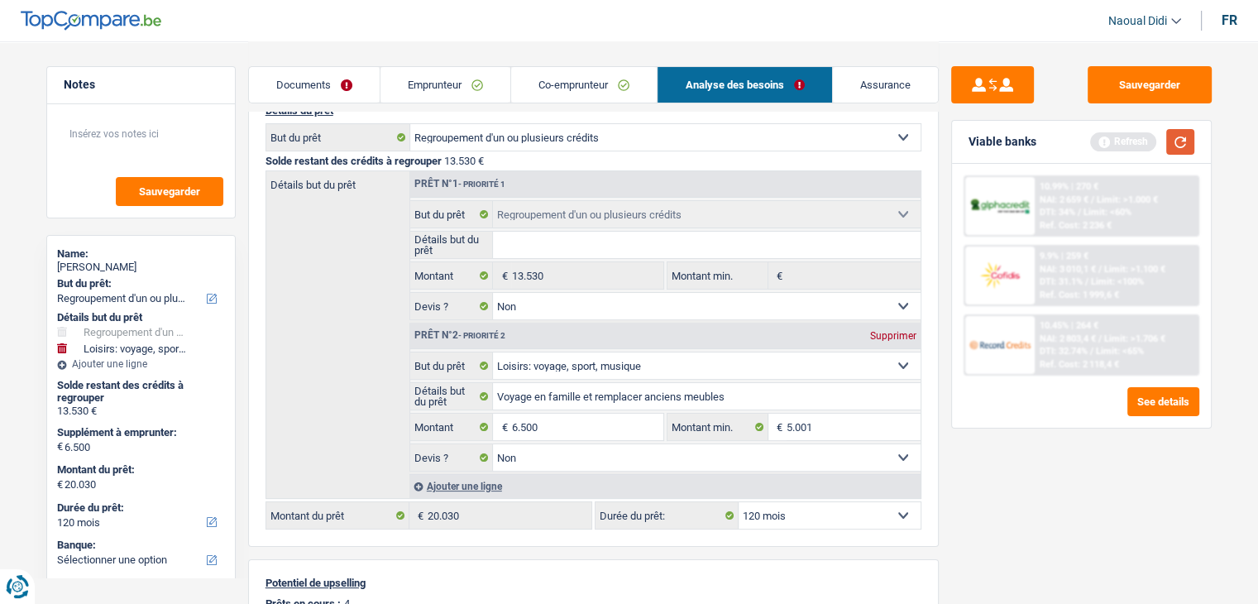
click at [1177, 138] on button "button" at bounding box center [1180, 142] width 28 height 26
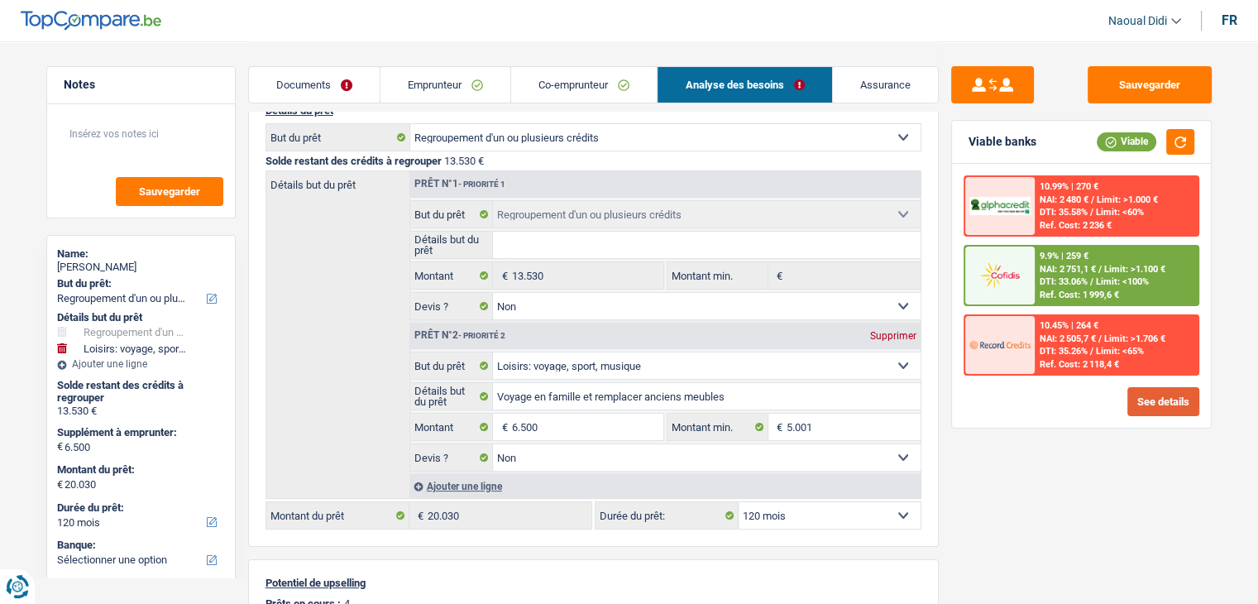
click at [1142, 408] on button "See details" at bounding box center [1163, 401] width 72 height 29
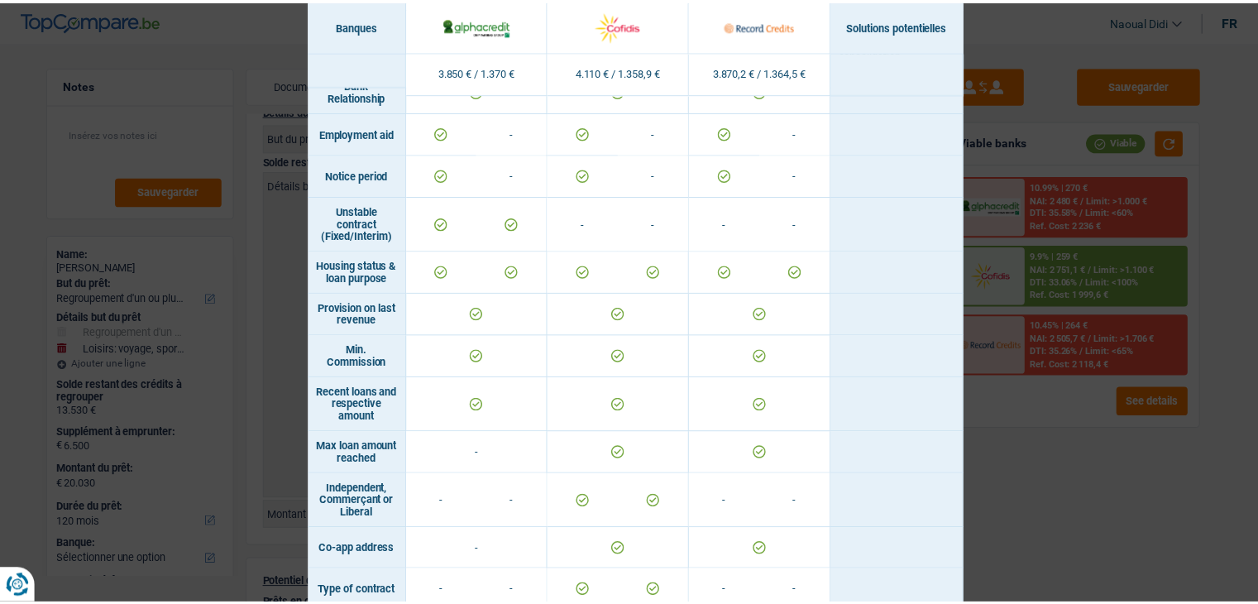
scroll to position [827, 0]
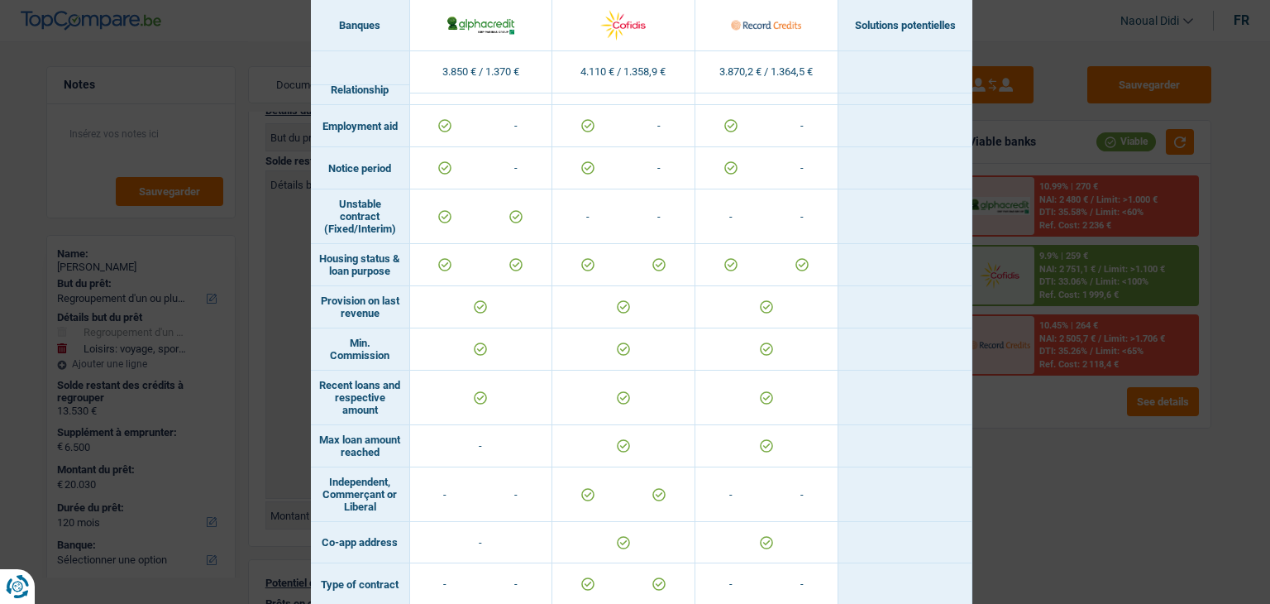
click at [1029, 494] on div "Banks conditions × Banques Solutions potentielles Revenus / Charges 3.850 € / 1…" at bounding box center [635, 302] width 1270 height 604
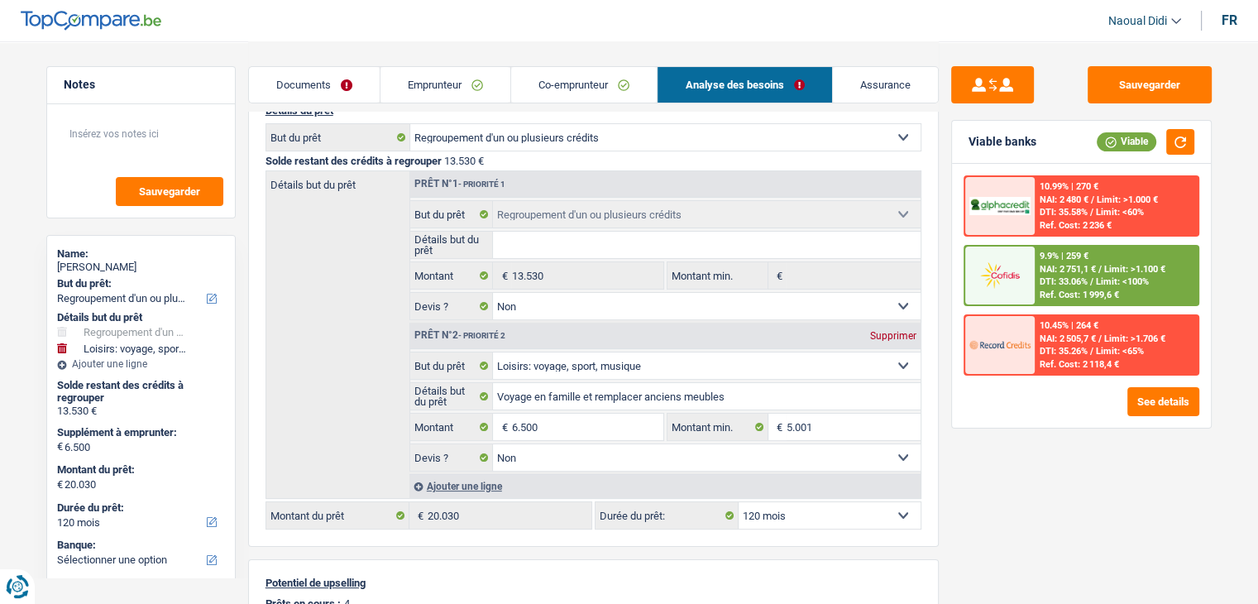
click at [1067, 282] on span "DTI: 33.06%" at bounding box center [1063, 281] width 48 height 11
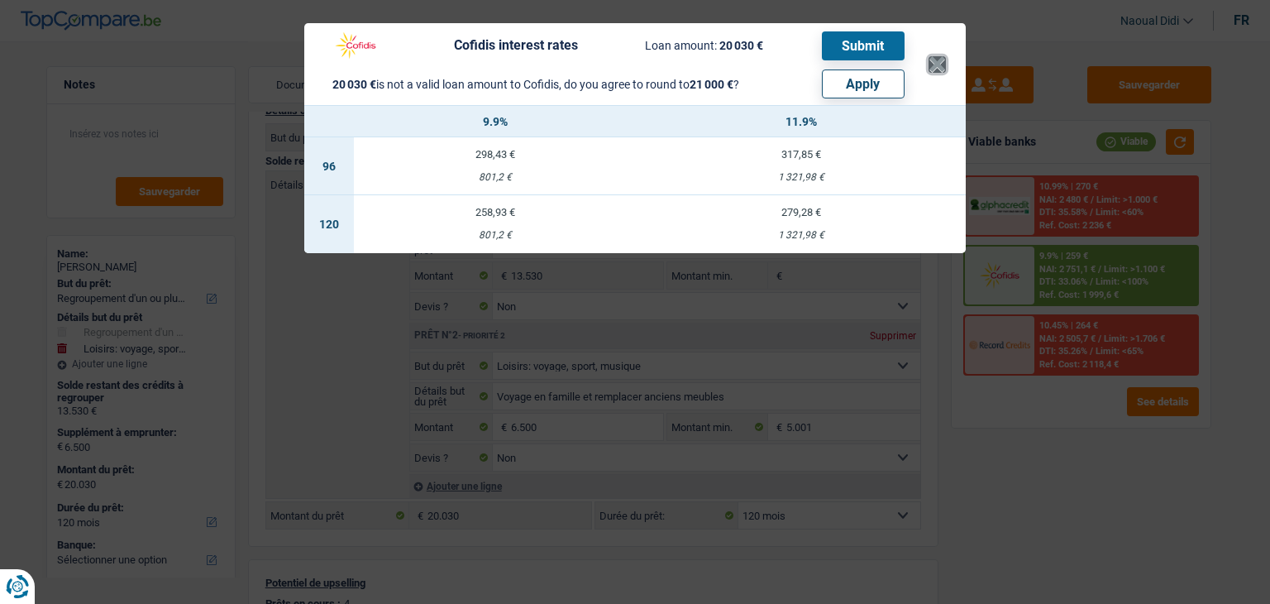
click at [936, 64] on button "×" at bounding box center [936, 64] width 17 height 17
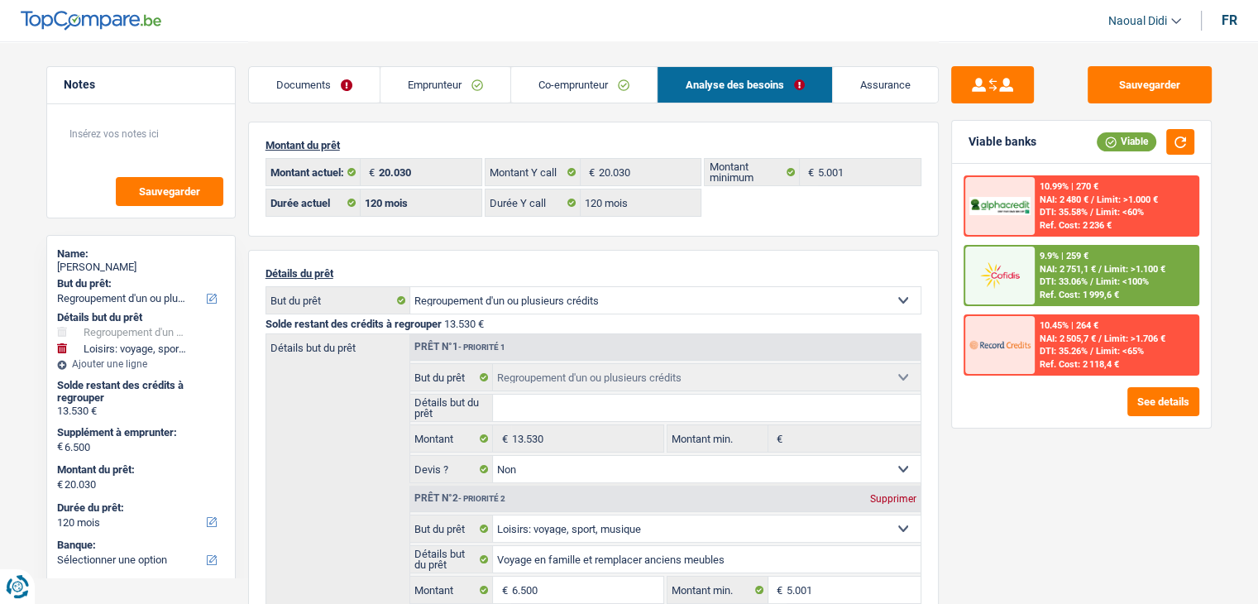
scroll to position [0, 0]
click at [1045, 283] on span "DTI: 33.06%" at bounding box center [1063, 281] width 48 height 11
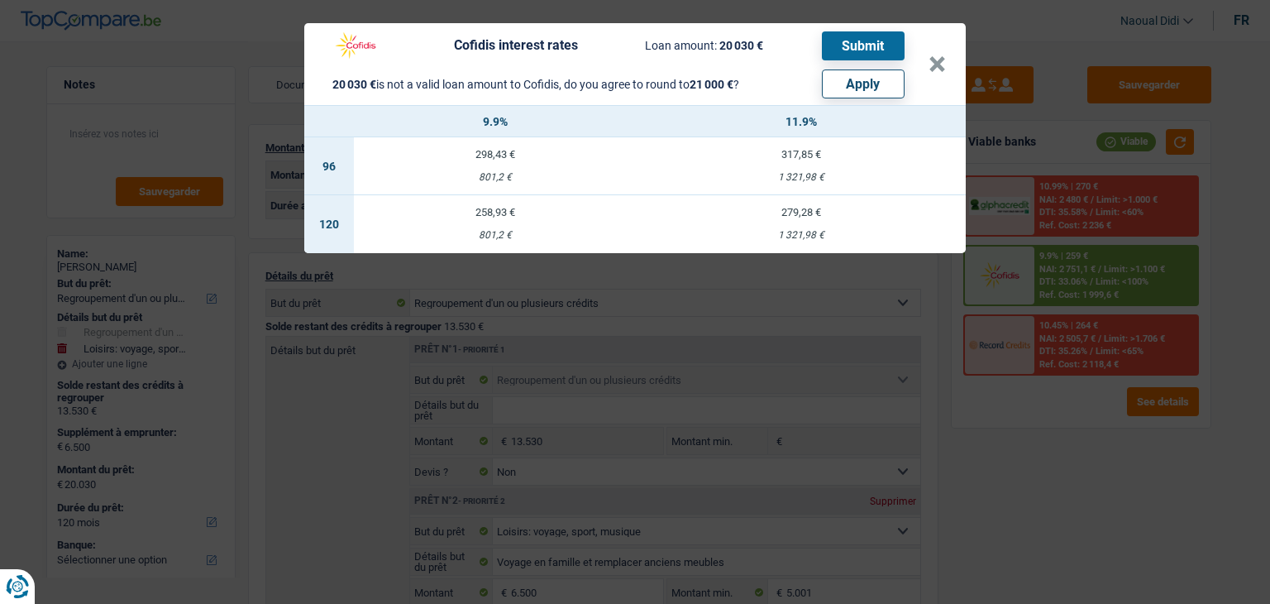
click at [812, 225] on td "279,28 € 1 321,98 €" at bounding box center [801, 224] width 329 height 58
select select "cofidis"
type input "11,90"
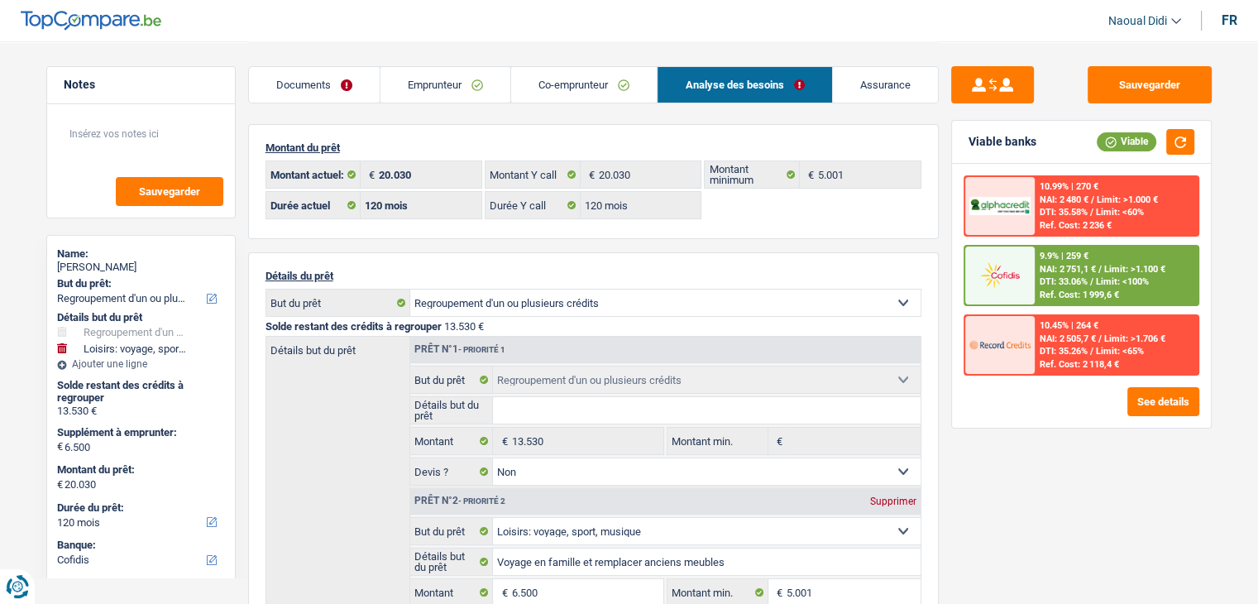
click at [1086, 281] on span "DTI: 33.06%" at bounding box center [1063, 281] width 48 height 11
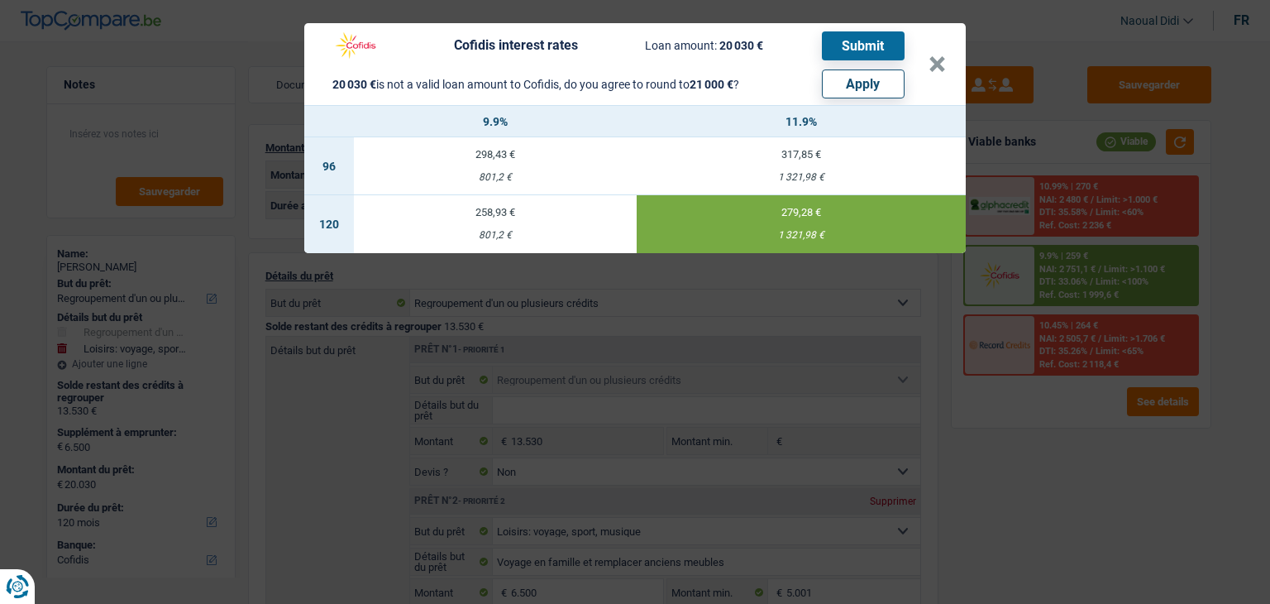
click at [877, 84] on button "Apply" at bounding box center [863, 83] width 83 height 29
type input "7.470"
type input "21.000"
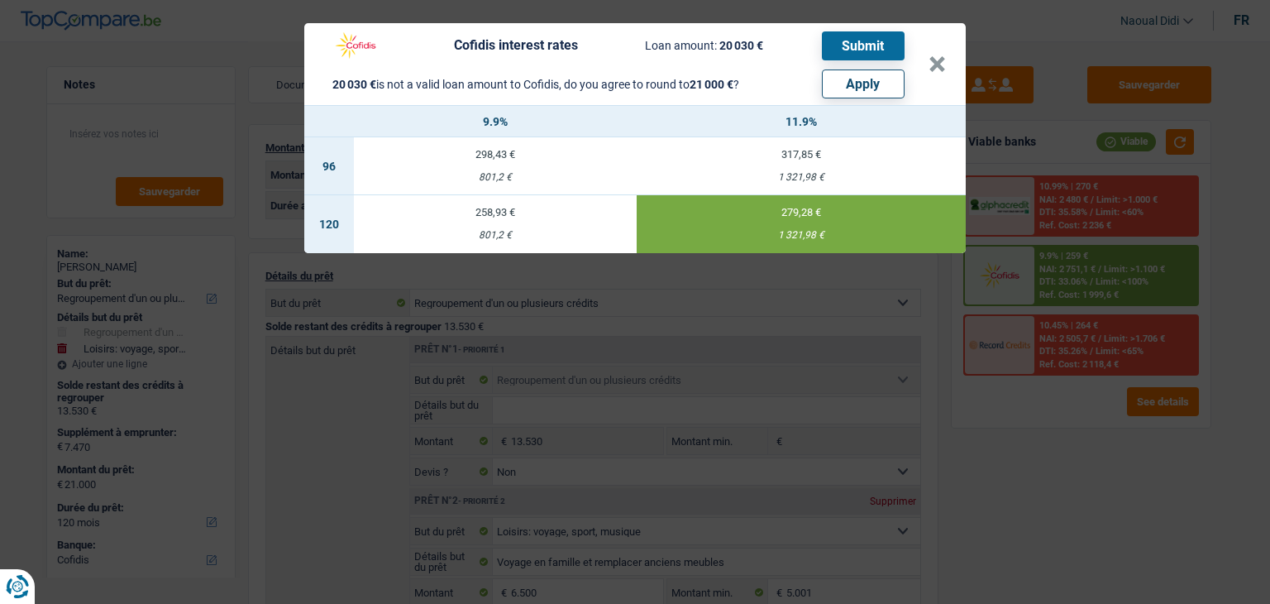
select select "other"
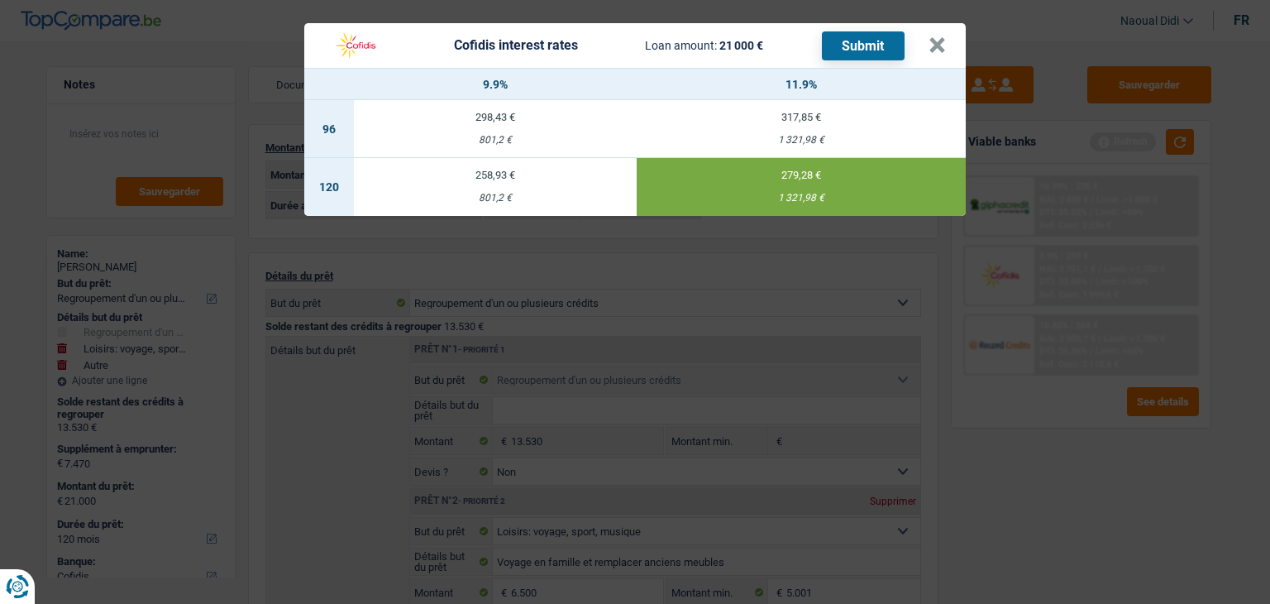
click at [867, 47] on button "Submit" at bounding box center [863, 45] width 83 height 29
click at [934, 49] on button "×" at bounding box center [936, 45] width 17 height 17
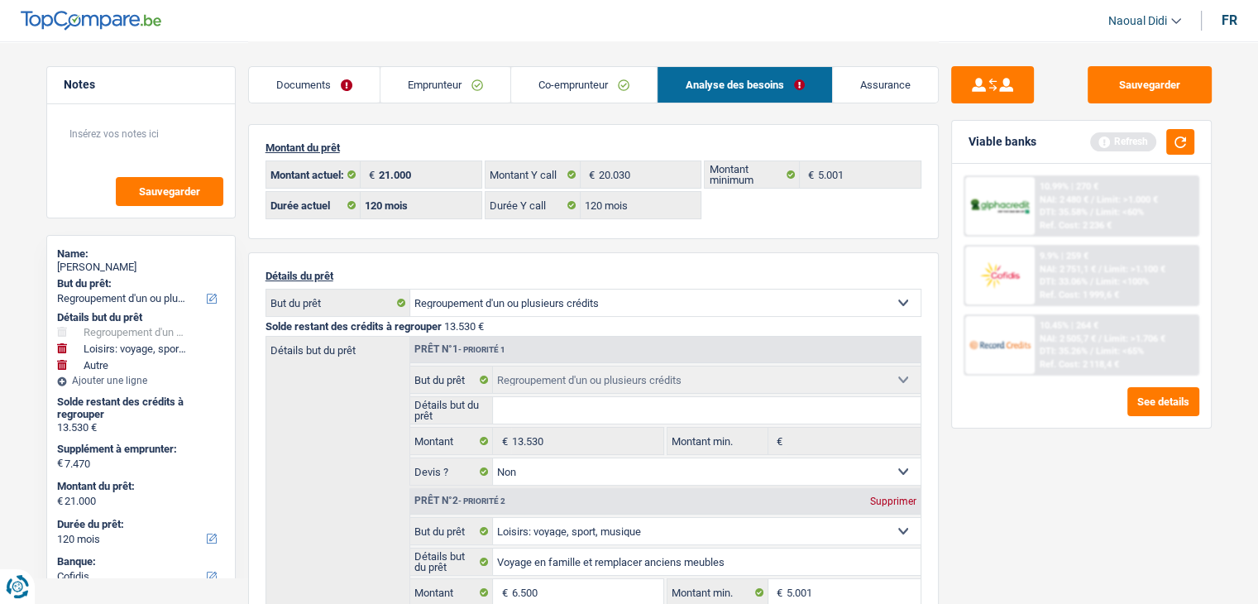
click at [335, 88] on link "Documents" at bounding box center [314, 85] width 131 height 36
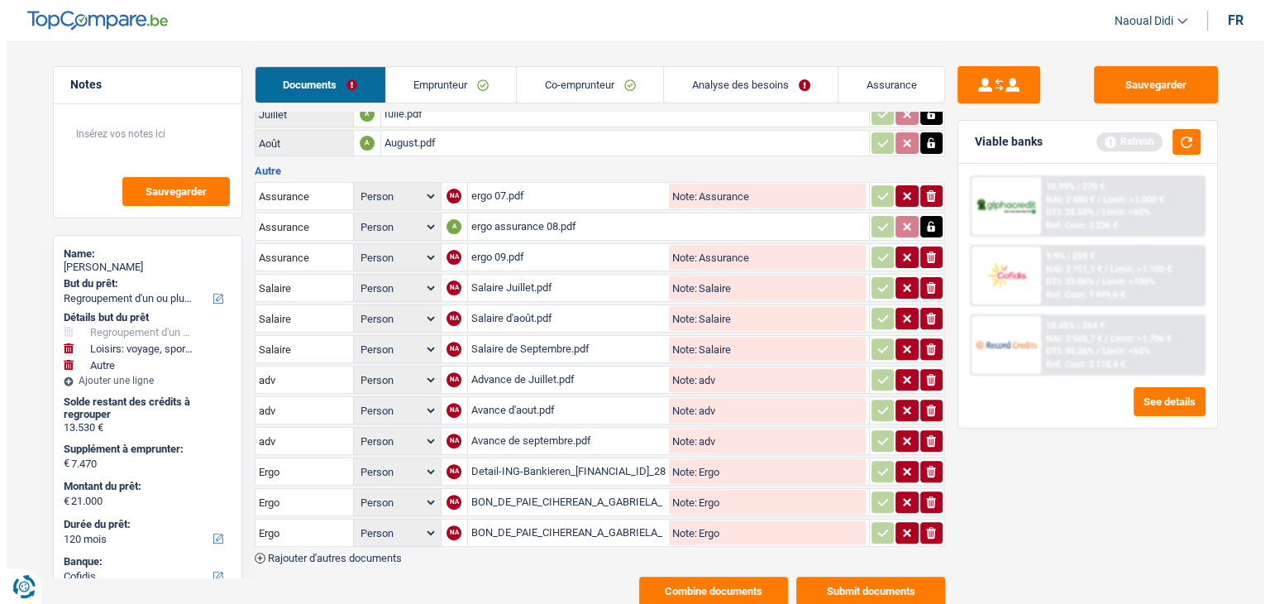
scroll to position [500, 0]
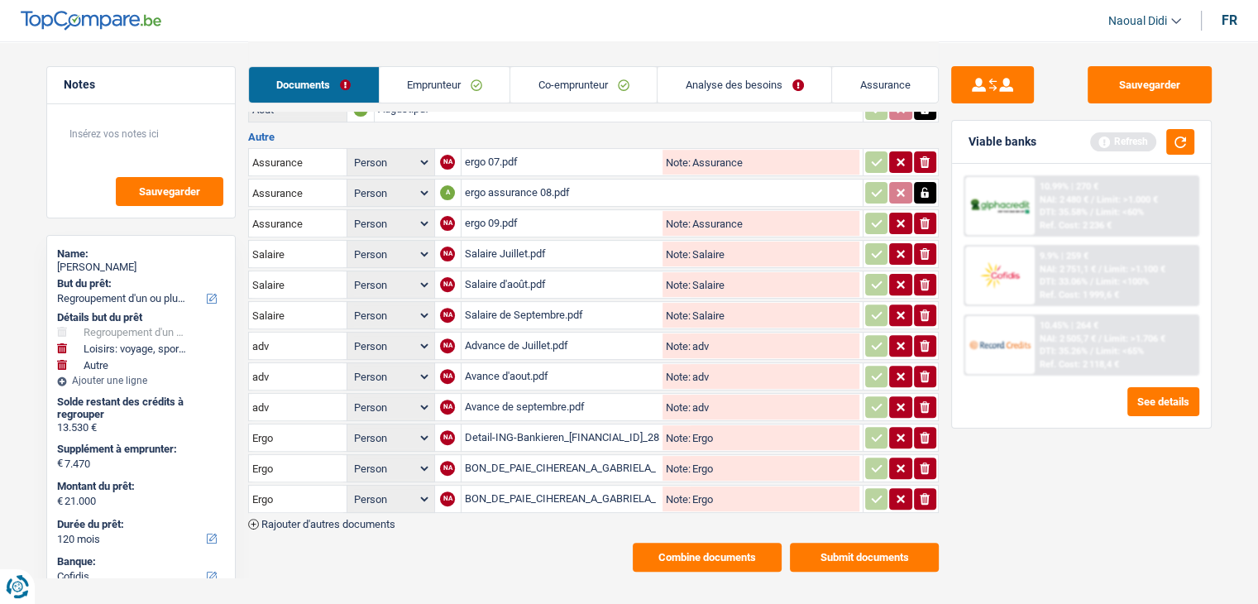
click at [837, 542] on button "Submit documents" at bounding box center [864, 556] width 149 height 29
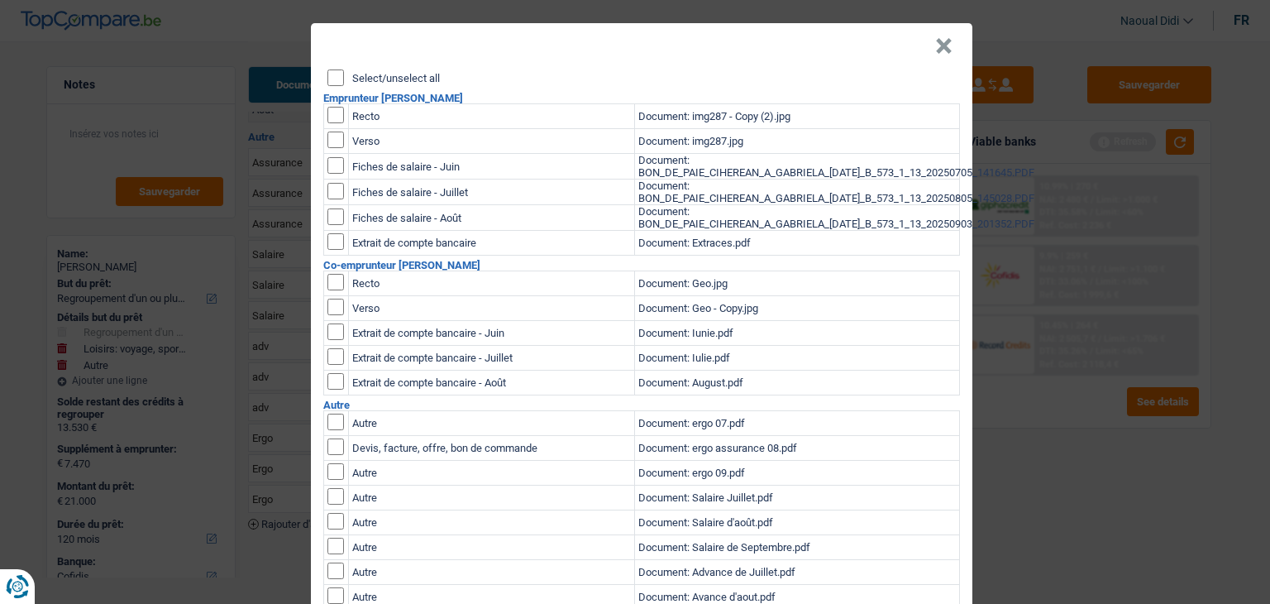
scroll to position [0, 0]
click at [330, 79] on input "Select/unselect all" at bounding box center [335, 77] width 17 height 17
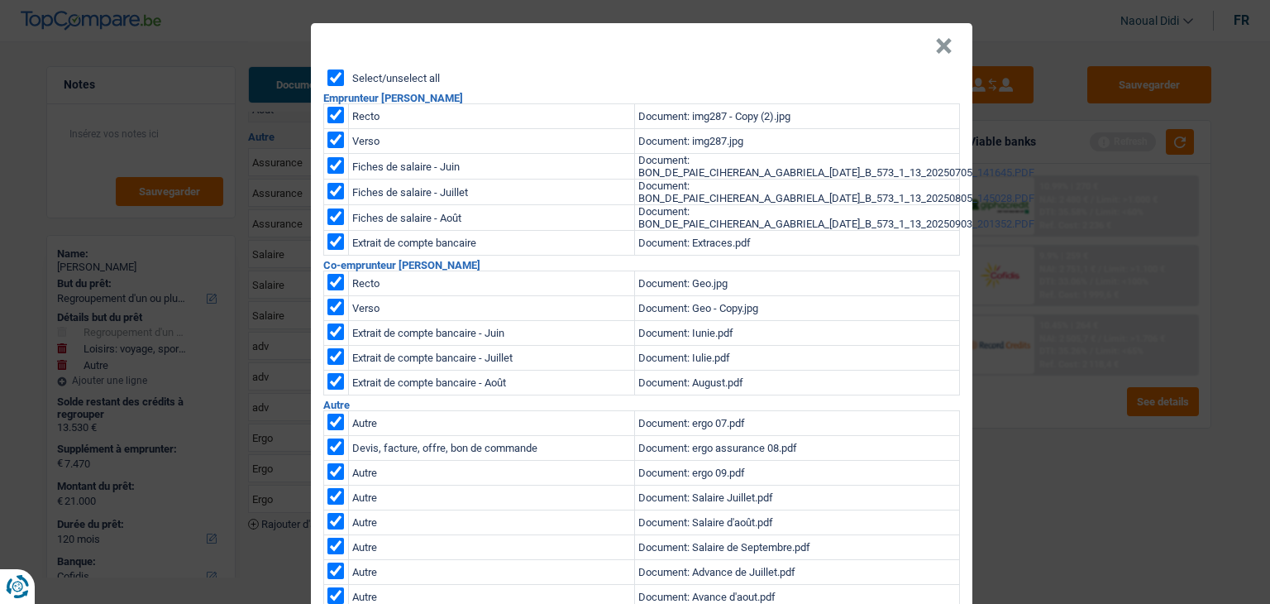
checkbox input "true"
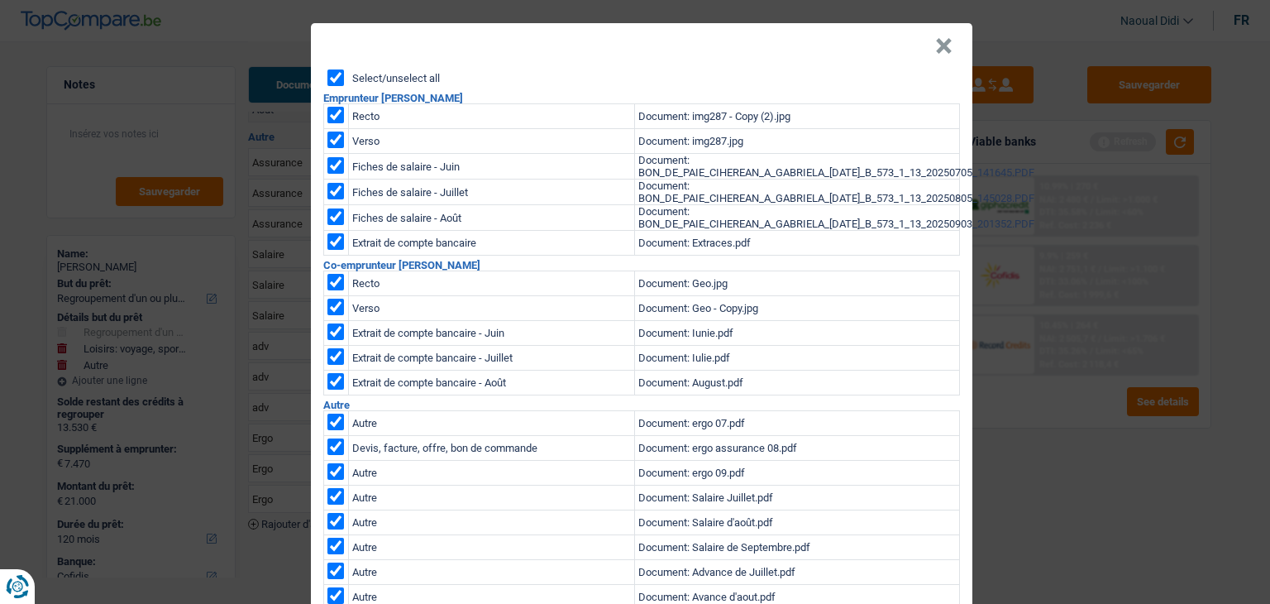
checkbox input "true"
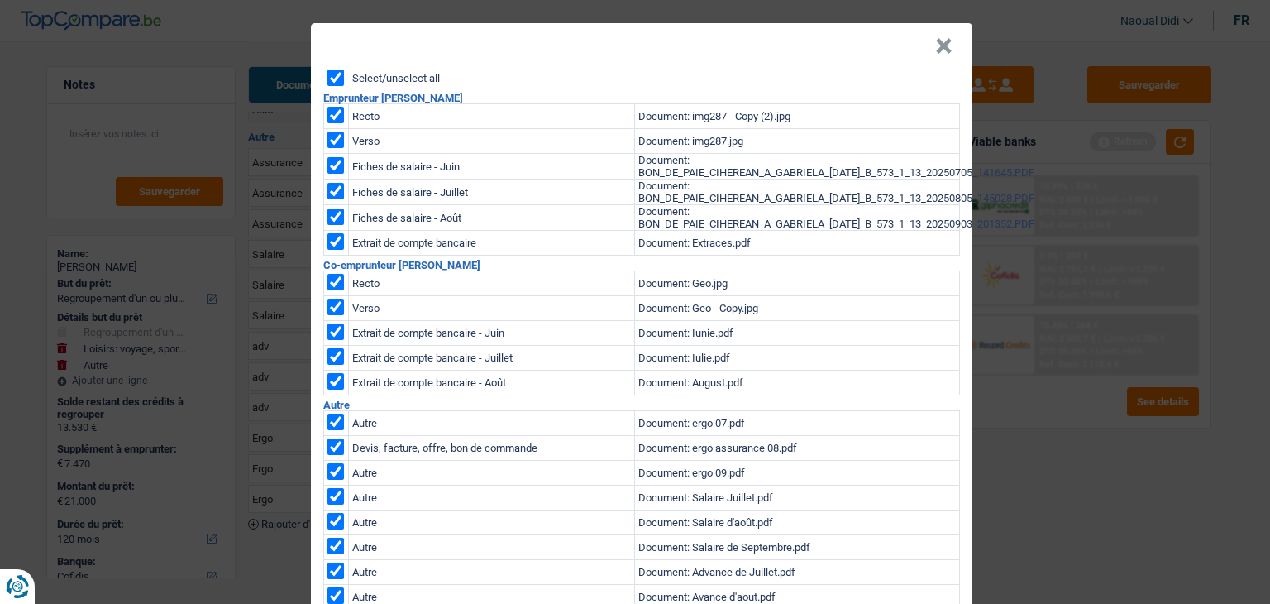
checkbox input "true"
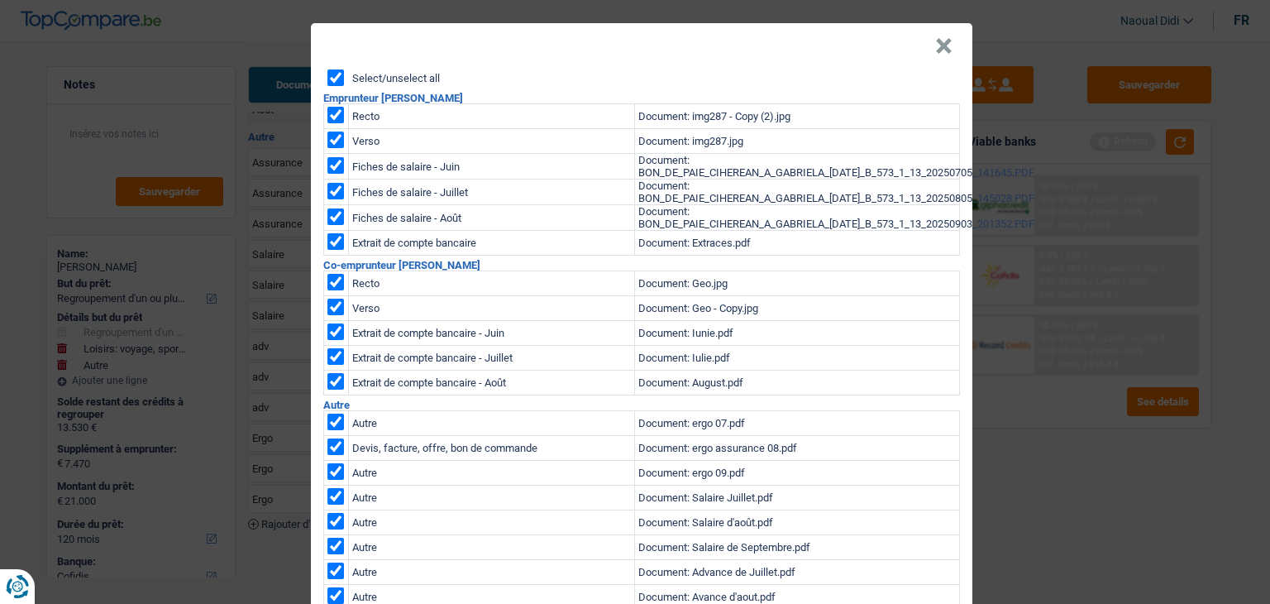
checkbox input "true"
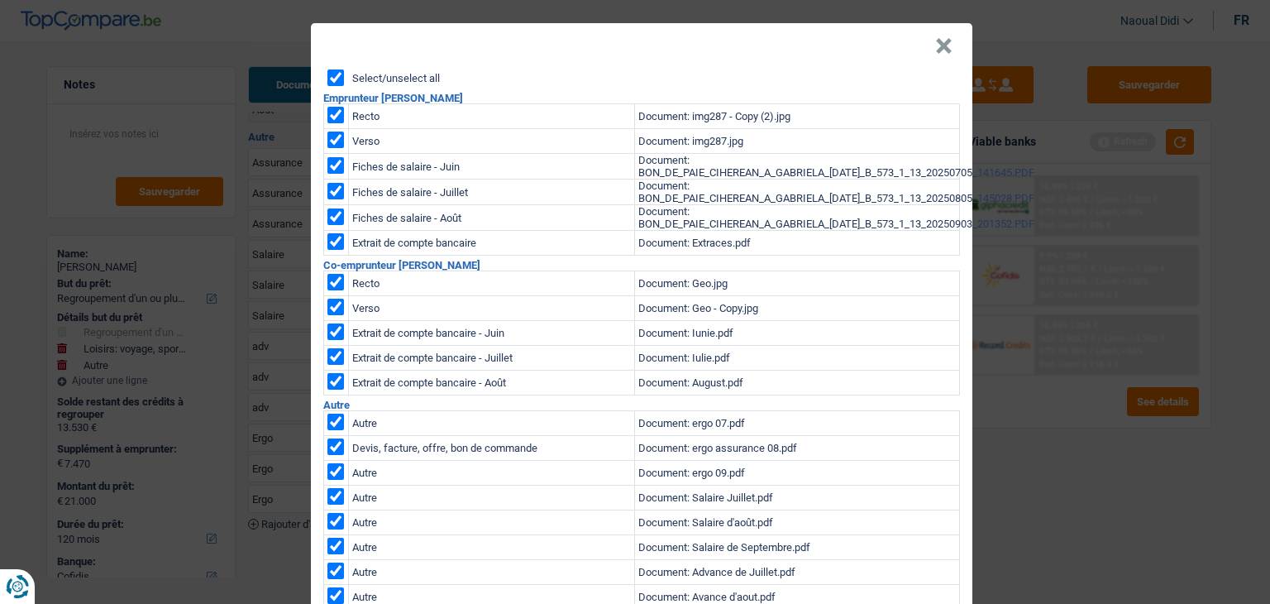
checkbox input "true"
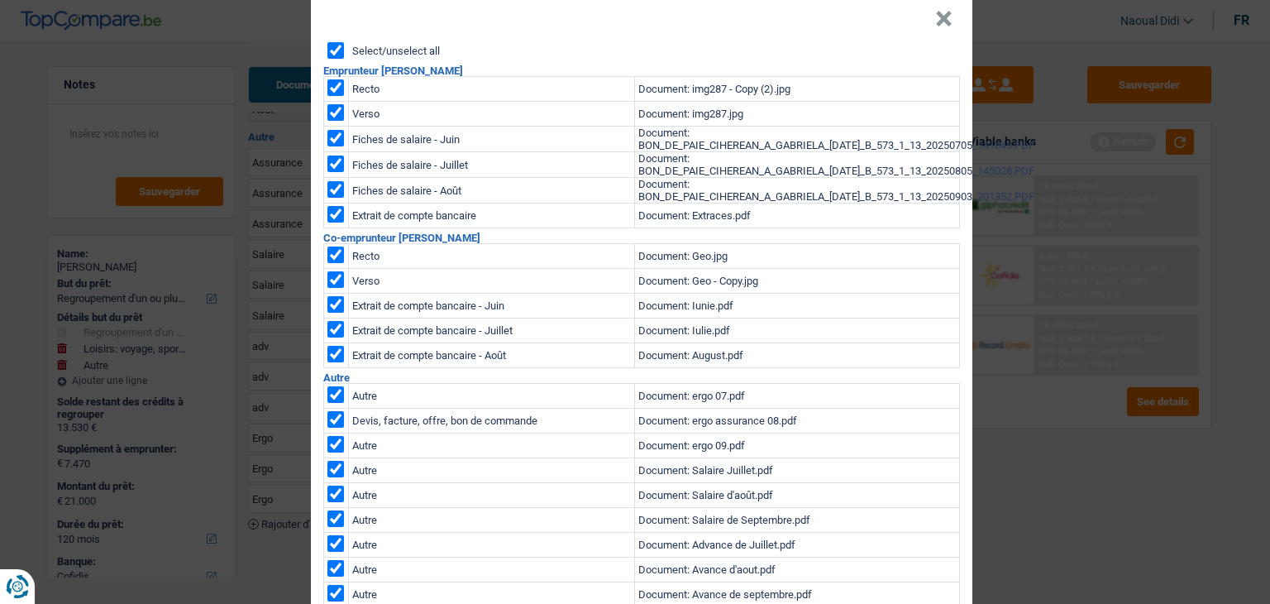
scroll to position [202, 0]
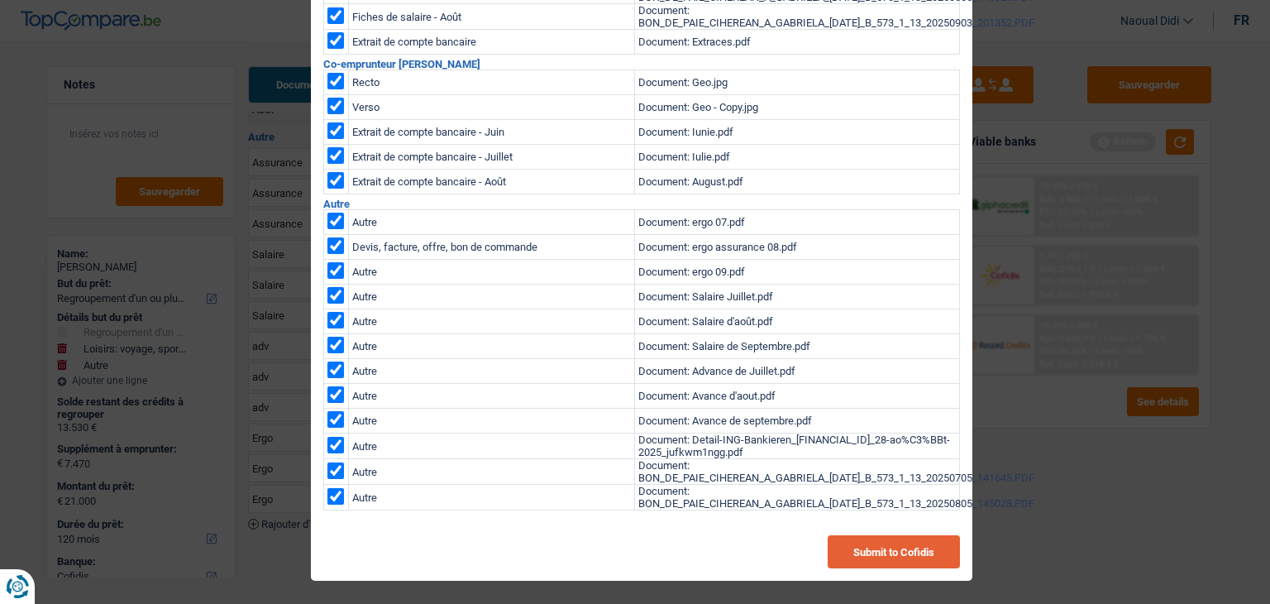
click at [870, 556] on button "Submit to Cofidis" at bounding box center [894, 551] width 132 height 33
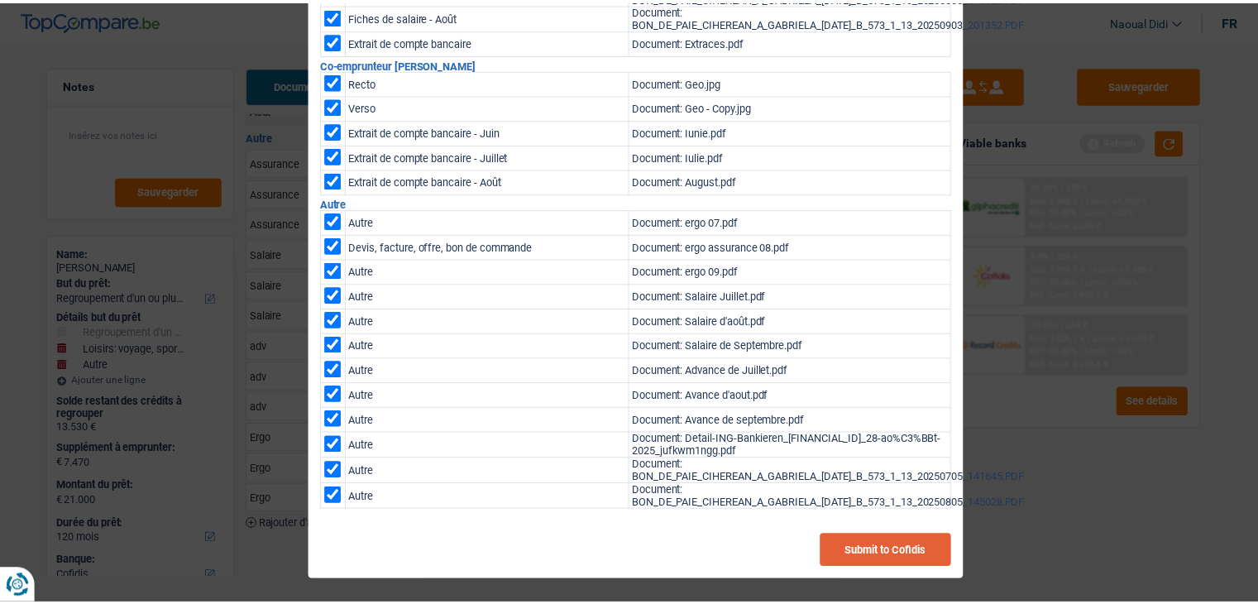
scroll to position [0, 0]
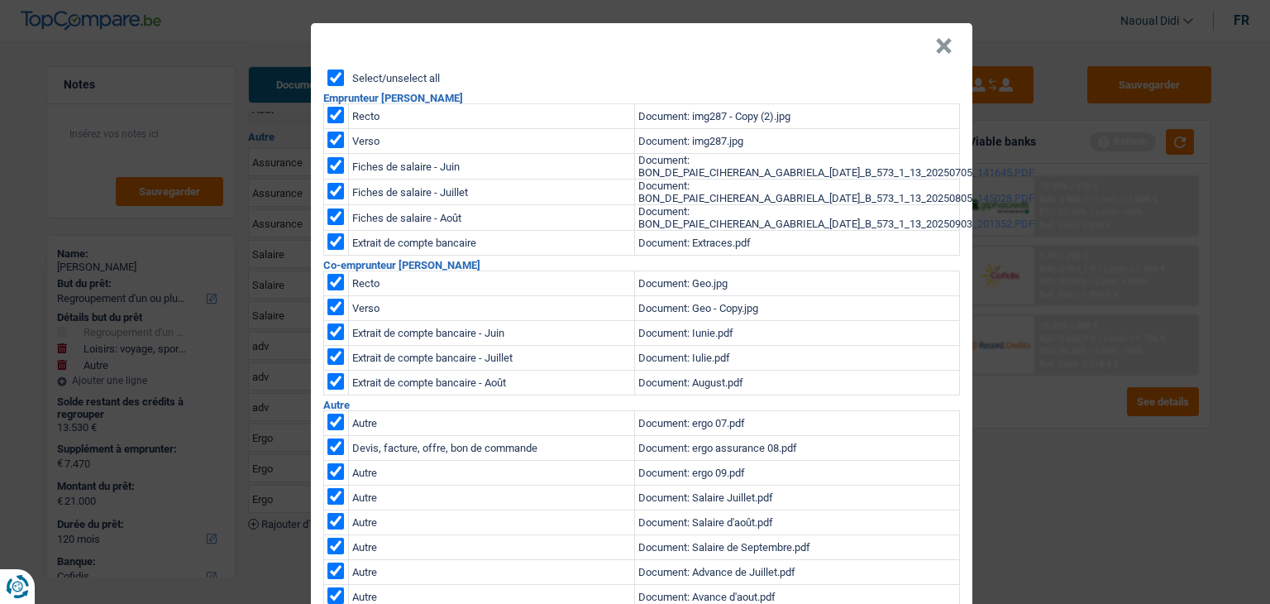
click at [935, 41] on button "×" at bounding box center [943, 46] width 17 height 17
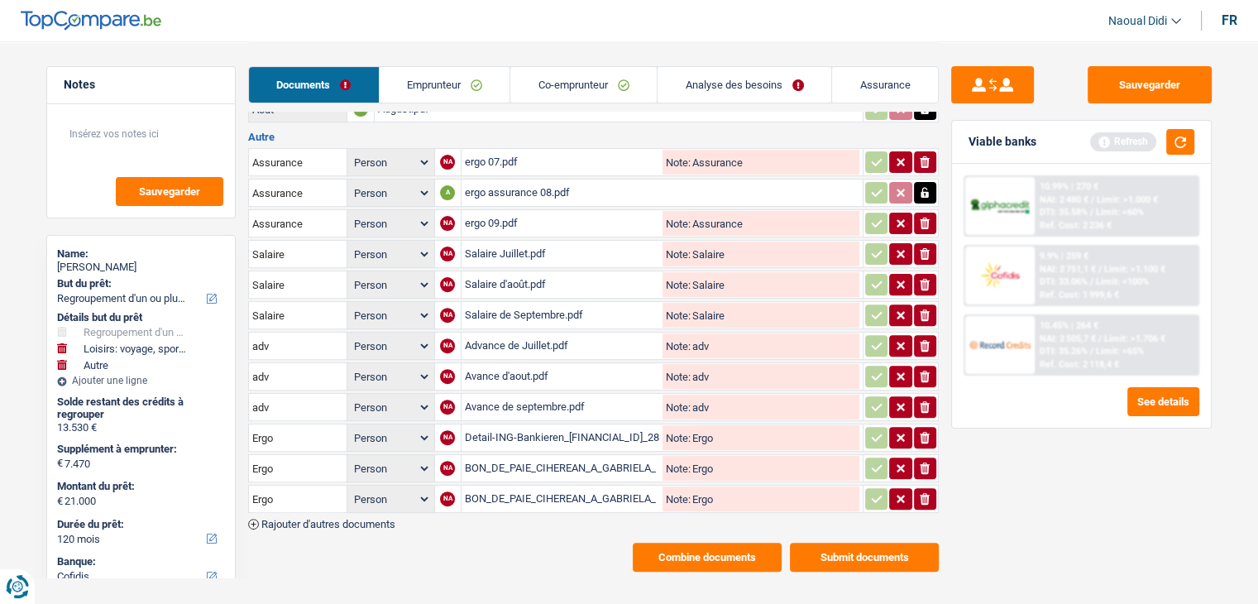
click at [427, 84] on link "Emprunteur" at bounding box center [444, 85] width 131 height 36
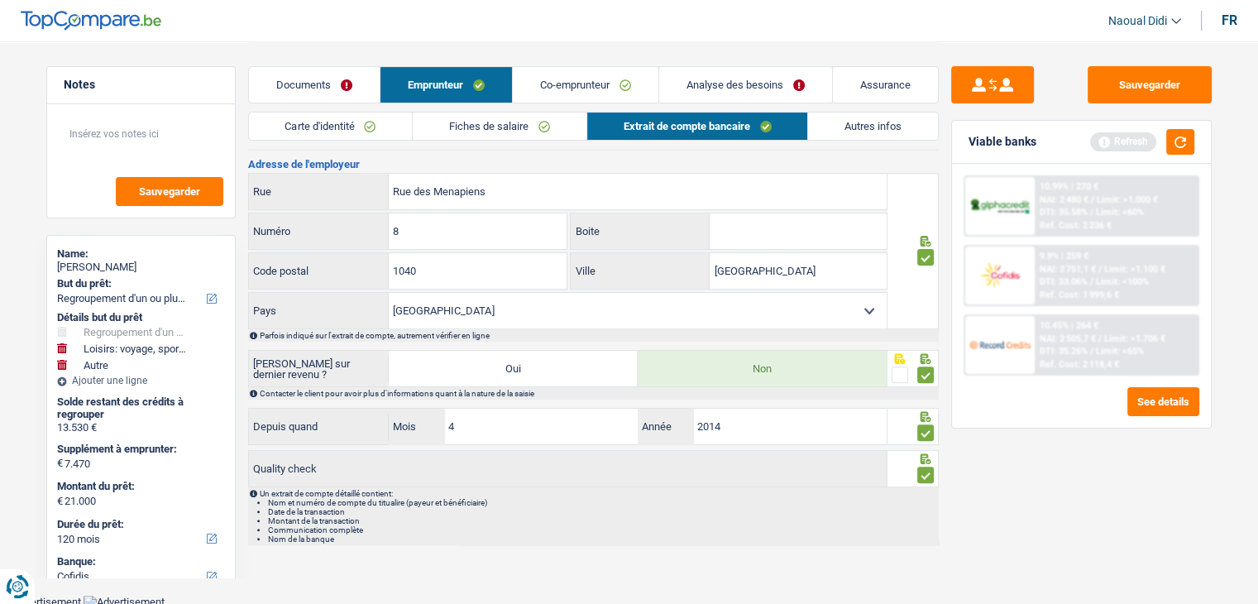
click at [322, 131] on link "Carte d'identité" at bounding box center [331, 125] width 164 height 27
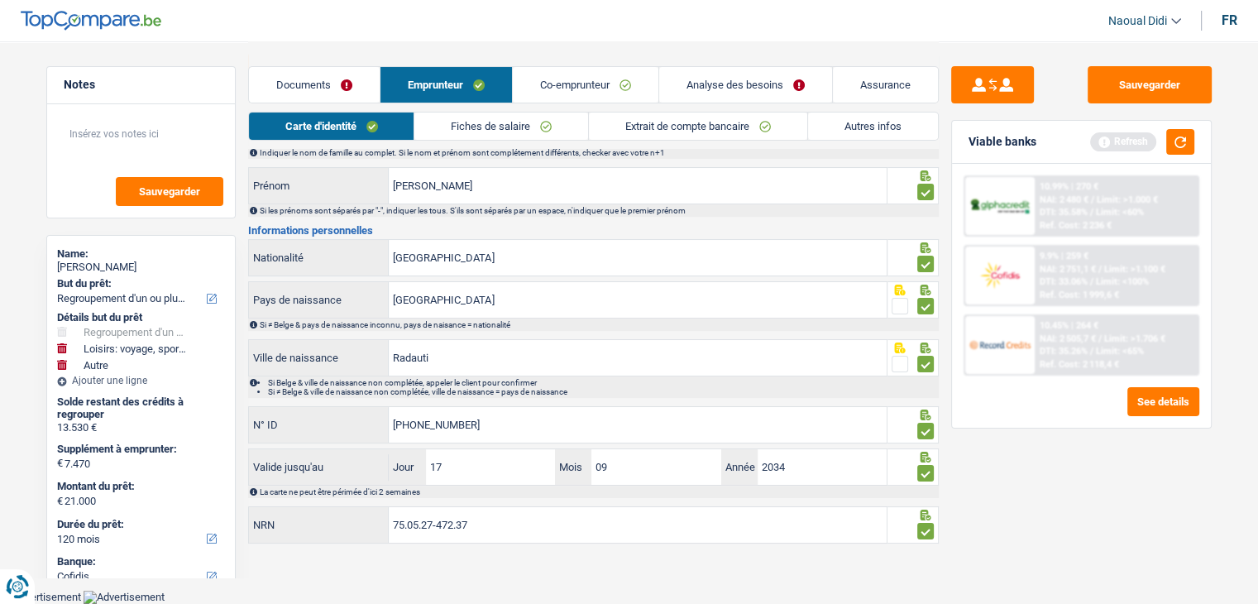
scroll to position [92, 0]
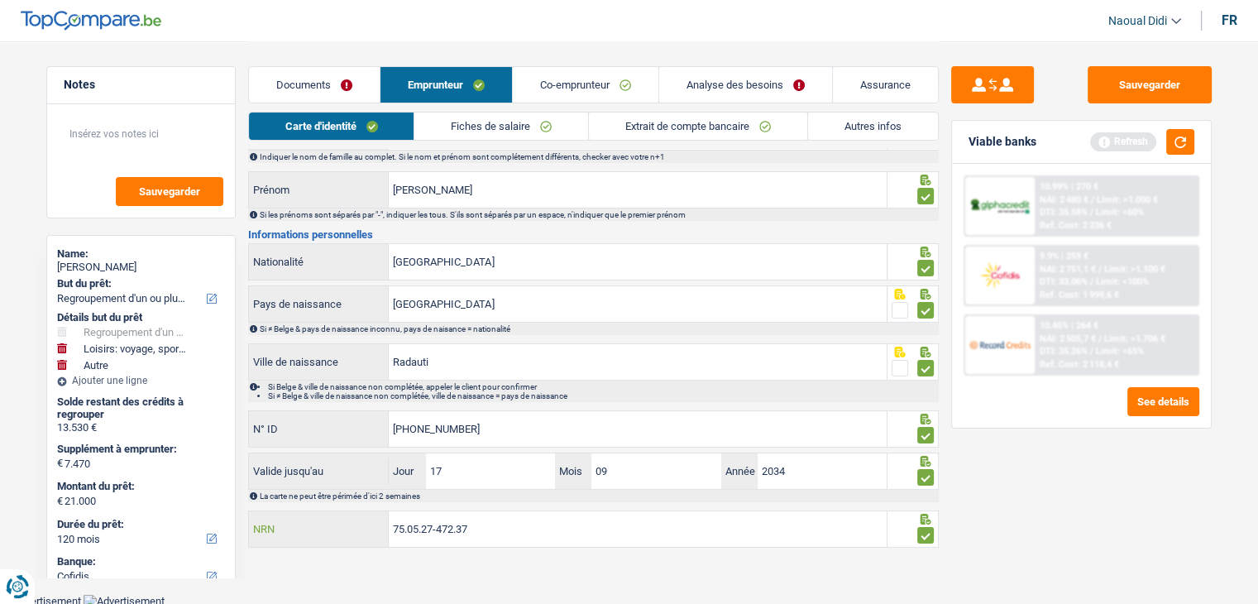
drag, startPoint x: 488, startPoint y: 527, endPoint x: 338, endPoint y: 518, distance: 150.0
click at [338, 518] on div "75.05.27-472.37 NRN" at bounding box center [568, 529] width 638 height 36
click at [850, 128] on link "Autres infos" at bounding box center [873, 125] width 130 height 27
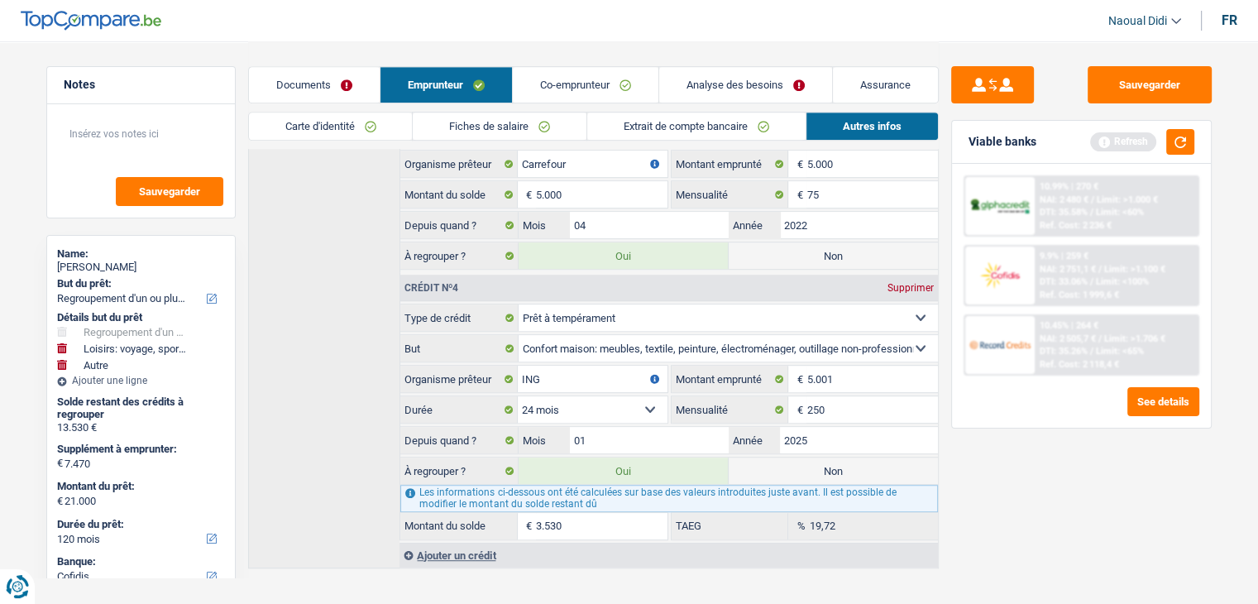
scroll to position [919, 0]
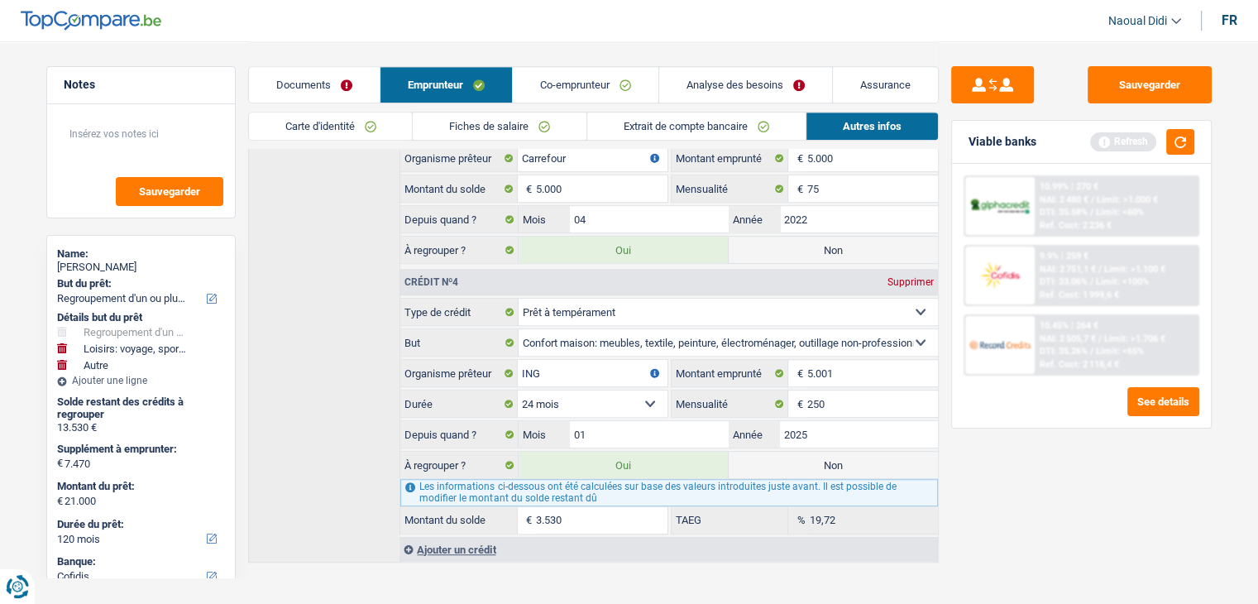
click at [832, 463] on label "Non" at bounding box center [832, 464] width 209 height 26
click at [832, 463] on input "Non" at bounding box center [832, 464] width 209 height 26
radio input "true"
type input "17.470"
select select "84"
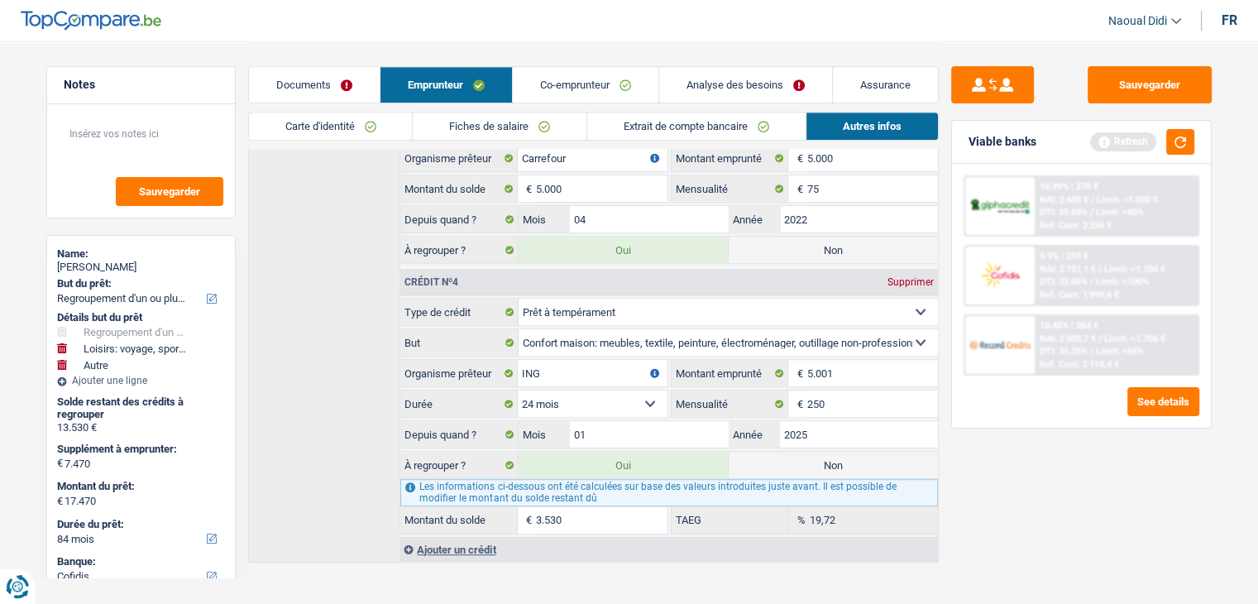
radio input "false"
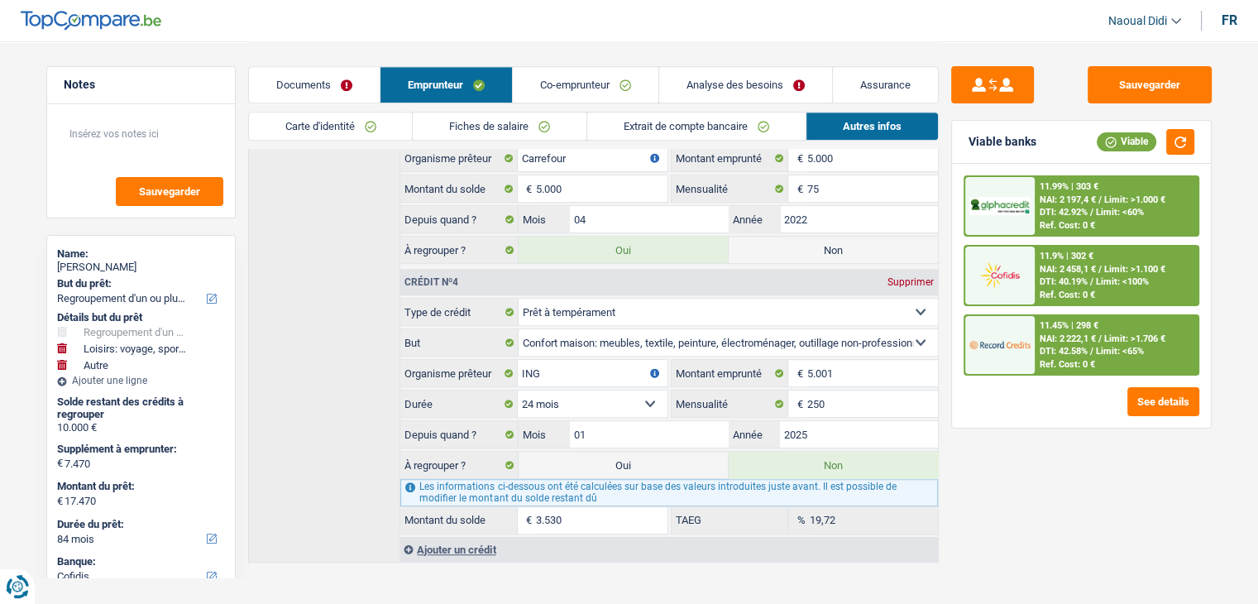
click at [695, 83] on link "Analyse des besoins" at bounding box center [745, 85] width 173 height 36
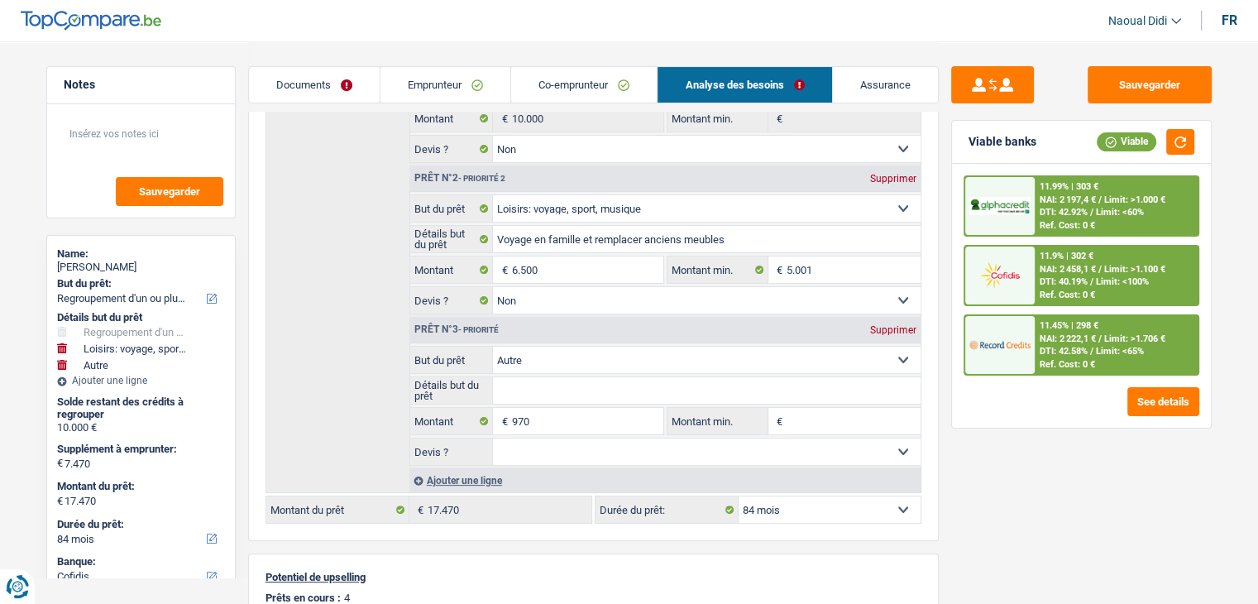
scroll to position [331, 0]
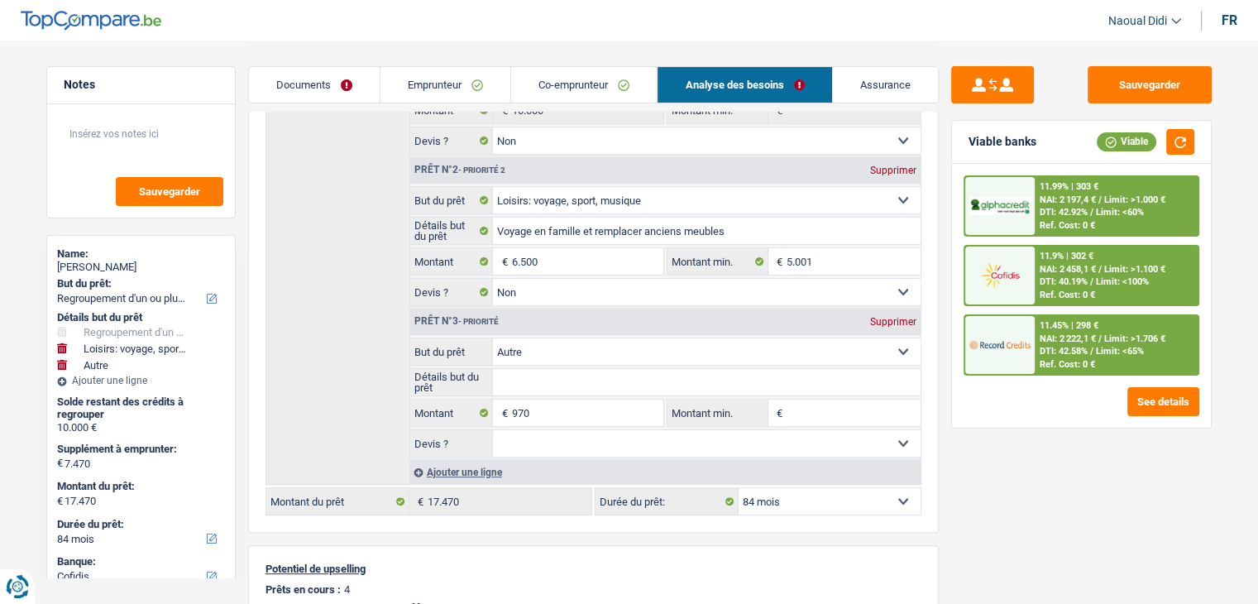
click at [893, 317] on div "Supprimer" at bounding box center [893, 322] width 55 height 10
type input "6.500"
type input "16.500"
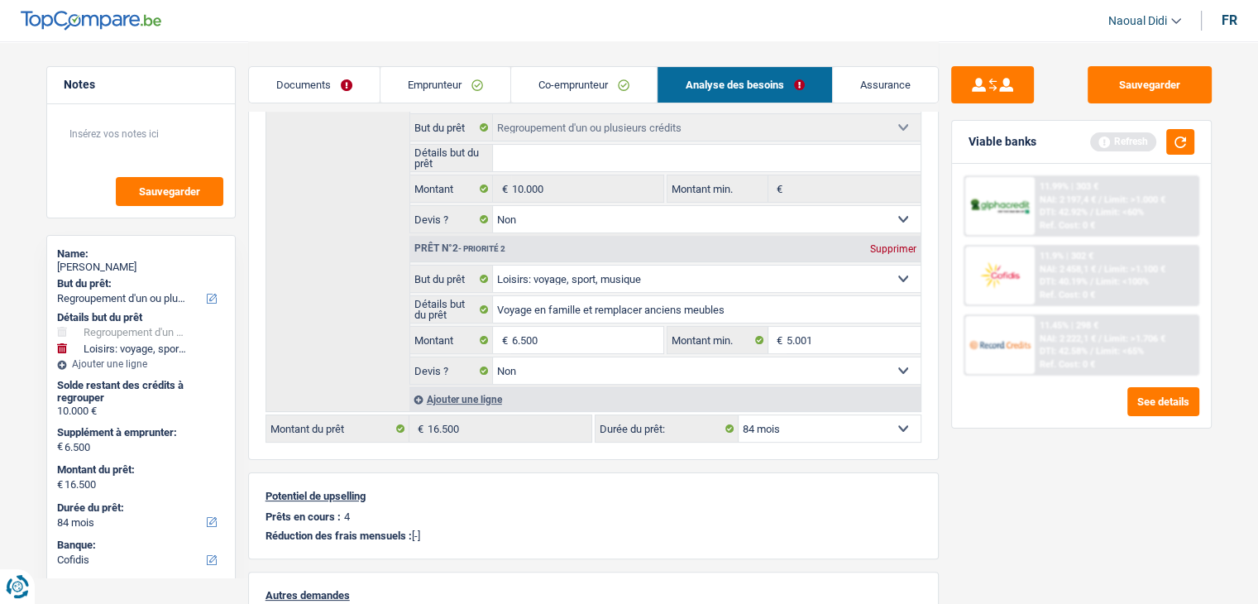
scroll to position [248, 0]
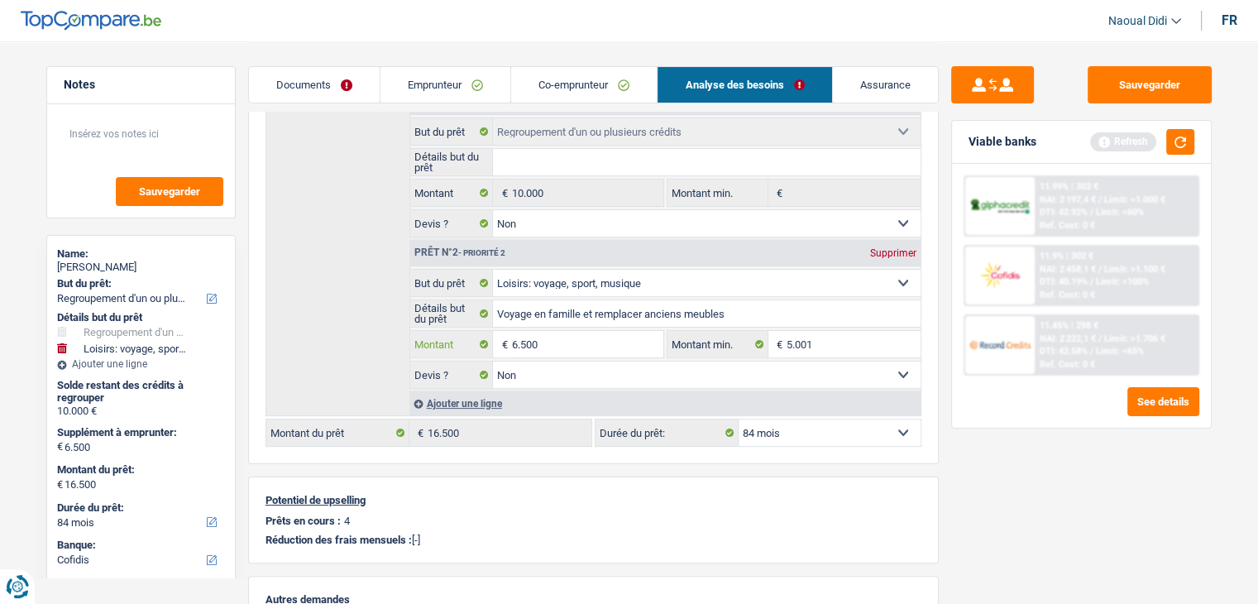
click at [542, 340] on input "6.500" at bounding box center [586, 344] width 151 height 26
type input "6"
type input "10.000"
type input "20.000"
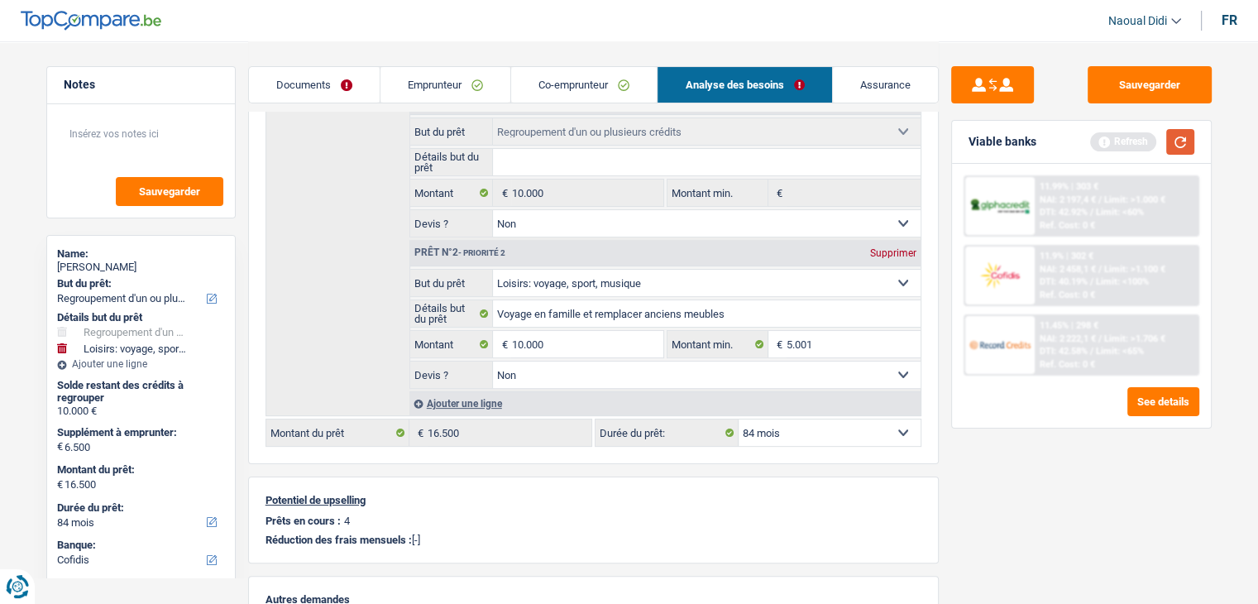
type input "20.000"
click at [1174, 154] on button "button" at bounding box center [1180, 142] width 28 height 26
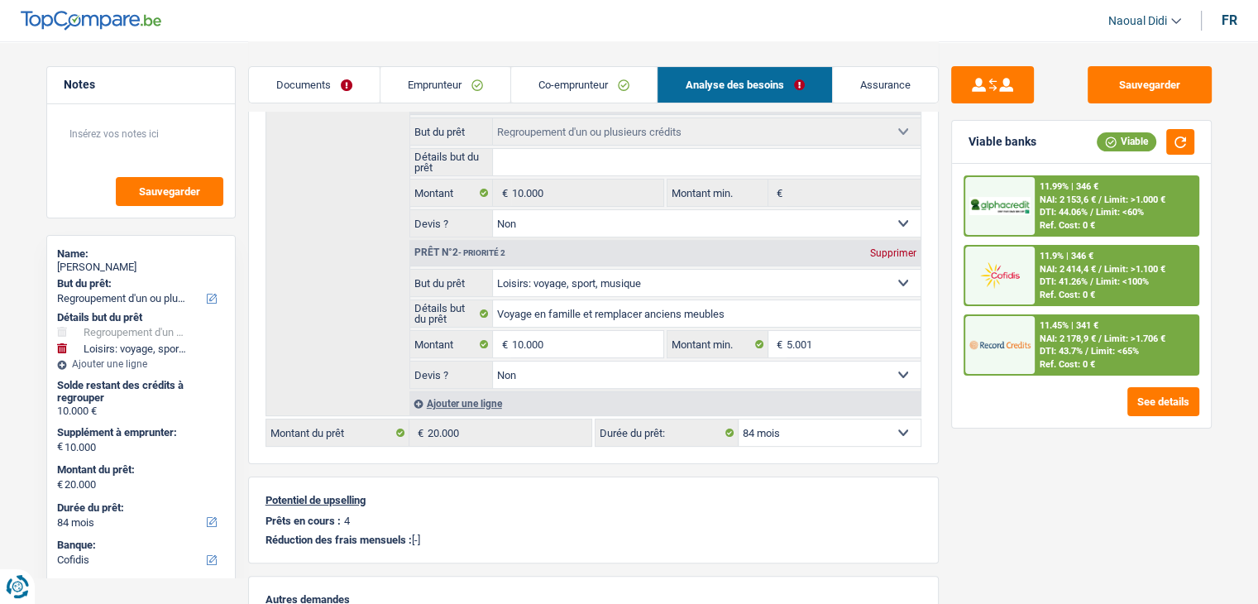
click at [1097, 205] on div "11.99% | 346 € NAI: 2 153,6 € / Limit: >1.000 € DTI: 44.06% / Limit: <60% Ref. …" at bounding box center [1115, 206] width 163 height 58
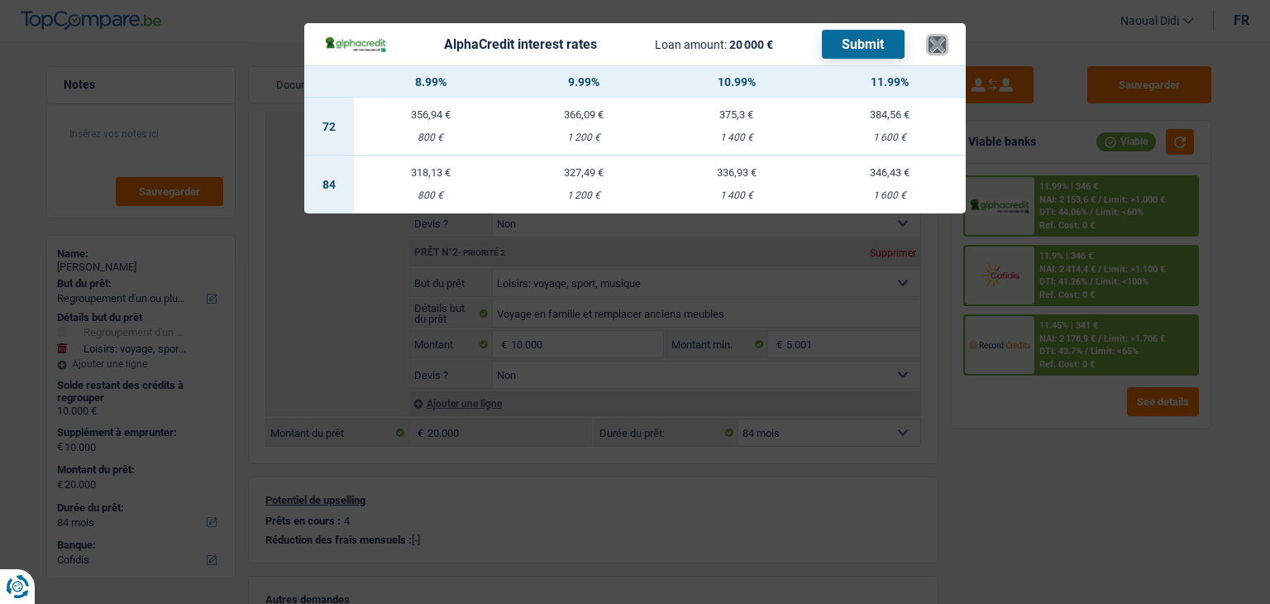
click at [932, 41] on button "×" at bounding box center [936, 44] width 17 height 17
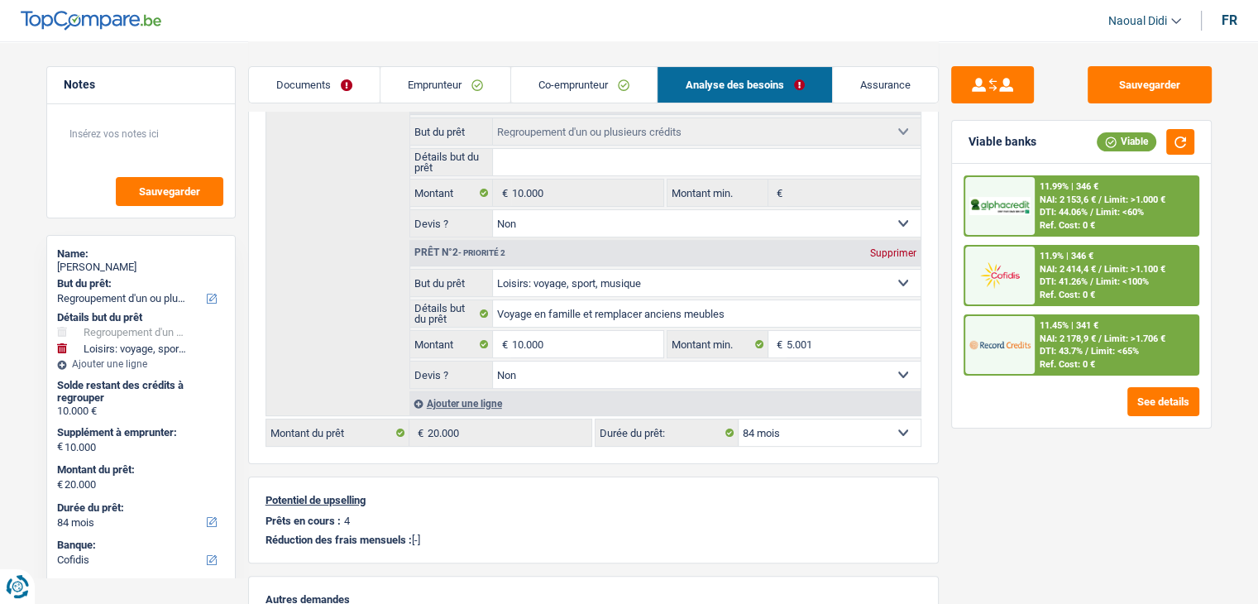
click at [782, 419] on select "12 mois 18 mois 24 mois 30 mois 36 mois 42 mois 48 mois 60 mois 72 mois 84 mois…" at bounding box center [829, 432] width 182 height 26
click at [783, 421] on select "12 mois 18 mois 24 mois 30 mois 36 mois 42 mois 48 mois 60 mois 72 mois 84 mois…" at bounding box center [829, 432] width 182 height 26
click at [779, 431] on select "12 mois 18 mois 24 mois 30 mois 36 mois 42 mois 48 mois 60 mois 72 mois 84 mois…" at bounding box center [829, 432] width 182 height 26
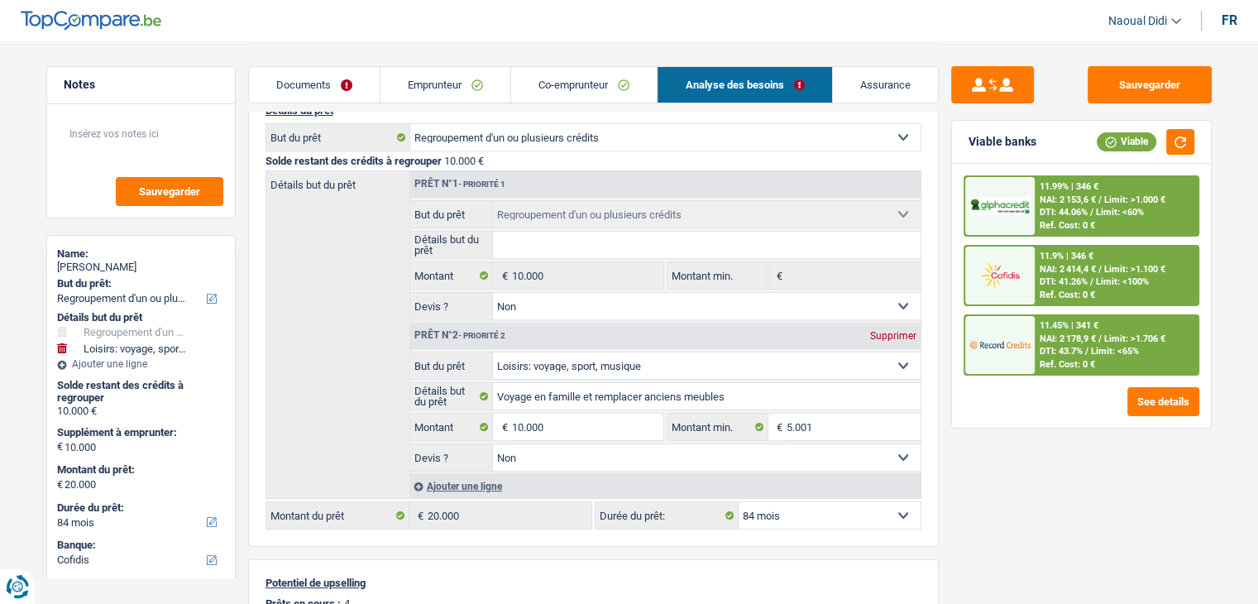
scroll to position [83, 0]
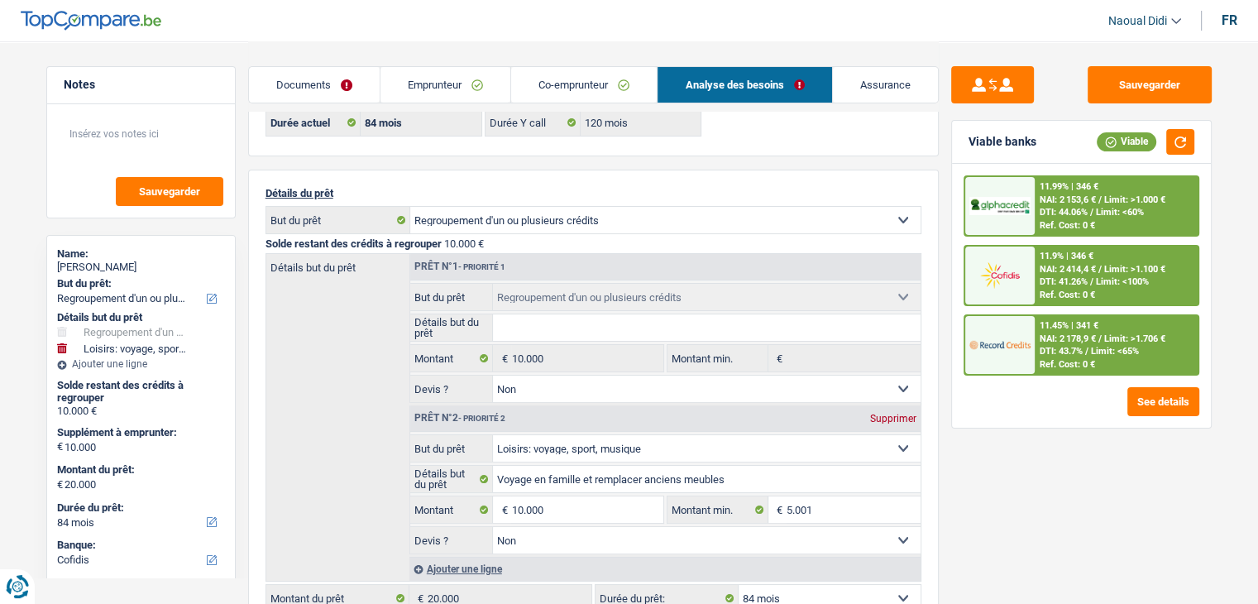
click at [1043, 207] on span "DTI: 44.06%" at bounding box center [1063, 212] width 48 height 11
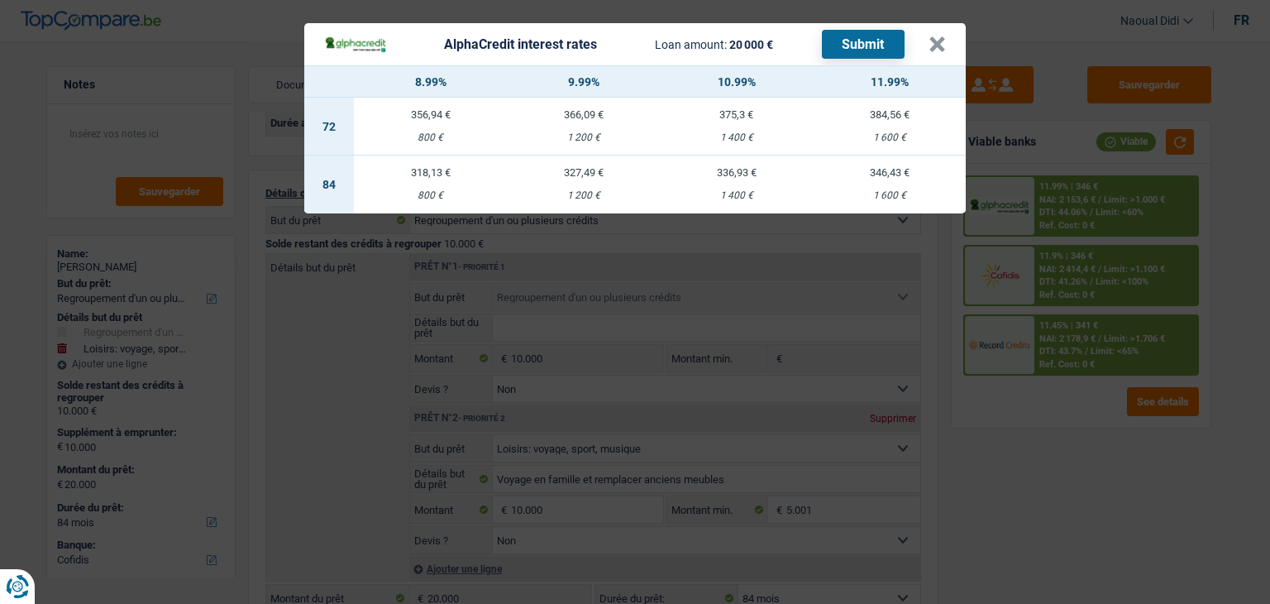
click at [419, 178] on div "318,13 €" at bounding box center [430, 172] width 153 height 11
select select "alphacredit"
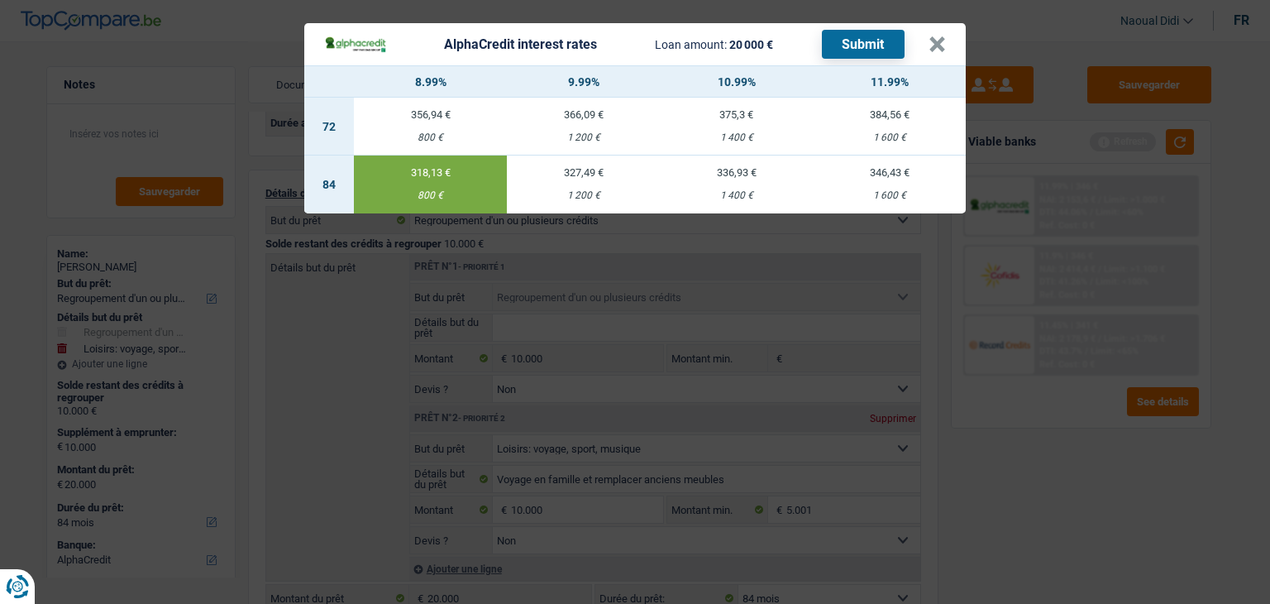
click at [575, 191] on div "1 200 €" at bounding box center [583, 195] width 153 height 11
type input "9,99"
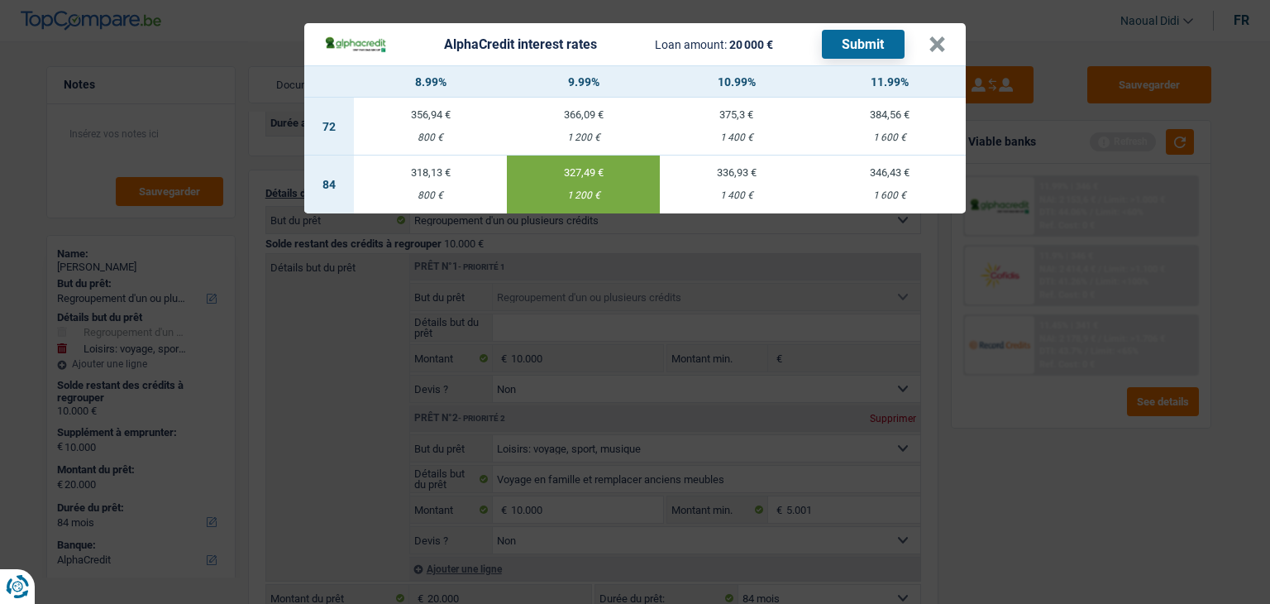
click at [840, 45] on button "Submit" at bounding box center [863, 44] width 83 height 29
click at [936, 49] on button "×" at bounding box center [936, 44] width 17 height 17
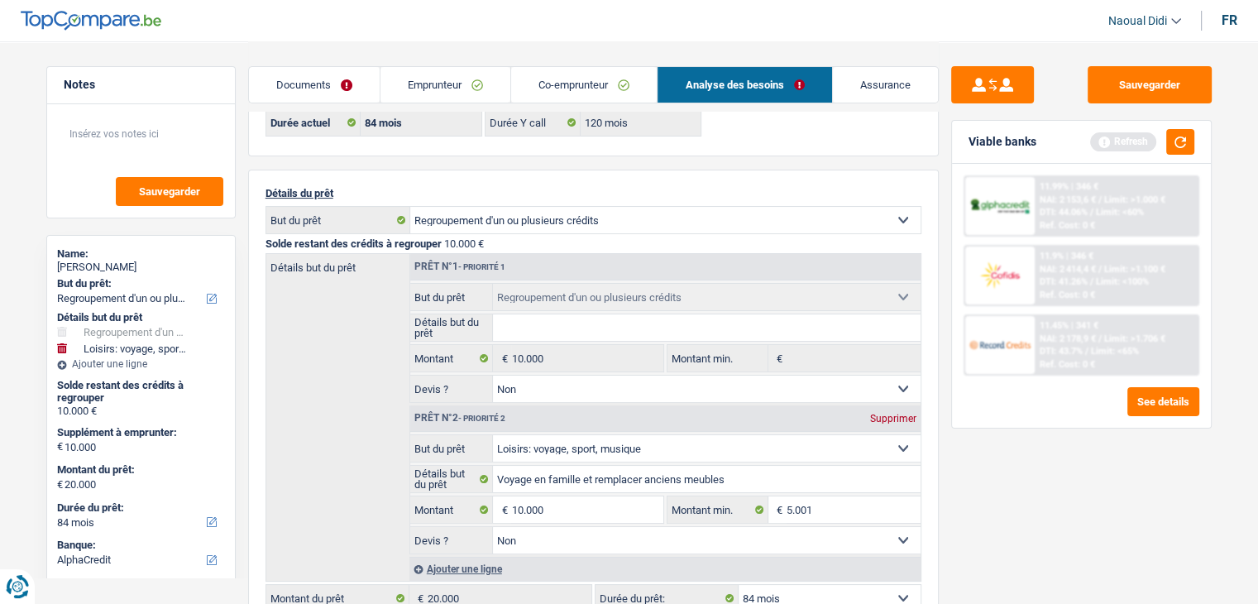
click at [1071, 350] on span "DTI: 43.7%" at bounding box center [1060, 351] width 43 height 11
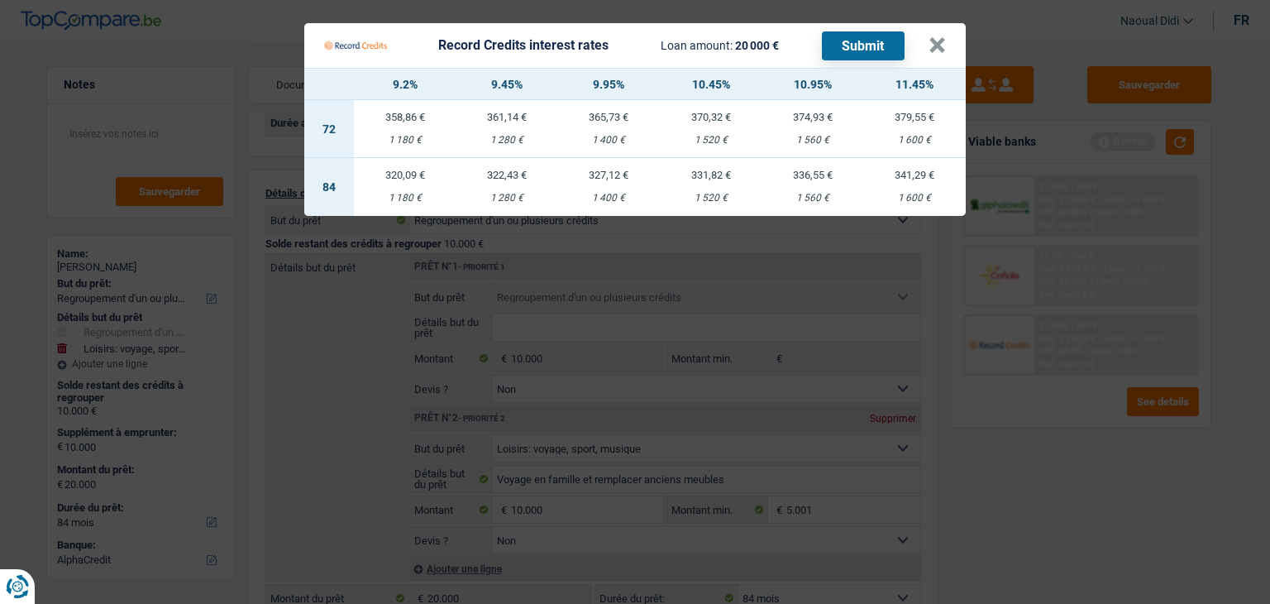
click at [408, 176] on div "320,09 €" at bounding box center [405, 174] width 102 height 11
select select "record credits"
type input "9,20"
click at [843, 50] on button "Submit" at bounding box center [863, 45] width 83 height 29
click at [939, 49] on button "×" at bounding box center [936, 45] width 17 height 17
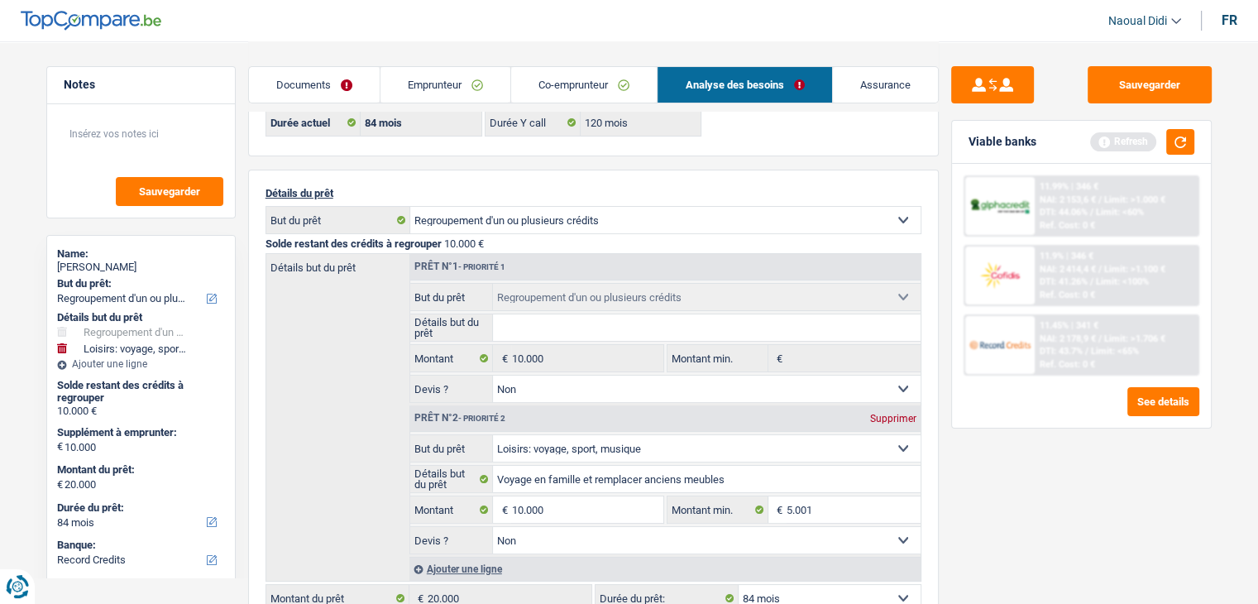
click at [278, 83] on link "Documents" at bounding box center [314, 85] width 131 height 36
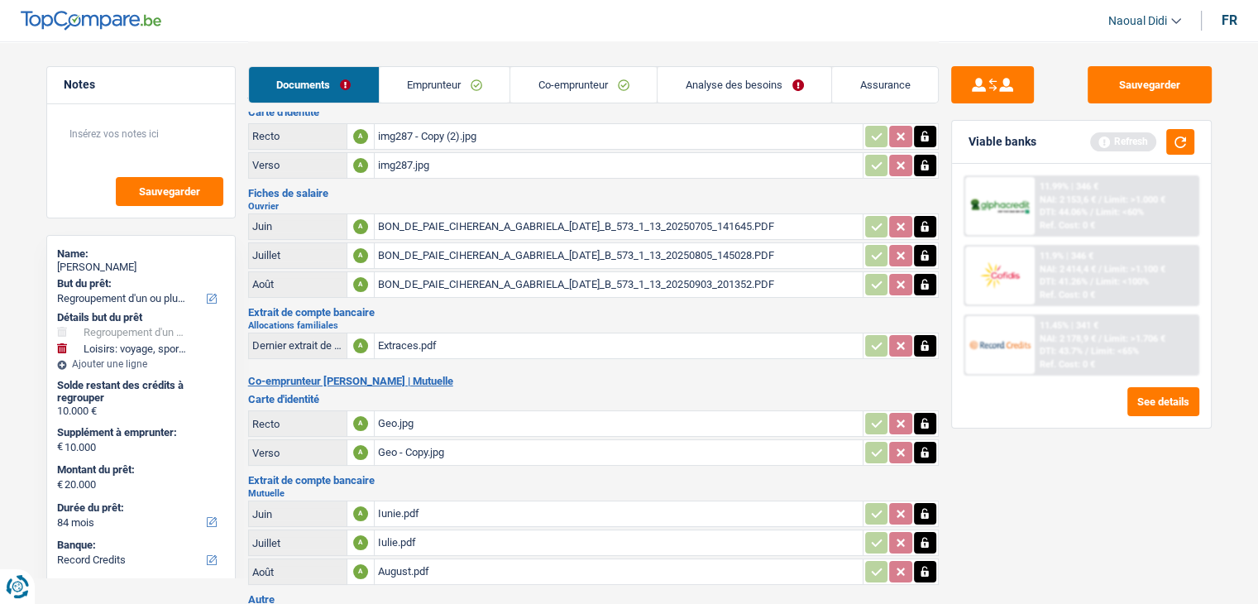
scroll to position [0, 0]
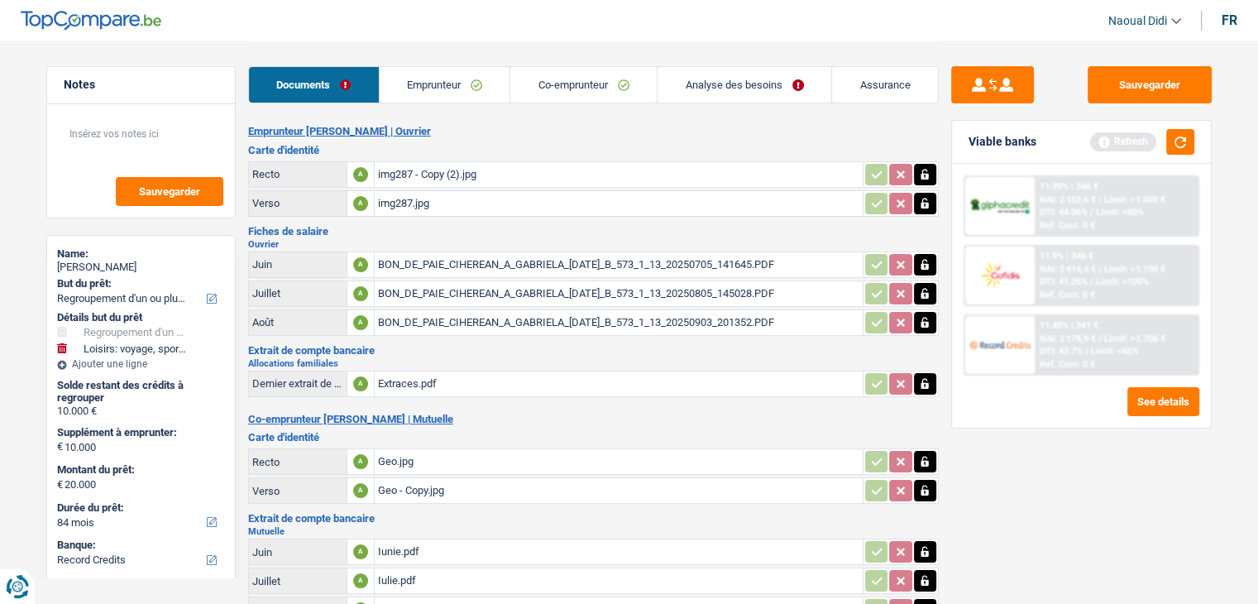
click at [420, 173] on div "img287 - Copy (2).jpg" at bounding box center [618, 174] width 481 height 25
click at [407, 203] on div "img287.jpg" at bounding box center [618, 203] width 481 height 25
click at [413, 172] on div "img287 - Copy (2).jpg" at bounding box center [618, 174] width 481 height 25
click at [389, 456] on div "Geo.jpg" at bounding box center [618, 461] width 481 height 25
click at [432, 87] on link "Emprunteur" at bounding box center [444, 85] width 131 height 36
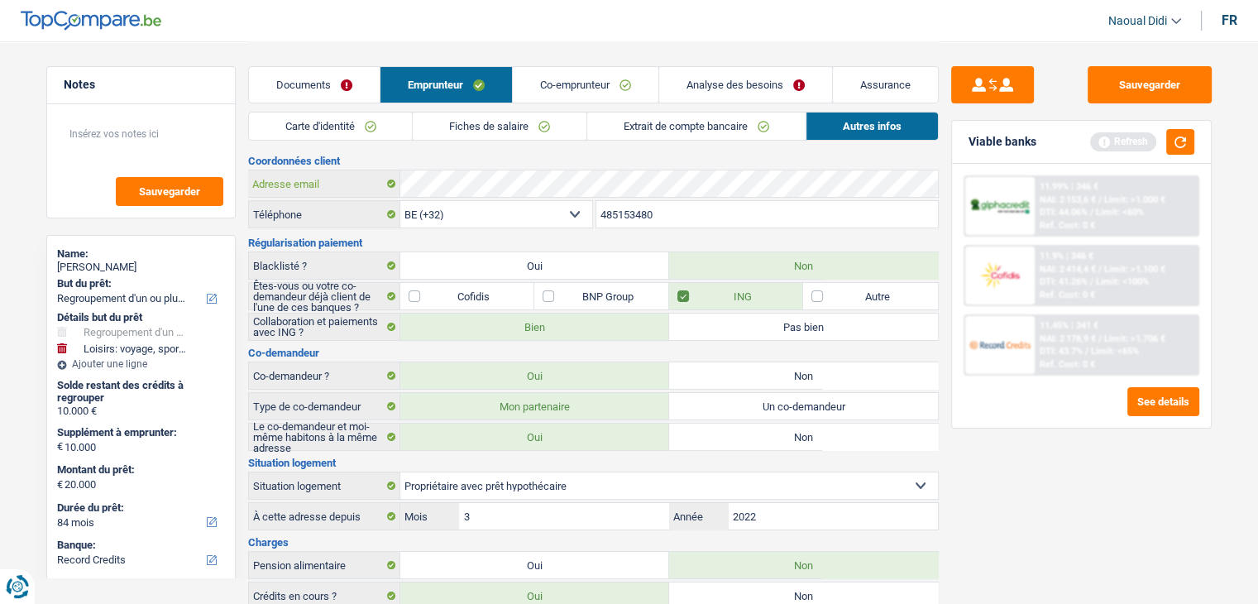
click at [256, 179] on div "Adresse email" at bounding box center [593, 183] width 689 height 26
click at [1164, 82] on button "Sauvegarder" at bounding box center [1149, 84] width 124 height 37
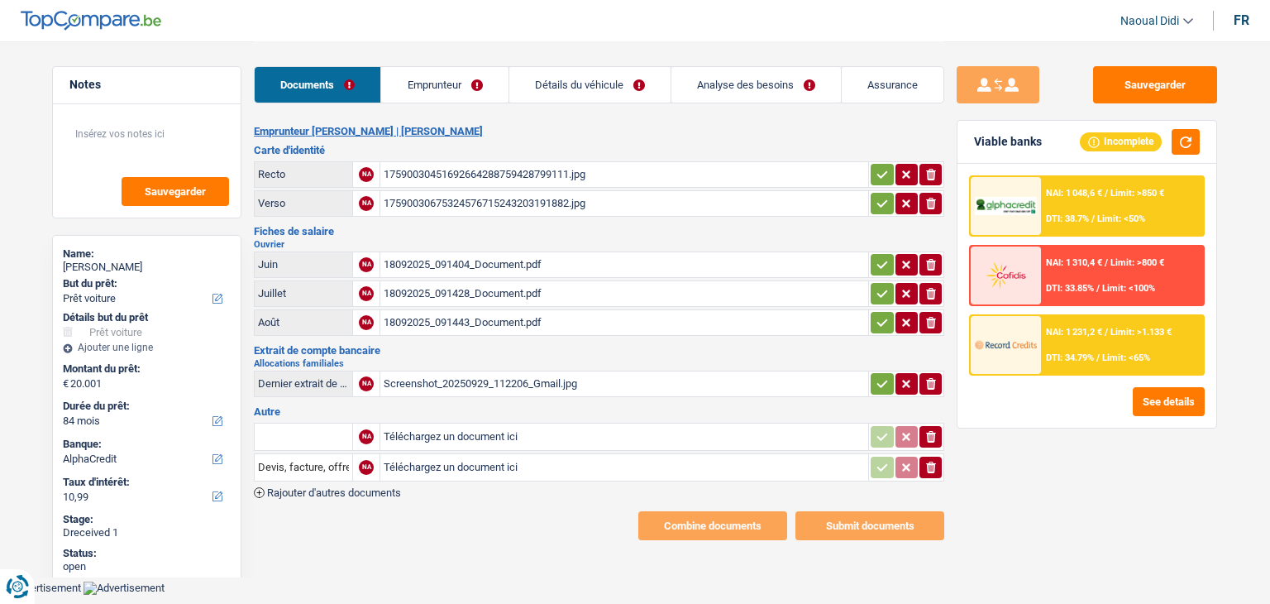
select select "car"
select select "84"
select select "alphacredit"
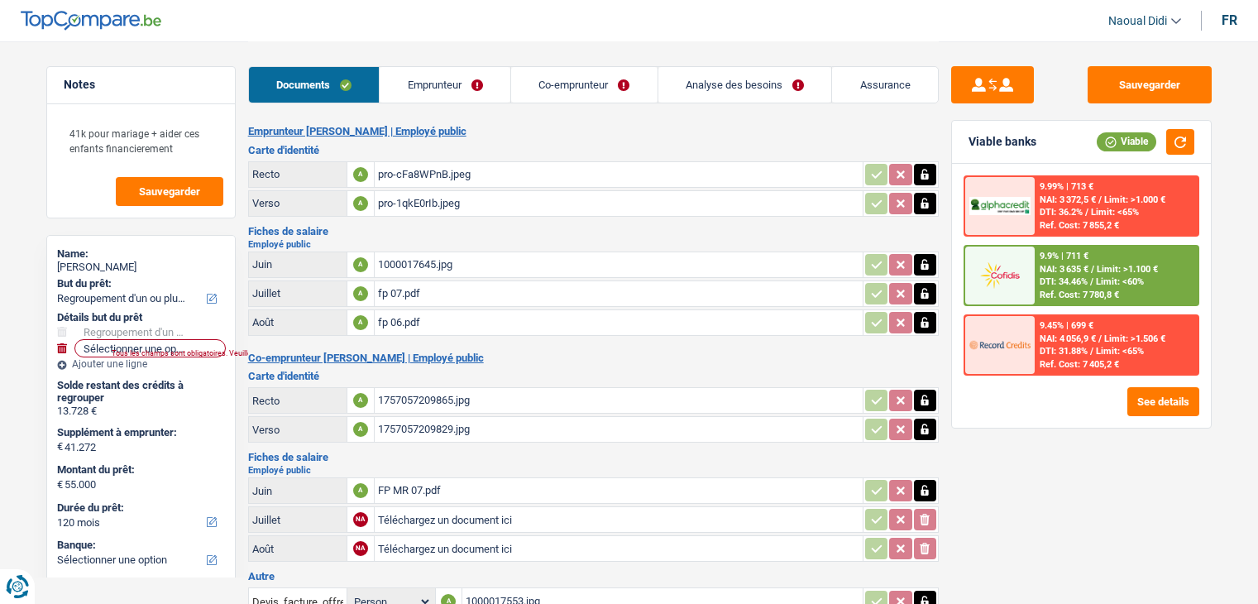
select select "refinancing"
select select "120"
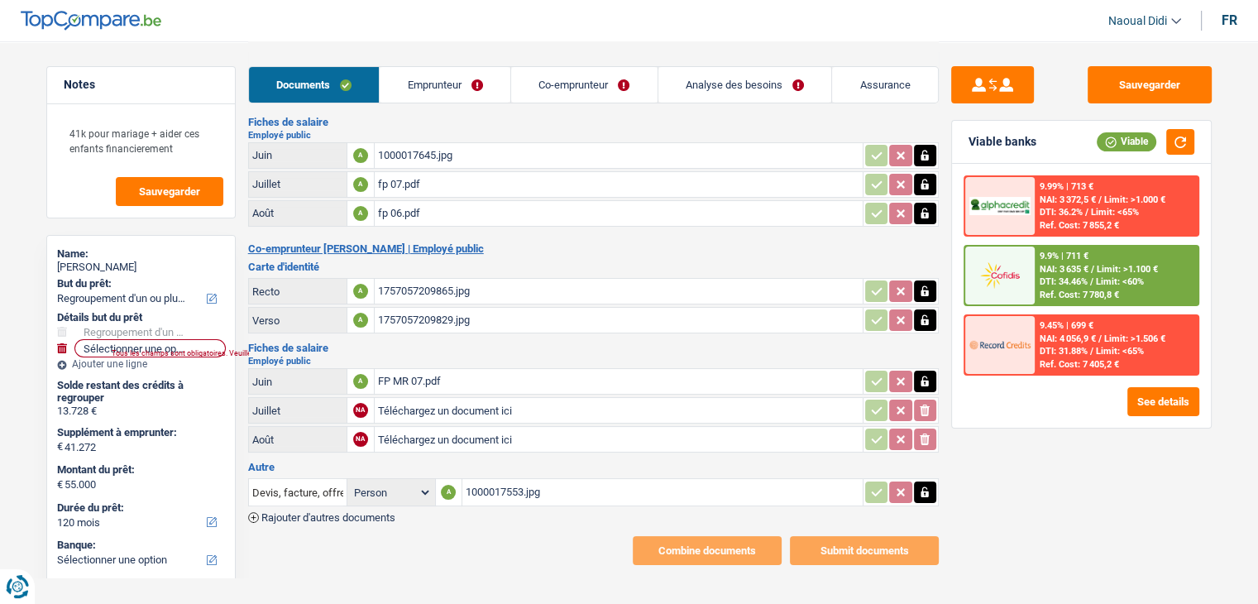
scroll to position [112, 0]
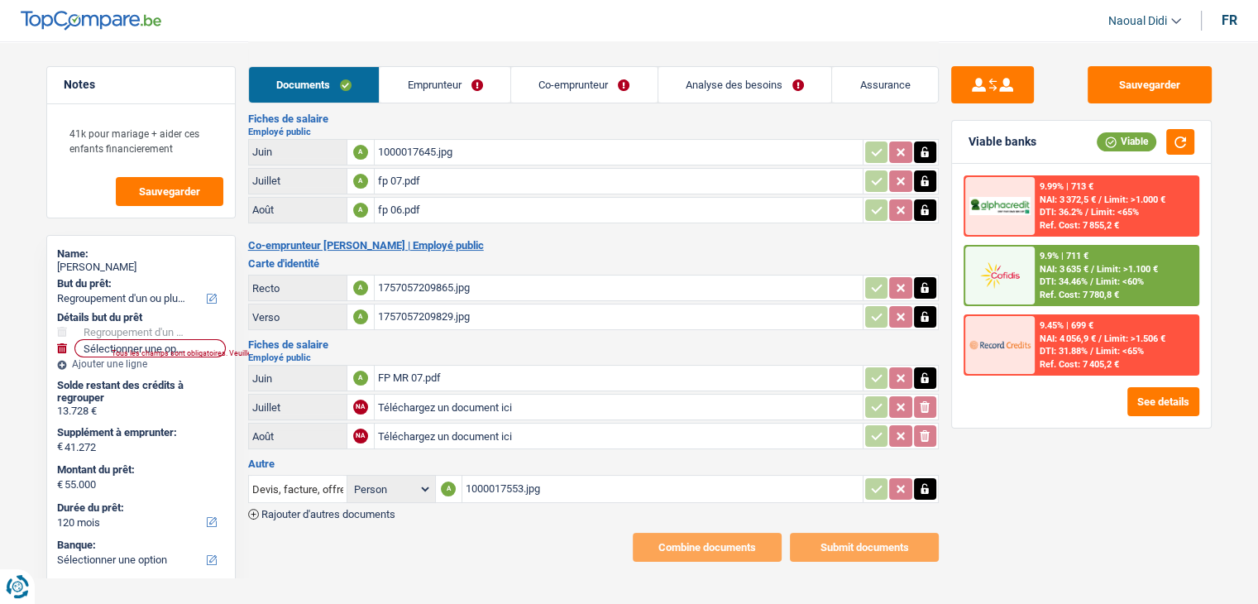
click at [397, 370] on div "FP MR 07.pdf" at bounding box center [618, 377] width 481 height 25
drag, startPoint x: 129, startPoint y: 269, endPoint x: 51, endPoint y: 269, distance: 77.7
click at [51, 269] on div "Name: [PERSON_NAME] But du prêt: Confort maison: meubles, textile, peinture, él…" at bounding box center [140, 477] width 189 height 485
copy div "[PERSON_NAME]"
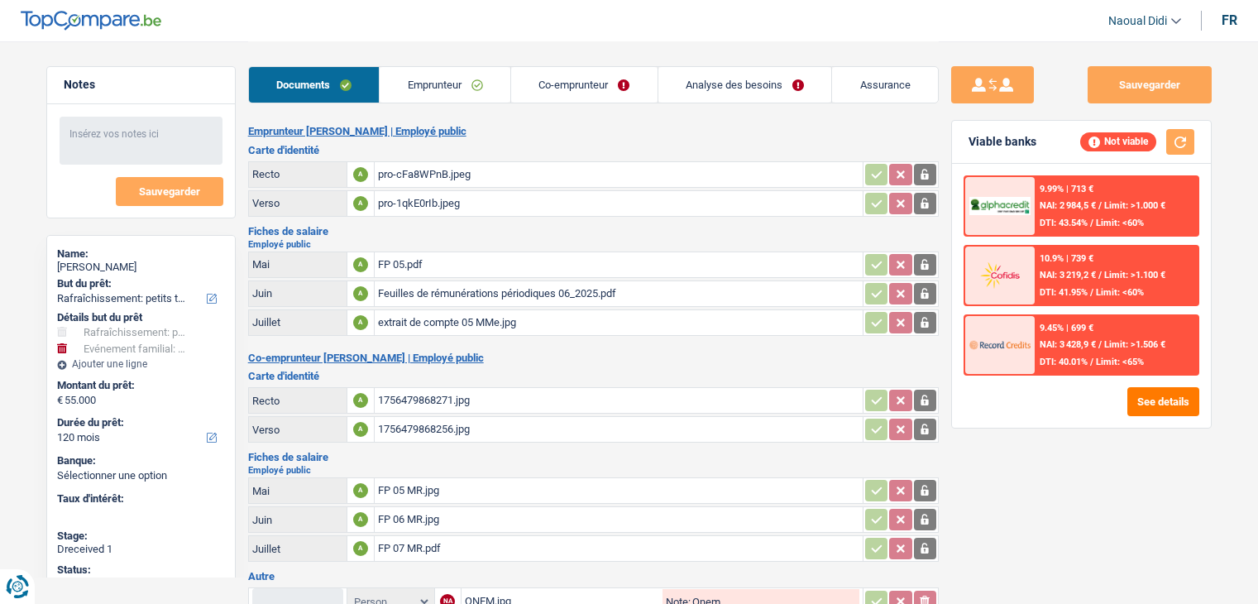
select select "houseOrGarden"
select select "familyEvent"
select select "120"
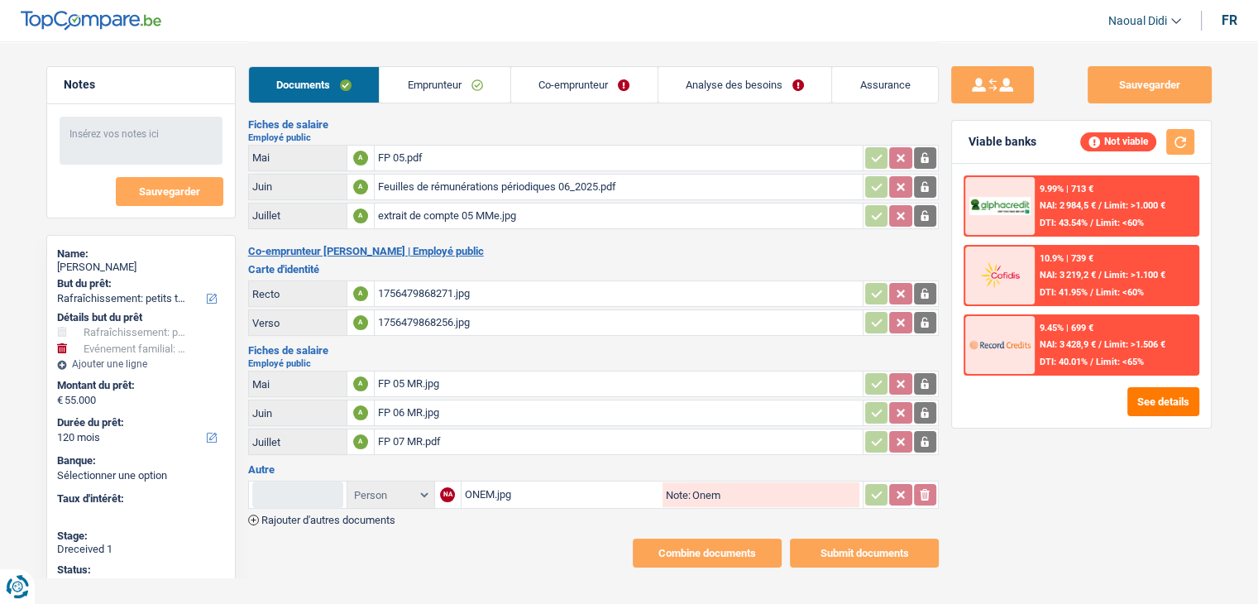
scroll to position [112, 0]
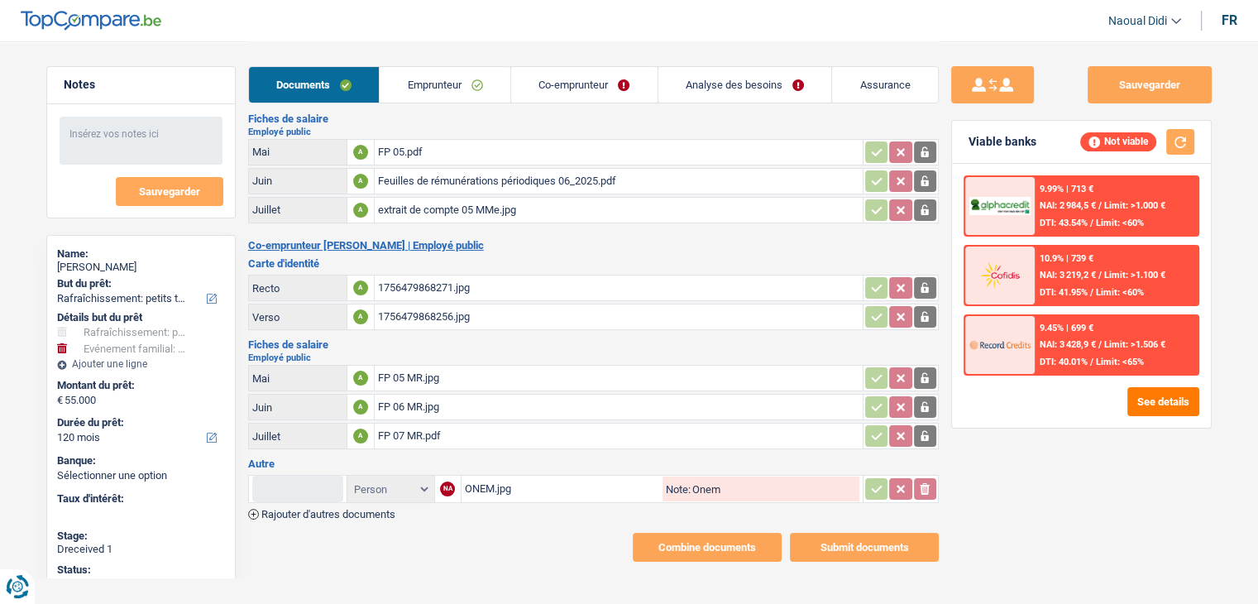
click at [410, 365] on div "FP 05 MR.jpg" at bounding box center [618, 377] width 481 height 25
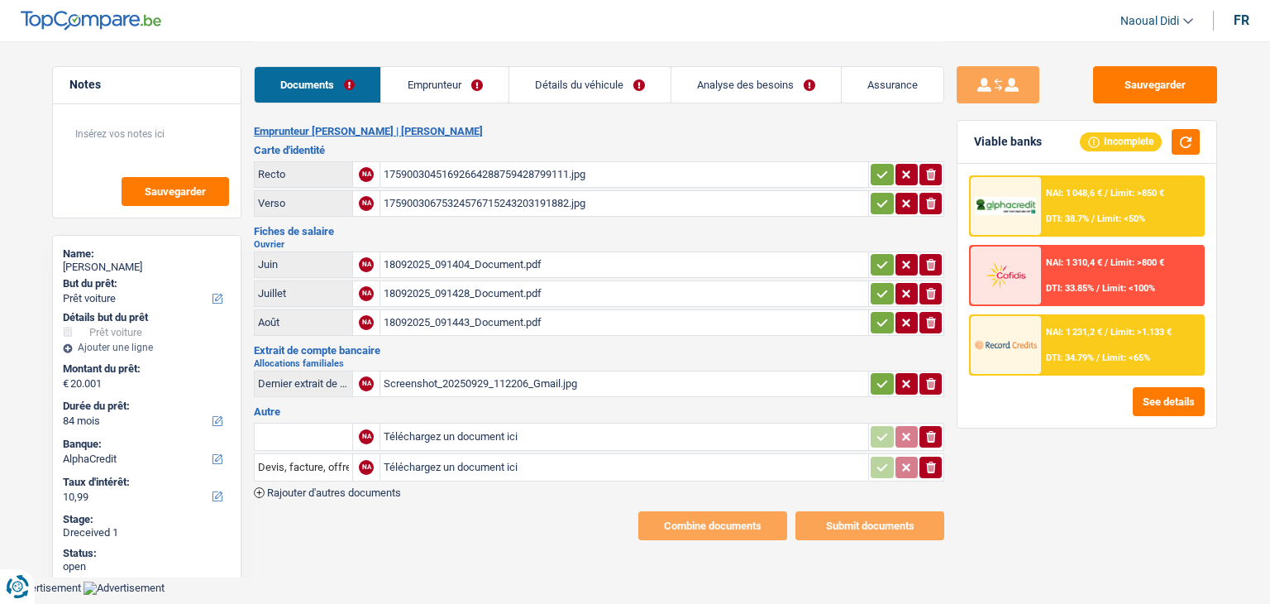
select select "car"
select select "84"
select select "alphacredit"
click at [474, 174] on div "17590030451692664288759428799111.jpg" at bounding box center [624, 174] width 481 height 25
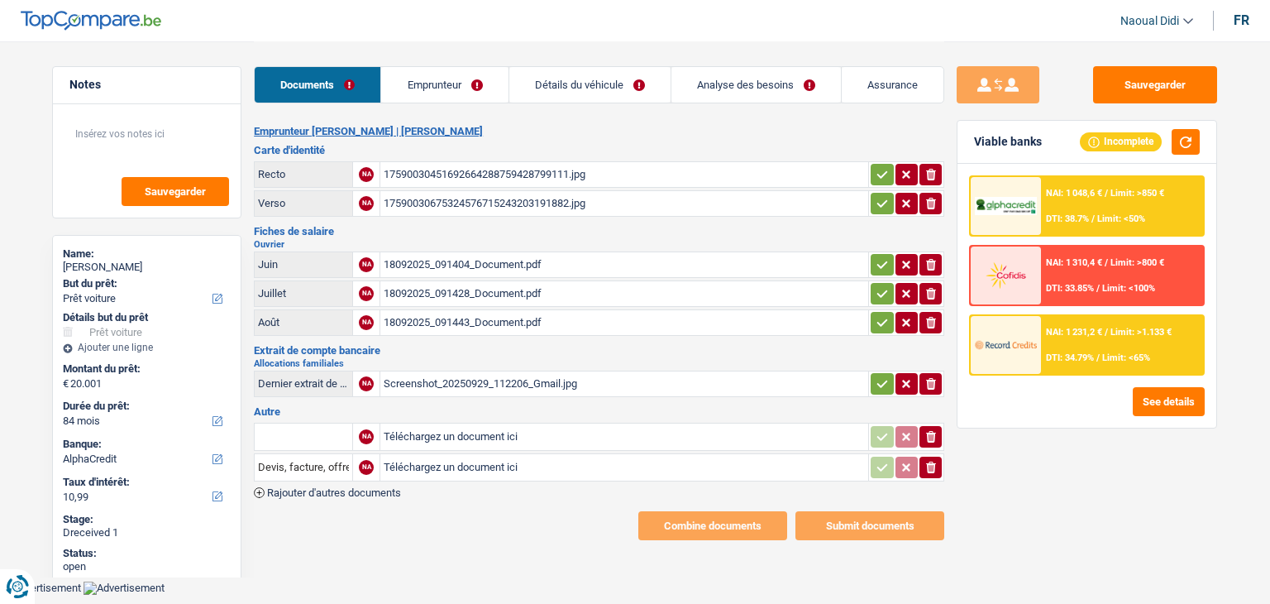
click at [446, 265] on div "18092025_091404_Document.pdf" at bounding box center [624, 264] width 481 height 25
click at [488, 371] on div "Screenshot_20250929_112206_Gmail.jpg" at bounding box center [624, 383] width 481 height 25
click at [456, 90] on link "Emprunteur" at bounding box center [444, 85] width 126 height 36
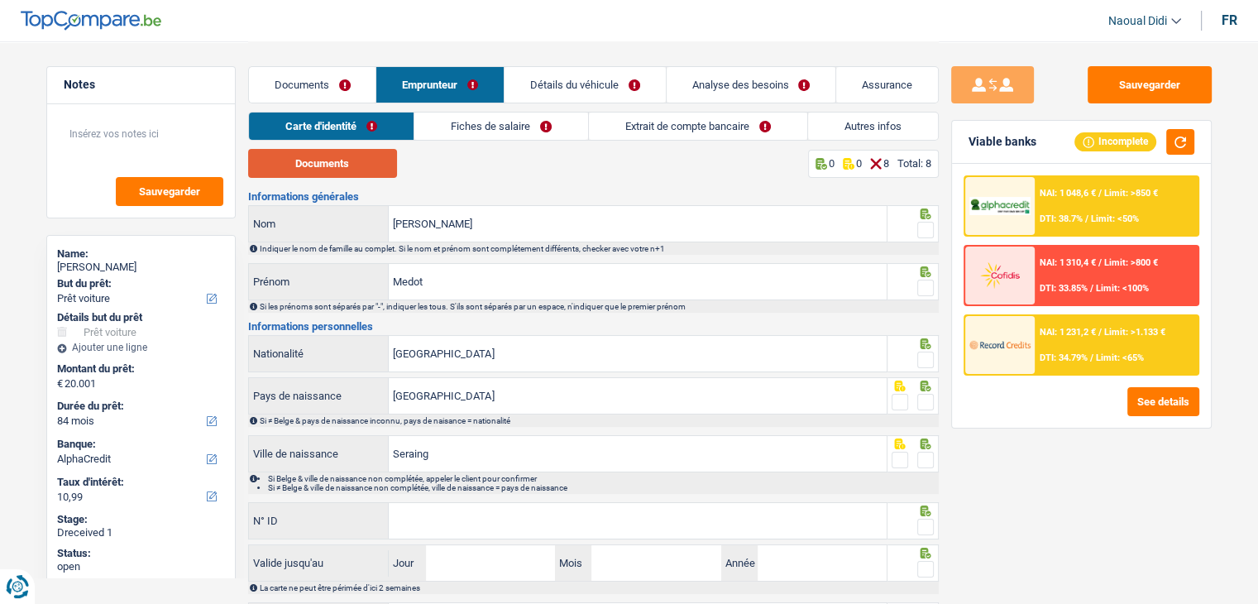
click at [330, 165] on button "Documents" at bounding box center [322, 163] width 149 height 29
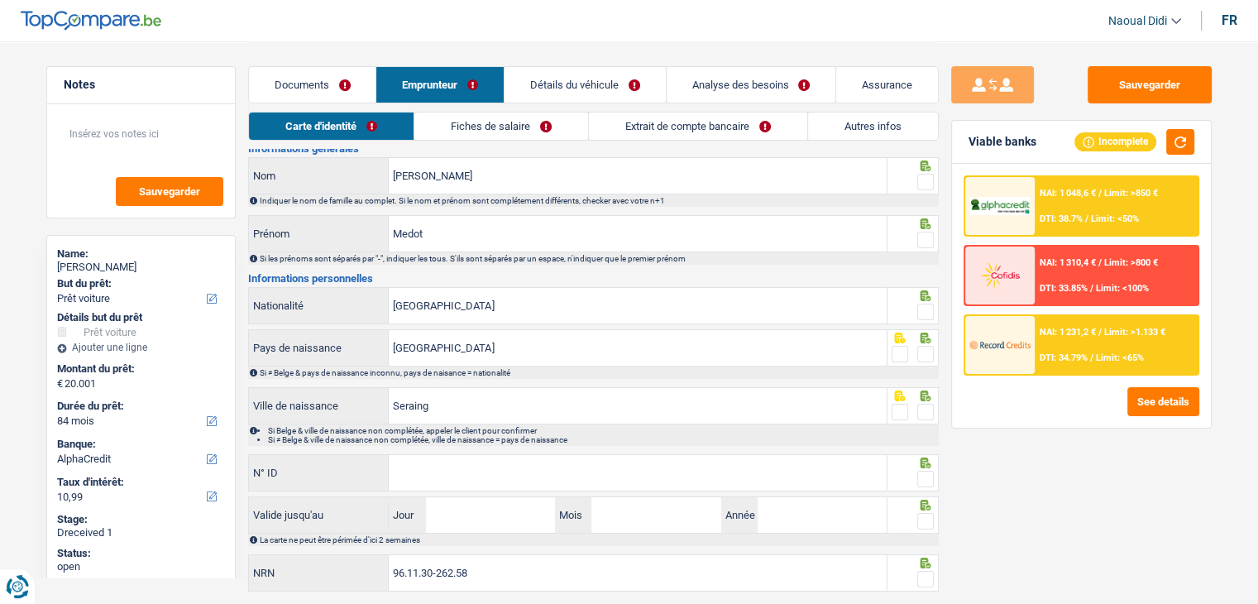
scroll to position [92, 0]
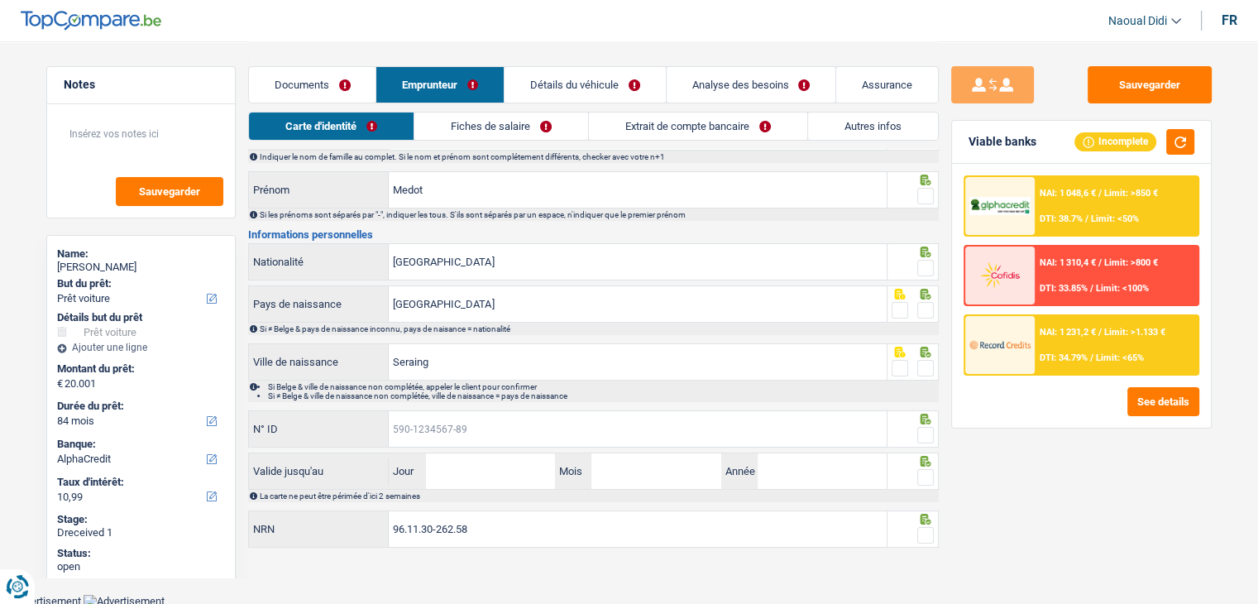
click at [474, 432] on input "N° ID" at bounding box center [638, 429] width 498 height 36
paste input "595-0409043-12"
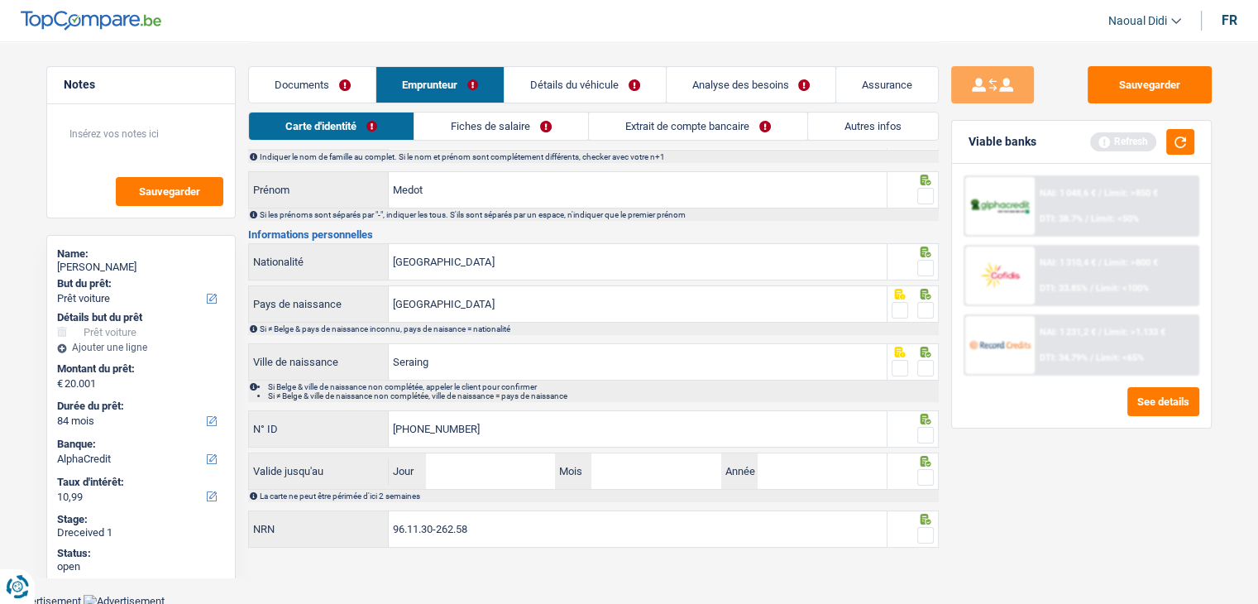
type input "595-0409043-12"
drag, startPoint x: 929, startPoint y: 434, endPoint x: 931, endPoint y: 411, distance: 23.2
click at [929, 435] on span at bounding box center [925, 435] width 17 height 17
click at [0, 0] on input "radio" at bounding box center [0, 0] width 0 height 0
click at [923, 368] on span at bounding box center [925, 368] width 17 height 17
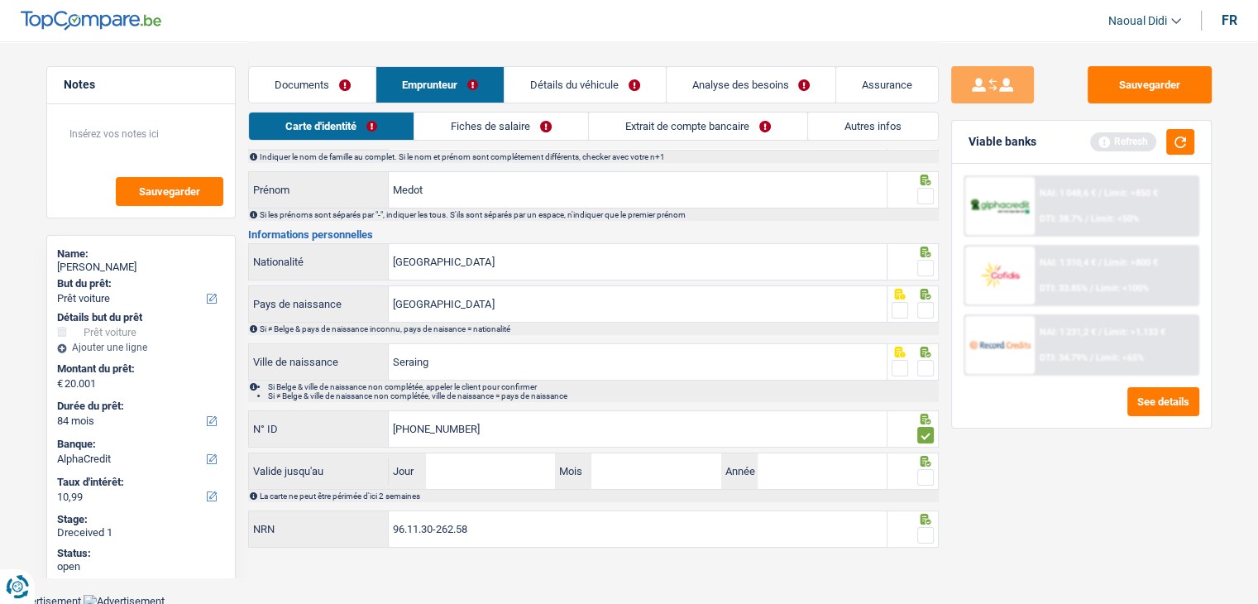
click at [0, 0] on input "radio" at bounding box center [0, 0] width 0 height 0
drag, startPoint x: 924, startPoint y: 306, endPoint x: 927, endPoint y: 286, distance: 20.0
click at [924, 305] on span at bounding box center [925, 310] width 17 height 17
click at [0, 0] on input "radio" at bounding box center [0, 0] width 0 height 0
drag, startPoint x: 924, startPoint y: 259, endPoint x: 926, endPoint y: 246, distance: 13.3
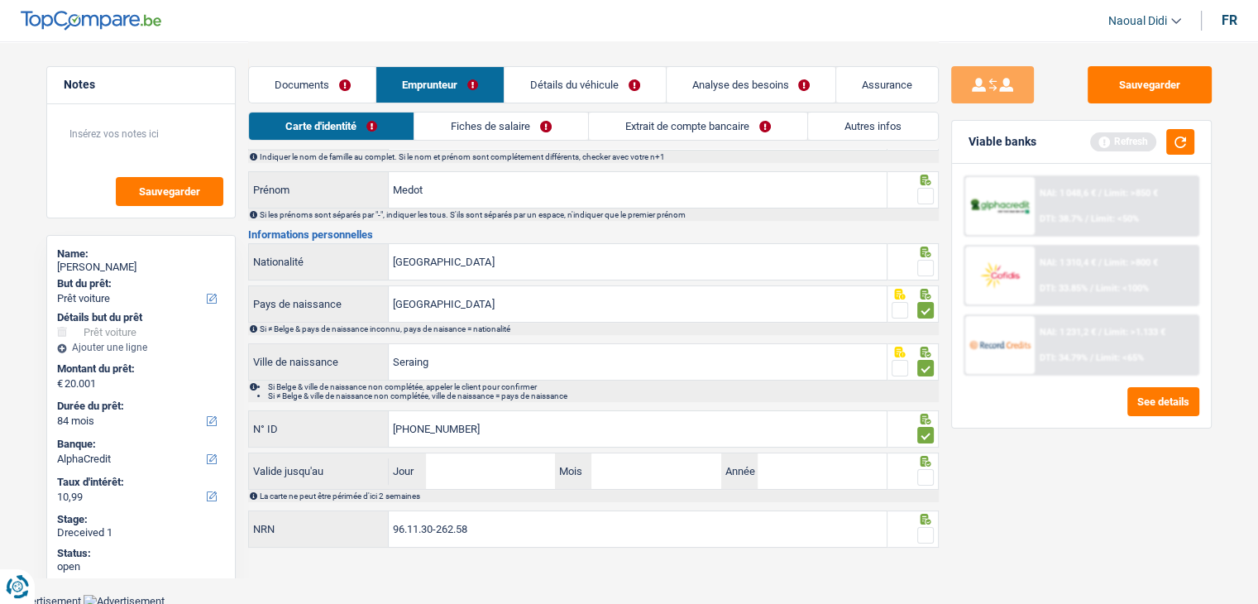
click at [924, 258] on div at bounding box center [925, 268] width 17 height 21
click at [925, 190] on span at bounding box center [925, 196] width 17 height 17
click at [0, 0] on input "radio" at bounding box center [0, 0] width 0 height 0
click at [927, 271] on span at bounding box center [925, 268] width 17 height 17
click at [0, 0] on input "radio" at bounding box center [0, 0] width 0 height 0
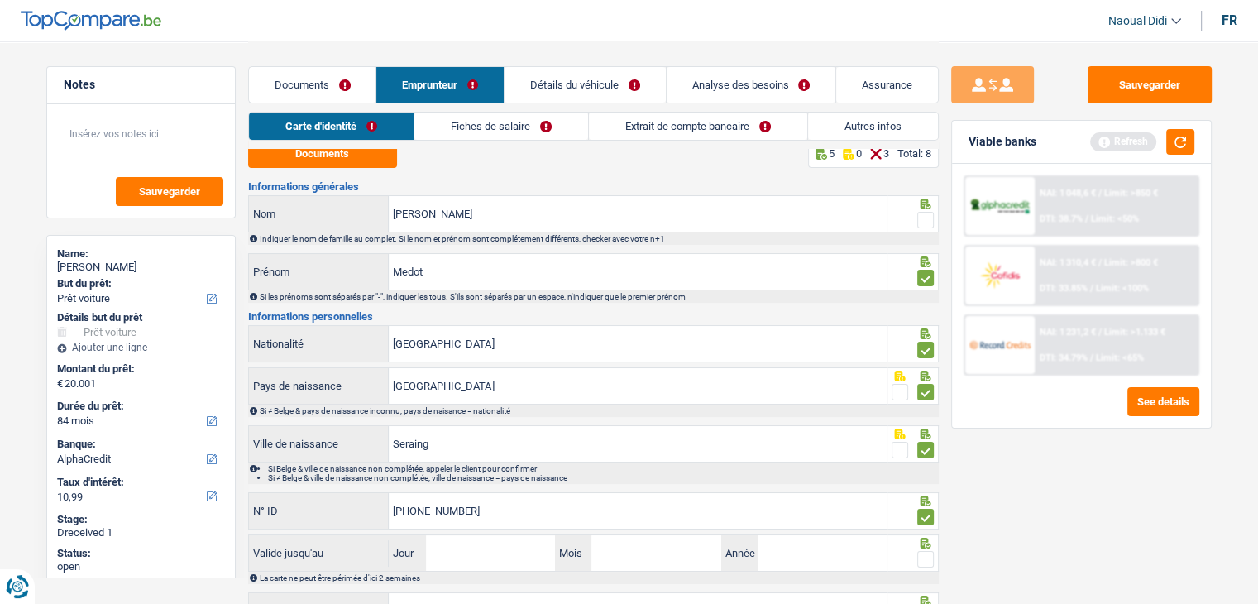
scroll to position [9, 0]
click at [926, 224] on span at bounding box center [925, 220] width 17 height 17
click at [0, 0] on input "radio" at bounding box center [0, 0] width 0 height 0
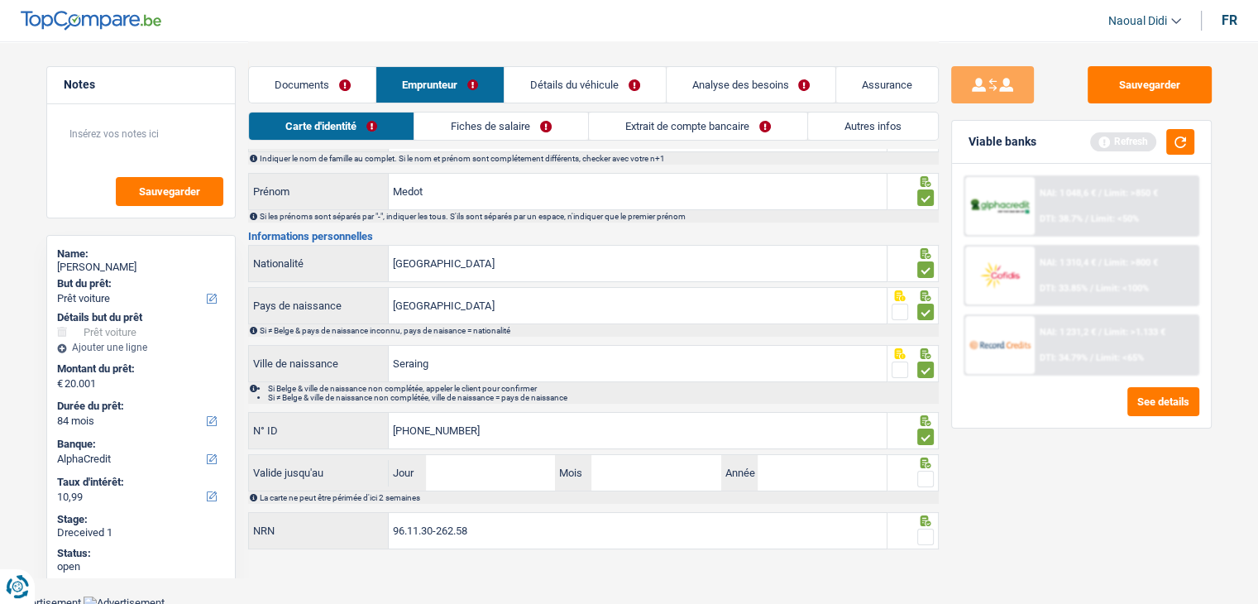
scroll to position [92, 0]
click at [459, 468] on input "Jour" at bounding box center [490, 471] width 129 height 36
type input "13"
type input "07"
type input "2031"
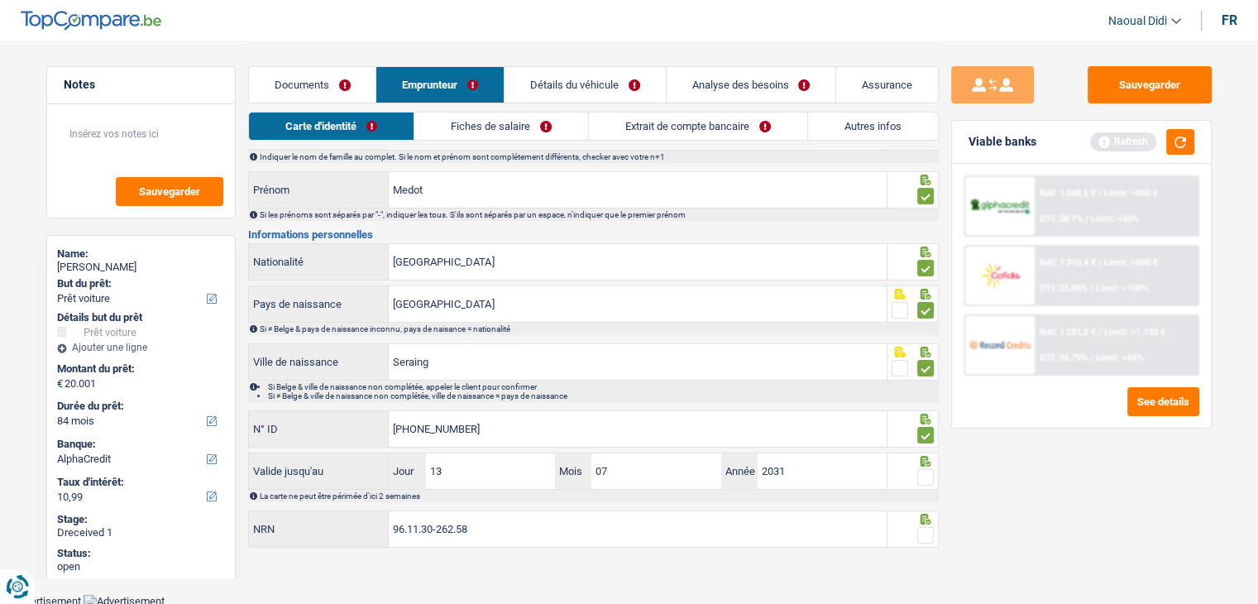
click at [923, 475] on span at bounding box center [925, 477] width 17 height 17
click at [0, 0] on input "radio" at bounding box center [0, 0] width 0 height 0
click at [925, 528] on span at bounding box center [925, 535] width 17 height 17
click at [0, 0] on input "radio" at bounding box center [0, 0] width 0 height 0
click at [464, 127] on link "Fiches de salaire" at bounding box center [501, 125] width 174 height 27
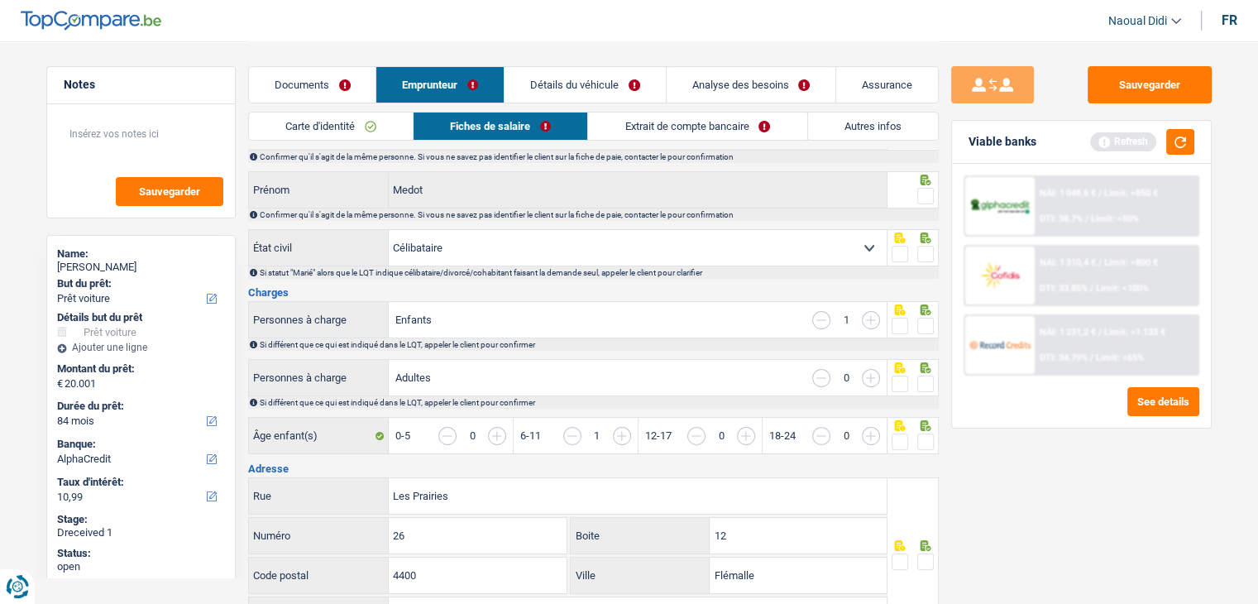
click at [308, 91] on link "Documents" at bounding box center [312, 85] width 127 height 36
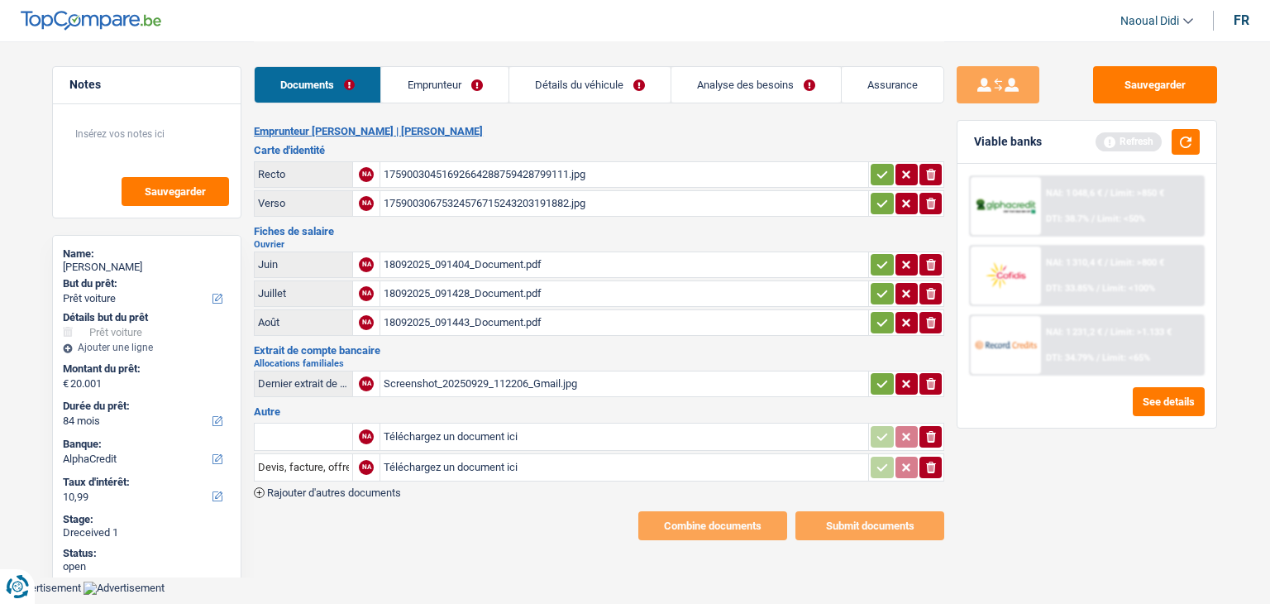
click at [880, 174] on icon "button" at bounding box center [882, 174] width 13 height 17
drag, startPoint x: 883, startPoint y: 194, endPoint x: 880, endPoint y: 217, distance: 22.6
click at [883, 195] on icon "button" at bounding box center [882, 203] width 13 height 17
click at [876, 265] on icon "button" at bounding box center [882, 264] width 13 height 17
click at [876, 285] on icon "button" at bounding box center [882, 293] width 13 height 17
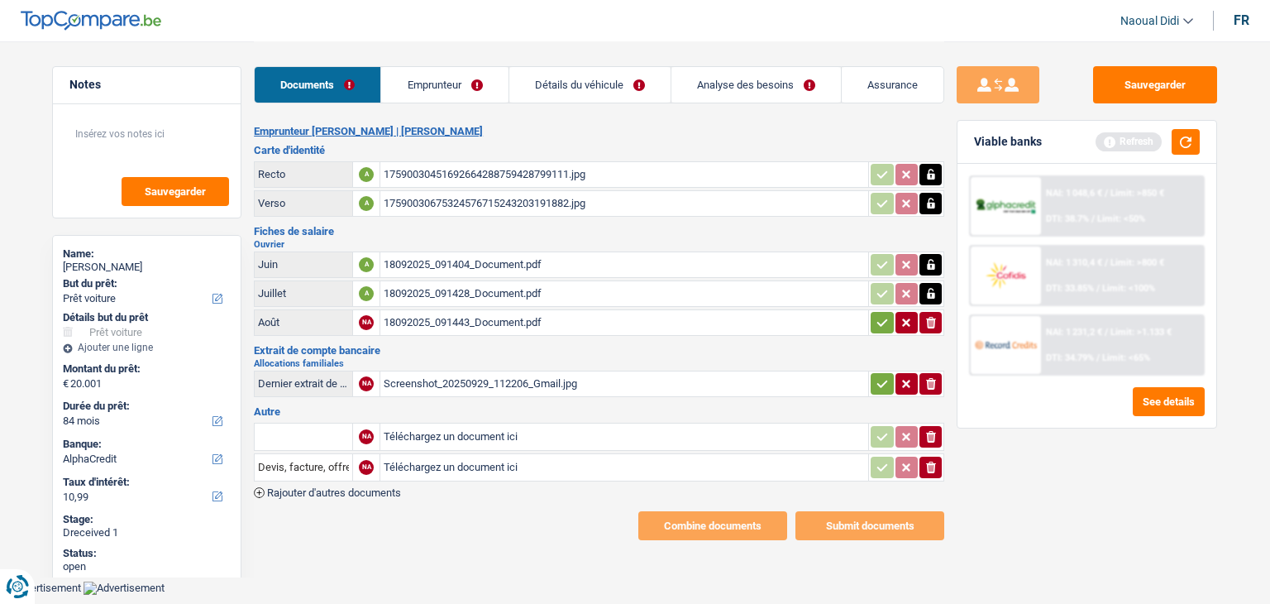
click at [878, 316] on icon "button" at bounding box center [882, 322] width 13 height 17
click at [877, 379] on icon "button" at bounding box center [882, 382] width 11 height 7
click at [423, 80] on link "Emprunteur" at bounding box center [445, 85] width 126 height 36
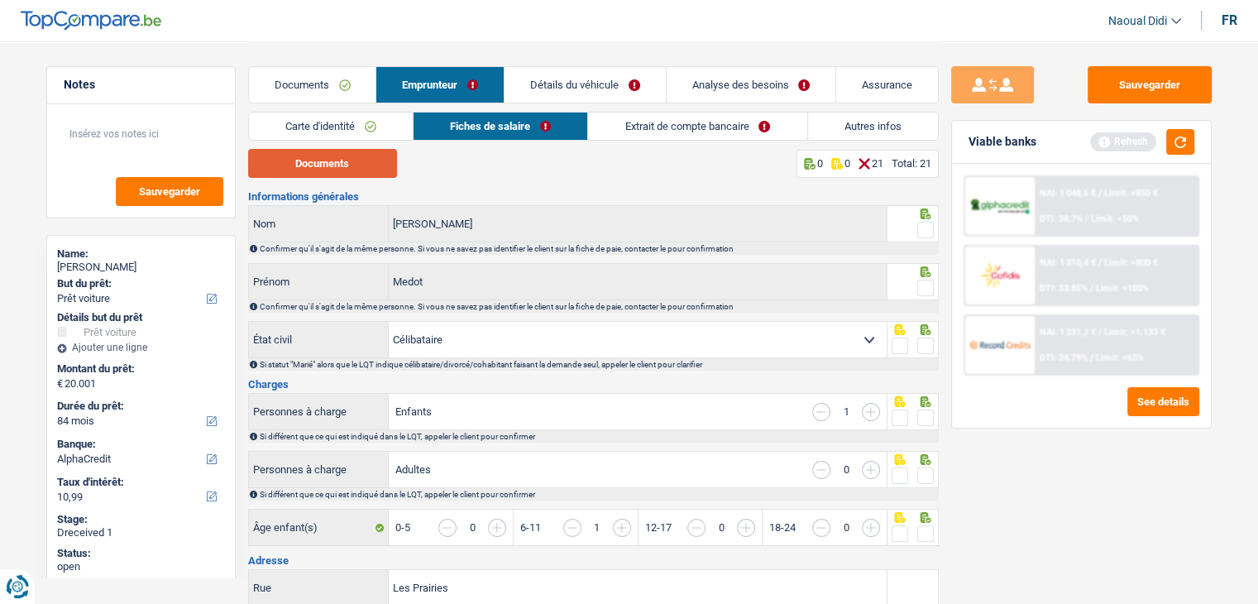
click at [347, 169] on button "Documents" at bounding box center [322, 163] width 149 height 29
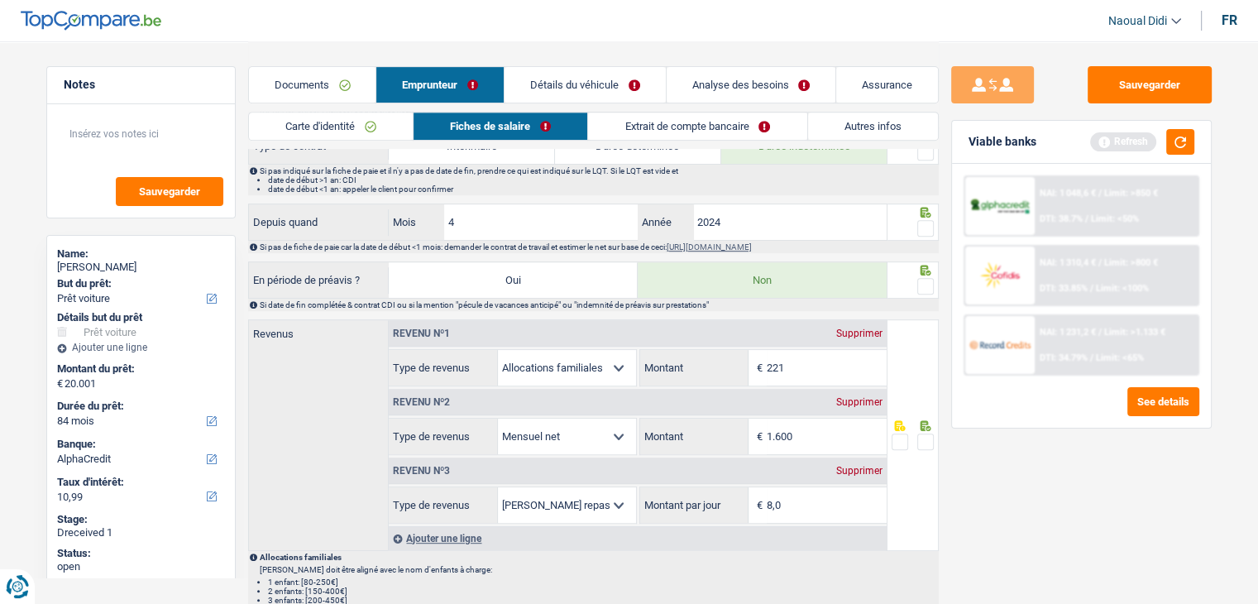
scroll to position [744, 0]
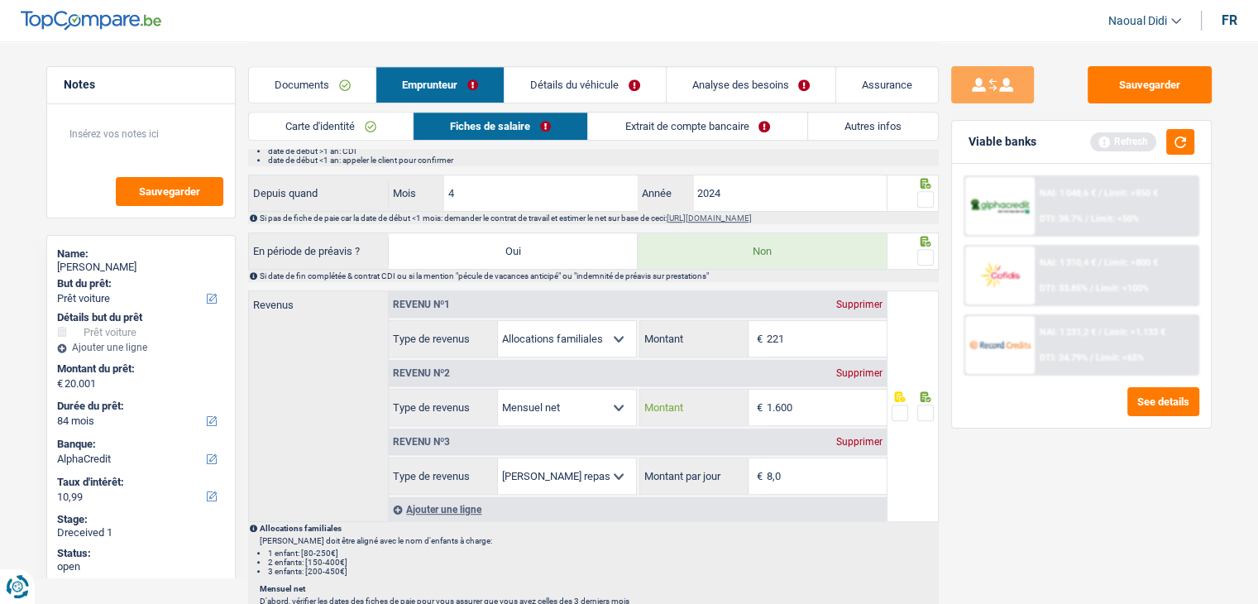
click at [800, 401] on input "1.600" at bounding box center [826, 407] width 120 height 36
type input "1.290"
drag, startPoint x: 1007, startPoint y: 456, endPoint x: 997, endPoint y: 446, distance: 14.0
click at [1007, 455] on div "Sauvegarder Viable banks Refresh NAI: 1 048,6 € / Limit: >850 € DTI: 38.7% / Li…" at bounding box center [1080, 321] width 285 height 511
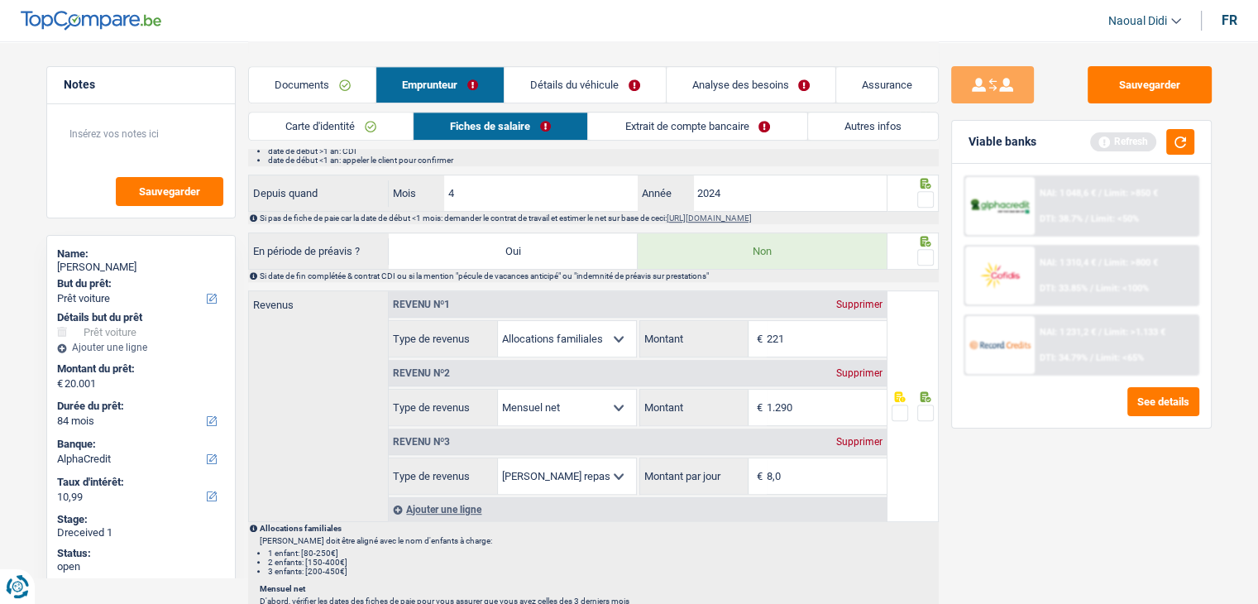
click at [929, 406] on span at bounding box center [925, 412] width 17 height 17
click at [0, 0] on input "radio" at bounding box center [0, 0] width 0 height 0
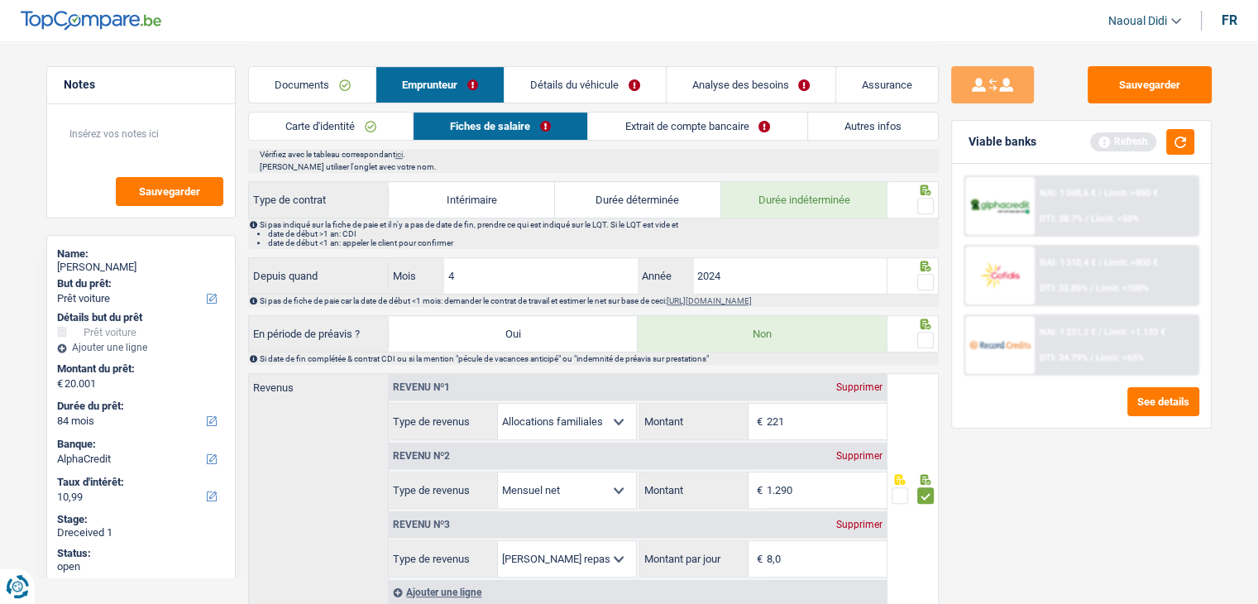
click at [698, 126] on link "Extrait de compte bancaire" at bounding box center [697, 125] width 218 height 27
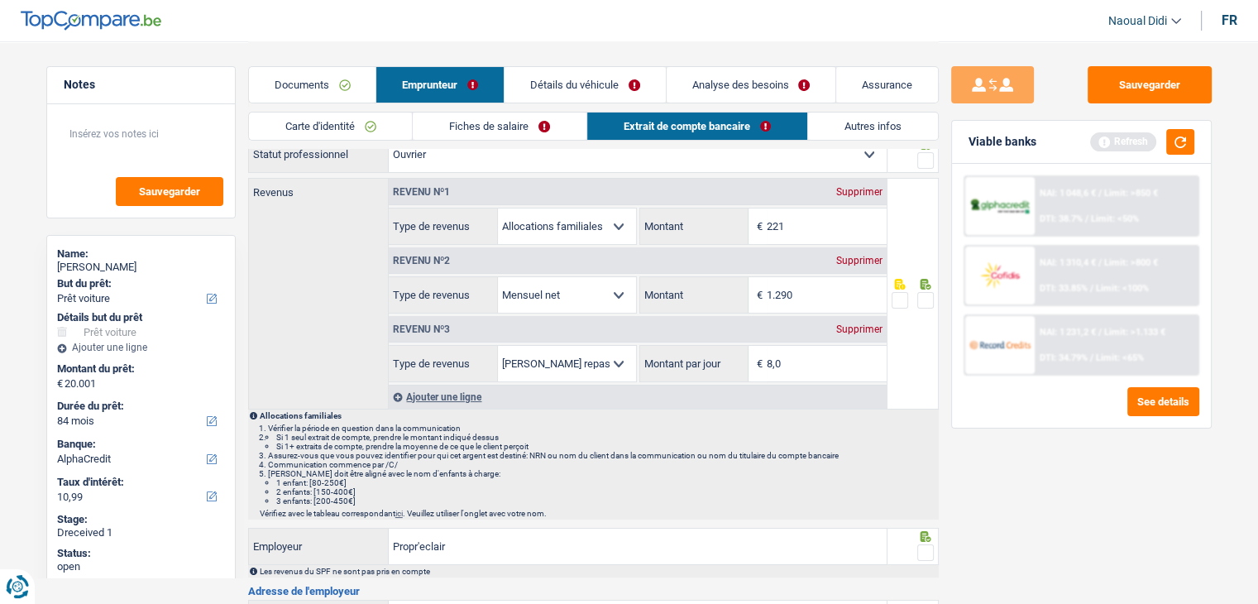
scroll to position [0, 0]
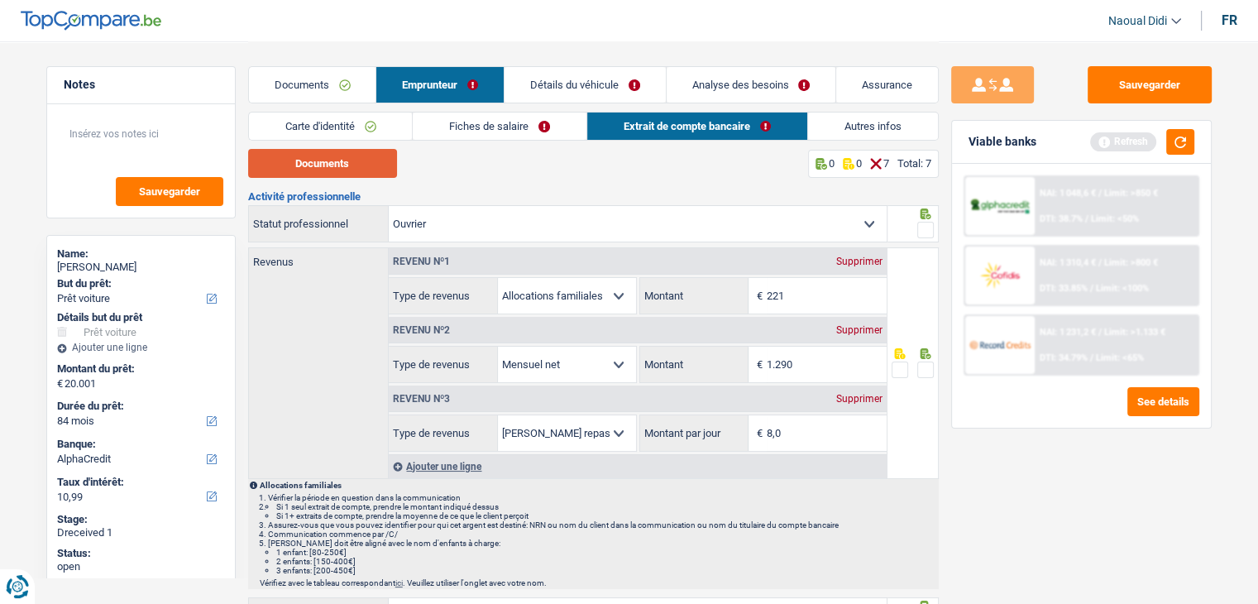
click at [298, 151] on button "Documents" at bounding box center [322, 163] width 149 height 29
click at [806, 298] on input "221" at bounding box center [826, 296] width 120 height 36
type input "201"
click at [1078, 505] on div "Sauvegarder Viable banks Refresh NAI: 1 048,6 € / Limit: >850 € DTI: 38.7% / Li…" at bounding box center [1080, 321] width 285 height 511
click at [1183, 150] on button "button" at bounding box center [1180, 142] width 28 height 26
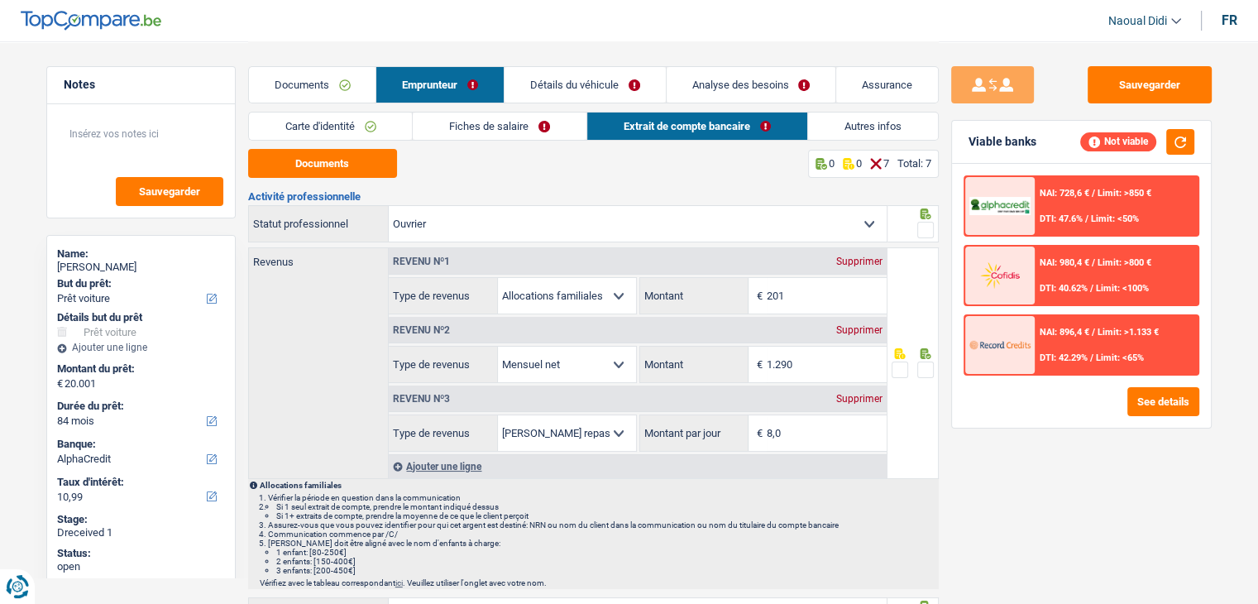
click at [926, 229] on span at bounding box center [925, 230] width 17 height 17
click at [0, 0] on input "radio" at bounding box center [0, 0] width 0 height 0
click at [925, 368] on span at bounding box center [925, 369] width 17 height 17
click at [0, 0] on input "radio" at bounding box center [0, 0] width 0 height 0
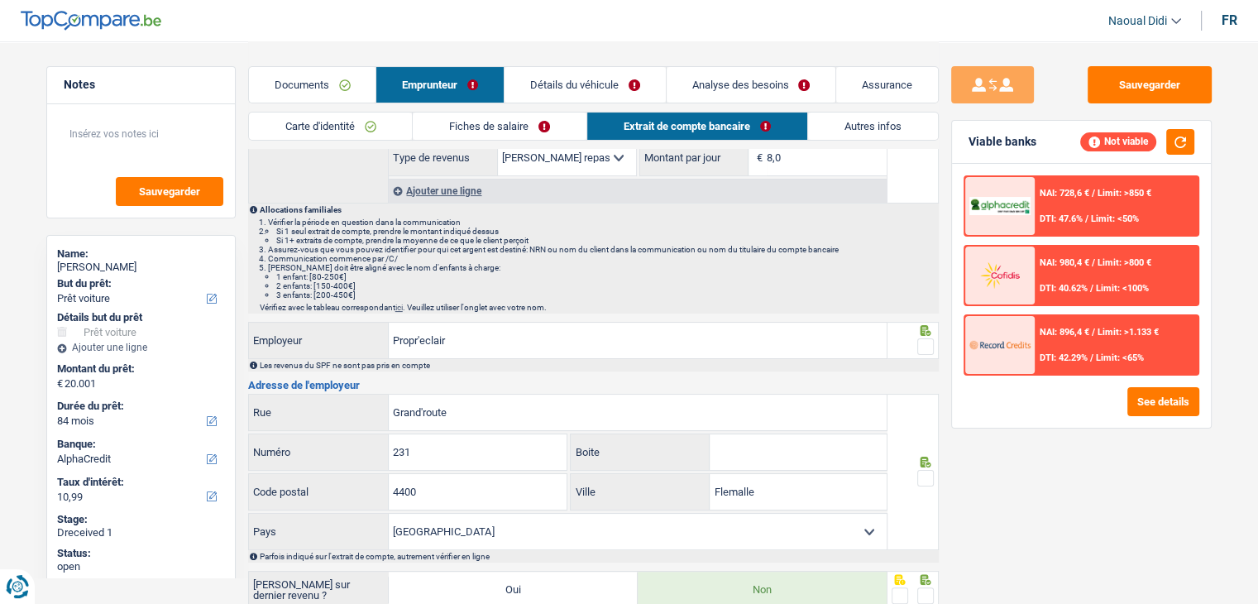
scroll to position [331, 0]
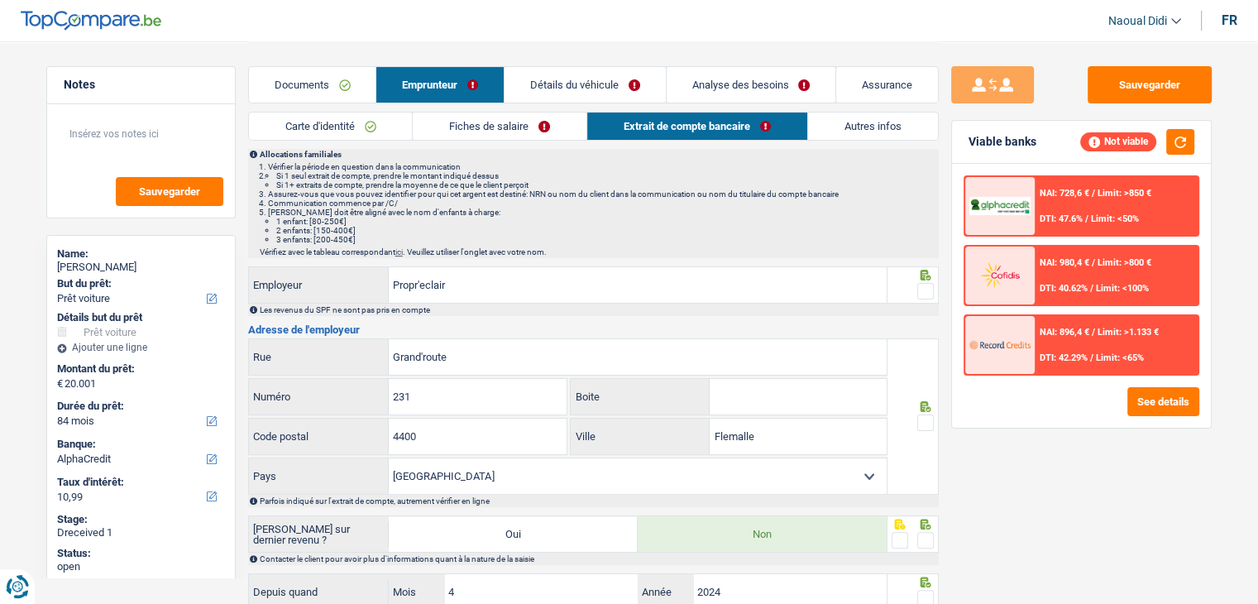
click at [923, 291] on span at bounding box center [925, 291] width 17 height 17
click at [0, 0] on input "radio" at bounding box center [0, 0] width 0 height 0
click at [924, 414] on span at bounding box center [925, 422] width 17 height 17
click at [0, 0] on input "radio" at bounding box center [0, 0] width 0 height 0
click at [928, 540] on span at bounding box center [925, 540] width 17 height 17
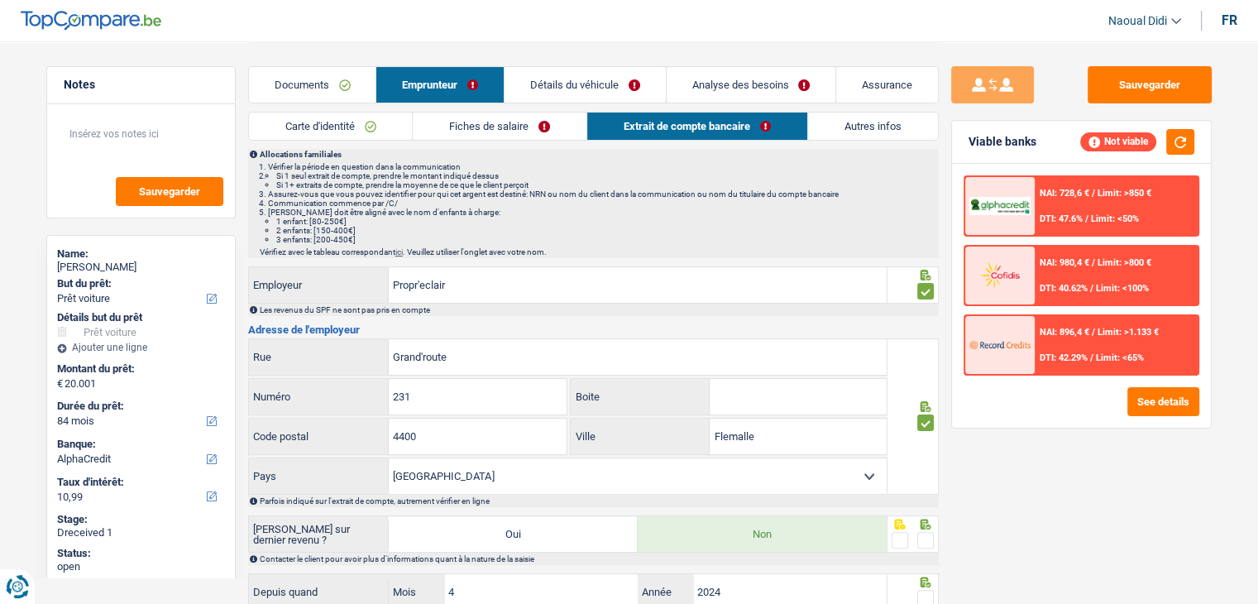
click at [0, 0] on input "radio" at bounding box center [0, 0] width 0 height 0
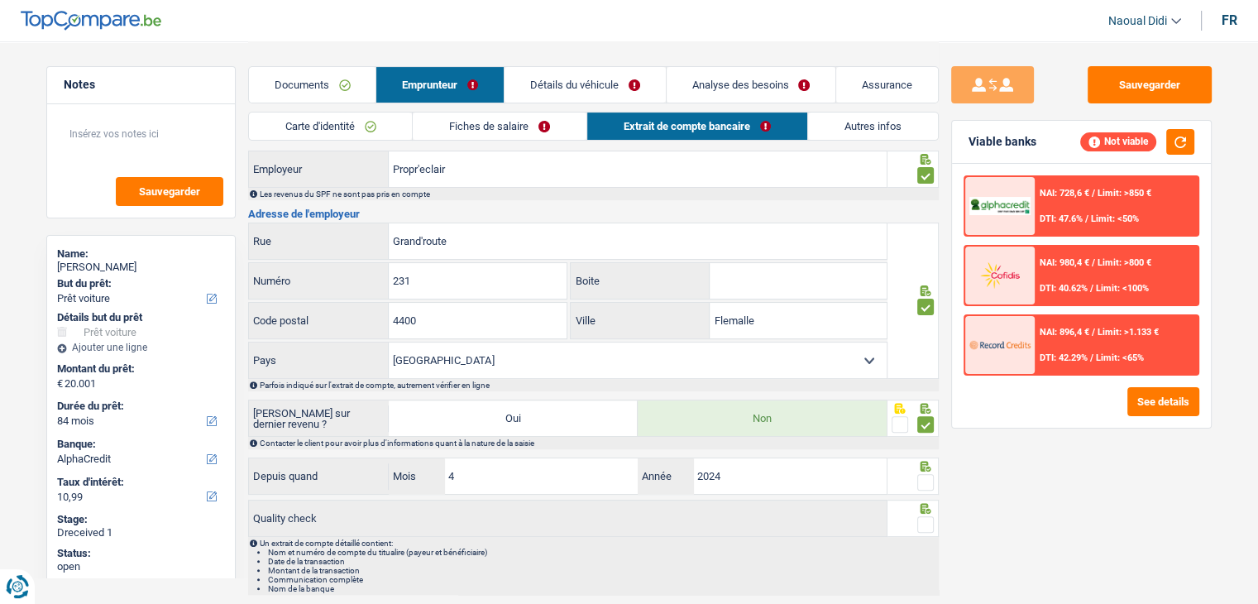
scroll to position [496, 0]
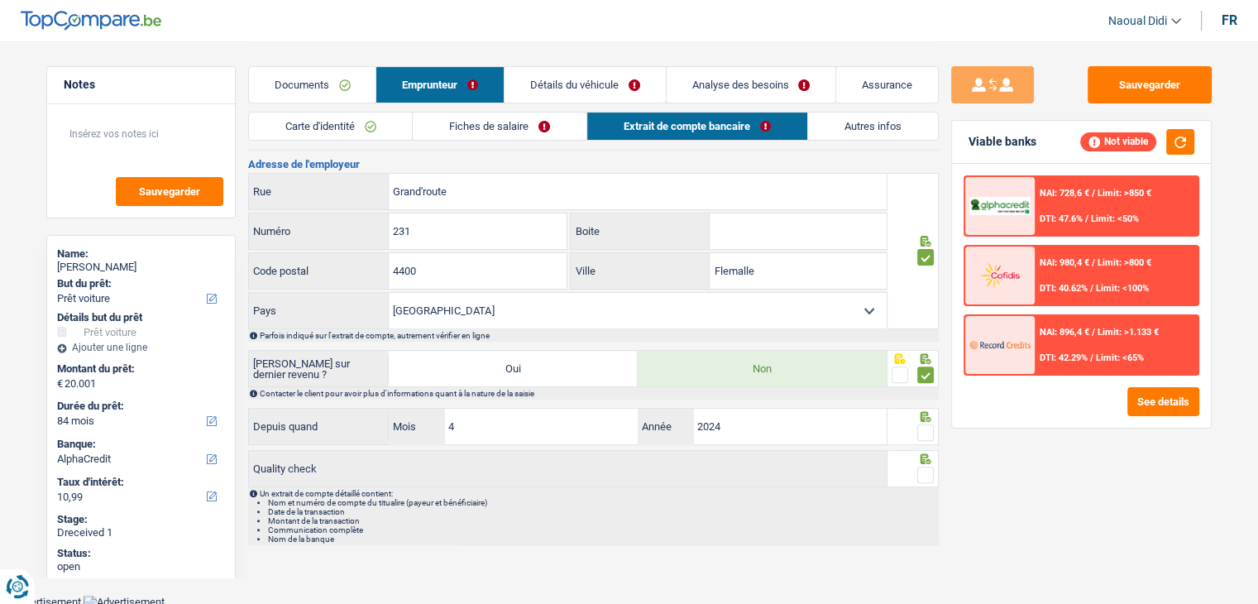
click at [928, 466] on span at bounding box center [925, 474] width 17 height 17
click at [0, 0] on input "radio" at bounding box center [0, 0] width 0 height 0
click at [926, 437] on div at bounding box center [925, 432] width 17 height 21
click at [747, 92] on link "Analyse des besoins" at bounding box center [750, 85] width 169 height 36
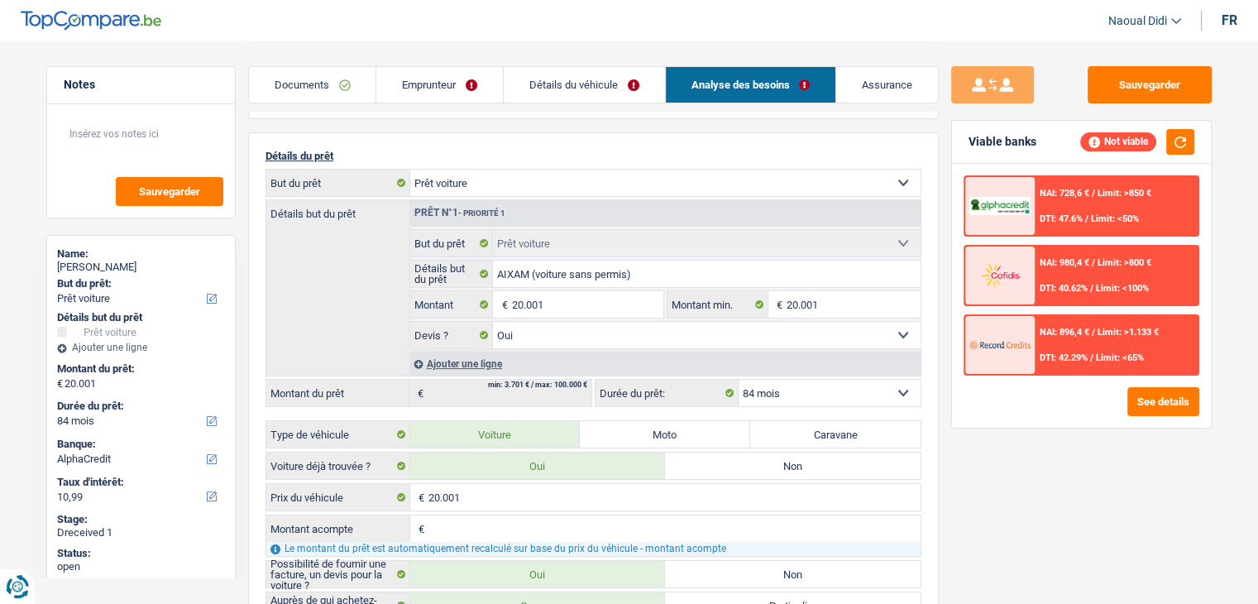
scroll to position [0, 0]
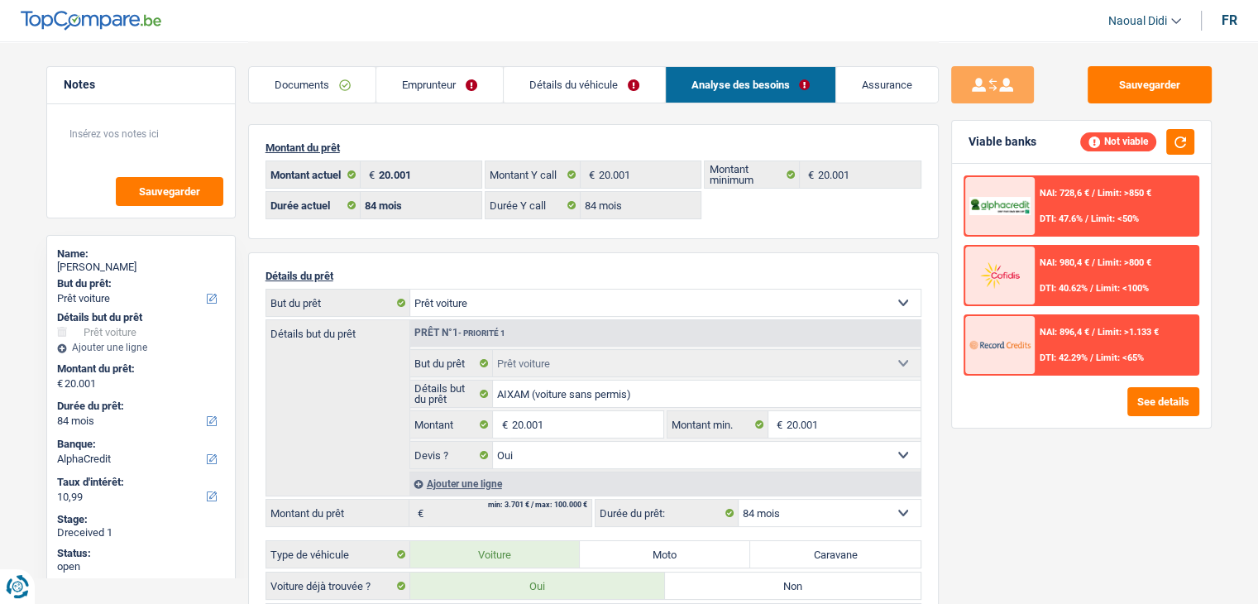
click at [577, 84] on link "Détails du véhicule" at bounding box center [584, 85] width 161 height 36
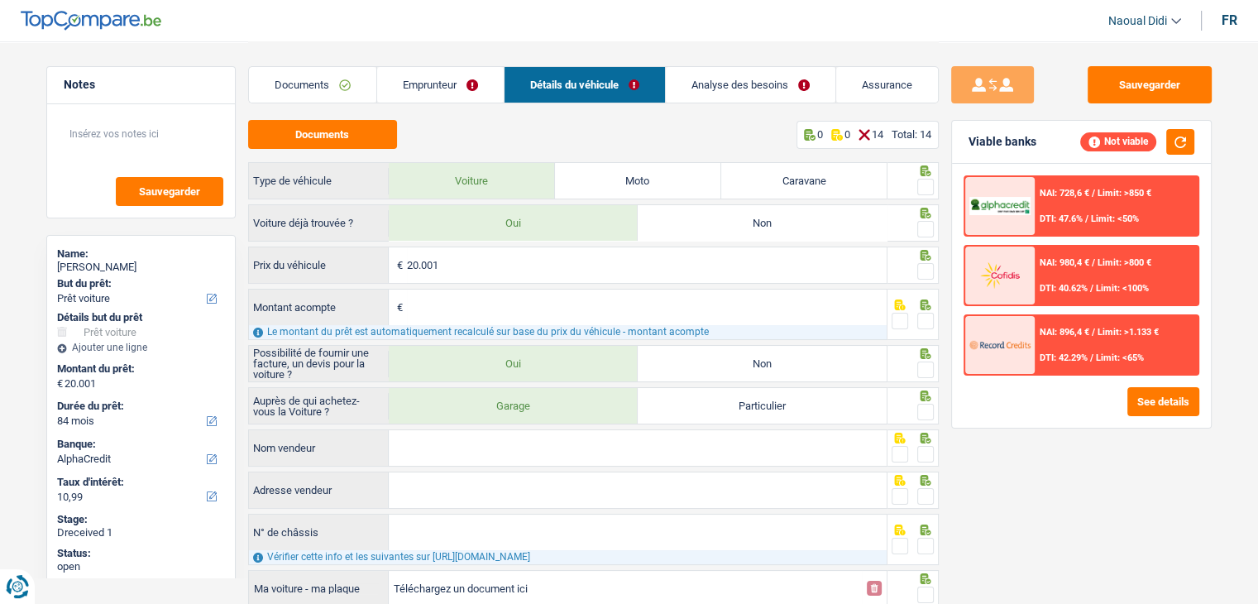
click at [289, 84] on link "Documents" at bounding box center [312, 85] width 127 height 36
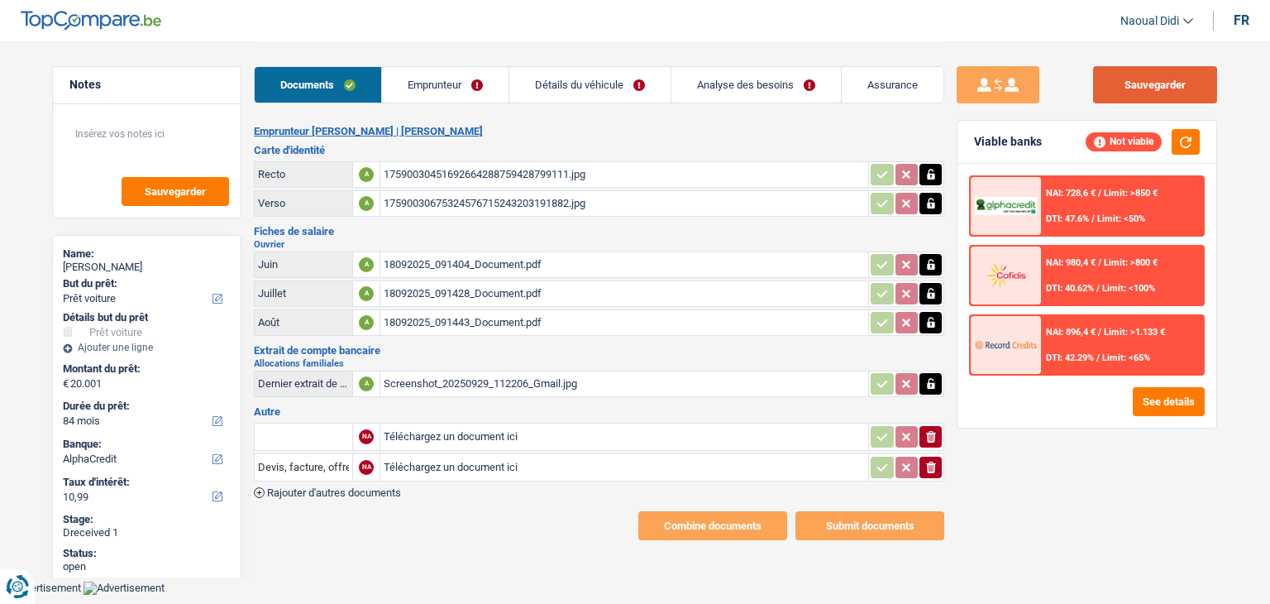
click at [1160, 79] on button "Sauvegarder" at bounding box center [1155, 84] width 124 height 37
click at [455, 82] on link "Emprunteur" at bounding box center [445, 85] width 126 height 36
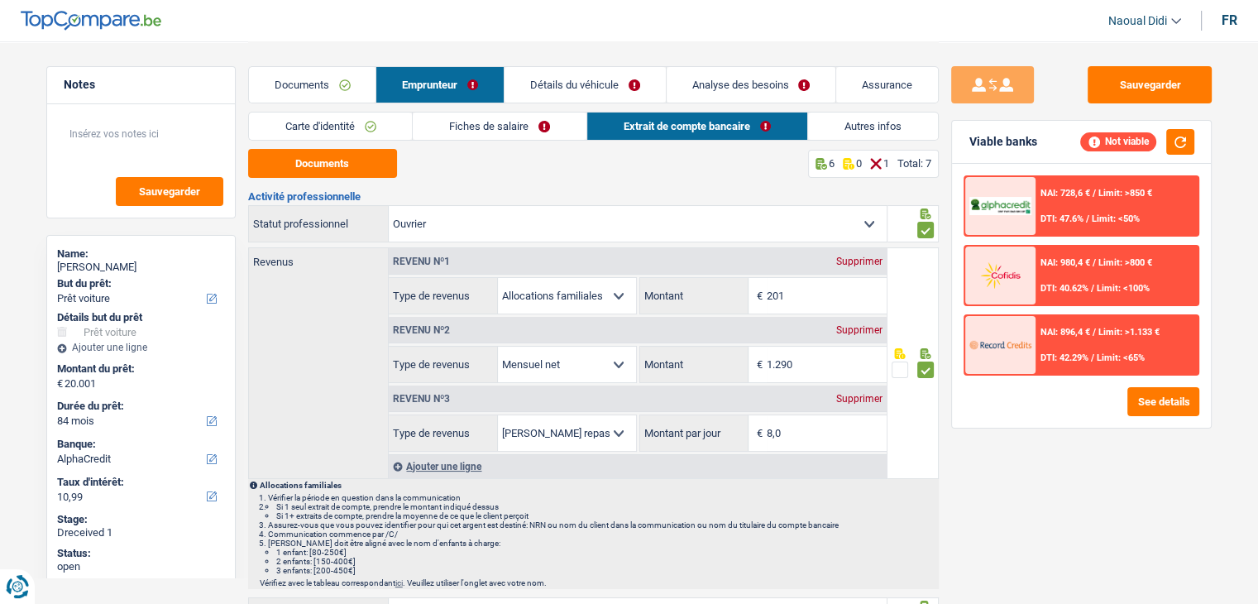
click at [484, 124] on link "Fiches de salaire" at bounding box center [500, 125] width 174 height 27
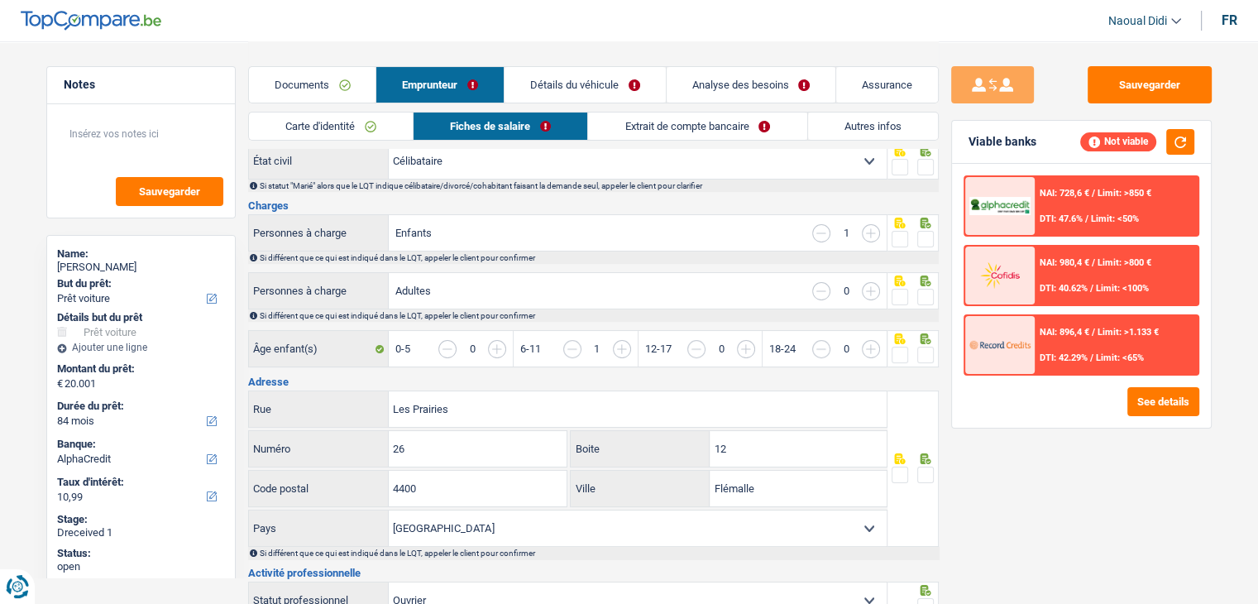
scroll to position [165, 0]
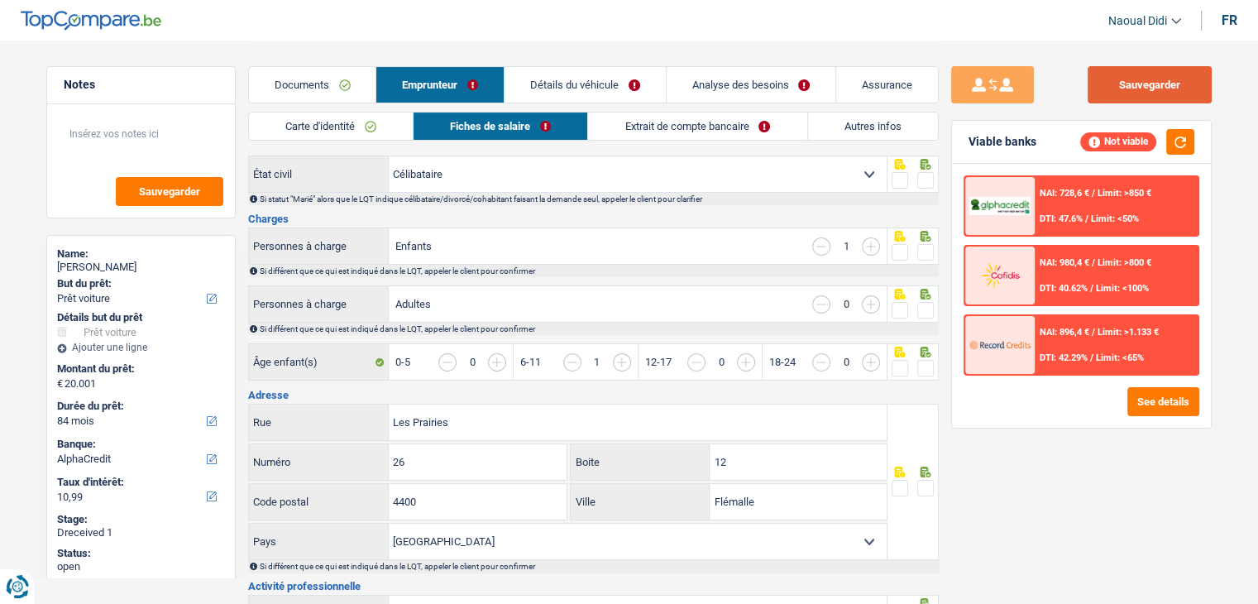
click at [1138, 88] on button "Sauvegarder" at bounding box center [1149, 84] width 124 height 37
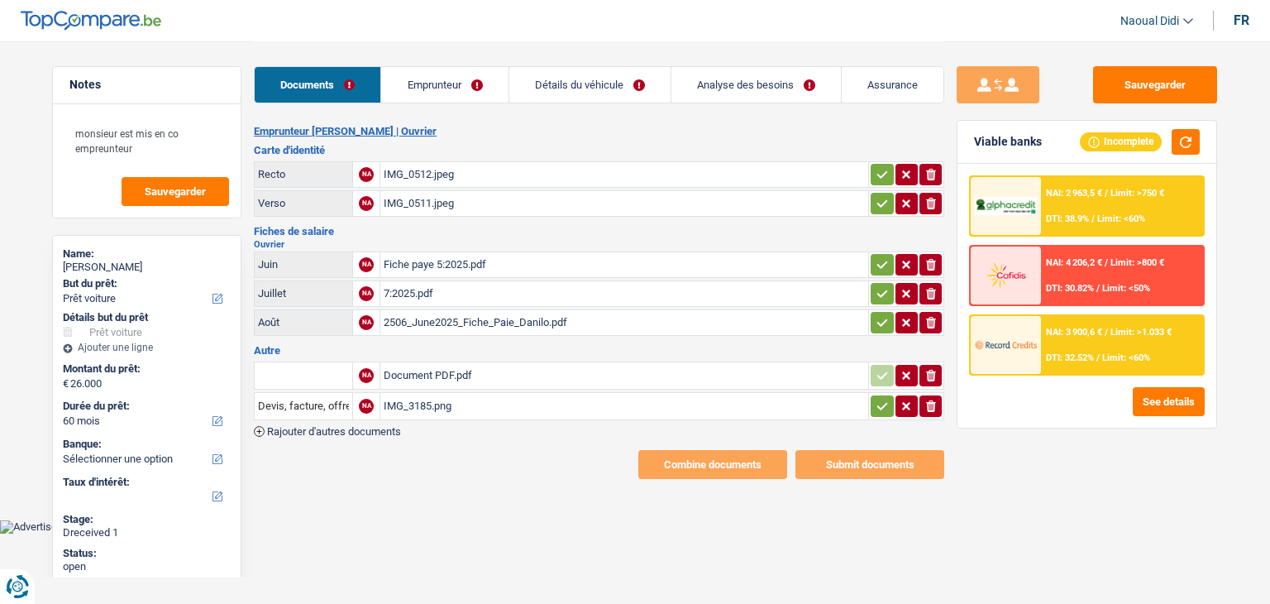
select select "car"
select select "60"
select select "car"
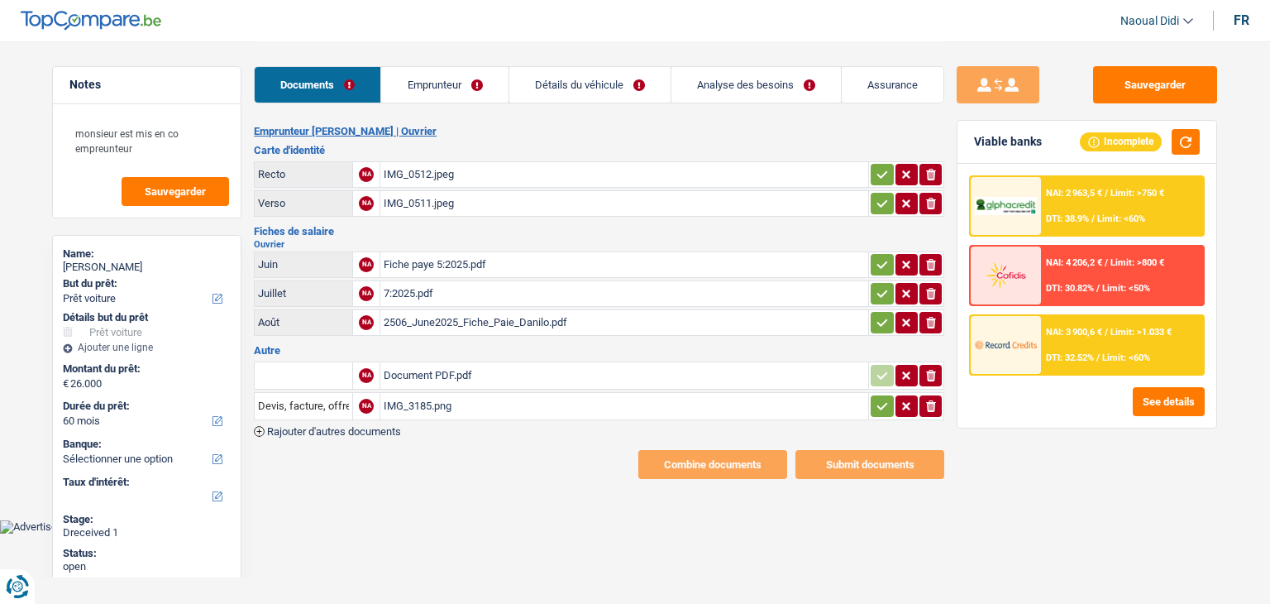
select select "60"
click at [425, 173] on div "IMG_0512.jpeg" at bounding box center [624, 174] width 481 height 25
click at [420, 258] on div "Fiche paye 5:2025.pdf" at bounding box center [624, 264] width 481 height 25
click at [411, 288] on div "7:2025.pdf" at bounding box center [624, 293] width 481 height 25
click at [433, 313] on div "2506_June2025_Fiche_Paie_Danilo.pdf" at bounding box center [624, 322] width 481 height 25
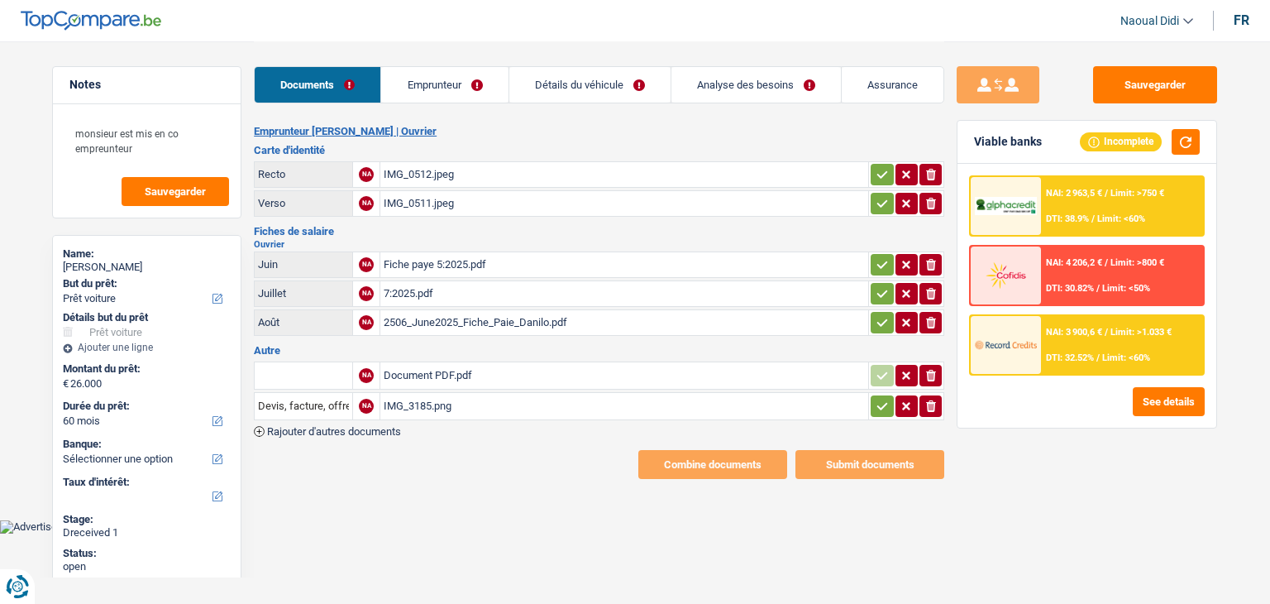
click at [927, 259] on icon "button" at bounding box center [931, 265] width 10 height 12
drag, startPoint x: 933, startPoint y: 286, endPoint x: 928, endPoint y: 308, distance: 22.7
click at [933, 288] on icon "button" at bounding box center [931, 294] width 10 height 12
click at [936, 320] on icon "ionicons-v5-e" at bounding box center [930, 322] width 13 height 17
click at [503, 262] on input "Téléchargez un document ici" at bounding box center [624, 264] width 481 height 25
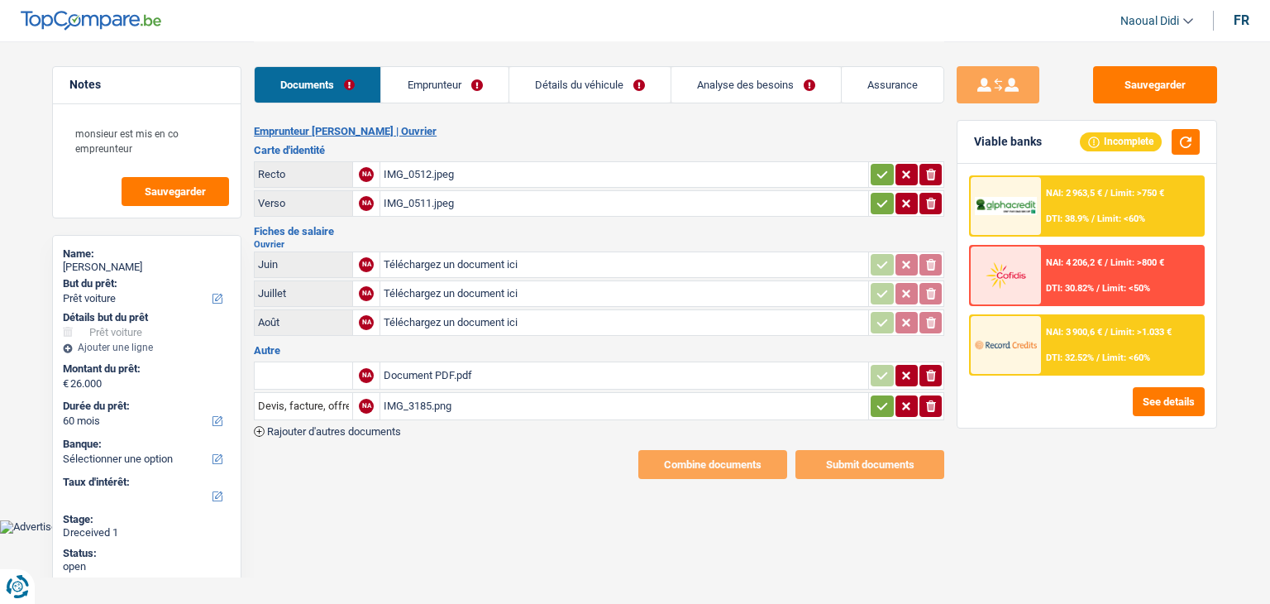
type input "C:\fakepath\Document PDF.pdf"
click at [486, 286] on input "Téléchargez un document ici" at bounding box center [624, 293] width 481 height 25
type input "C:\fakepath\Document PDF 3.pdf"
click at [481, 313] on input "Téléchargez un document ici" at bounding box center [624, 322] width 481 height 25
type input "C:\fakepath\Document PDF 2.pdf"
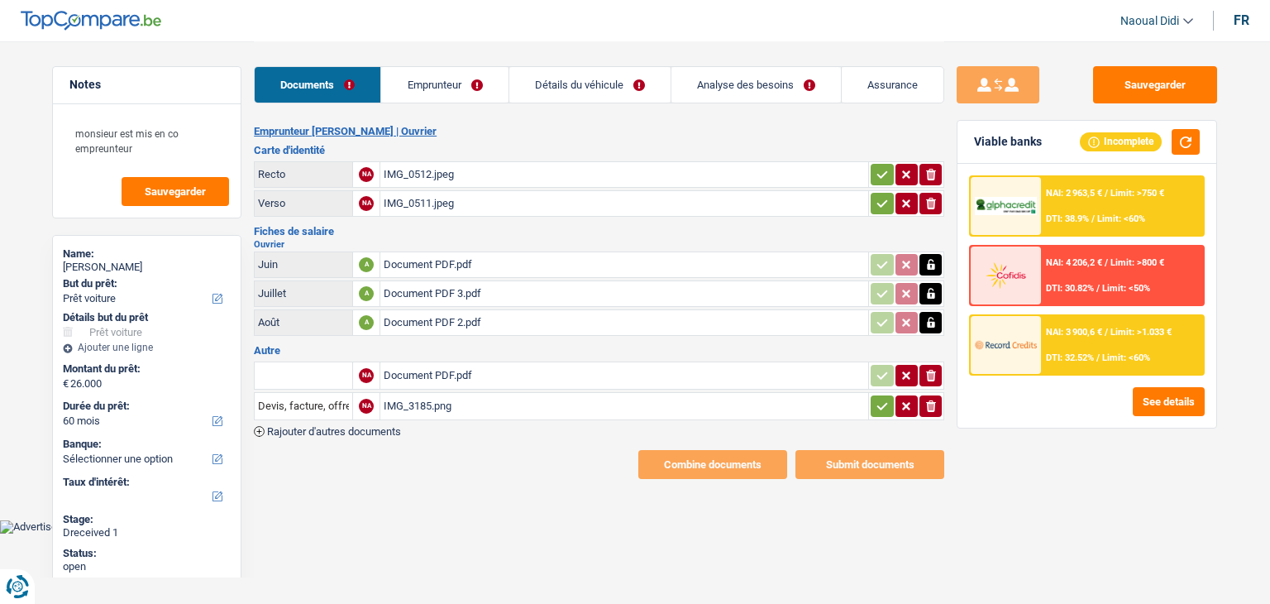
click at [453, 371] on div "Document PDF.pdf" at bounding box center [624, 375] width 481 height 25
click at [932, 370] on icon "button" at bounding box center [931, 376] width 10 height 12
click at [432, 394] on div "IMG_3185.png" at bounding box center [624, 406] width 481 height 25
click at [423, 368] on input "Téléchargez un document ici" at bounding box center [624, 375] width 481 height 25
type input "C:\fakepath\image1.png"
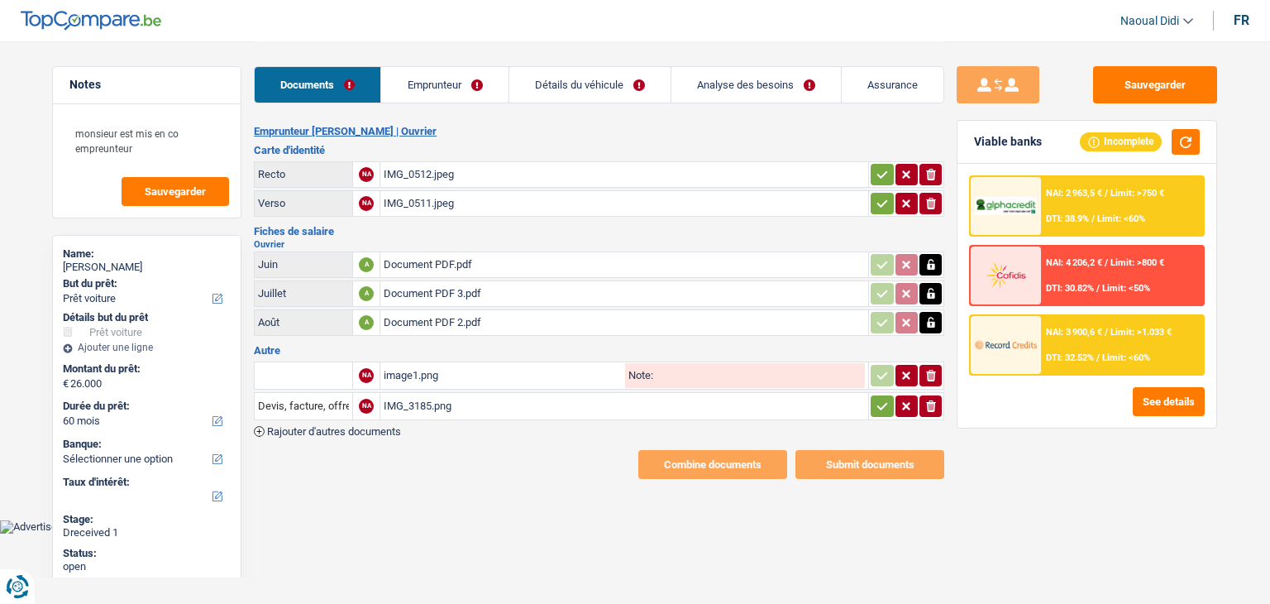
click at [372, 426] on span "Rajouter d'autres documents" at bounding box center [334, 431] width 134 height 11
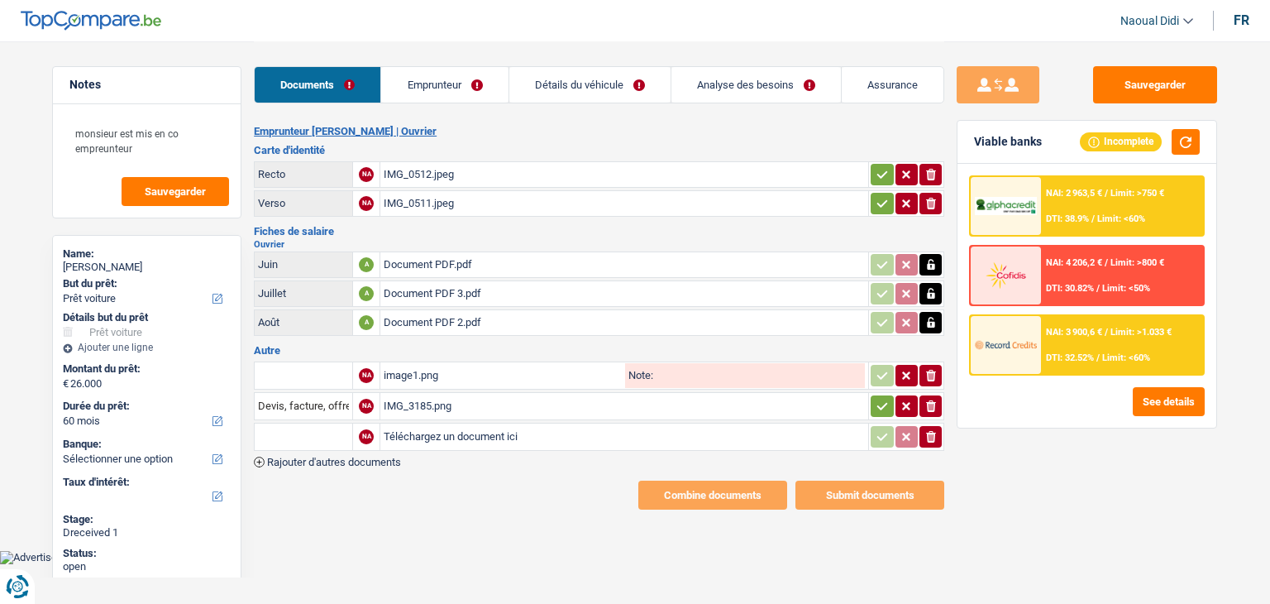
click at [422, 427] on input "Téléchargez un document ici" at bounding box center [624, 436] width 481 height 25
type input "C:\fakepath\image0.png"
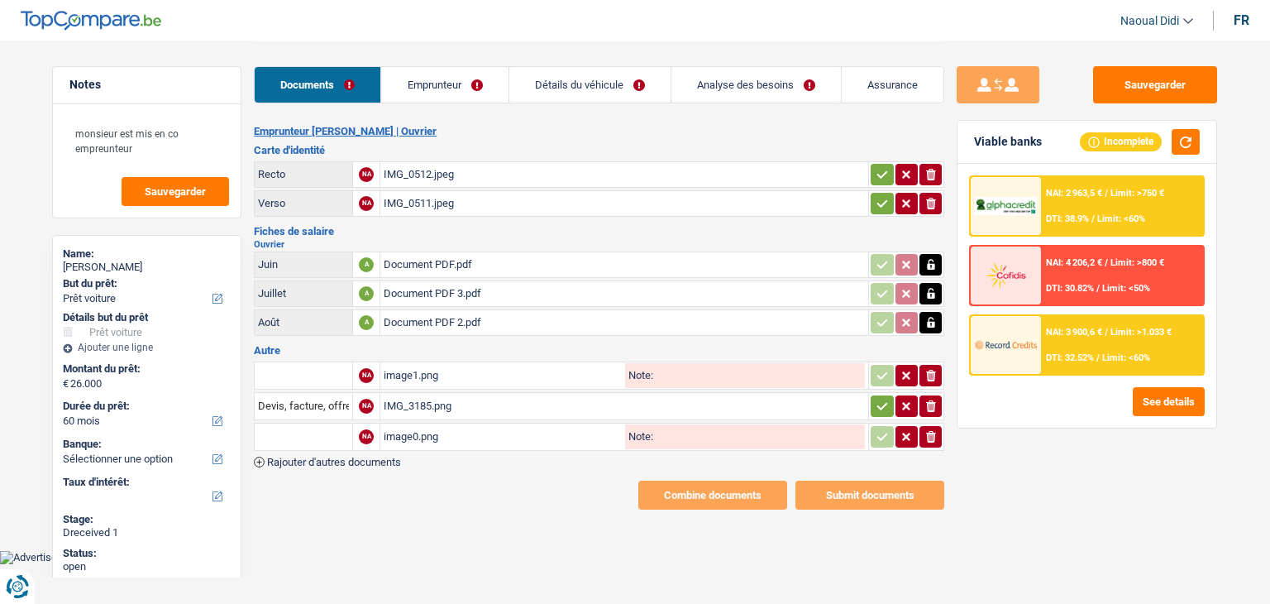
click at [422, 370] on div "image1.png" at bounding box center [503, 375] width 238 height 25
click at [417, 258] on div "Document PDF.pdf" at bounding box center [624, 264] width 481 height 25
click at [424, 84] on link "Emprunteur" at bounding box center [444, 85] width 126 height 36
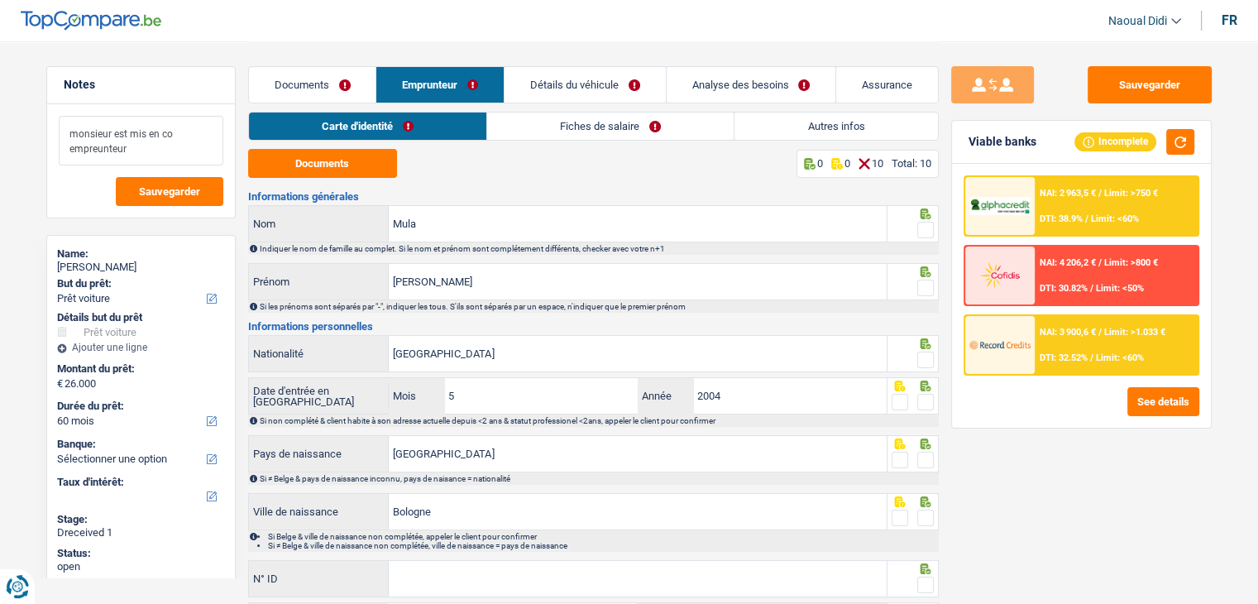
drag, startPoint x: 136, startPoint y: 153, endPoint x: 52, endPoint y: 57, distance: 127.2
click at [41, 92] on div "Notes monsieur est mis en co empreunteur Sauvegarder Name: [PERSON_NAME] But du…" at bounding box center [141, 321] width 214 height 511
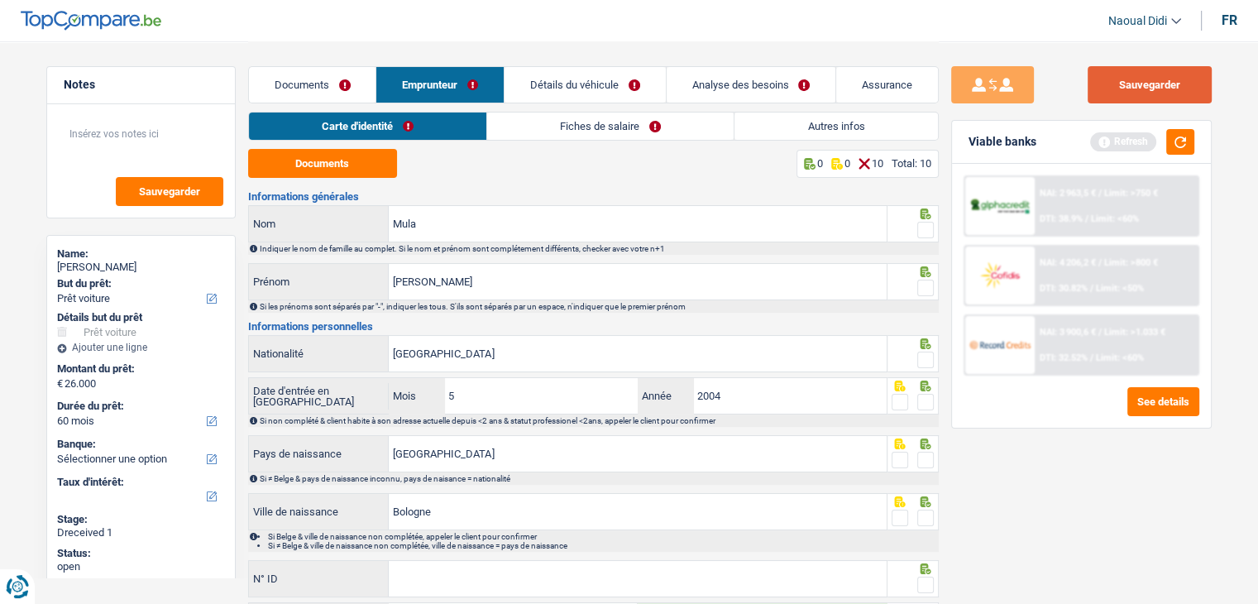
click at [1111, 84] on button "Sauvegarder" at bounding box center [1149, 84] width 124 height 37
click at [289, 80] on link "Documents" at bounding box center [312, 85] width 127 height 36
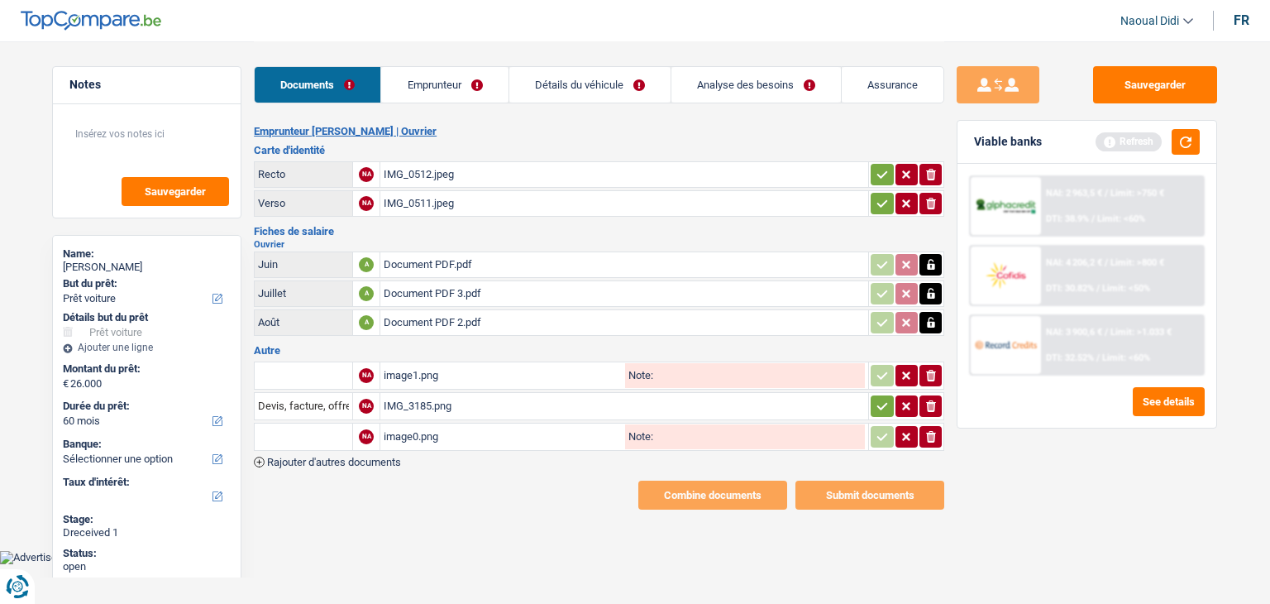
click at [881, 176] on icon "button" at bounding box center [882, 173] width 11 height 7
click at [872, 198] on button "button" at bounding box center [882, 203] width 22 height 21
click at [884, 398] on icon "button" at bounding box center [882, 406] width 13 height 17
click at [403, 171] on div "IMG_0512.jpeg" at bounding box center [624, 174] width 481 height 25
click at [441, 97] on link "Emprunteur" at bounding box center [444, 85] width 126 height 36
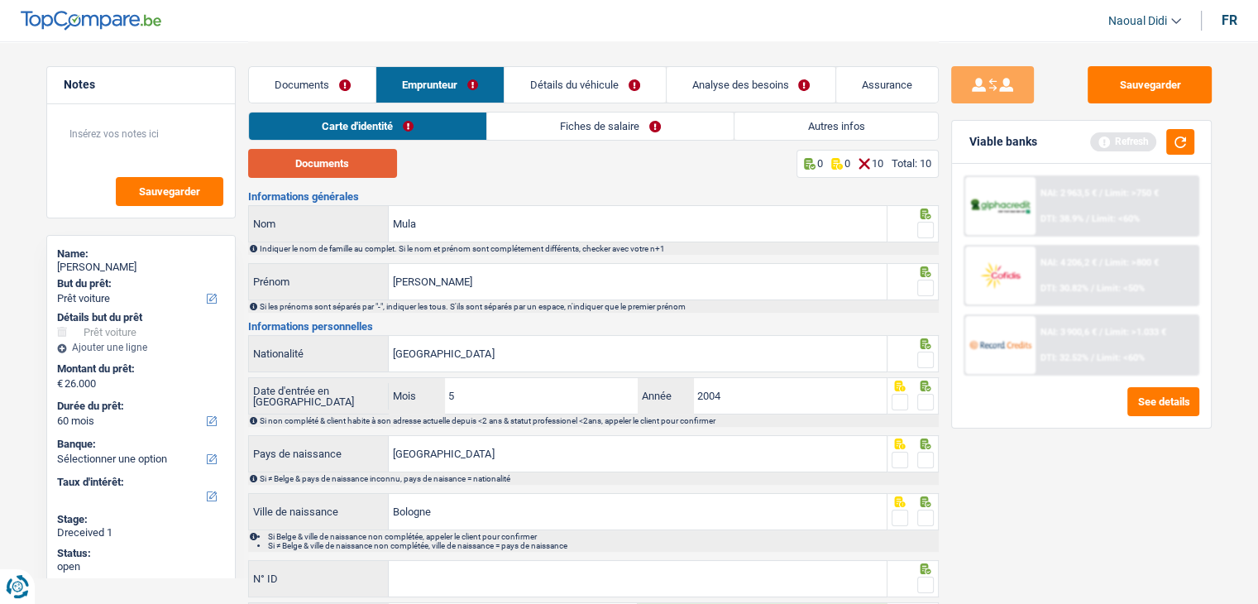
click at [319, 166] on button "Documents" at bounding box center [322, 163] width 149 height 29
drag, startPoint x: 929, startPoint y: 233, endPoint x: 920, endPoint y: 263, distance: 31.1
click at [928, 233] on span at bounding box center [925, 230] width 17 height 17
click at [0, 0] on input "radio" at bounding box center [0, 0] width 0 height 0
click at [927, 289] on span at bounding box center [925, 287] width 17 height 17
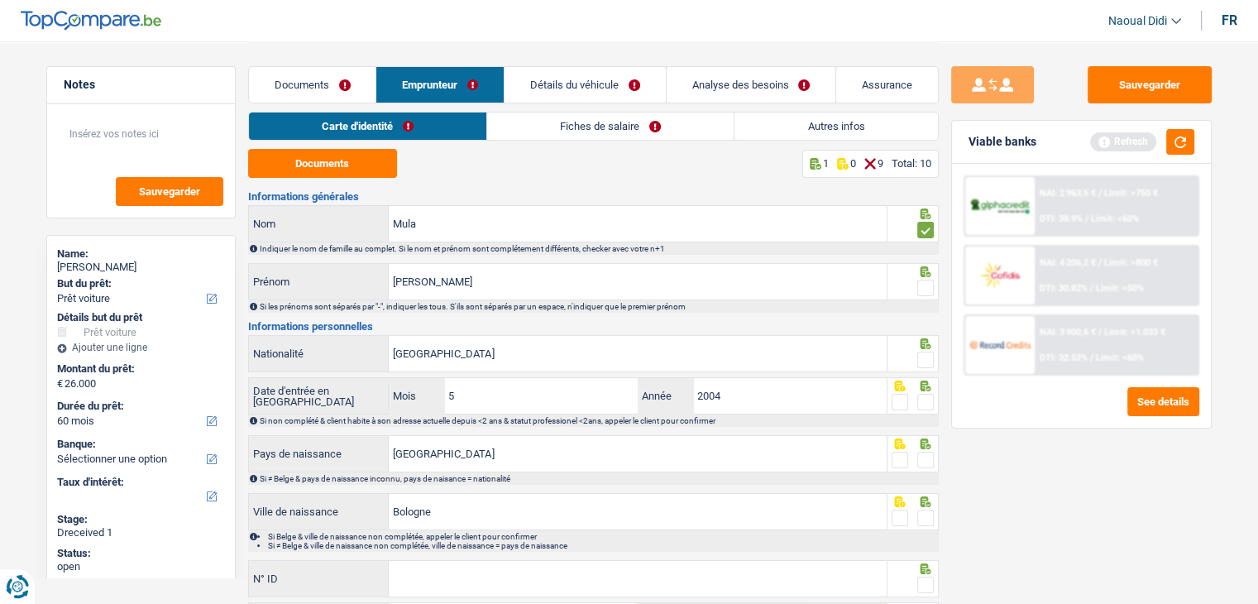
click at [0, 0] on input "radio" at bounding box center [0, 0] width 0 height 0
click at [929, 361] on span at bounding box center [925, 359] width 17 height 17
click at [0, 0] on input "radio" at bounding box center [0, 0] width 0 height 0
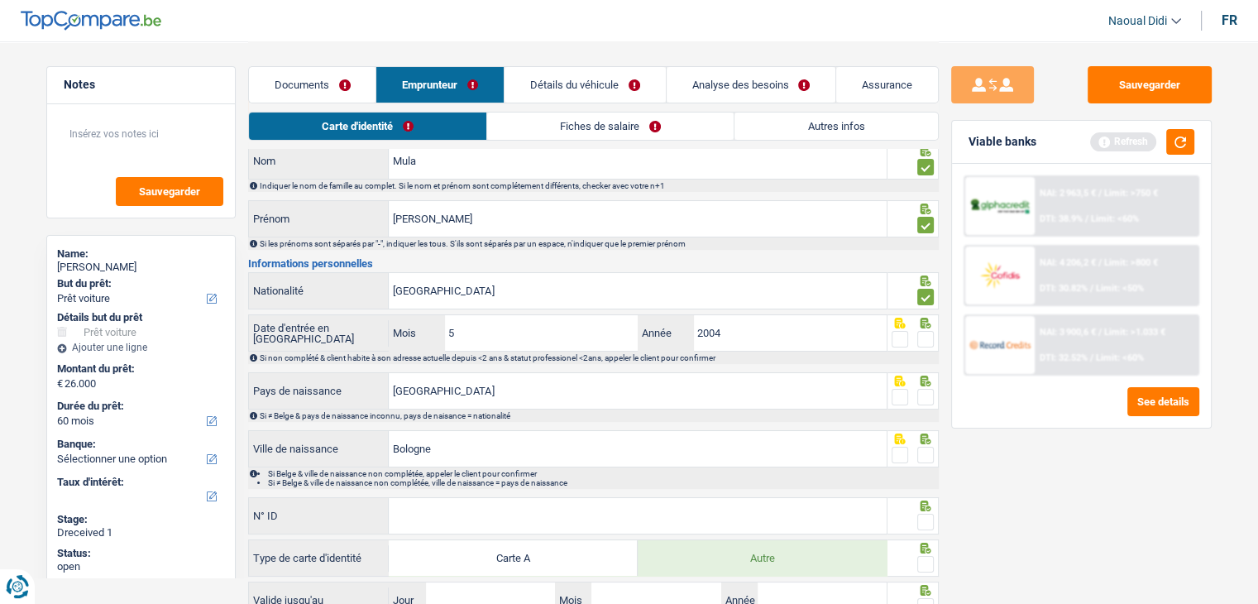
scroll to position [165, 0]
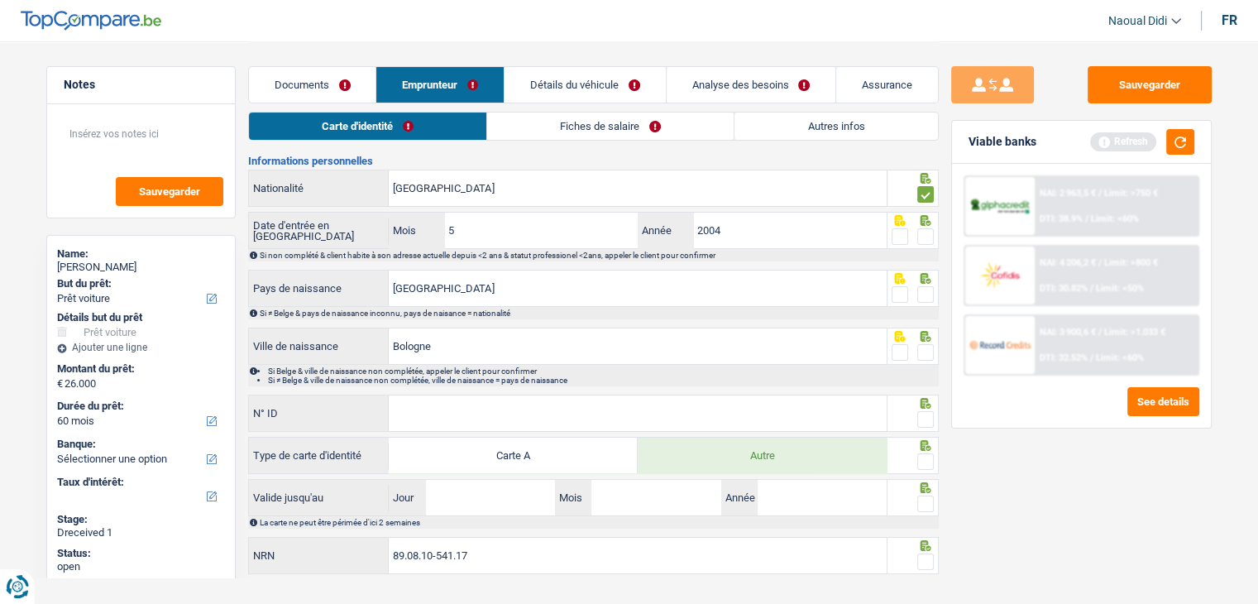
click at [925, 240] on span at bounding box center [925, 236] width 17 height 17
click at [0, 0] on input "radio" at bounding box center [0, 0] width 0 height 0
click at [926, 290] on span at bounding box center [925, 294] width 17 height 17
click at [0, 0] on input "radio" at bounding box center [0, 0] width 0 height 0
click at [928, 344] on span at bounding box center [925, 352] width 17 height 17
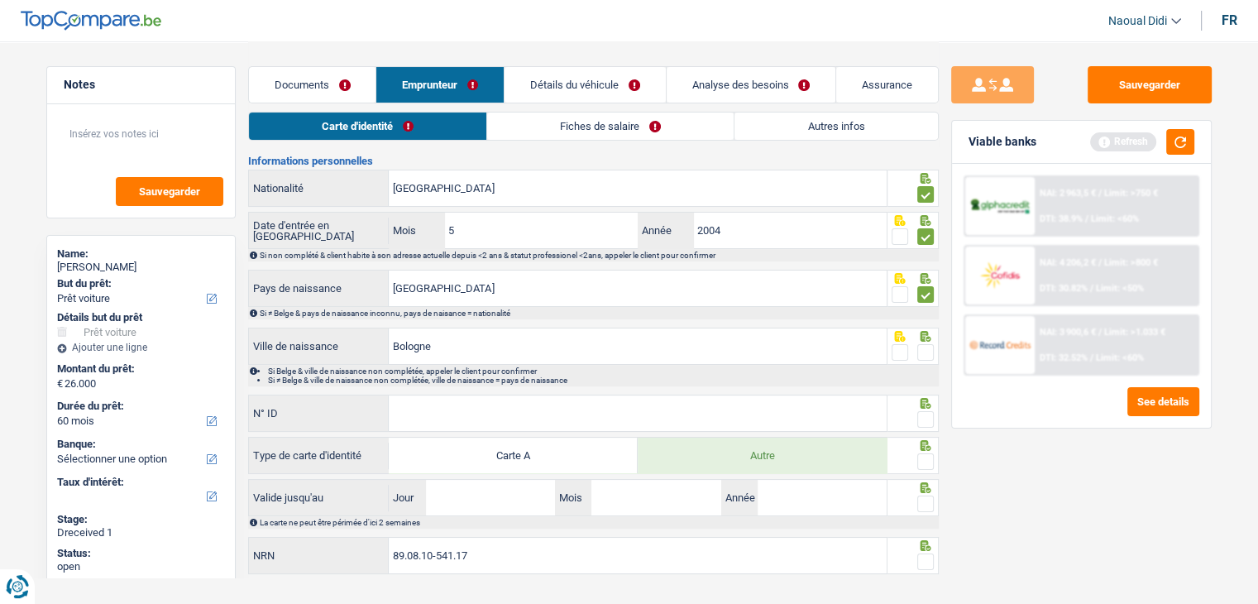
click at [0, 0] on input "radio" at bounding box center [0, 0] width 0 height 0
click at [553, 408] on input "N° ID" at bounding box center [638, 413] width 498 height 36
paste input "B-4562459-64"
type input "B-4562459-64"
click at [927, 415] on span at bounding box center [925, 419] width 17 height 17
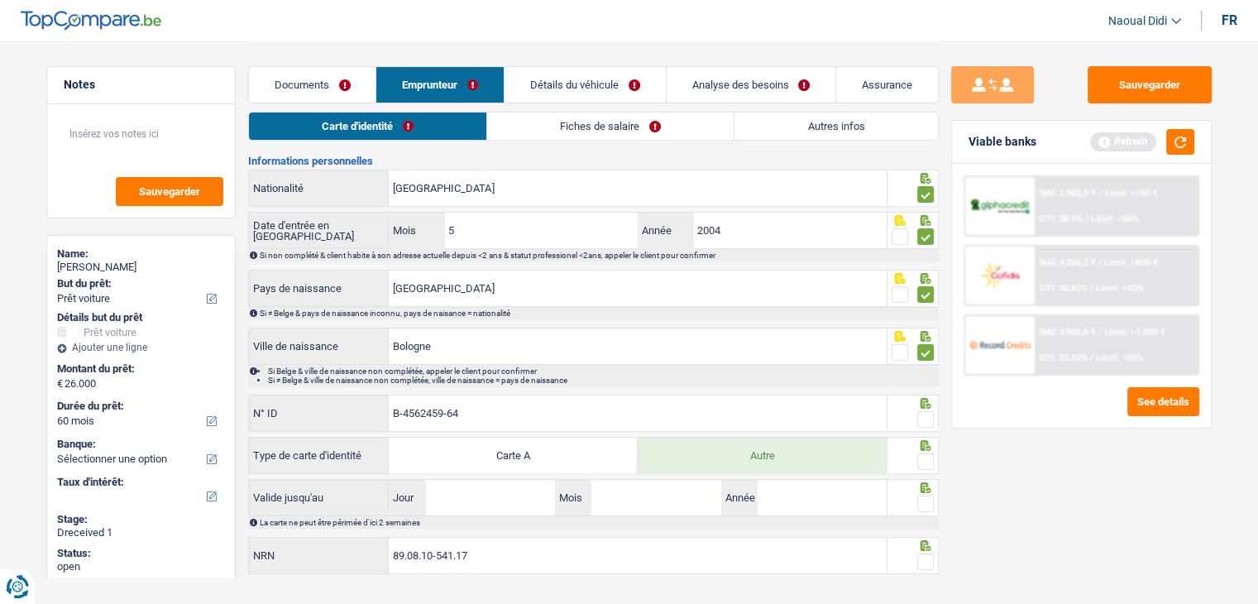
click at [0, 0] on input "radio" at bounding box center [0, 0] width 0 height 0
click at [926, 458] on span at bounding box center [925, 461] width 17 height 17
click at [0, 0] on input "radio" at bounding box center [0, 0] width 0 height 0
click at [453, 497] on input "Jour" at bounding box center [490, 498] width 129 height 36
type input "10"
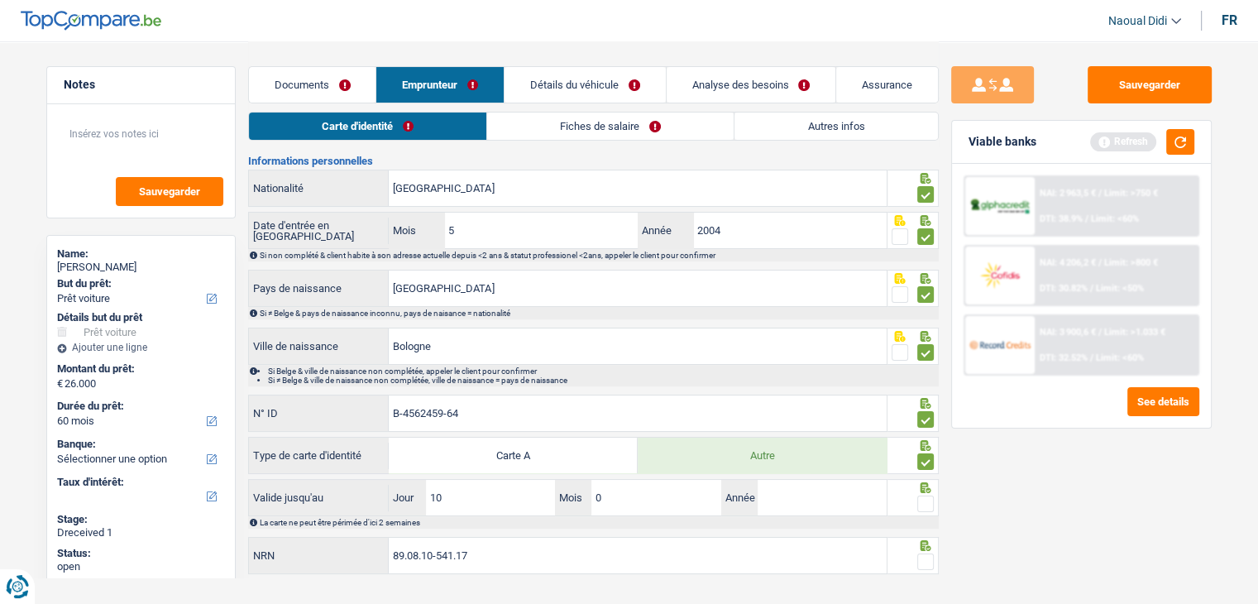
type input "06"
type input "2026"
click at [916, 556] on fieldset at bounding box center [912, 561] width 42 height 21
click at [924, 506] on span at bounding box center [925, 503] width 17 height 17
click at [0, 0] on input "radio" at bounding box center [0, 0] width 0 height 0
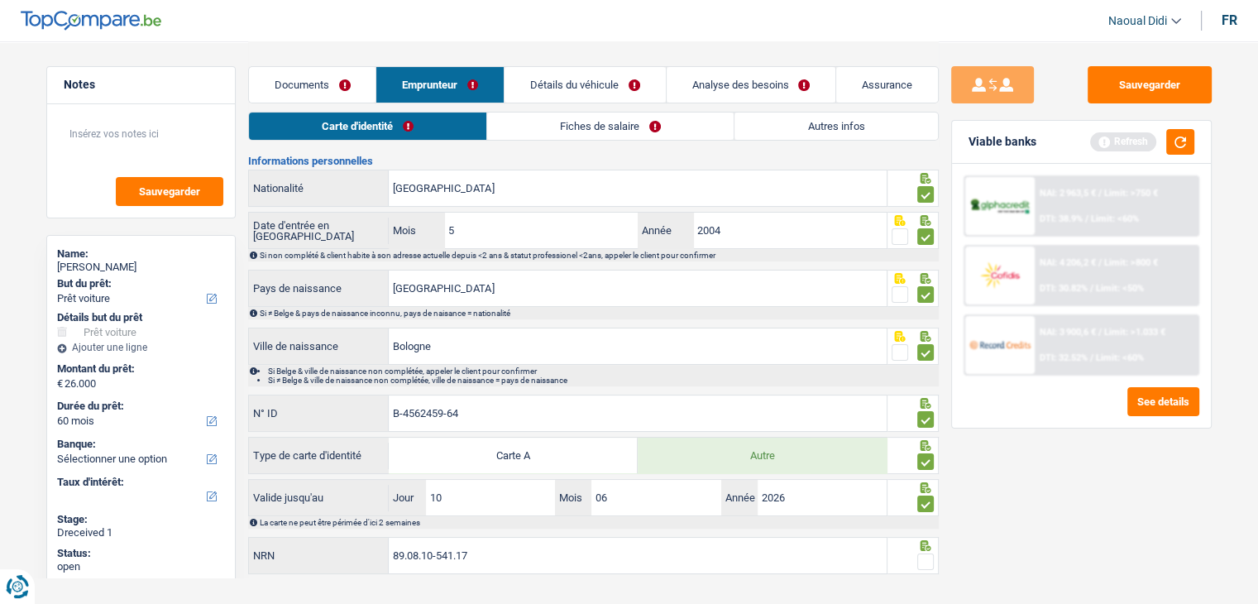
click at [917, 553] on span at bounding box center [925, 561] width 17 height 17
click at [0, 0] on input "radio" at bounding box center [0, 0] width 0 height 0
click at [597, 123] on link "Fiches de salaire" at bounding box center [611, 125] width 246 height 27
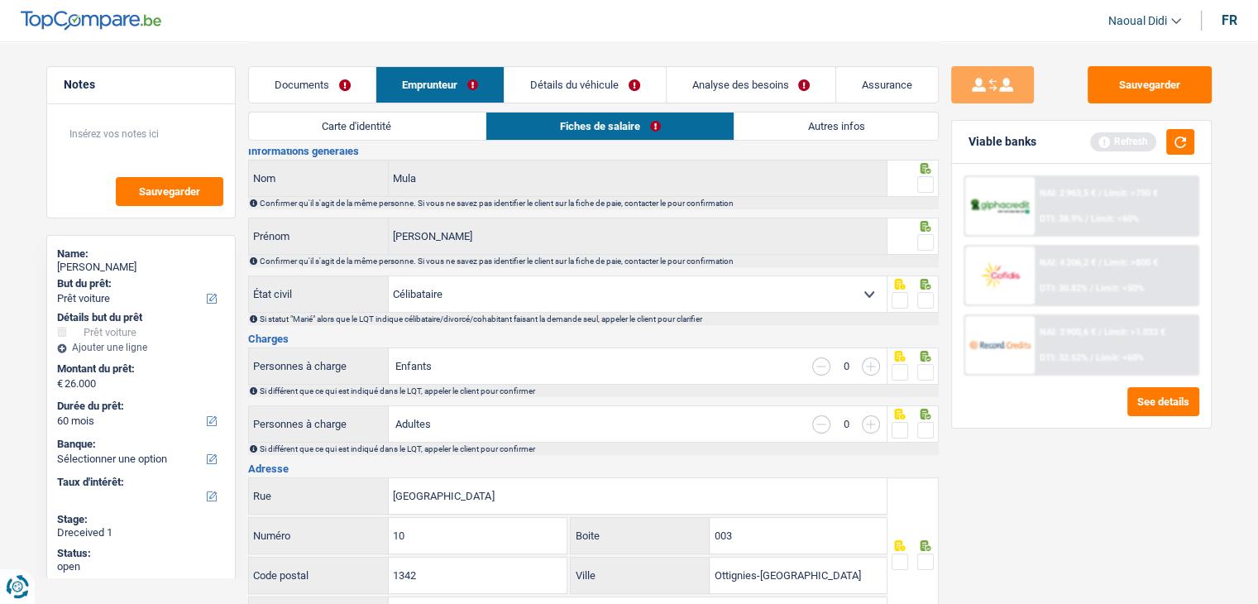
scroll to position [0, 0]
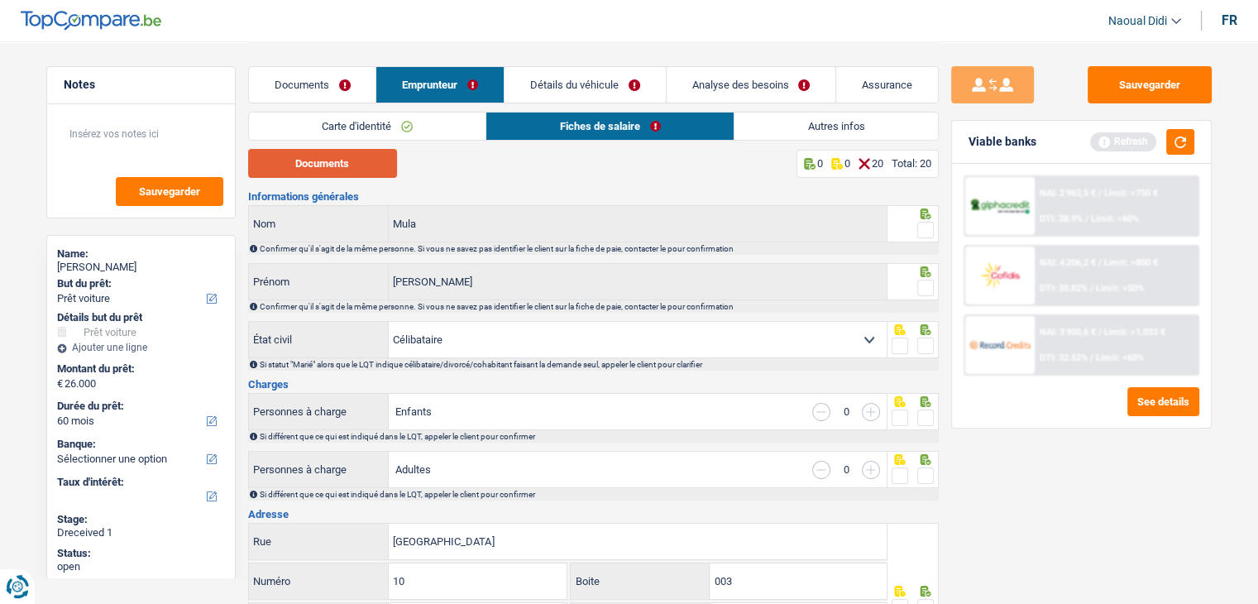
click at [344, 160] on button "Documents" at bounding box center [322, 163] width 149 height 29
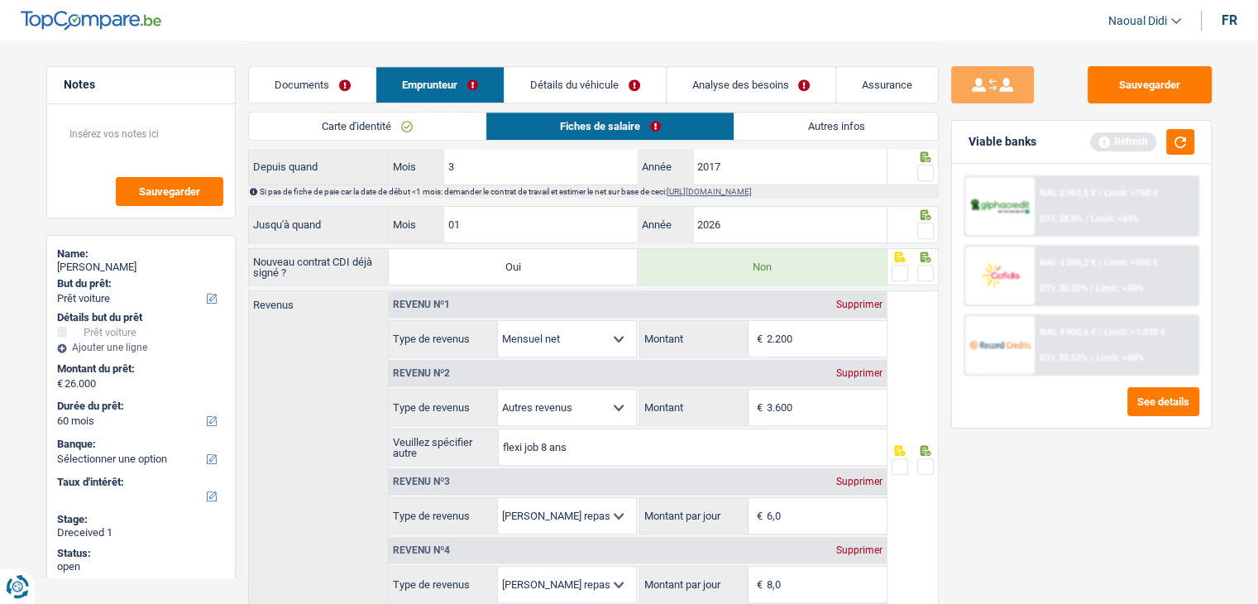
scroll to position [827, 0]
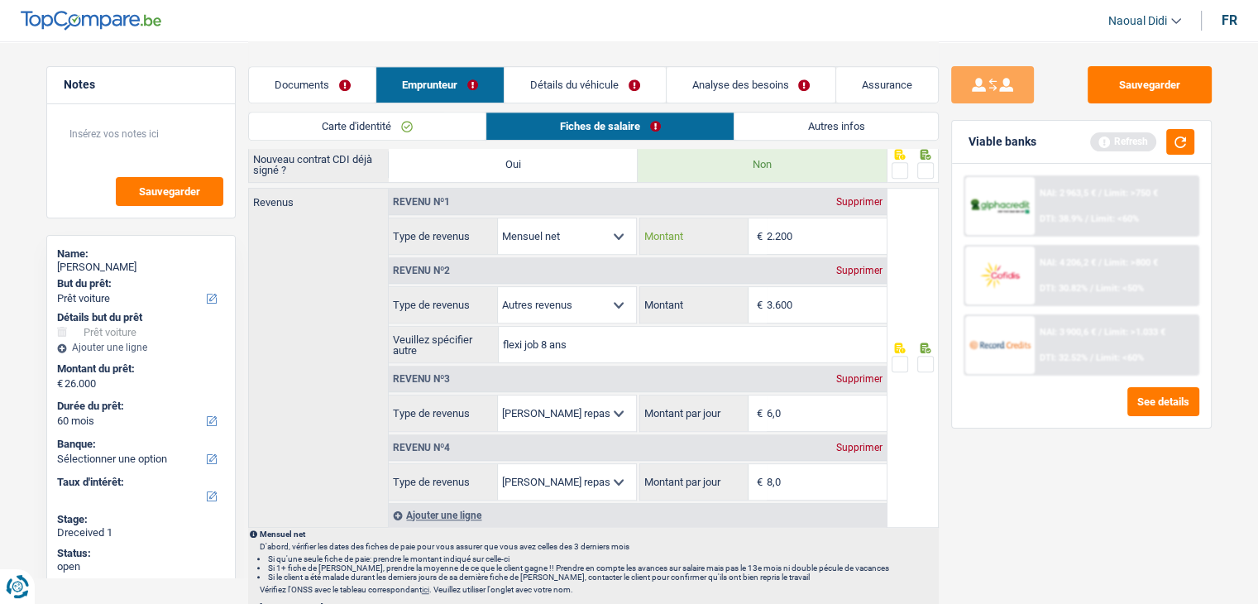
click at [817, 232] on input "2.200" at bounding box center [826, 236] width 120 height 36
type input "2"
type input "1.602"
click at [830, 298] on input "3.600" at bounding box center [826, 305] width 120 height 36
click at [304, 75] on link "Documents" at bounding box center [312, 85] width 127 height 36
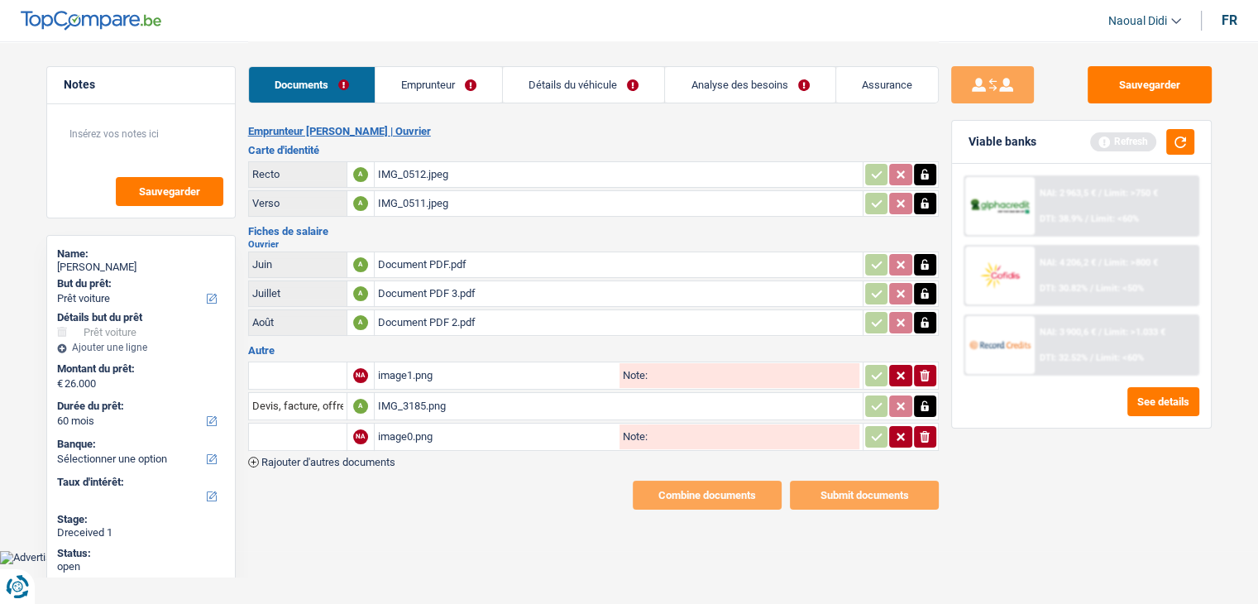
scroll to position [0, 0]
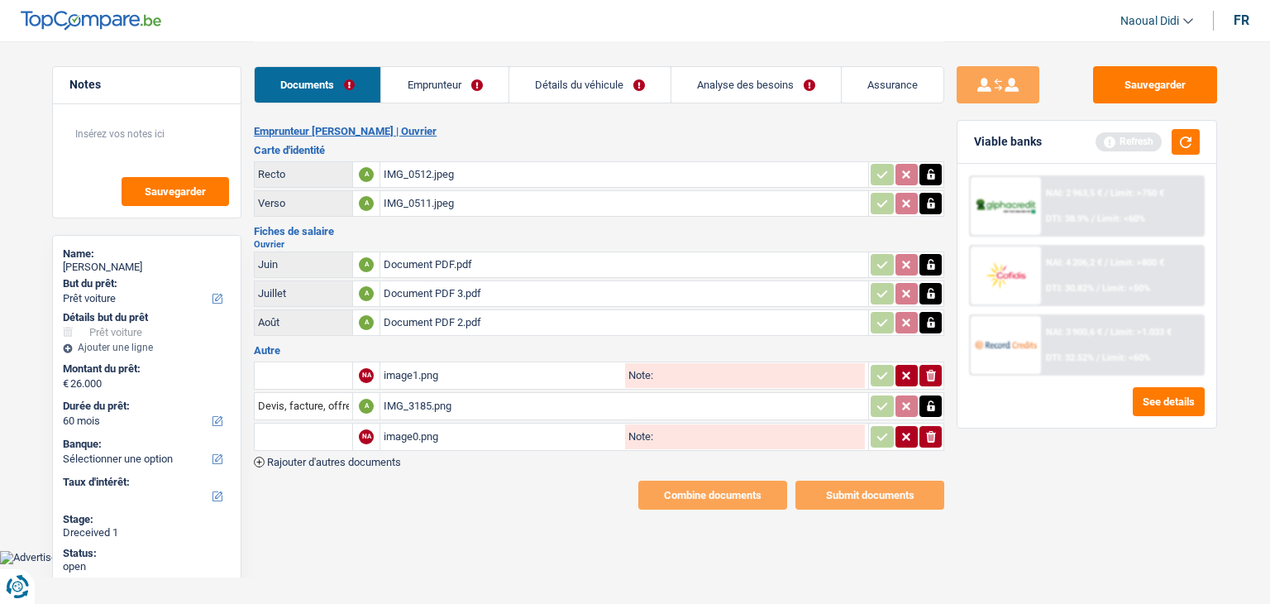
click at [418, 374] on div "image1.png" at bounding box center [503, 375] width 238 height 25
click at [418, 427] on div "image0.png" at bounding box center [503, 436] width 238 height 25
click at [446, 74] on link "Emprunteur" at bounding box center [444, 85] width 126 height 36
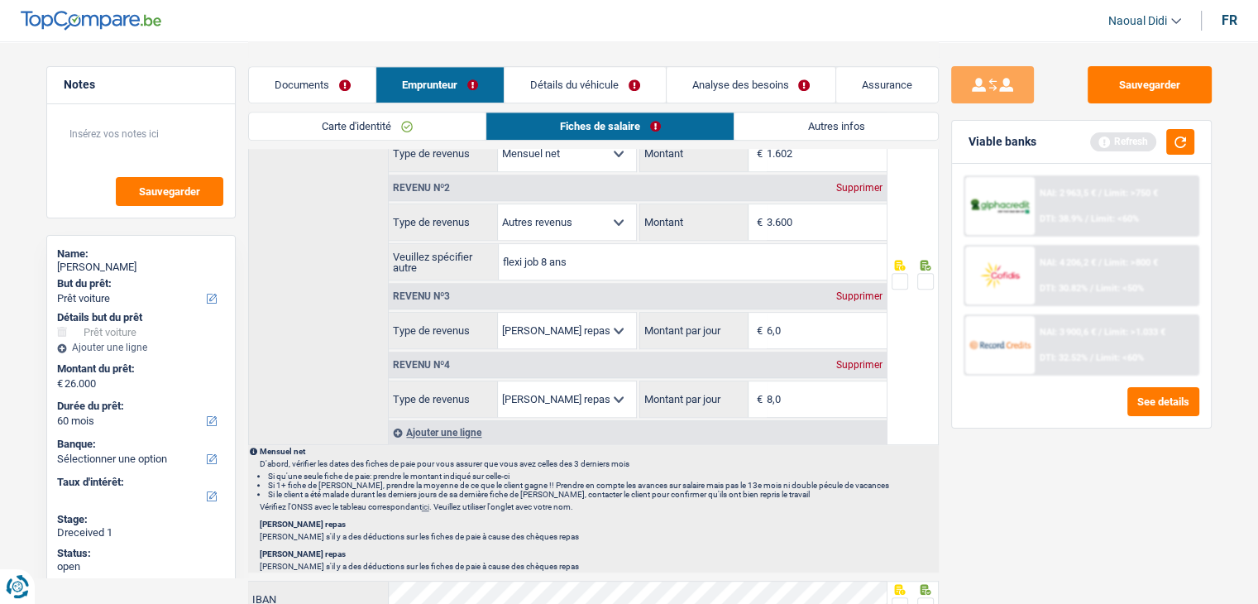
scroll to position [827, 0]
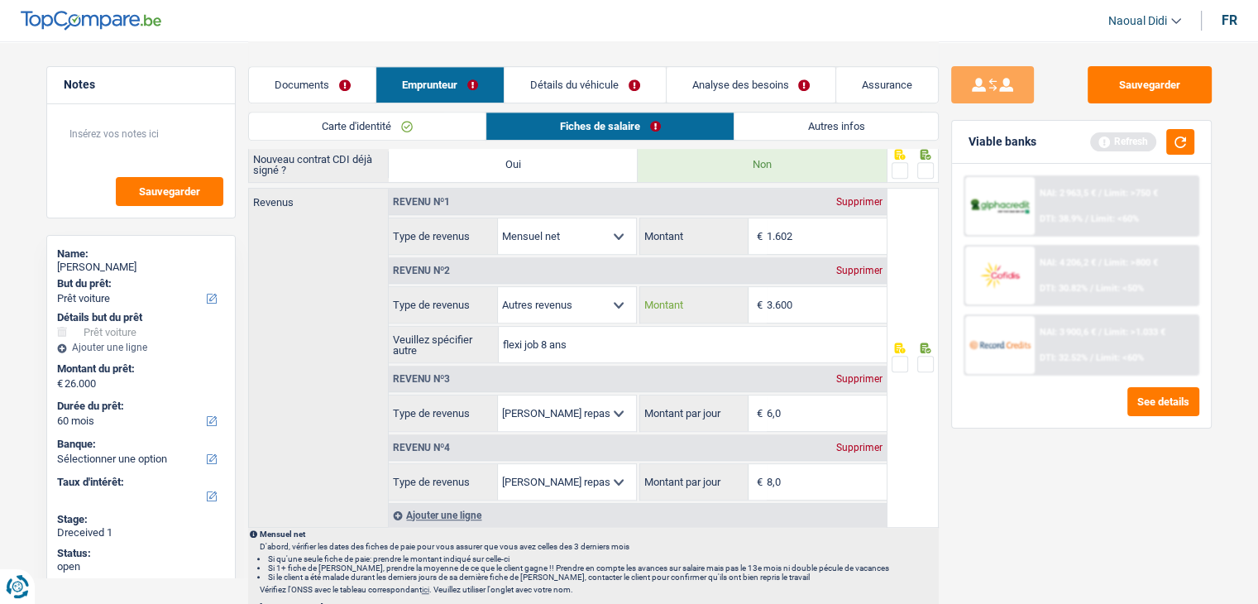
click at [818, 298] on input "3.600" at bounding box center [826, 305] width 120 height 36
type input "3.322"
click at [593, 338] on input "flexi job 8 ans" at bounding box center [693, 345] width 388 height 36
type input "flexi job 8 ans La folle epoque"
click at [1151, 83] on button "Sauvegarder" at bounding box center [1149, 84] width 124 height 37
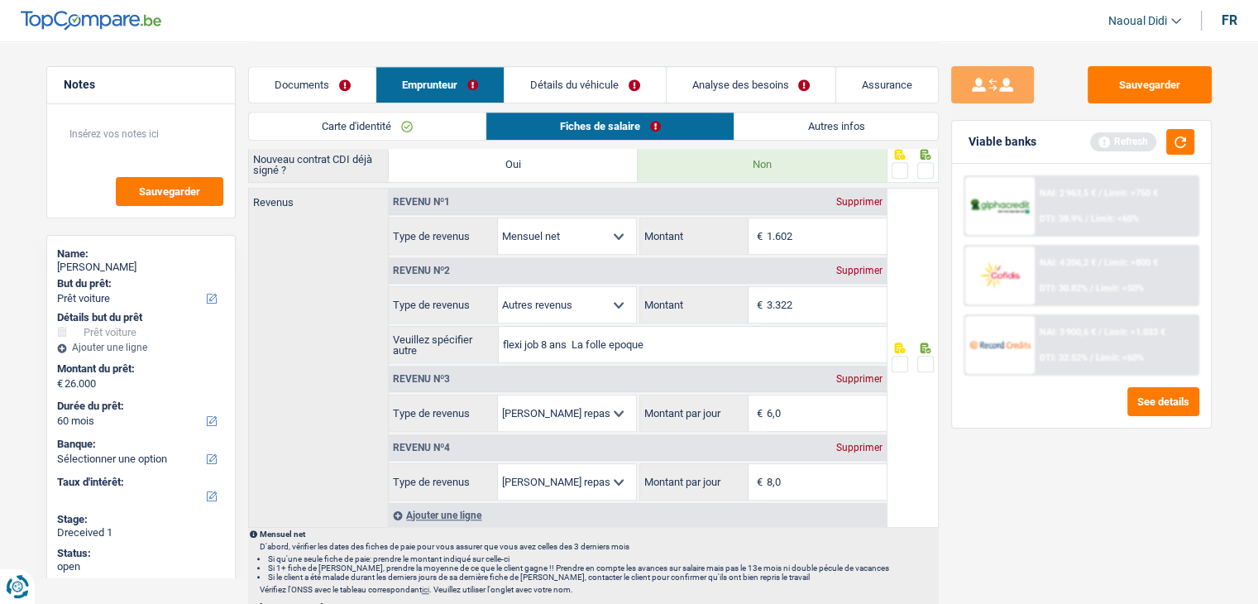
drag, startPoint x: 925, startPoint y: 359, endPoint x: 924, endPoint y: 251, distance: 107.5
click at [924, 359] on span at bounding box center [925, 364] width 17 height 17
click at [0, 0] on input "radio" at bounding box center [0, 0] width 0 height 0
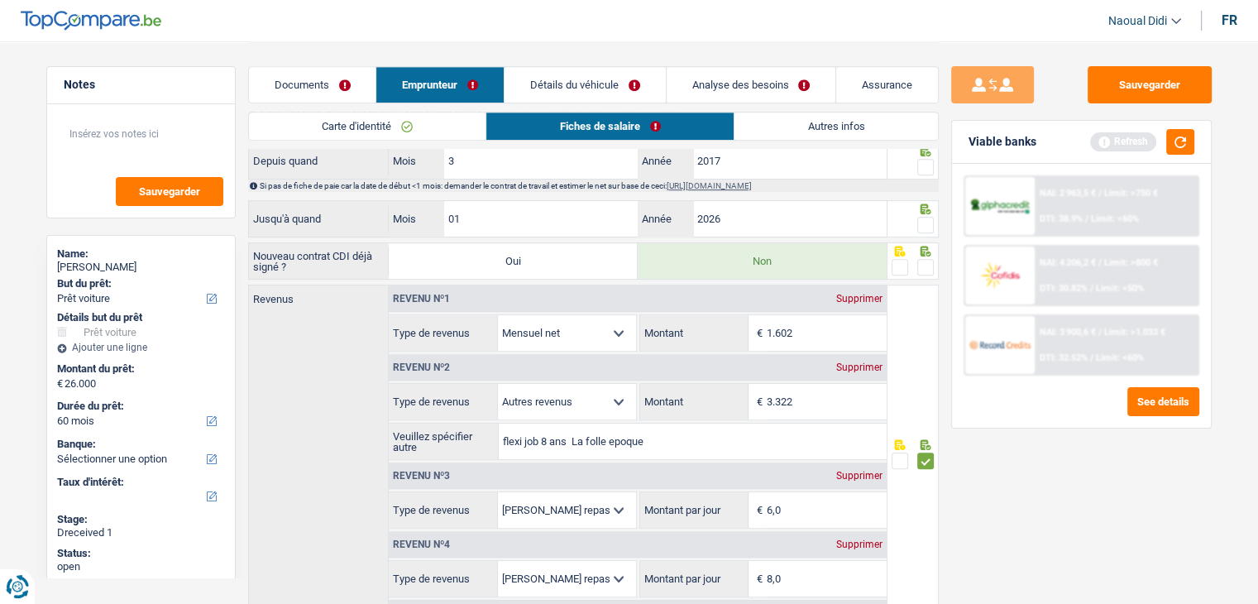
scroll to position [579, 0]
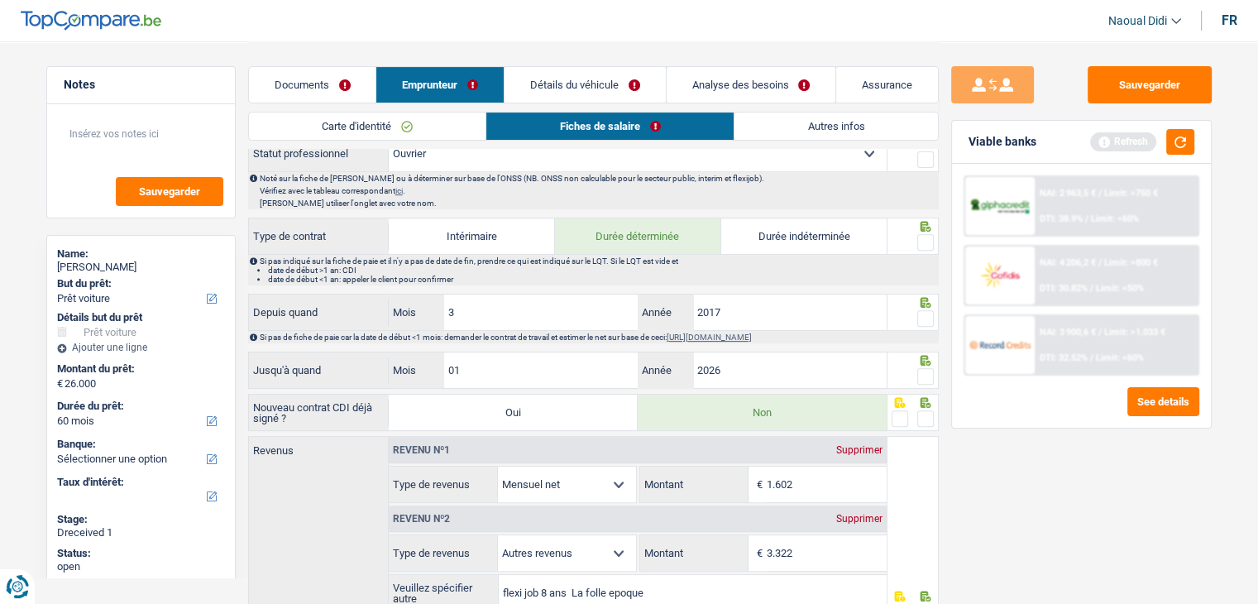
drag, startPoint x: 921, startPoint y: 409, endPoint x: 921, endPoint y: 394, distance: 14.9
click at [921, 410] on span at bounding box center [925, 418] width 17 height 17
click at [0, 0] on input "radio" at bounding box center [0, 0] width 0 height 0
click at [925, 373] on span at bounding box center [925, 376] width 17 height 17
click at [0, 0] on input "radio" at bounding box center [0, 0] width 0 height 0
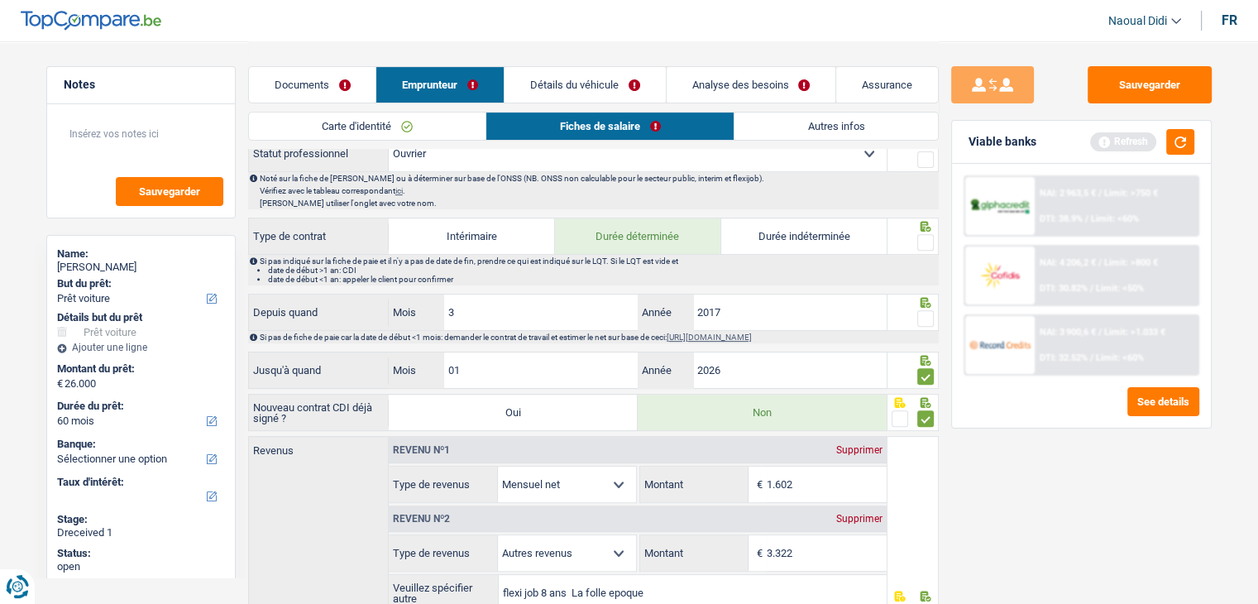
click at [928, 312] on span at bounding box center [925, 318] width 17 height 17
click at [0, 0] on input "radio" at bounding box center [0, 0] width 0 height 0
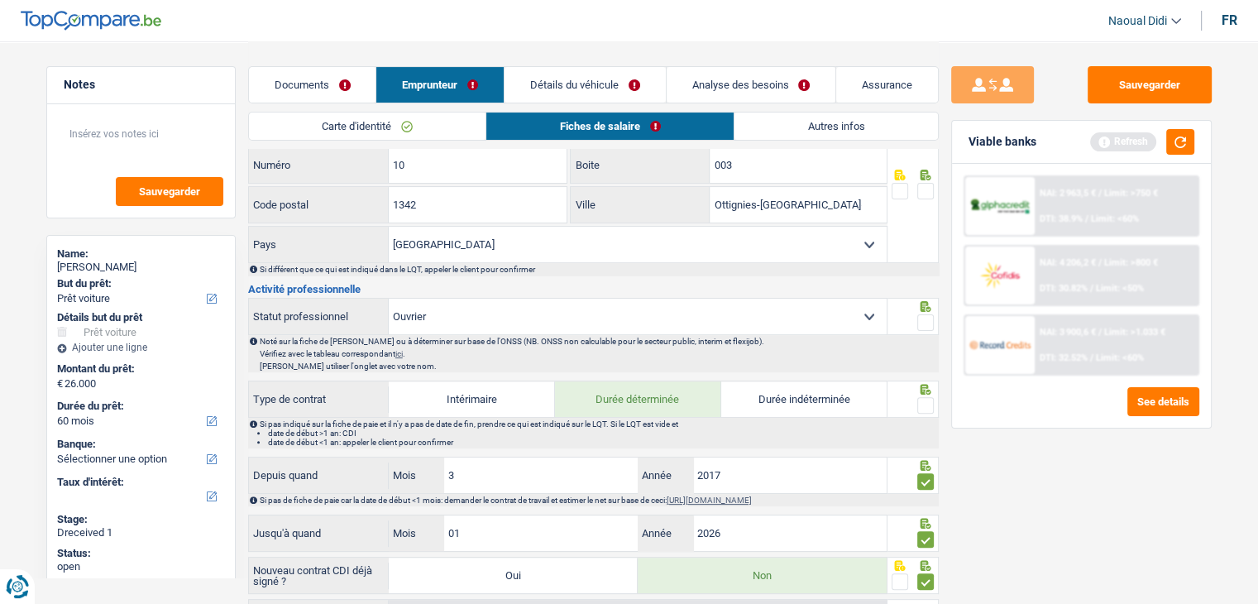
scroll to position [413, 0]
drag, startPoint x: 924, startPoint y: 401, endPoint x: 929, endPoint y: 357, distance: 44.1
click at [924, 400] on span at bounding box center [925, 407] width 17 height 17
click at [0, 0] on input "radio" at bounding box center [0, 0] width 0 height 0
click at [924, 317] on span at bounding box center [925, 325] width 17 height 17
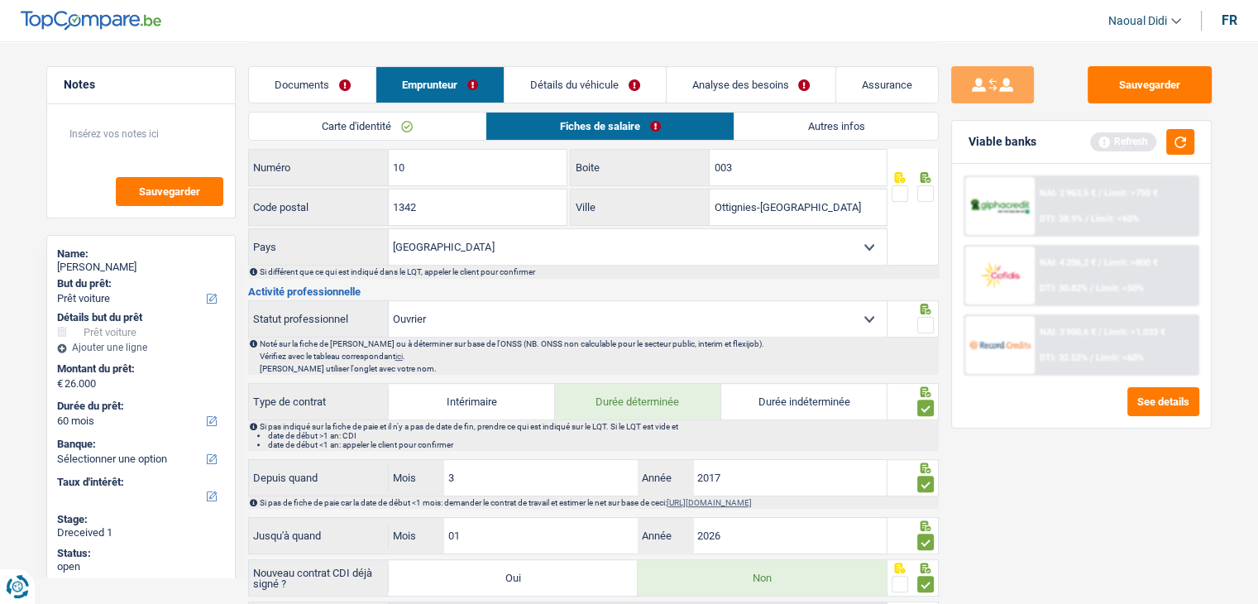
click at [0, 0] on input "radio" at bounding box center [0, 0] width 0 height 0
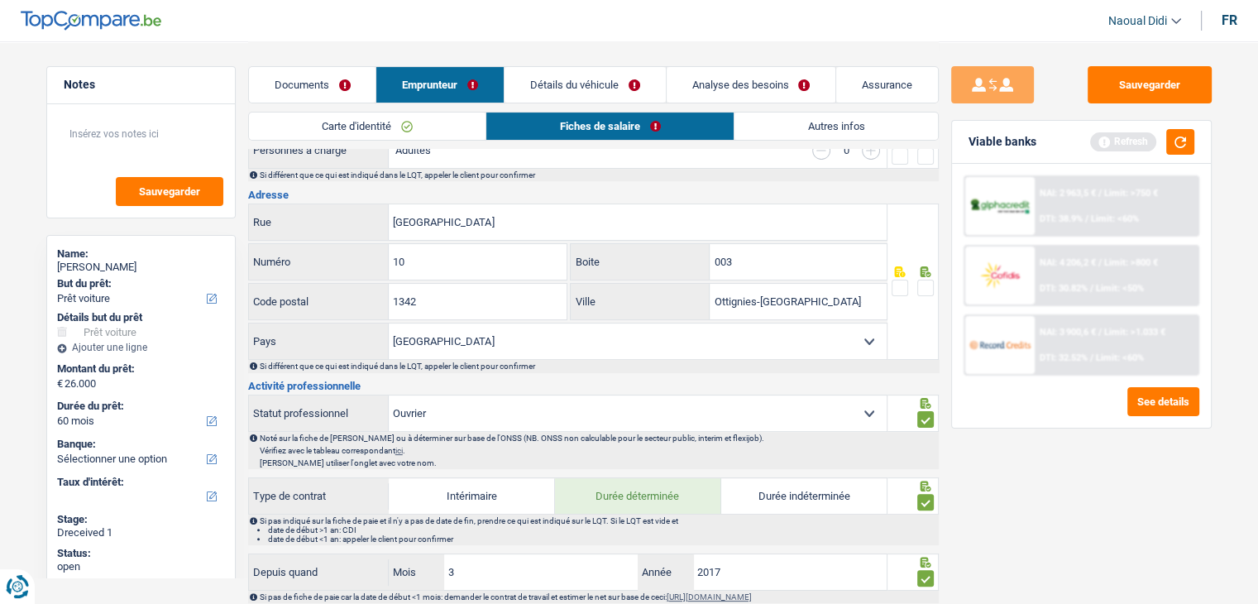
scroll to position [248, 0]
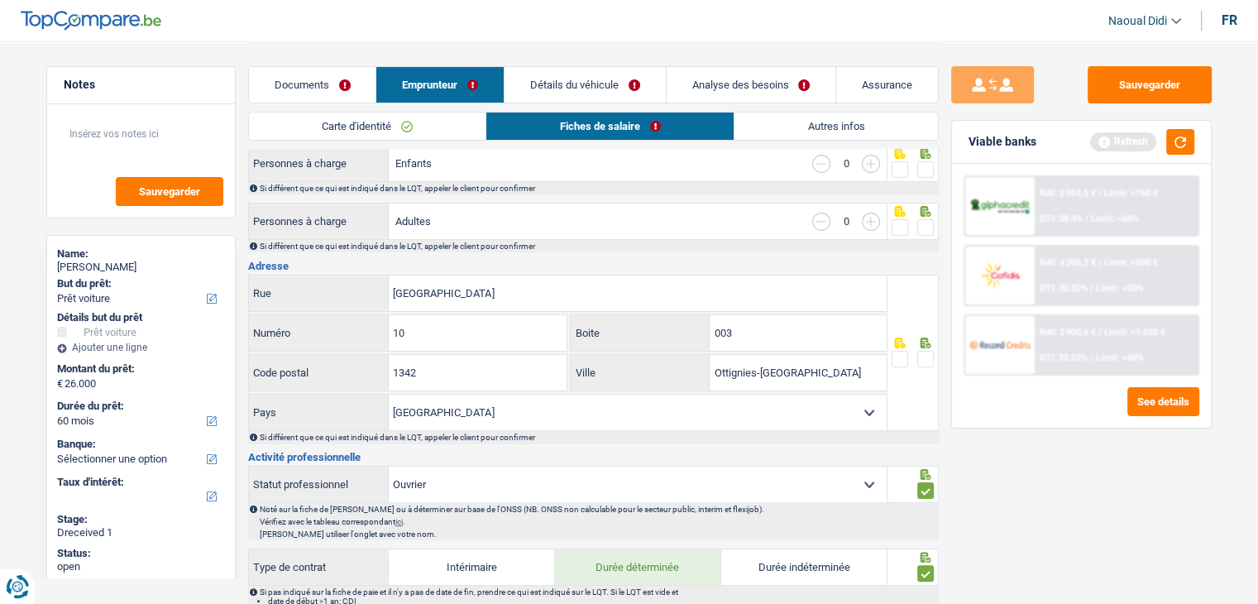
click at [923, 358] on span at bounding box center [925, 359] width 17 height 17
click at [0, 0] on input "radio" at bounding box center [0, 0] width 0 height 0
drag, startPoint x: 924, startPoint y: 228, endPoint x: 928, endPoint y: 183, distance: 45.7
click at [926, 217] on div at bounding box center [925, 227] width 17 height 21
click at [924, 169] on span at bounding box center [925, 169] width 17 height 17
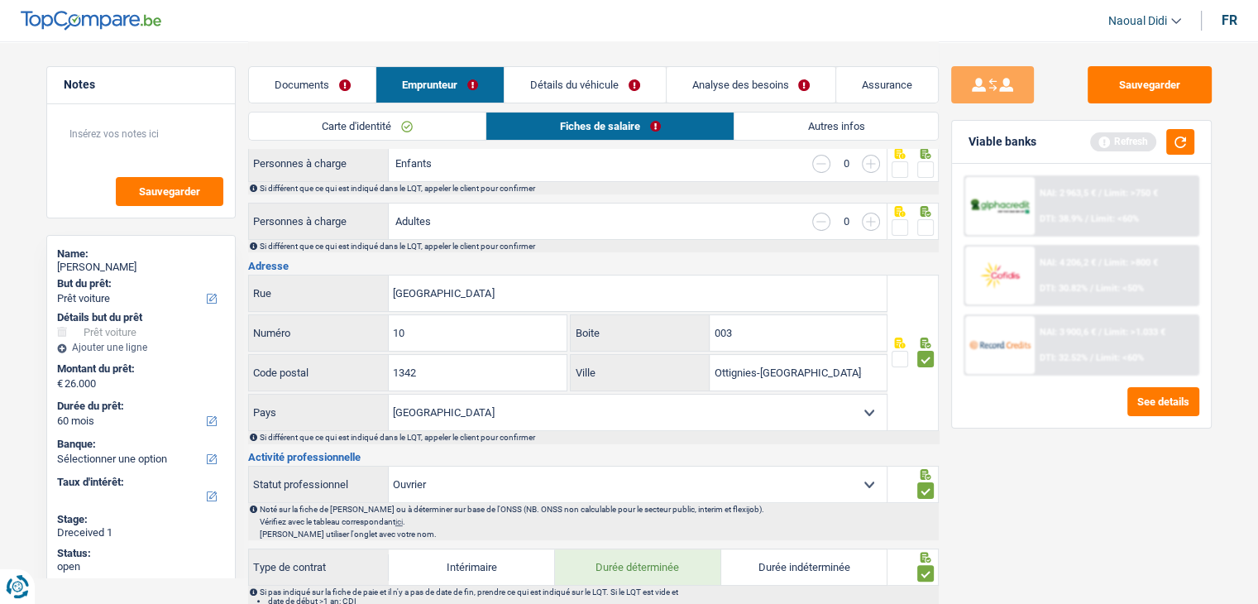
click at [0, 0] on input "radio" at bounding box center [0, 0] width 0 height 0
click at [932, 219] on label at bounding box center [925, 227] width 17 height 17
click at [0, 0] on input "radio" at bounding box center [0, 0] width 0 height 0
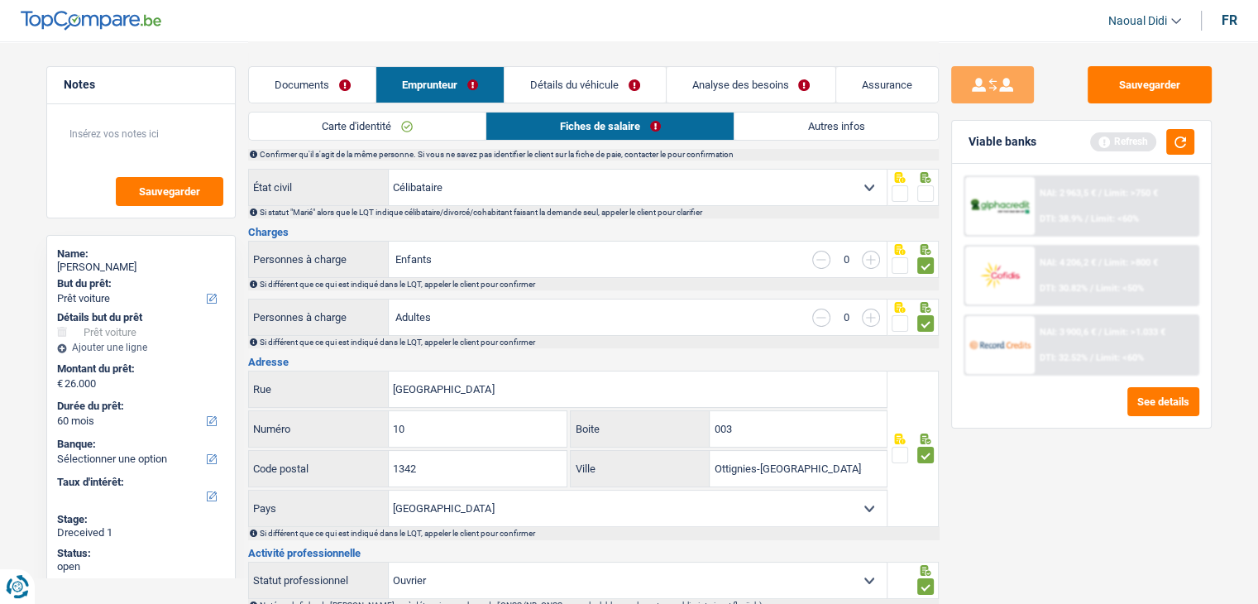
scroll to position [83, 0]
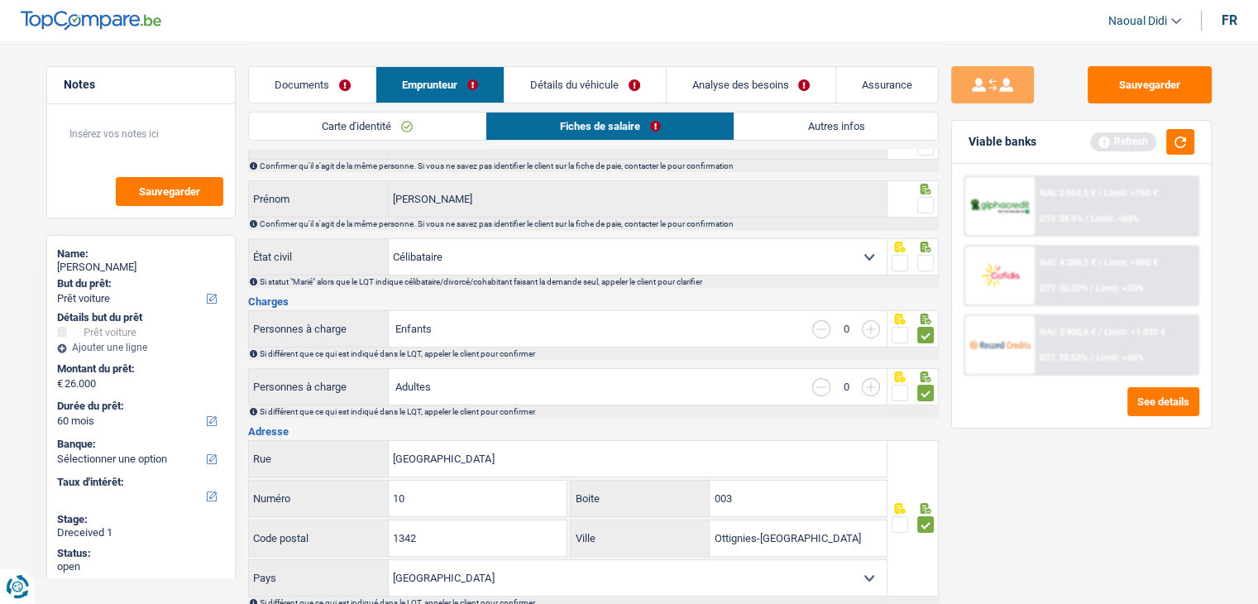
click at [922, 262] on span at bounding box center [925, 263] width 17 height 17
click at [0, 0] on input "radio" at bounding box center [0, 0] width 0 height 0
click at [926, 206] on span at bounding box center [925, 205] width 17 height 17
click at [0, 0] on input "radio" at bounding box center [0, 0] width 0 height 0
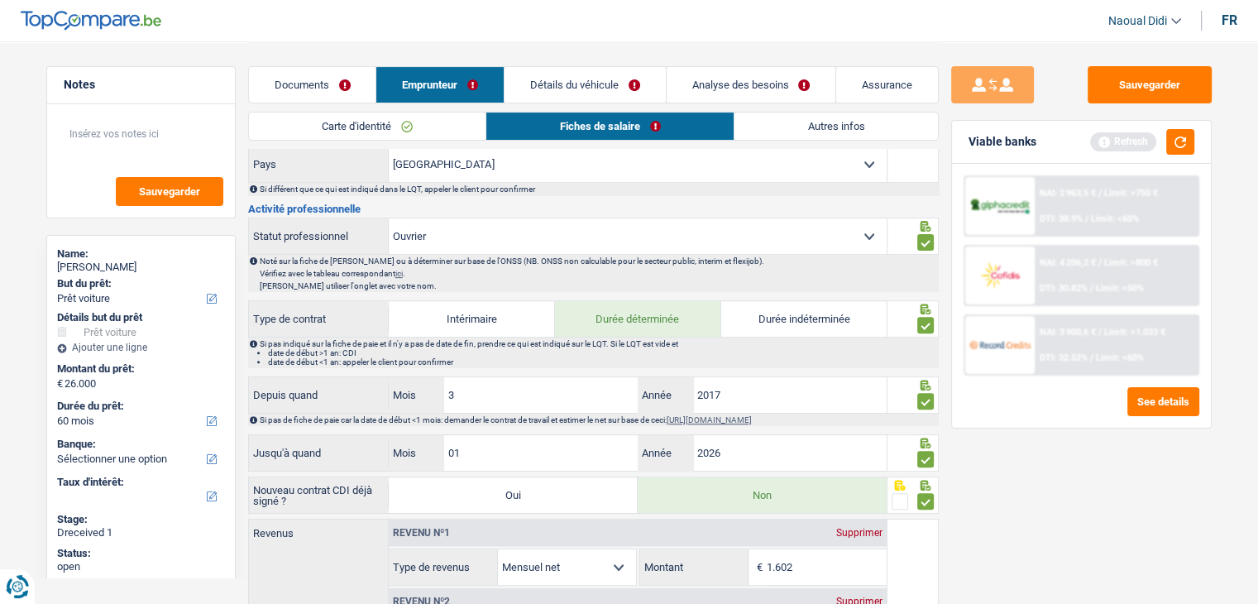
scroll to position [579, 0]
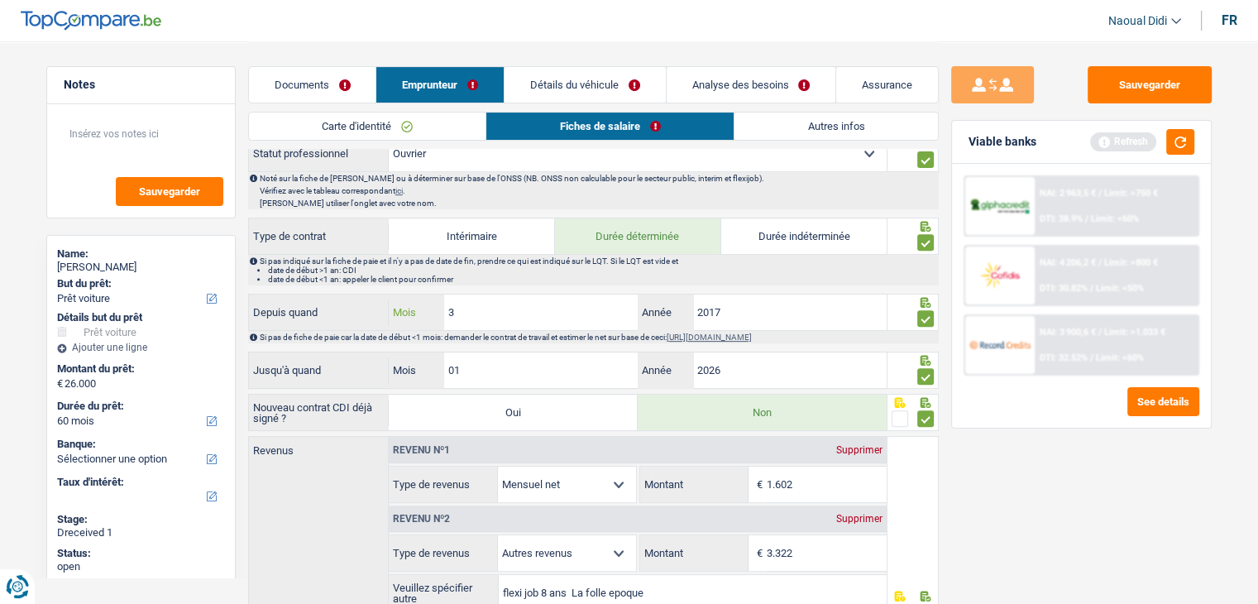
drag, startPoint x: 465, startPoint y: 312, endPoint x: 442, endPoint y: 306, distance: 23.1
click at [442, 306] on div "3 Mois" at bounding box center [513, 312] width 249 height 36
type input "01"
type input "2"
type input "2025"
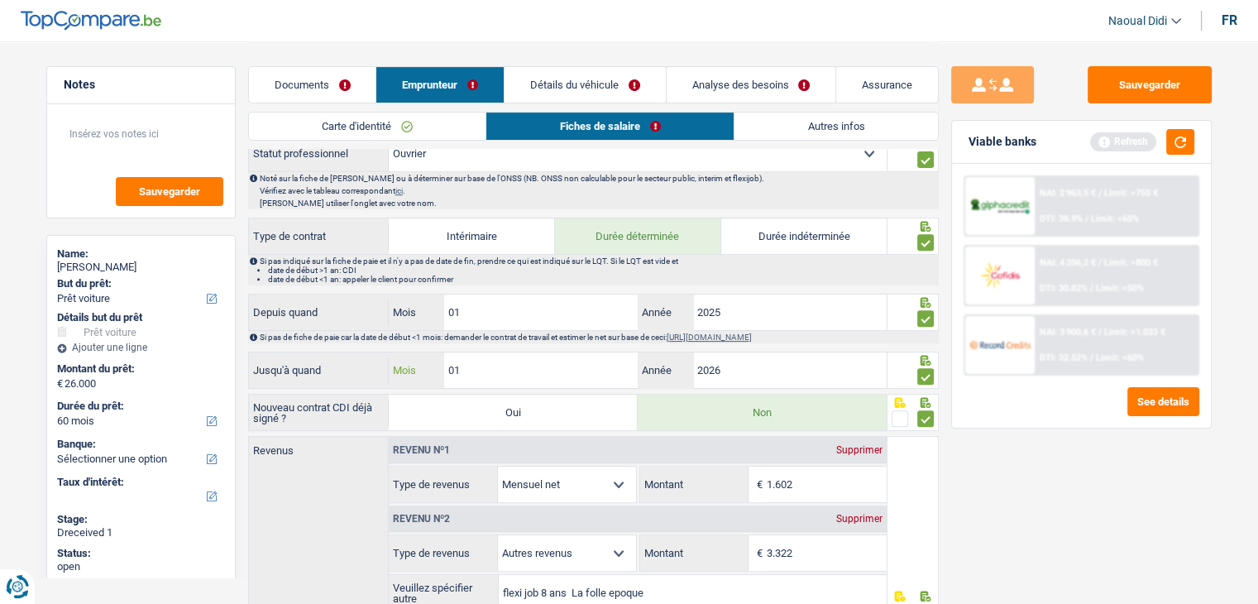
click at [514, 372] on input "01" at bounding box center [541, 370] width 194 height 36
click at [444, 364] on input "01" at bounding box center [541, 370] width 194 height 36
type input "07"
type input "2025"
click at [1186, 150] on button "button" at bounding box center [1180, 142] width 28 height 26
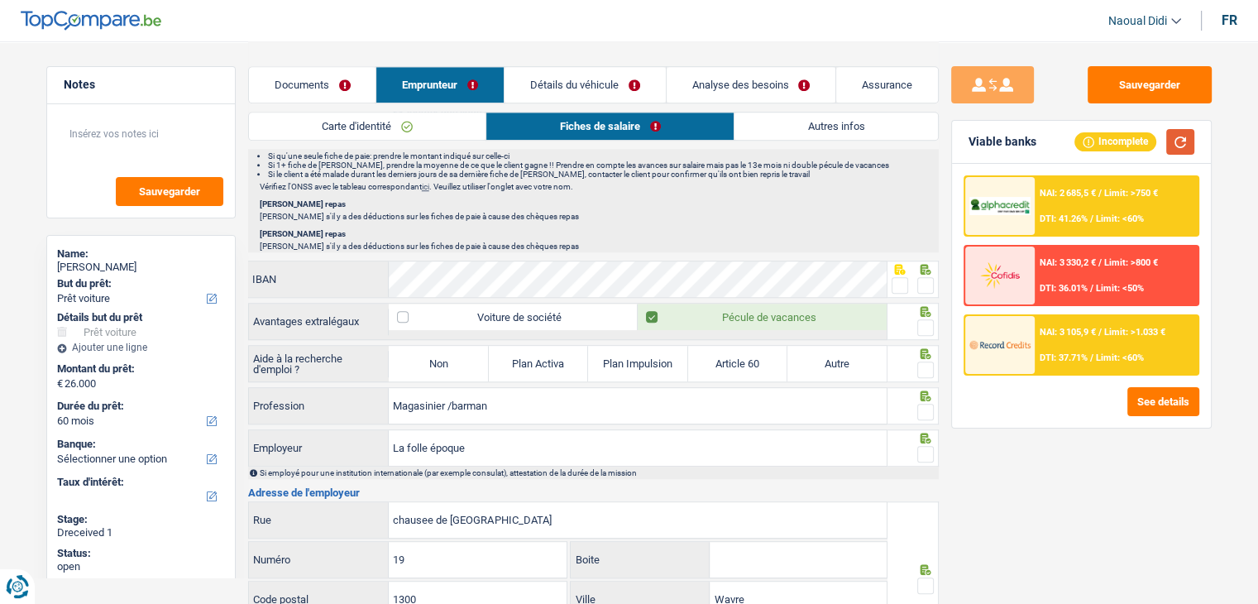
scroll to position [1240, 0]
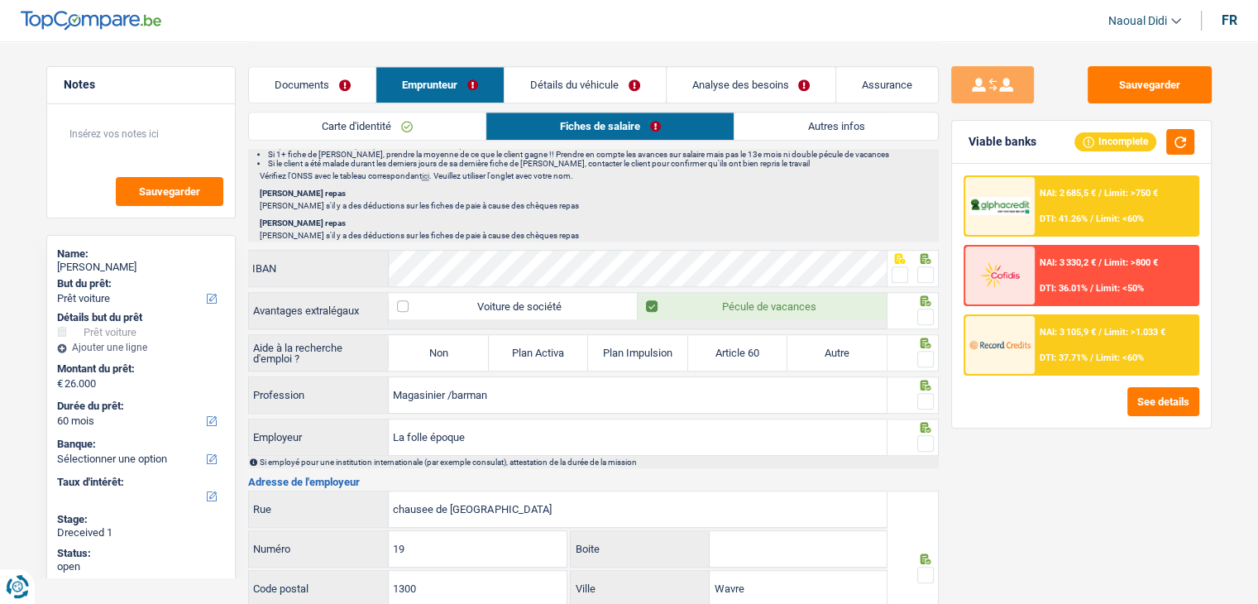
drag, startPoint x: 895, startPoint y: 270, endPoint x: 909, endPoint y: 295, distance: 29.6
click at [895, 270] on span at bounding box center [899, 274] width 17 height 17
click at [0, 0] on input "radio" at bounding box center [0, 0] width 0 height 0
click at [443, 342] on label "Non" at bounding box center [438, 353] width 99 height 36
click at [443, 342] on input "Non" at bounding box center [438, 353] width 99 height 36
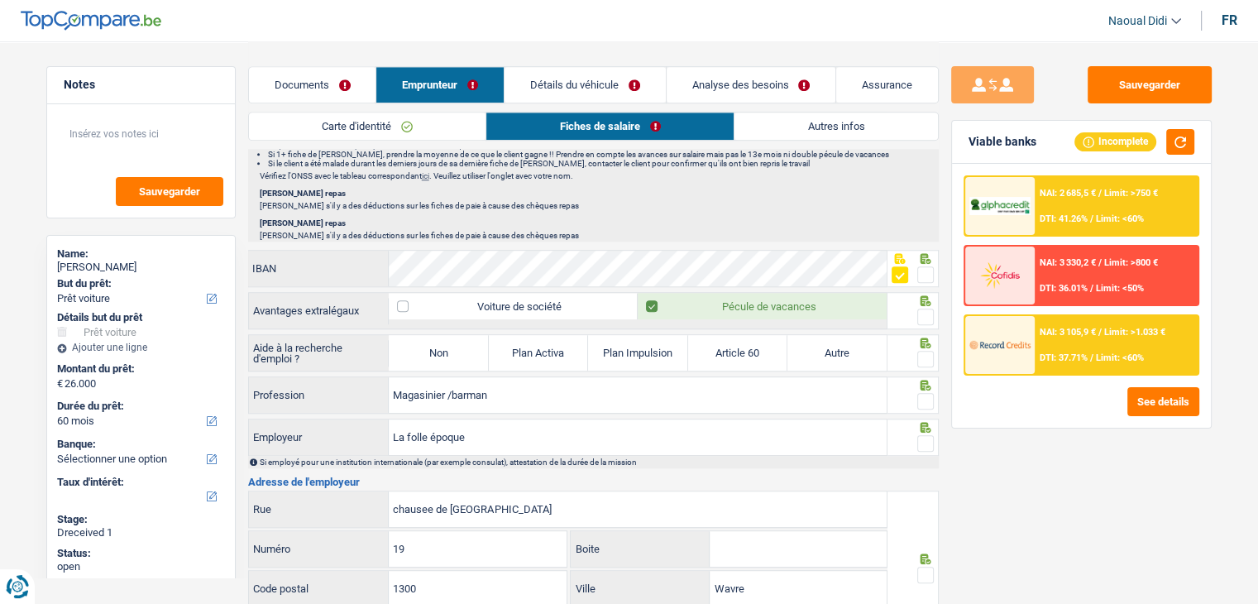
radio input "true"
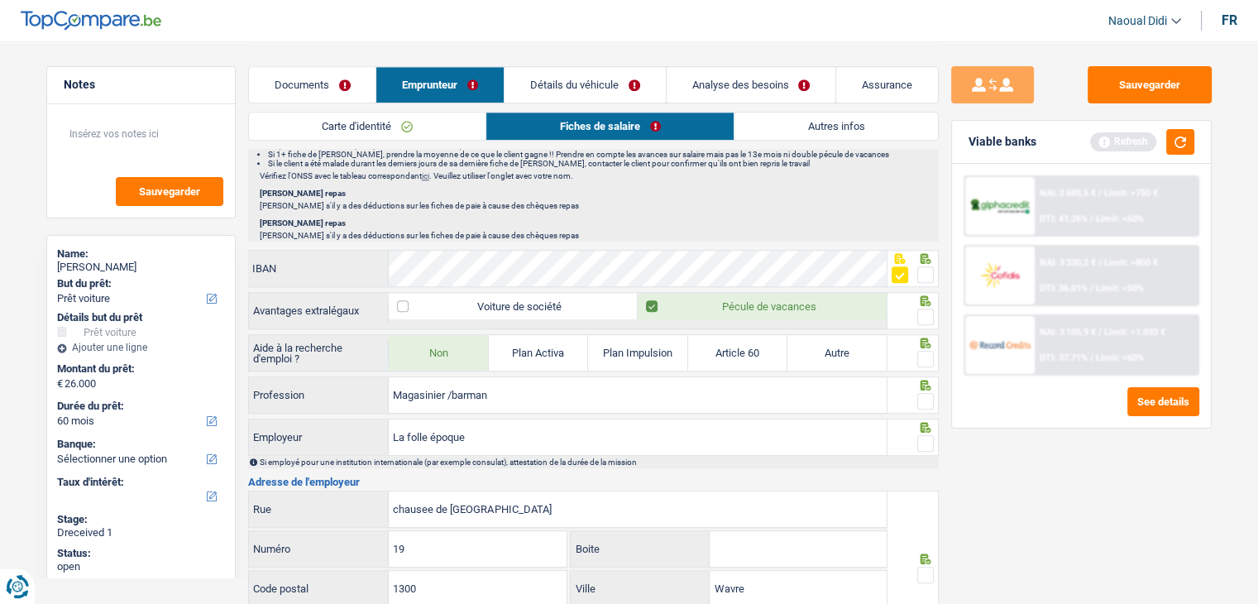
click at [923, 312] on span at bounding box center [925, 316] width 17 height 17
click at [0, 0] on input "radio" at bounding box center [0, 0] width 0 height 0
click at [928, 356] on span at bounding box center [925, 359] width 17 height 17
click at [0, 0] on input "radio" at bounding box center [0, 0] width 0 height 0
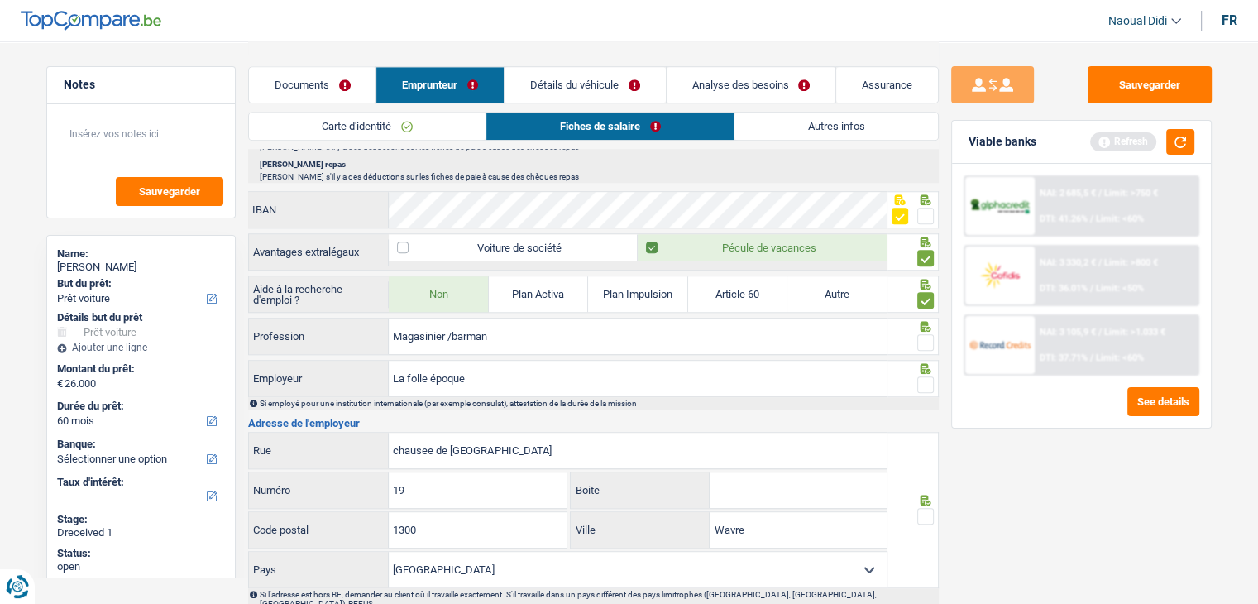
scroll to position [1323, 0]
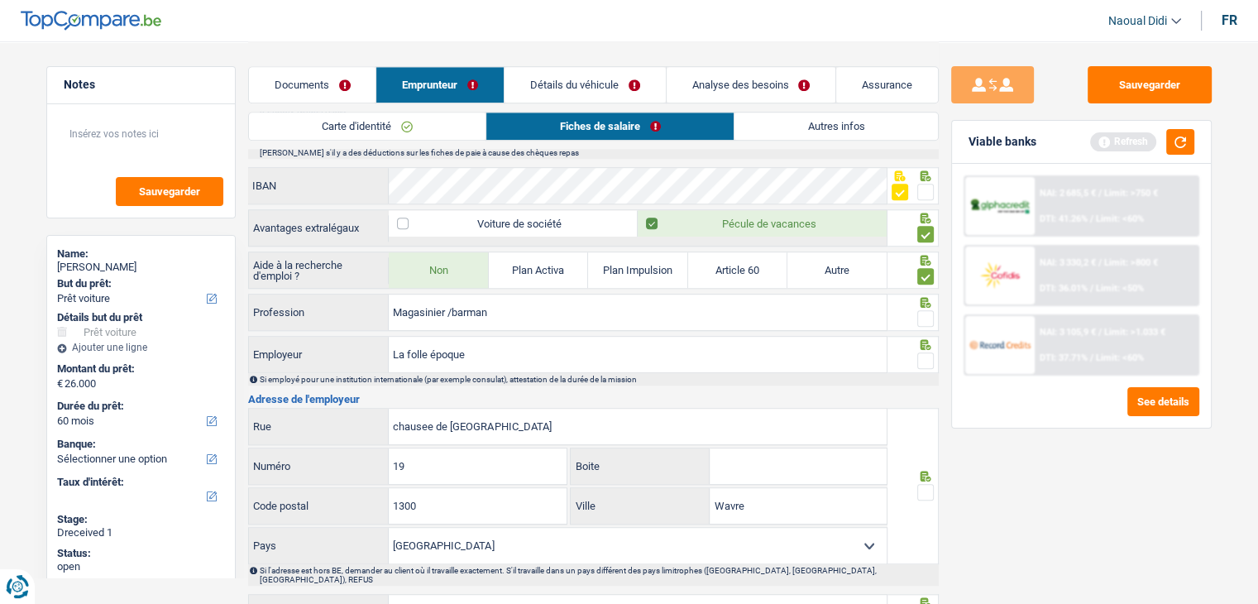
click at [922, 312] on span at bounding box center [925, 318] width 17 height 17
click at [0, 0] on input "radio" at bounding box center [0, 0] width 0 height 0
click at [928, 353] on span at bounding box center [925, 360] width 17 height 17
click at [0, 0] on input "radio" at bounding box center [0, 0] width 0 height 0
click at [397, 297] on input "Magasinier /barman" at bounding box center [638, 312] width 498 height 36
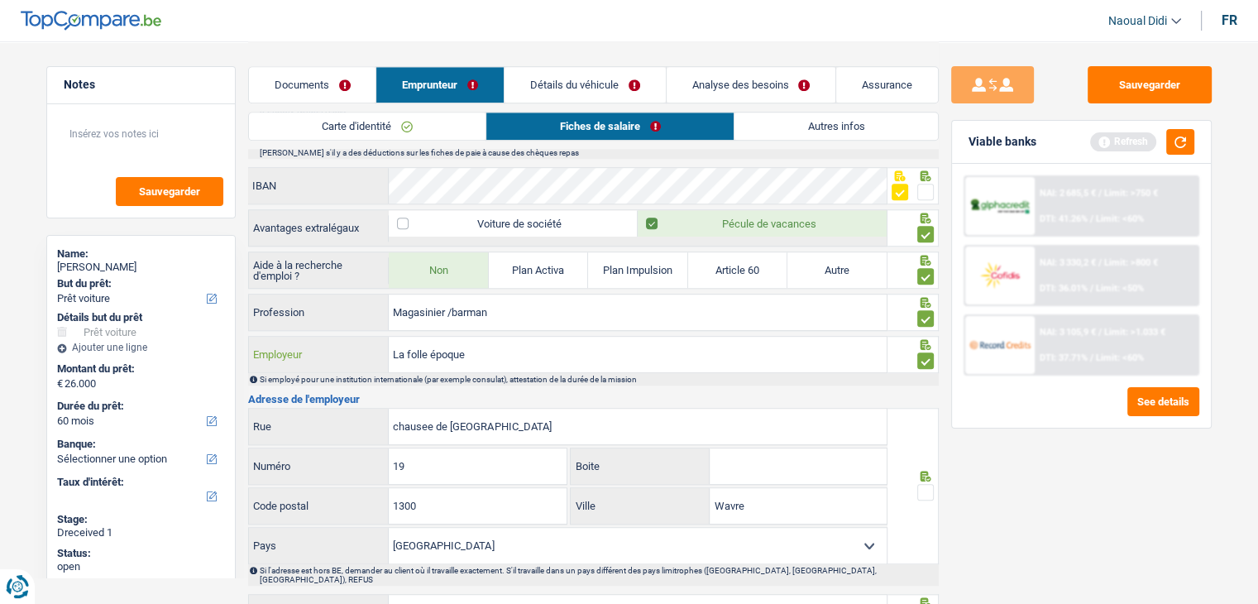
click at [465, 343] on input "La folle époque" at bounding box center [638, 354] width 498 height 36
drag, startPoint x: 469, startPoint y: 341, endPoint x: 371, endPoint y: 329, distance: 98.3
click at [371, 336] on div "La folle époque Employeur" at bounding box center [568, 354] width 638 height 36
type input "Avient"
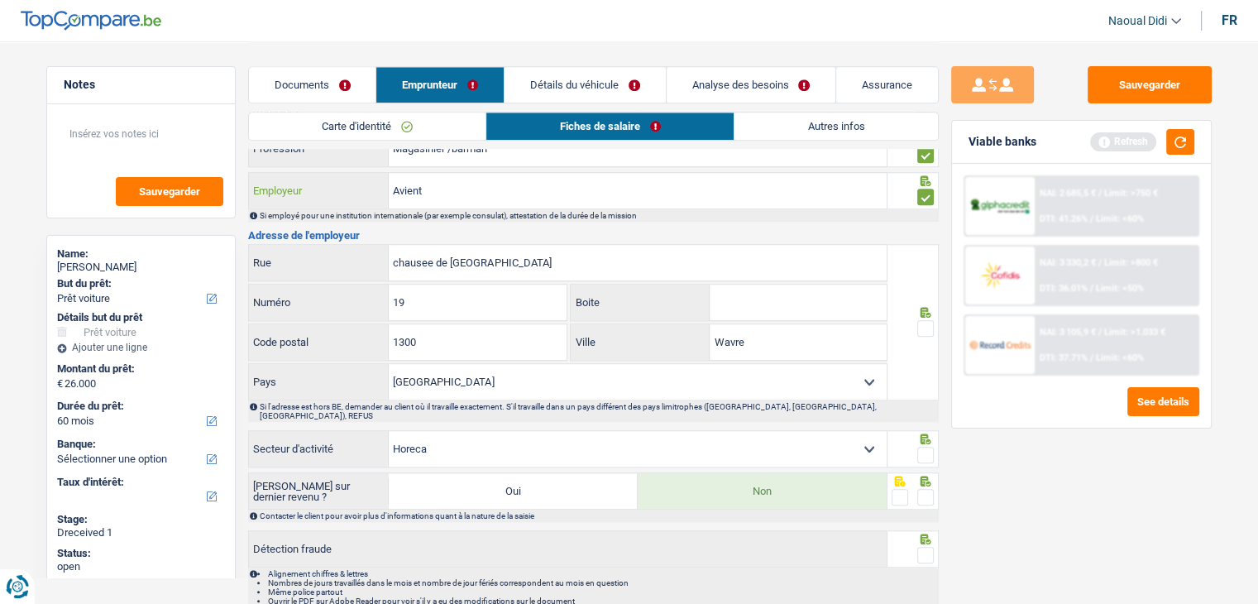
scroll to position [1488, 0]
drag, startPoint x: 500, startPoint y: 251, endPoint x: 279, endPoint y: 241, distance: 221.0
click at [279, 243] on div "chausee de Namur Rue" at bounding box center [568, 261] width 638 height 36
paste input "FOND [PERSON_NAME] 1 1348 Ottignies-[GEOGRAPHIC_DATA]-[GEOGRAPHIC_DATA]"
type input "FOND [PERSON_NAME] 1 1348 Ottignies-[GEOGRAPHIC_DATA]-[GEOGRAPHIC_DATA]"
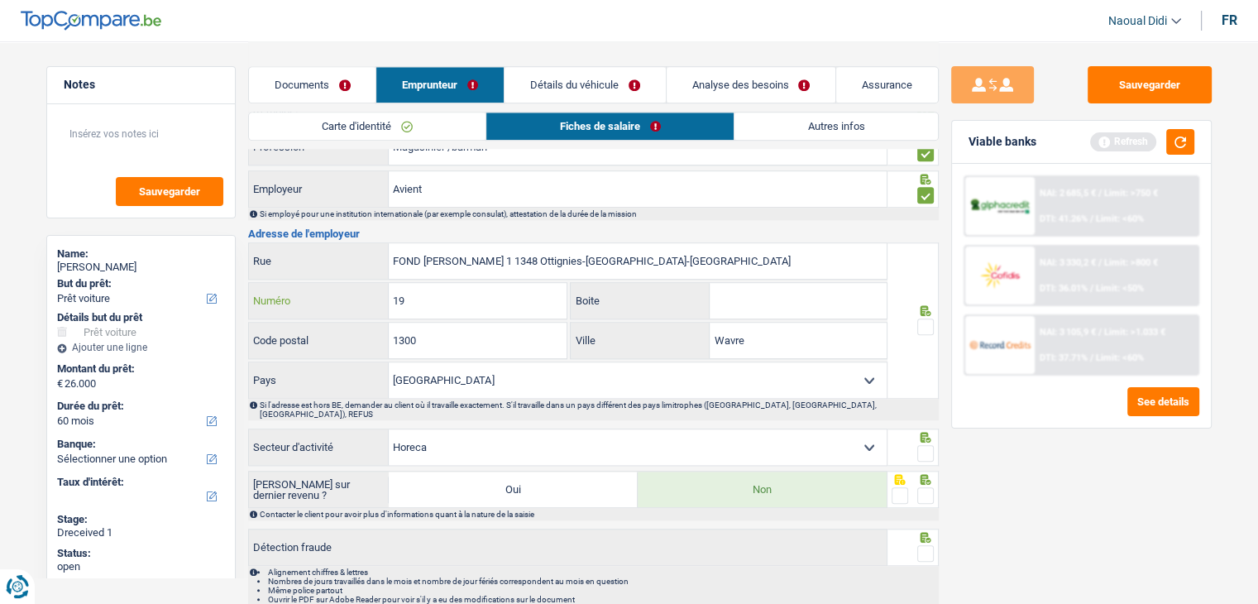
drag, startPoint x: 413, startPoint y: 289, endPoint x: 411, endPoint y: 280, distance: 8.4
click at [411, 283] on input "19" at bounding box center [478, 301] width 178 height 36
type input "1"
drag, startPoint x: 504, startPoint y: 249, endPoint x: 529, endPoint y: 249, distance: 24.8
click at [529, 249] on input "FOND [PERSON_NAME] 1 1348 Ottignies-[GEOGRAPHIC_DATA]-[GEOGRAPHIC_DATA]" at bounding box center [638, 261] width 498 height 36
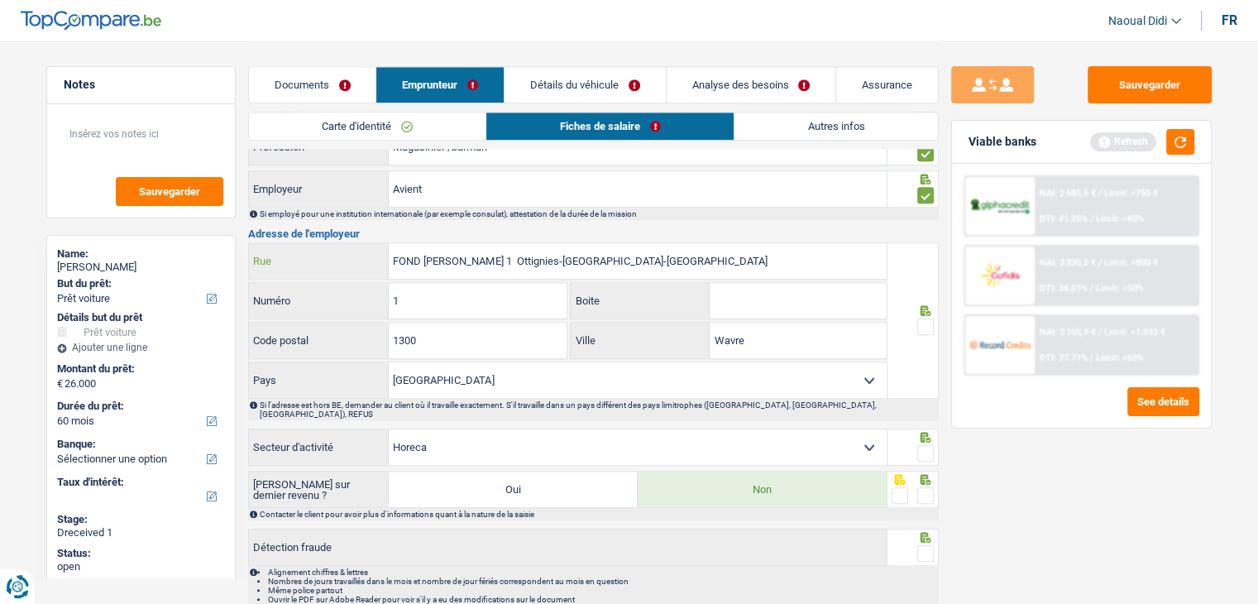
type input "FOND [PERSON_NAME] 1 Ottignies-[GEOGRAPHIC_DATA]-[GEOGRAPHIC_DATA]"
click at [378, 329] on div "1300 Code postal" at bounding box center [408, 340] width 318 height 36
paste input "48"
type input "1348"
drag, startPoint x: 508, startPoint y: 253, endPoint x: 653, endPoint y: 255, distance: 144.7
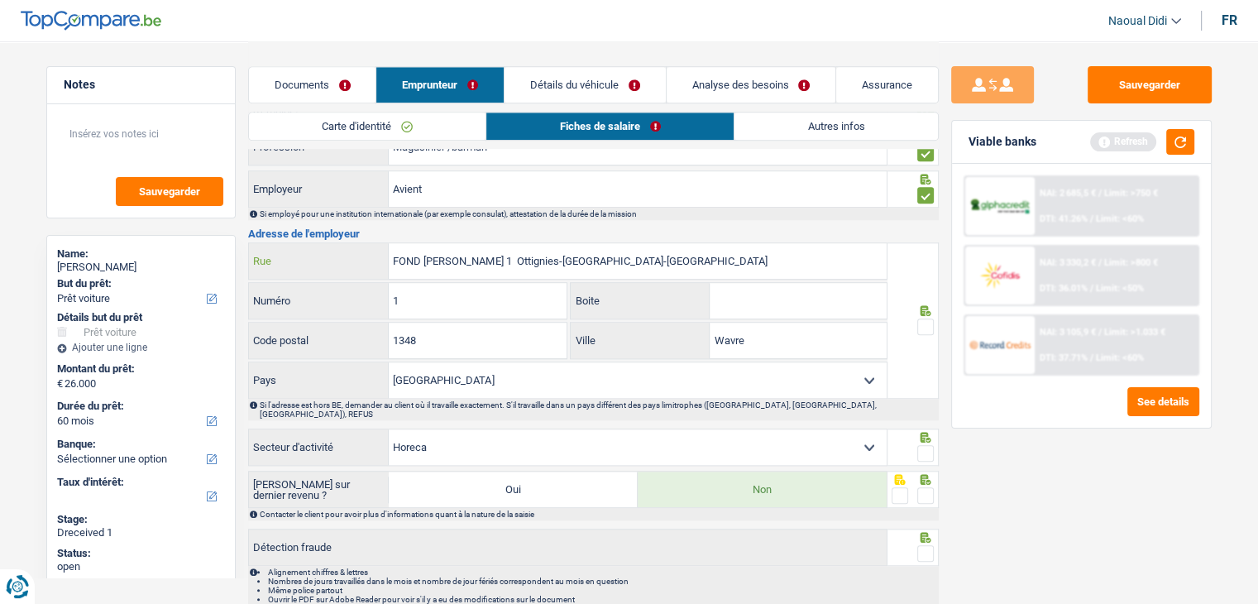
click at [653, 255] on input "FOND [PERSON_NAME] 1 Ottignies-[GEOGRAPHIC_DATA]-[GEOGRAPHIC_DATA]" at bounding box center [638, 261] width 498 height 36
type input "FOND [PERSON_NAME] 1"
drag, startPoint x: 709, startPoint y: 336, endPoint x: 699, endPoint y: 334, distance: 10.2
click at [699, 334] on div "Wavre Ville" at bounding box center [728, 340] width 316 height 36
paste input "Ottignies-[GEOGRAPHIC_DATA]-La-N"
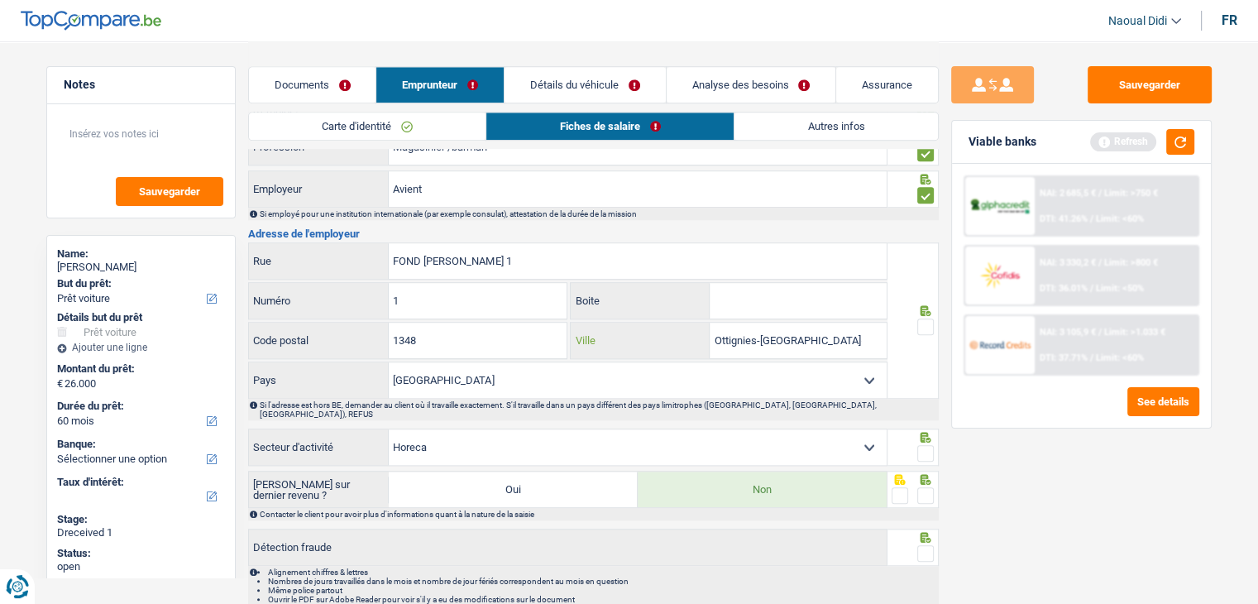
type input "Ottignies-[GEOGRAPHIC_DATA]-[GEOGRAPHIC_DATA]"
click at [522, 251] on input "FOND [PERSON_NAME] 1" at bounding box center [638, 261] width 498 height 36
type input "FOND [PERSON_NAME]"
click at [924, 318] on span at bounding box center [925, 326] width 17 height 17
click at [0, 0] on input "radio" at bounding box center [0, 0] width 0 height 0
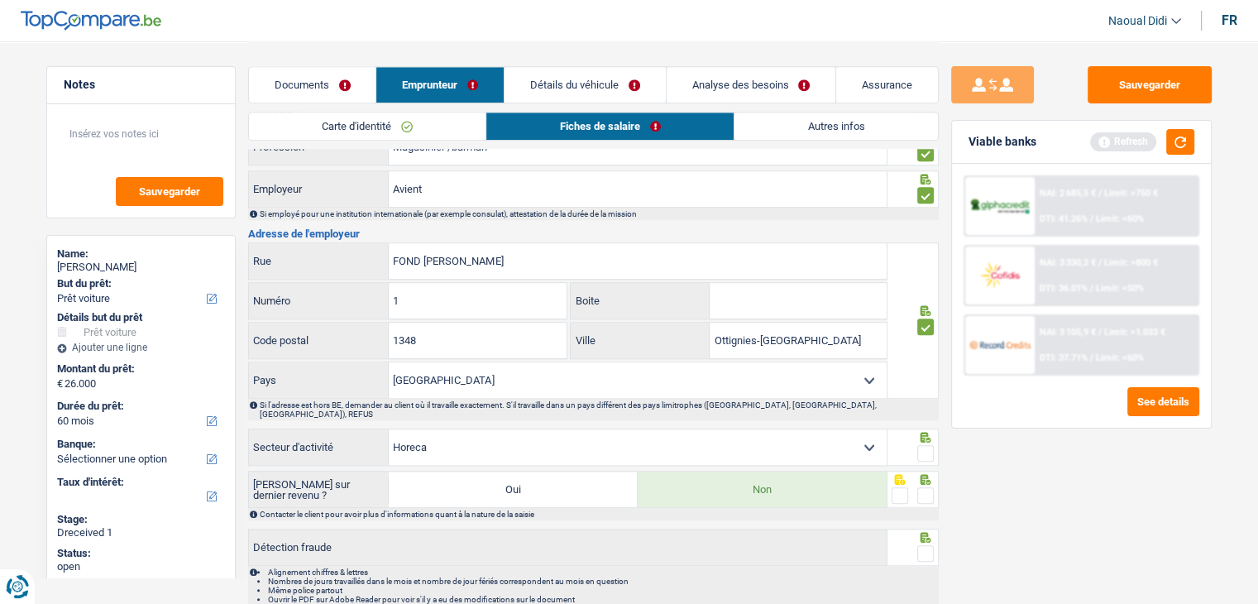
click at [927, 445] on span at bounding box center [925, 453] width 17 height 17
click at [0, 0] on input "radio" at bounding box center [0, 0] width 0 height 0
drag, startPoint x: 926, startPoint y: 481, endPoint x: 892, endPoint y: 474, distance: 34.7
click at [926, 487] on span at bounding box center [925, 495] width 17 height 17
click at [0, 0] on input "radio" at bounding box center [0, 0] width 0 height 0
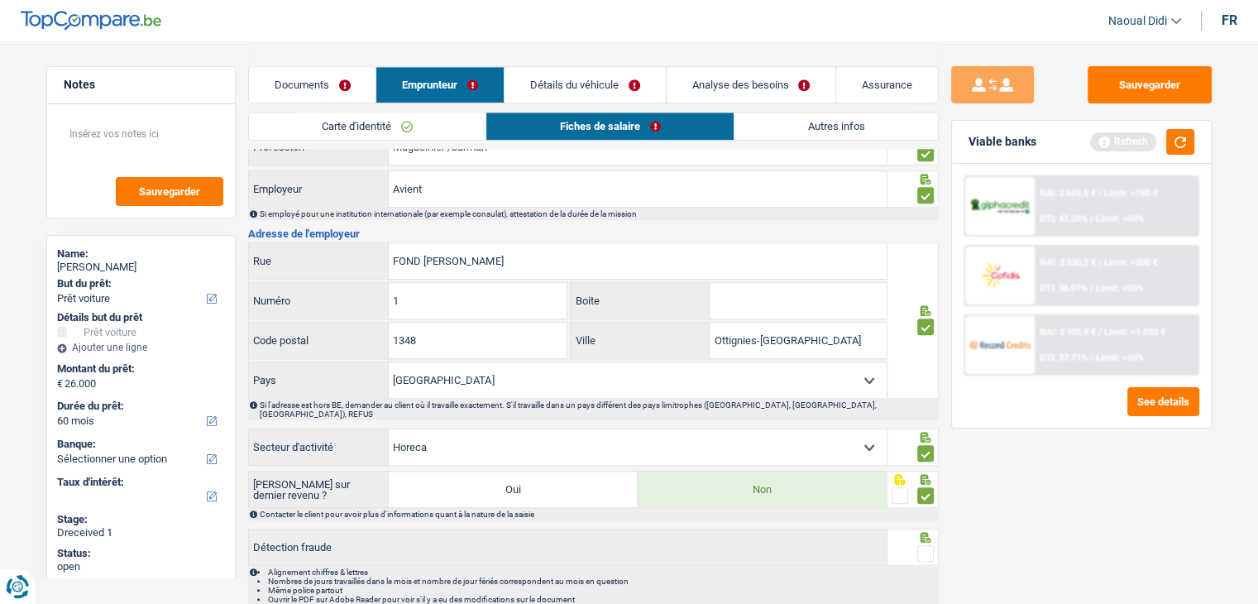
click at [530, 439] on select "Agriculture/Pêche Industrie Horeca Courier/Fitness/Taxi Construction Banques/As…" at bounding box center [638, 447] width 498 height 36
select select "bigCompanies"
click at [389, 429] on select "Agriculture/Pêche Industrie Horeca Courier/Fitness/Taxi Construction Banques/As…" at bounding box center [638, 447] width 498 height 36
click at [484, 471] on label "Oui" at bounding box center [513, 489] width 249 height 36
click at [484, 471] on input "Oui" at bounding box center [513, 489] width 249 height 36
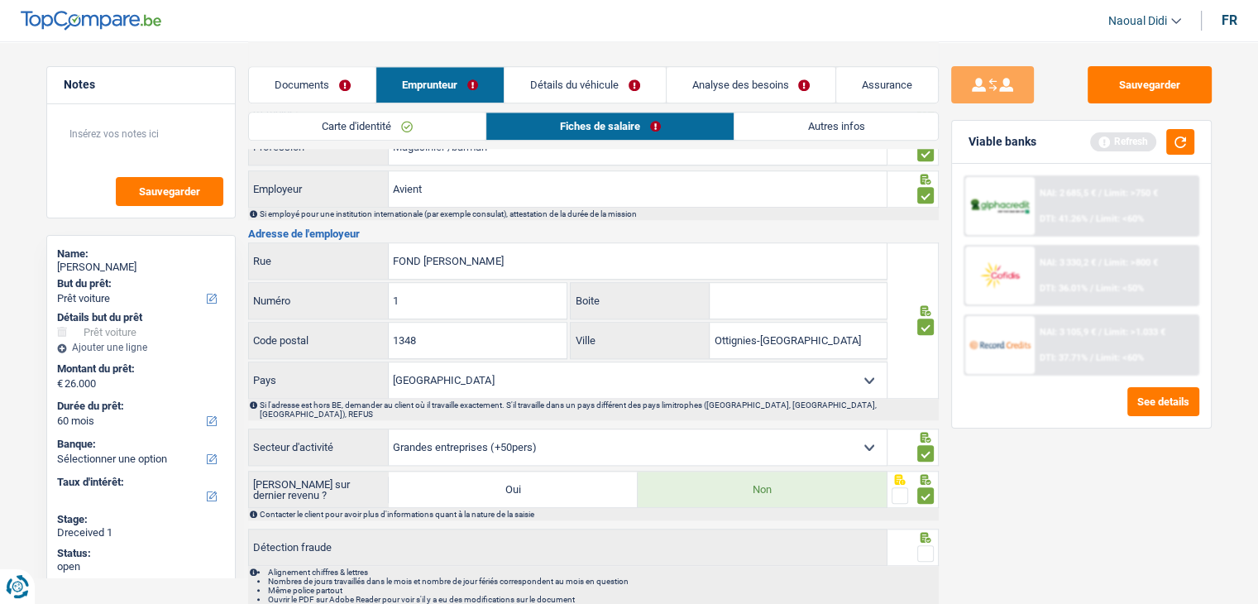
radio input "true"
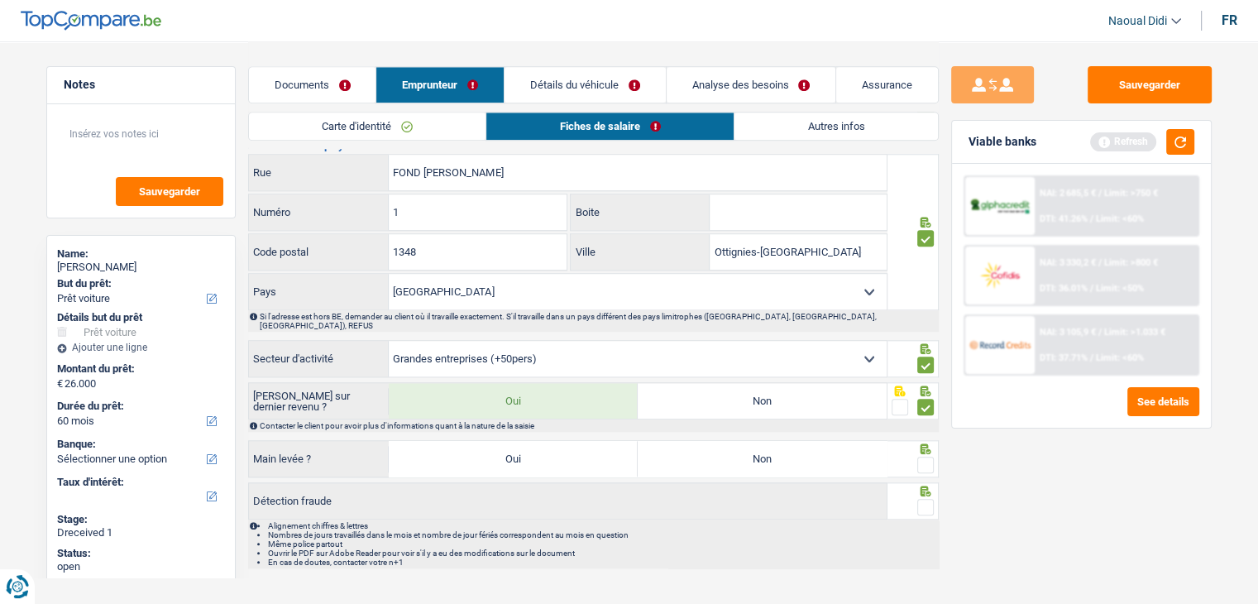
scroll to position [1584, 0]
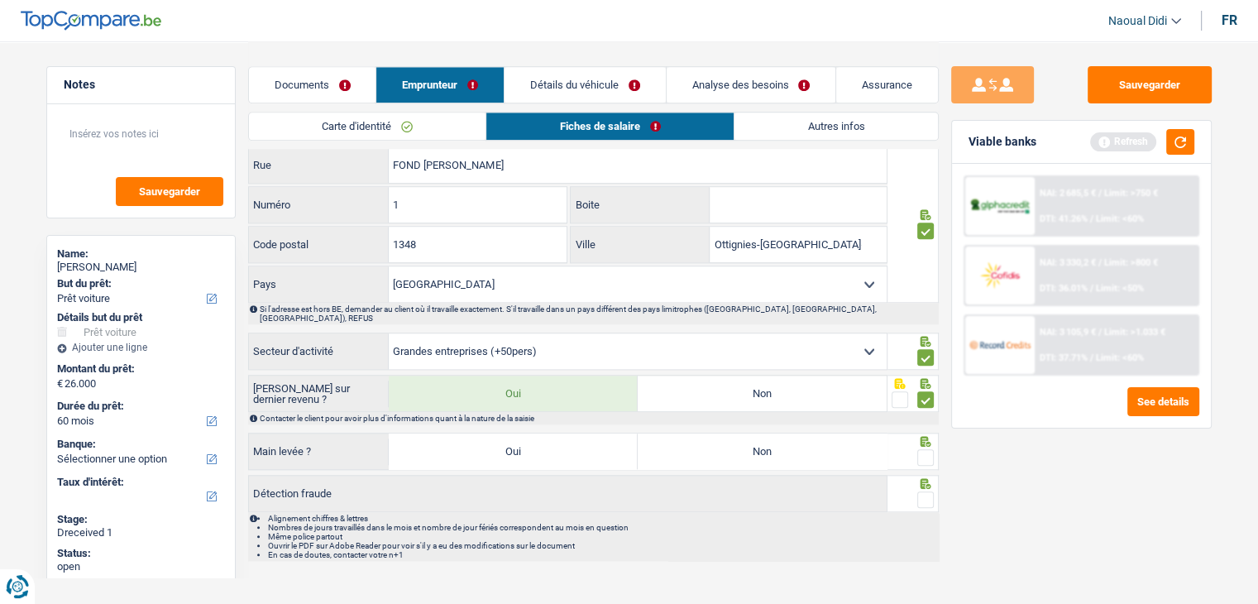
click at [694, 438] on label "Non" at bounding box center [761, 451] width 249 height 36
click at [694, 438] on input "Non" at bounding box center [761, 451] width 249 height 36
radio input "true"
click at [920, 449] on span at bounding box center [925, 457] width 17 height 17
click at [0, 0] on input "radio" at bounding box center [0, 0] width 0 height 0
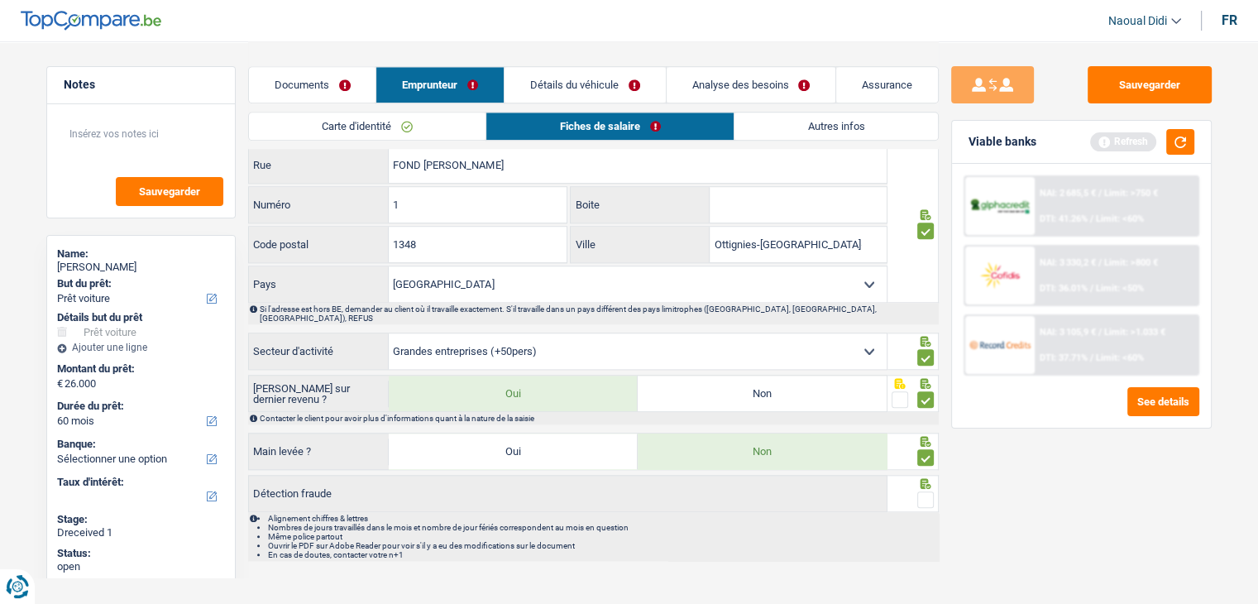
click at [918, 491] on span at bounding box center [925, 499] width 17 height 17
click at [0, 0] on input "radio" at bounding box center [0, 0] width 0 height 0
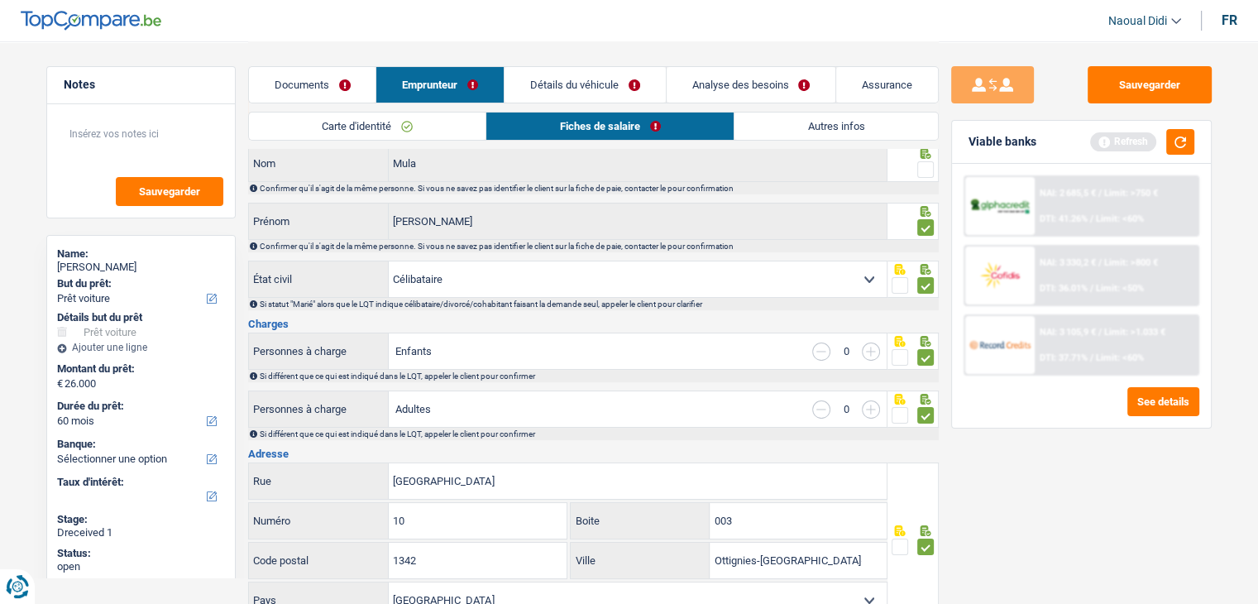
scroll to position [0, 0]
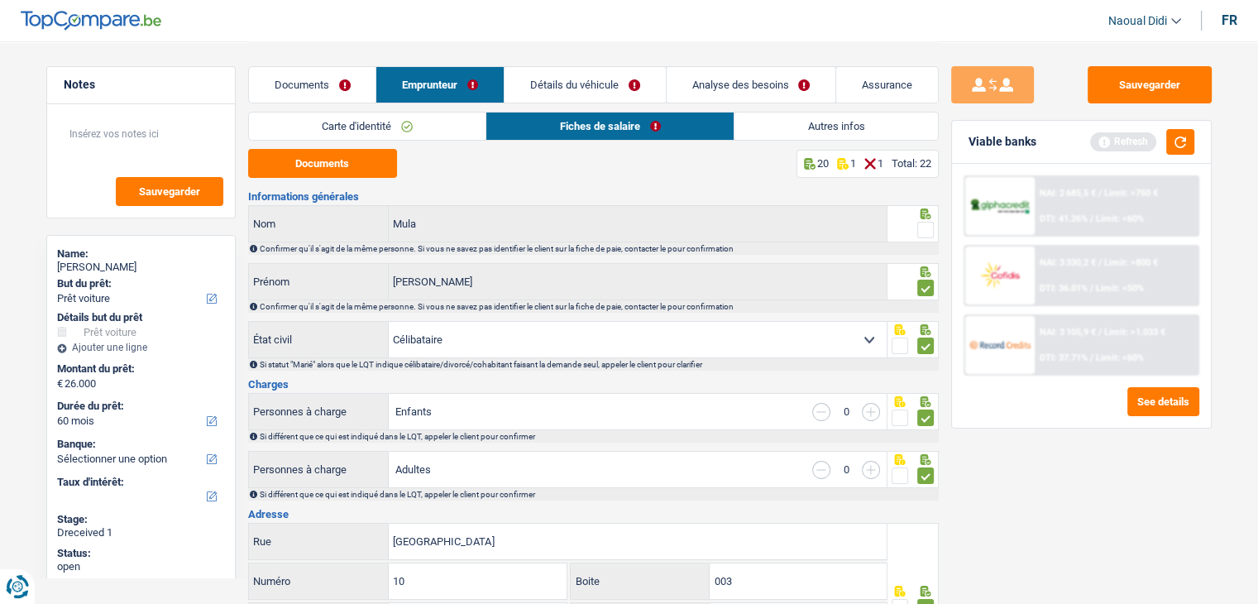
click at [924, 230] on span at bounding box center [925, 230] width 17 height 17
click at [0, 0] on input "radio" at bounding box center [0, 0] width 0 height 0
click at [1177, 88] on button "Sauvegarder" at bounding box center [1149, 84] width 124 height 37
click at [1145, 84] on button "Sauvegarder" at bounding box center [1149, 84] width 124 height 37
